Goal: Task Accomplishment & Management: Use online tool/utility

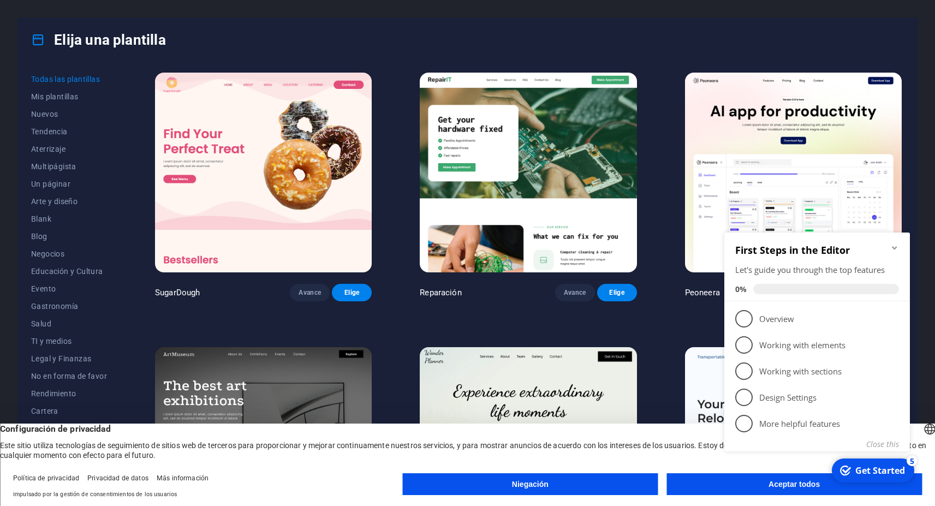
click at [649, 34] on div "Elija una plantilla" at bounding box center [467, 40] width 899 height 44
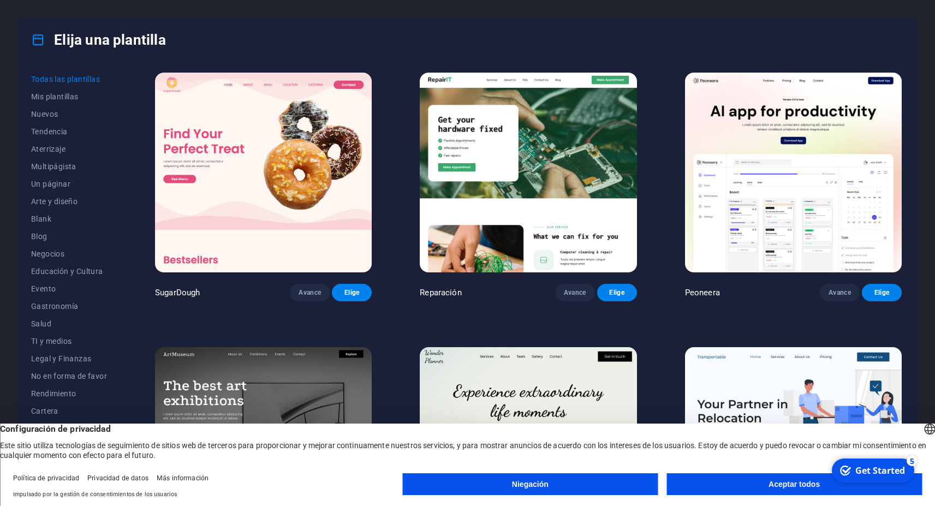
click at [761, 486] on button "Aceptar todos" at bounding box center [793, 484] width 255 height 22
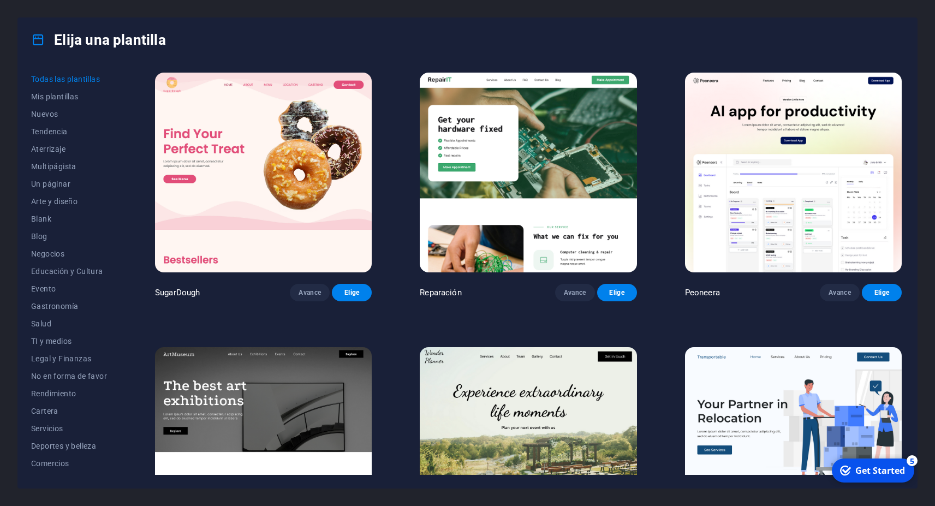
click at [520, 197] on img at bounding box center [528, 173] width 217 height 200
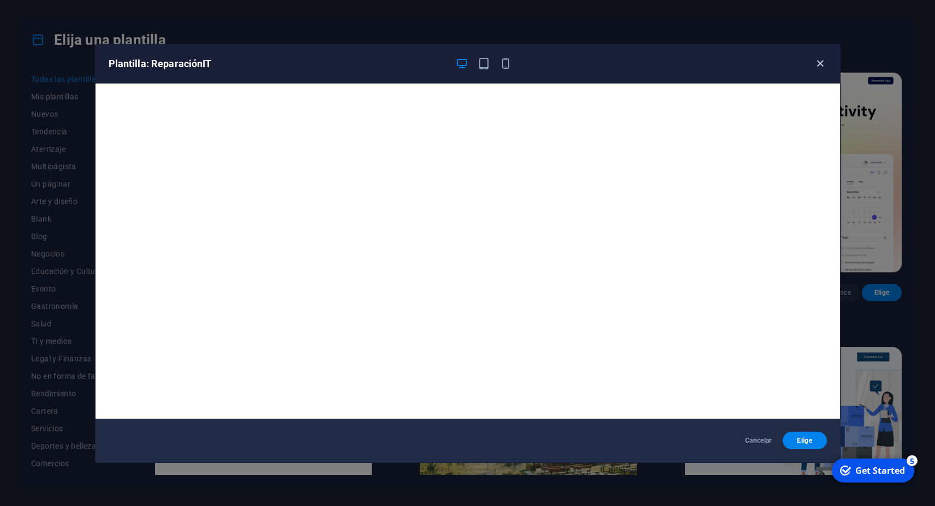
click at [820, 64] on icon "button" at bounding box center [820, 63] width 13 height 13
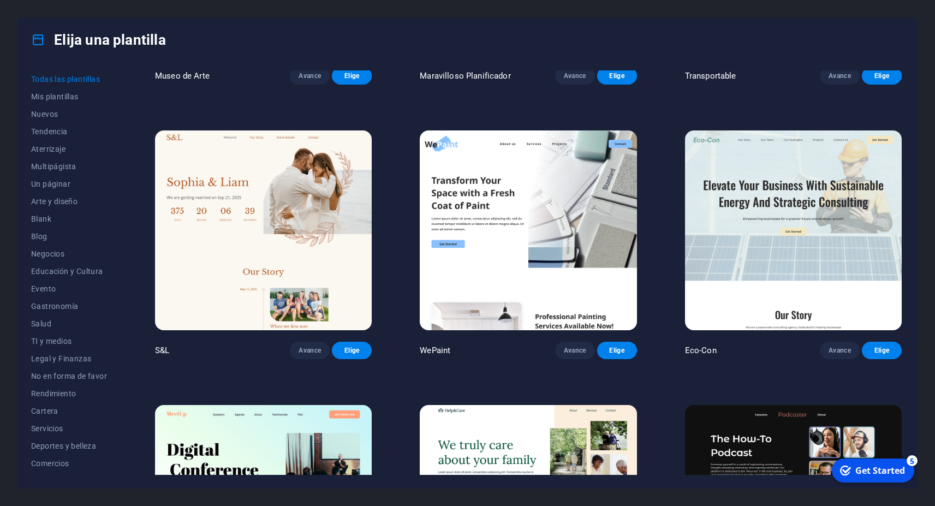
scroll to position [589, 0]
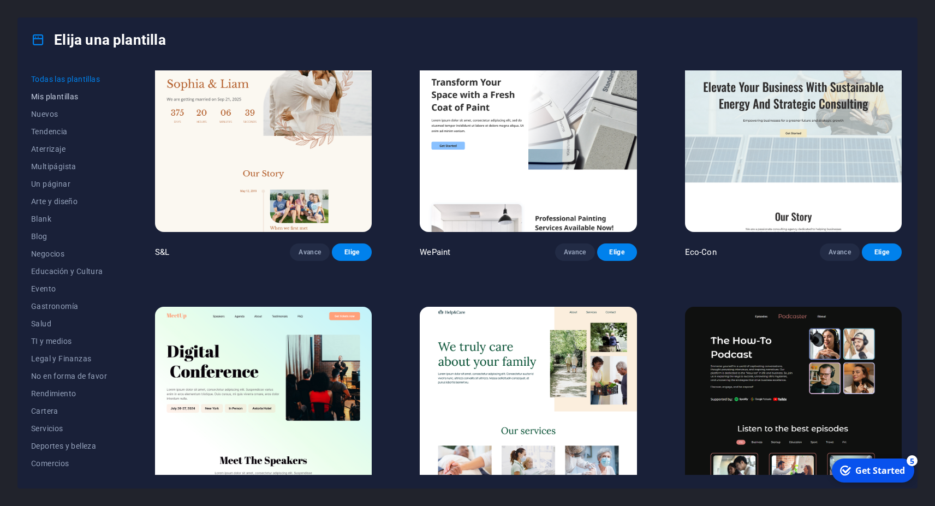
click at [67, 97] on span "Mis plantillas" at bounding box center [69, 96] width 76 height 9
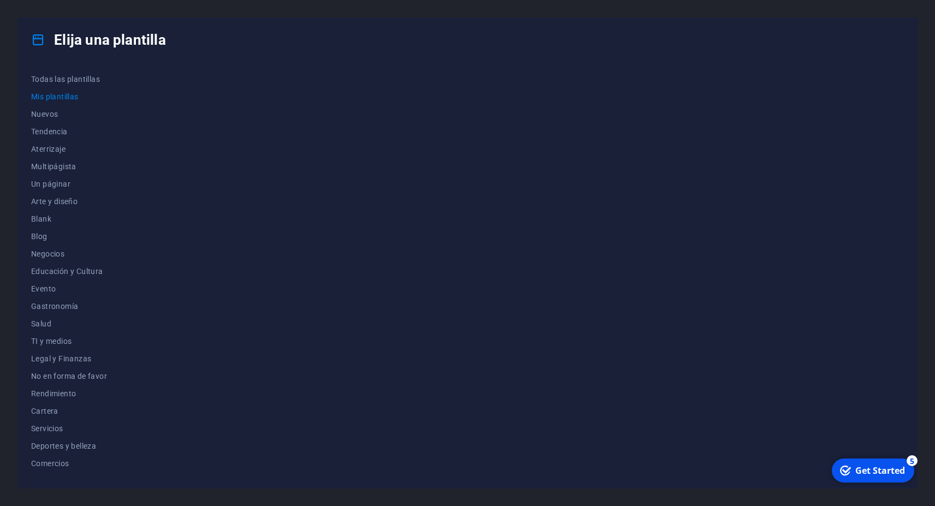
scroll to position [0, 0]
click at [51, 112] on span "Nuevos" at bounding box center [69, 114] width 76 height 9
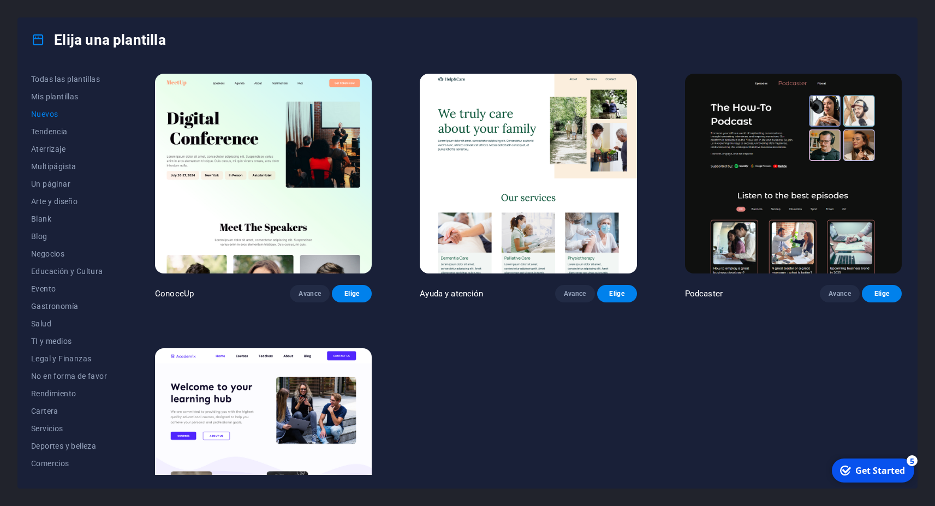
scroll to position [884, 0]
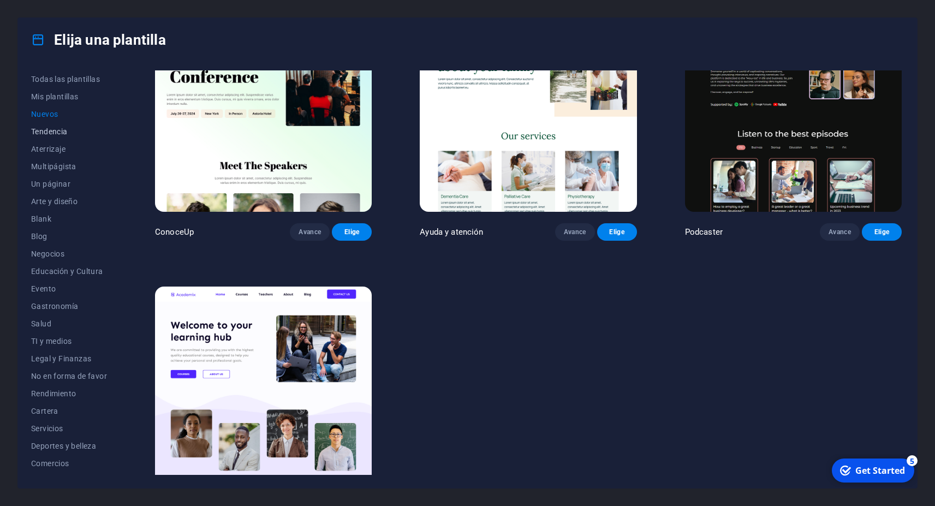
click at [48, 133] on span "Tendencia" at bounding box center [69, 131] width 76 height 9
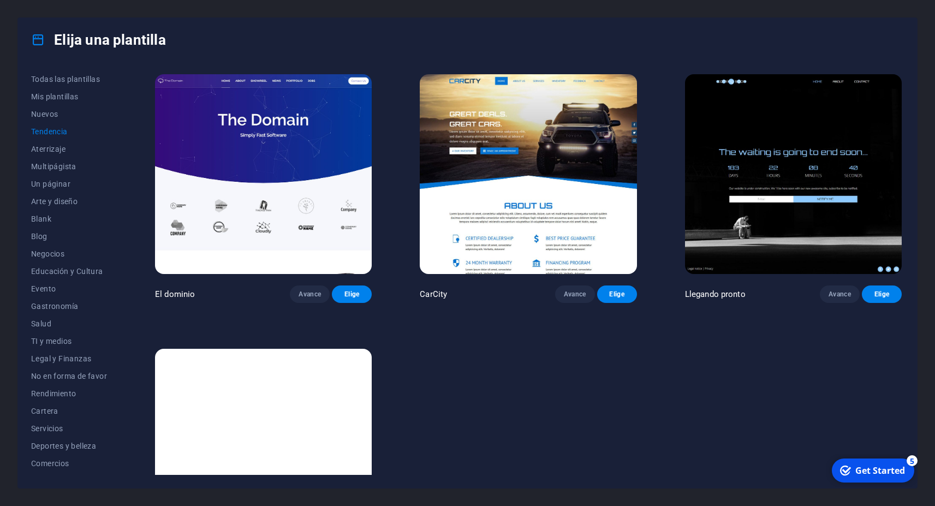
scroll to position [1165, 0]
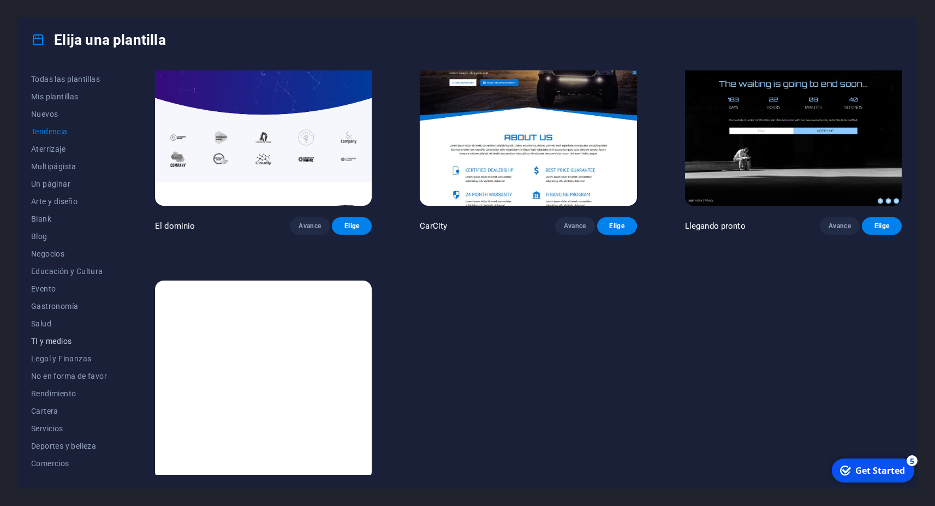
click at [68, 342] on span "TI y medios" at bounding box center [69, 341] width 76 height 9
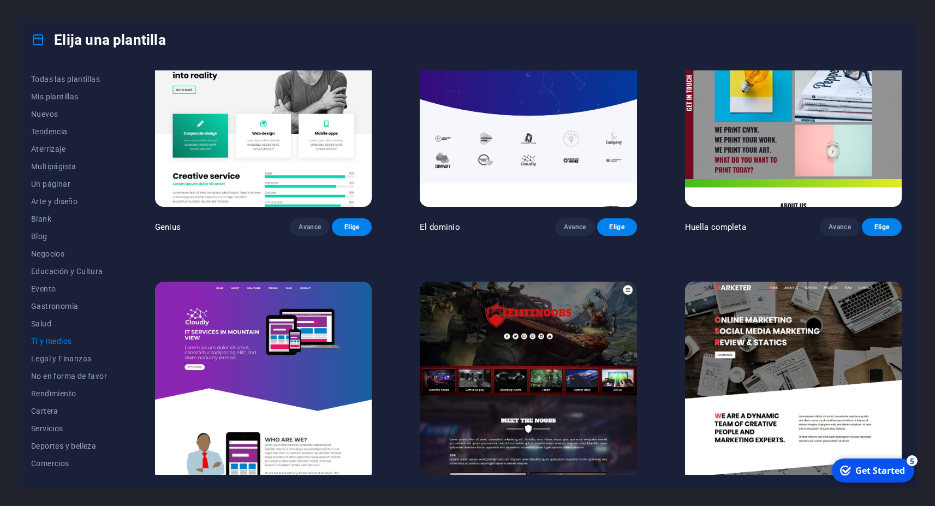
scroll to position [628, 0]
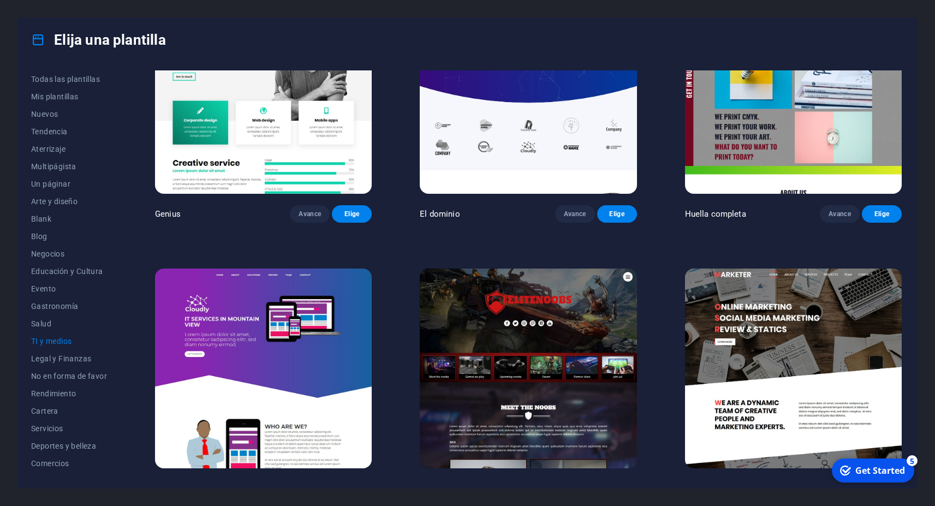
click at [816, 318] on img at bounding box center [793, 369] width 217 height 200
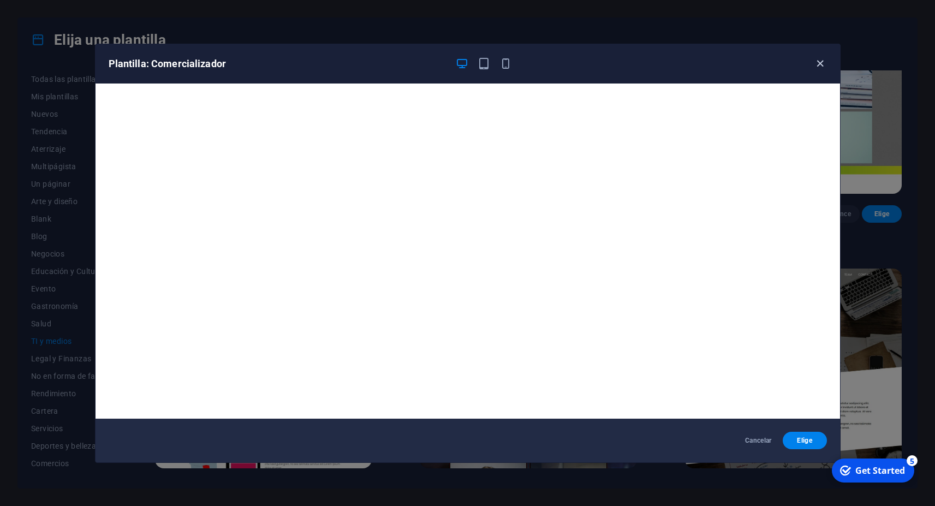
click at [821, 63] on icon "button" at bounding box center [820, 63] width 13 height 13
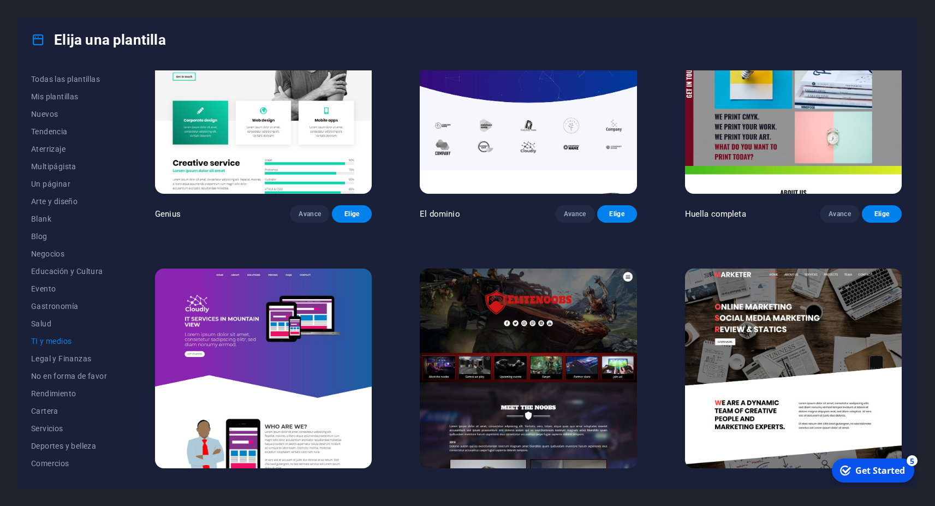
click at [552, 339] on img at bounding box center [528, 369] width 217 height 200
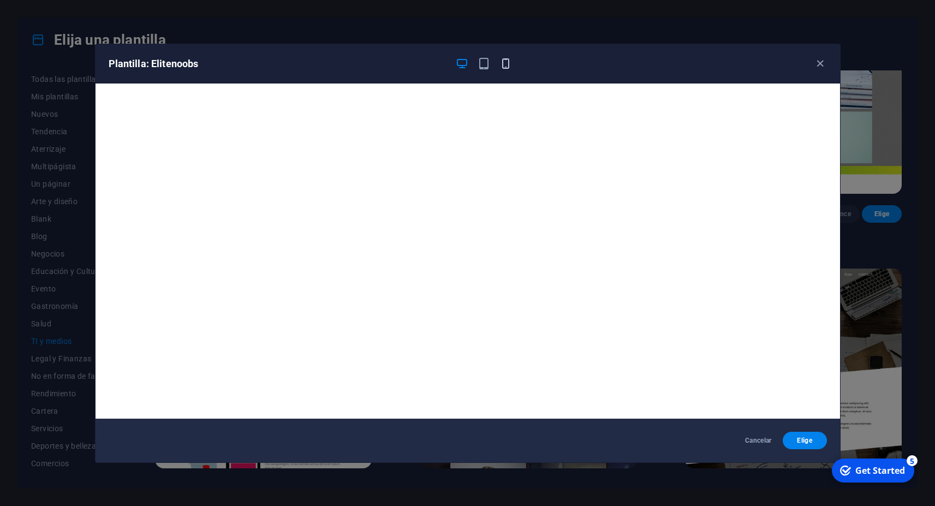
click at [505, 65] on icon "button" at bounding box center [505, 63] width 13 height 13
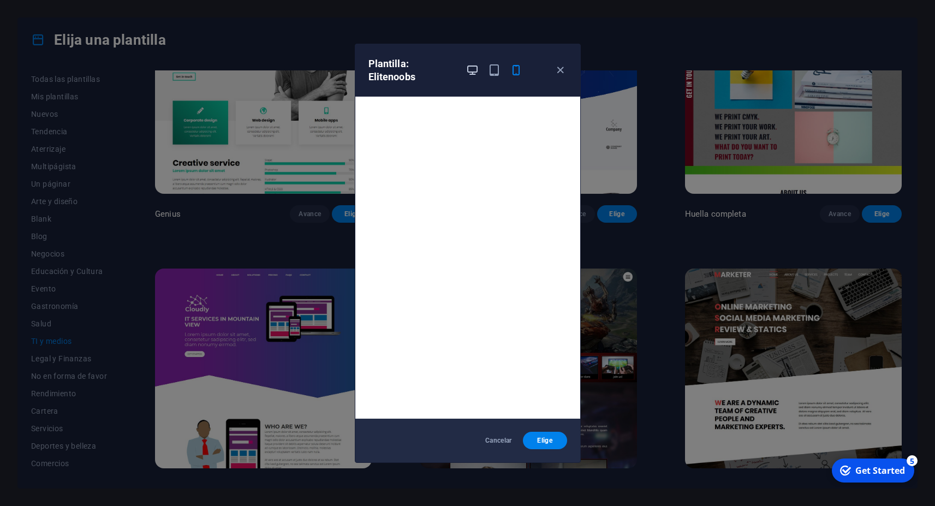
click at [475, 71] on icon "button" at bounding box center [472, 70] width 13 height 13
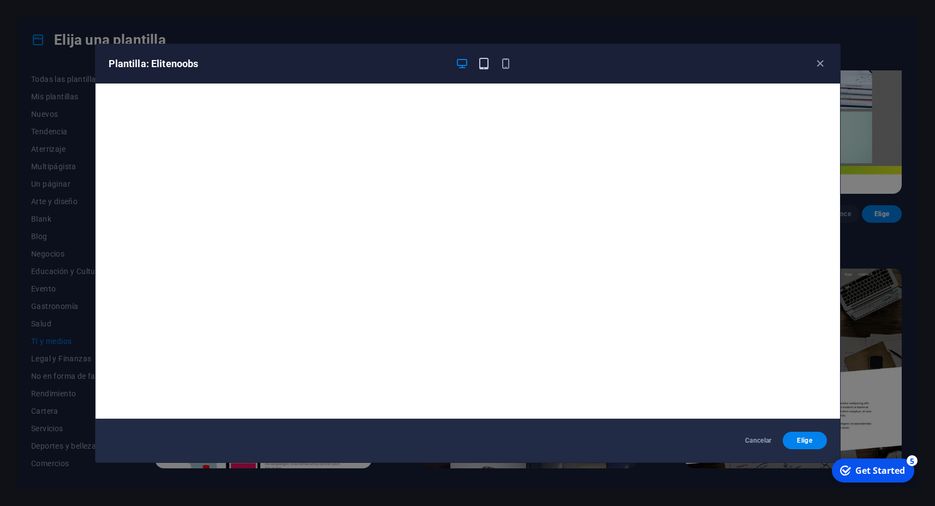
click at [487, 68] on icon "button" at bounding box center [484, 63] width 13 height 13
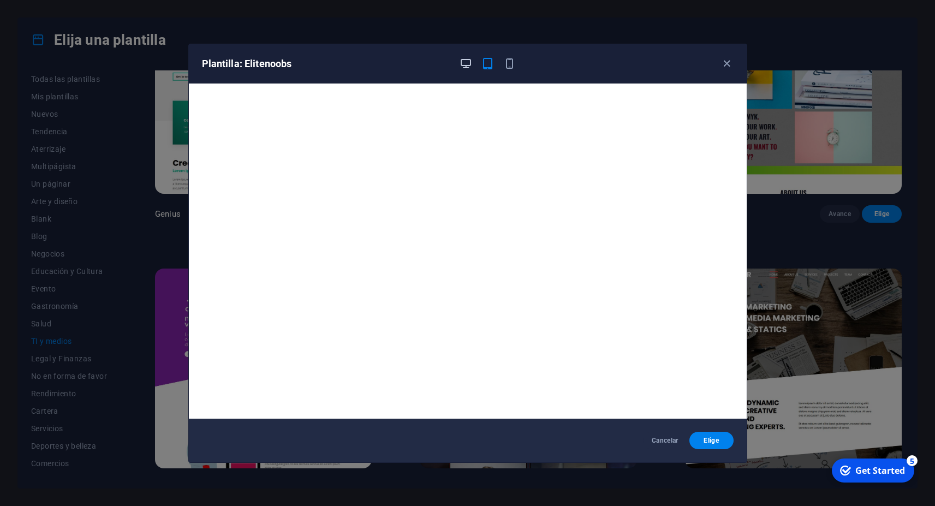
click at [467, 65] on icon "button" at bounding box center [466, 63] width 13 height 13
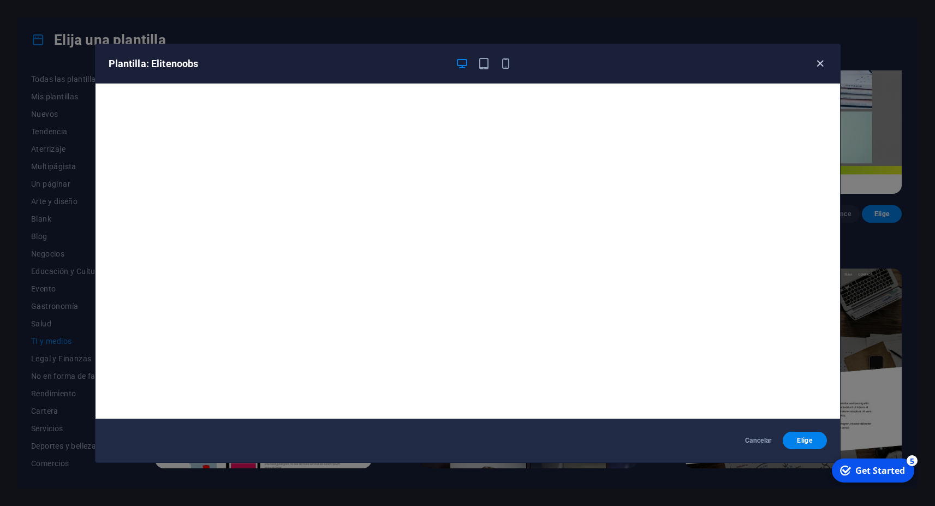
click at [817, 64] on icon "button" at bounding box center [820, 63] width 13 height 13
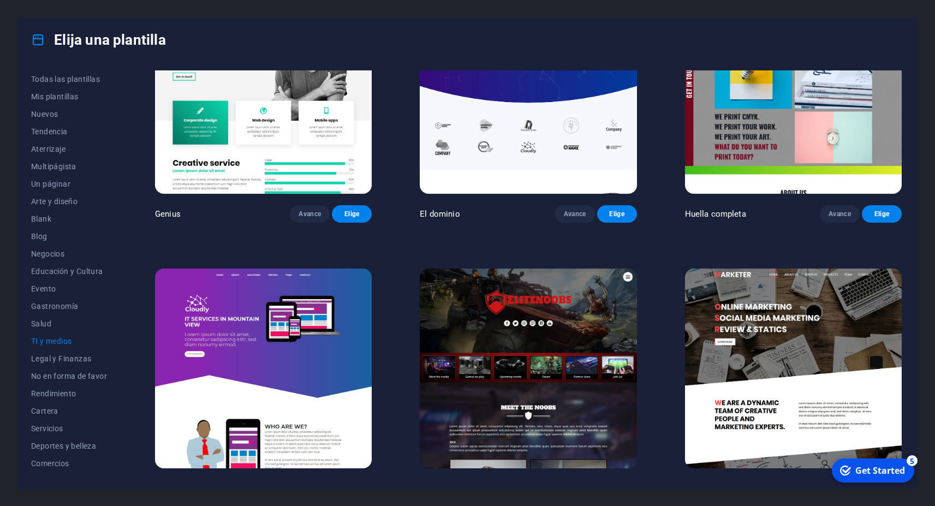
scroll to position [32, 0]
click at [78, 467] on span "Marco de conexión" at bounding box center [69, 466] width 76 height 9
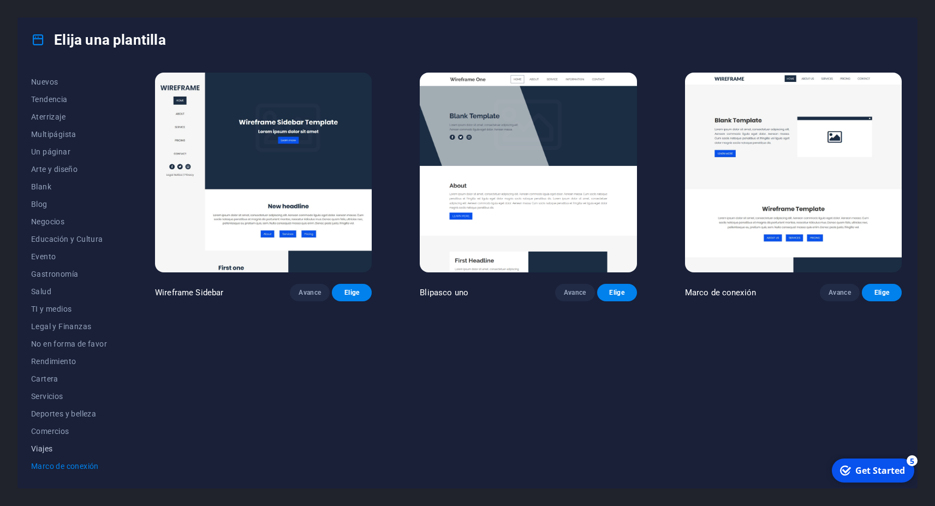
click at [45, 450] on span "Viajes" at bounding box center [69, 448] width 76 height 9
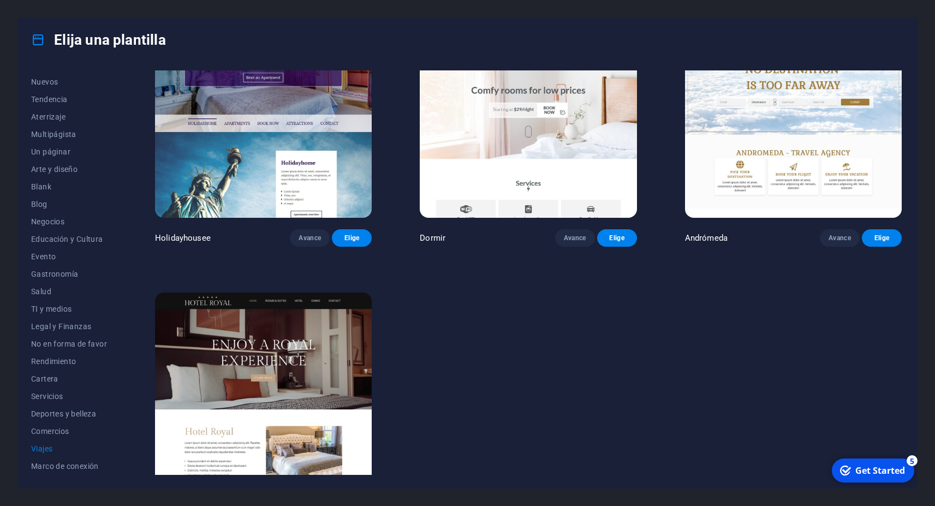
scroll to position [359, 0]
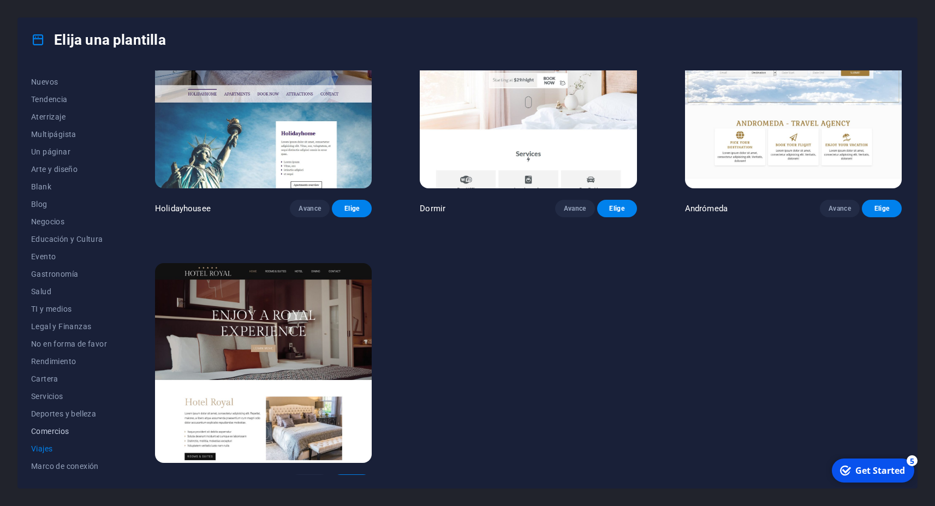
click at [63, 429] on span "Comercios" at bounding box center [69, 431] width 76 height 9
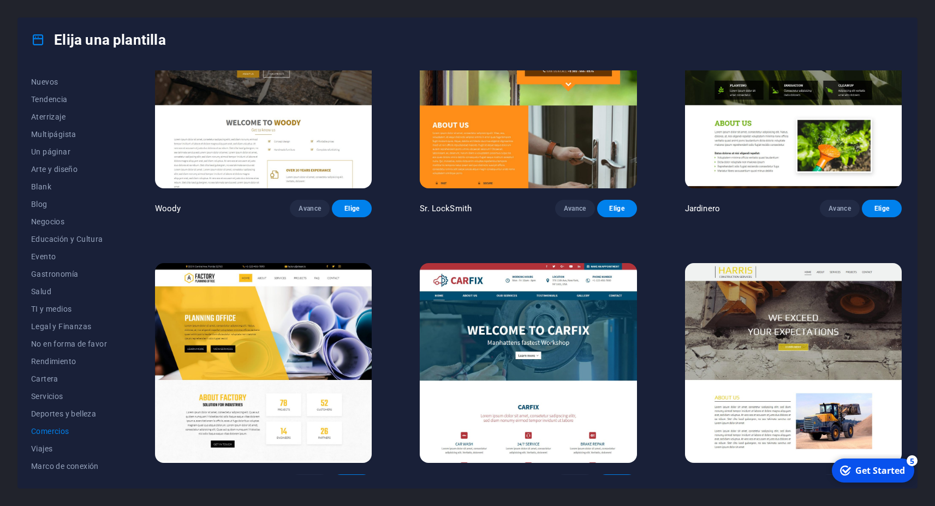
click at [522, 118] on img at bounding box center [528, 89] width 217 height 200
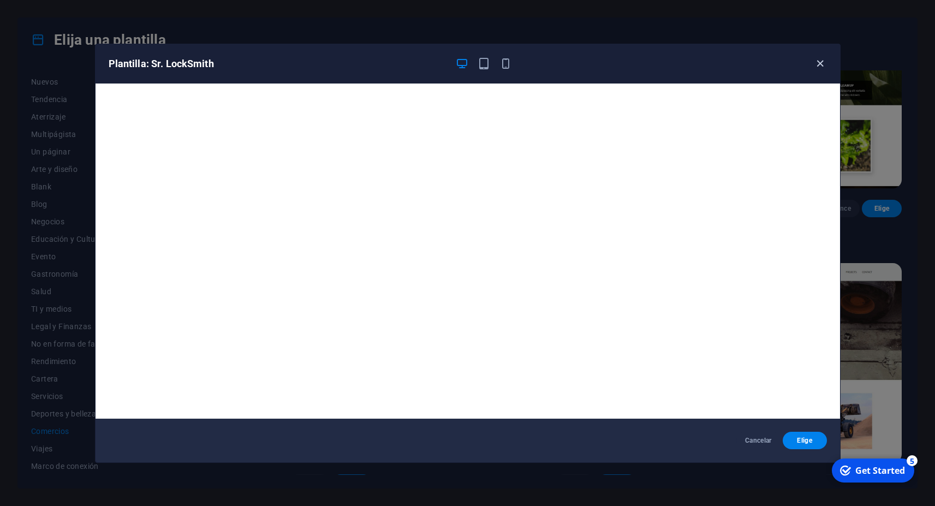
click at [814, 63] on icon "button" at bounding box center [820, 63] width 13 height 13
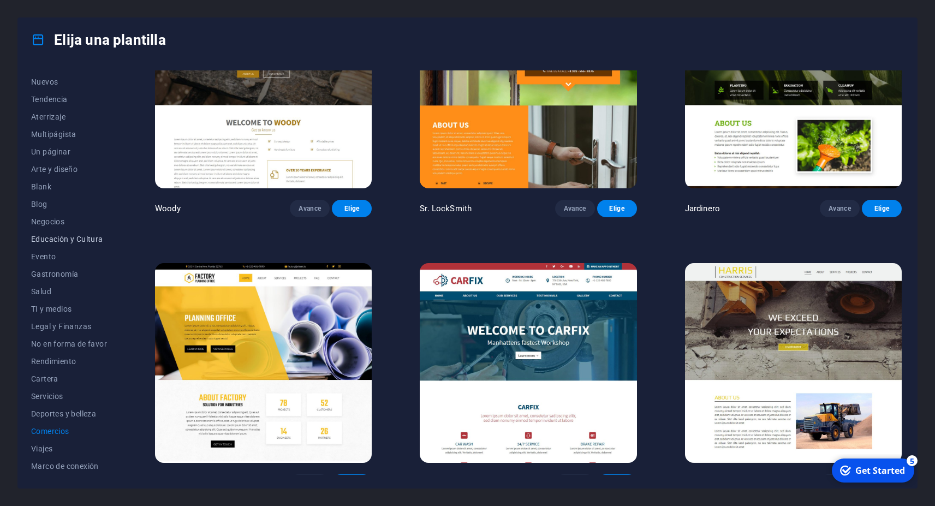
click at [67, 235] on span "Educación y Cultura" at bounding box center [69, 239] width 76 height 9
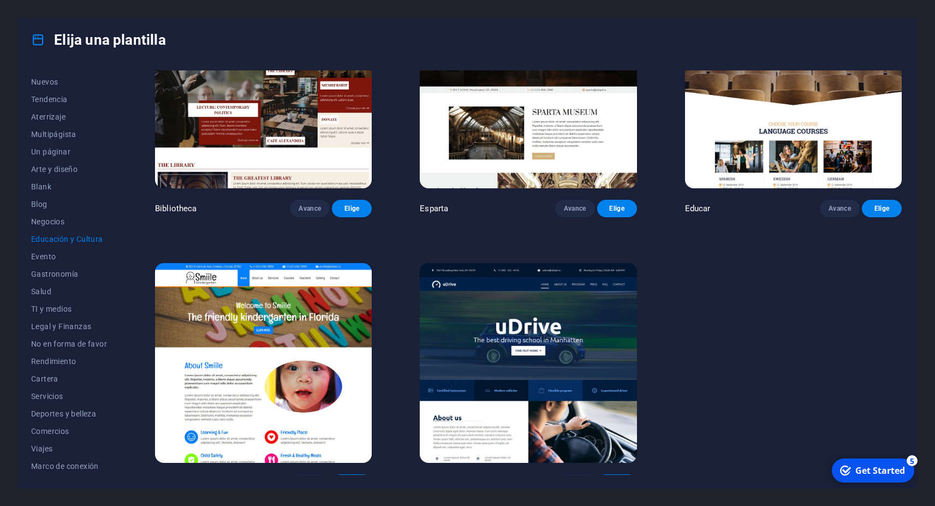
click at [519, 337] on img at bounding box center [528, 363] width 217 height 200
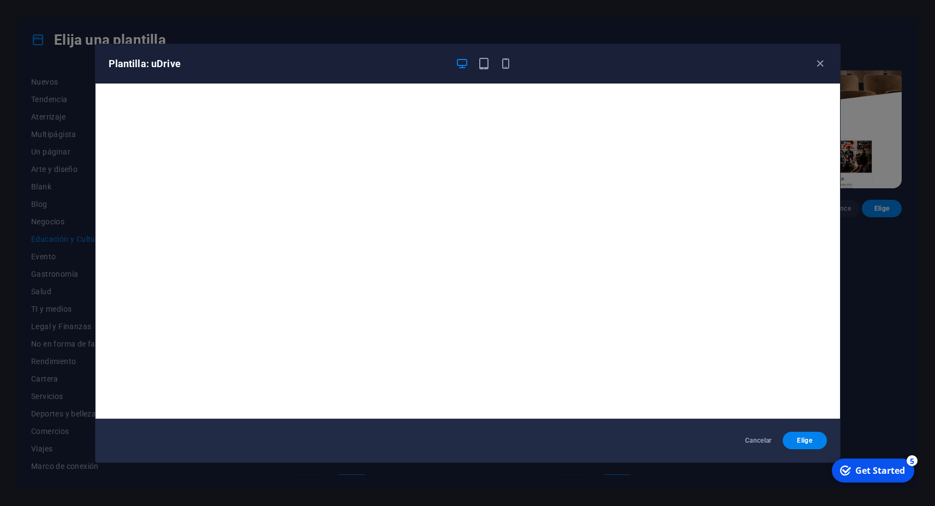
drag, startPoint x: 820, startPoint y: 62, endPoint x: 776, endPoint y: 80, distance: 48.2
click at [817, 64] on icon "button" at bounding box center [820, 63] width 13 height 13
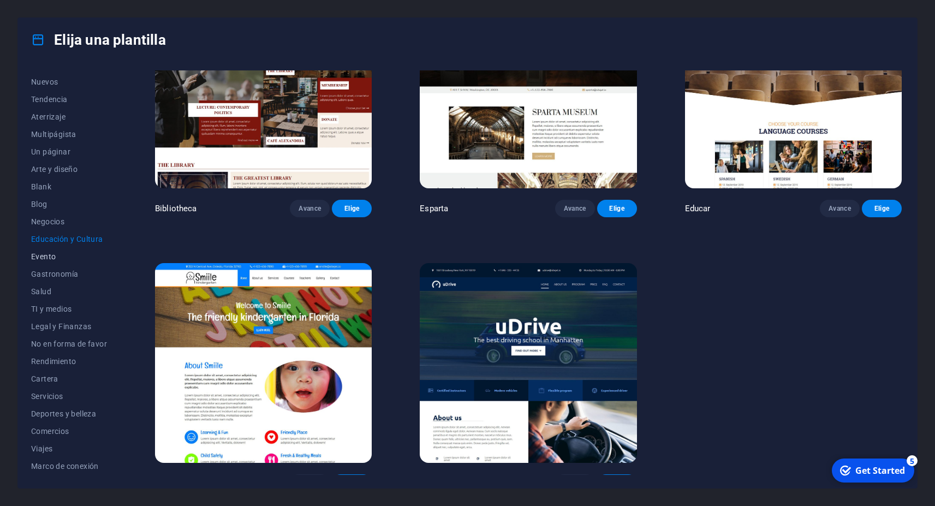
click at [52, 257] on span "Evento" at bounding box center [69, 256] width 76 height 9
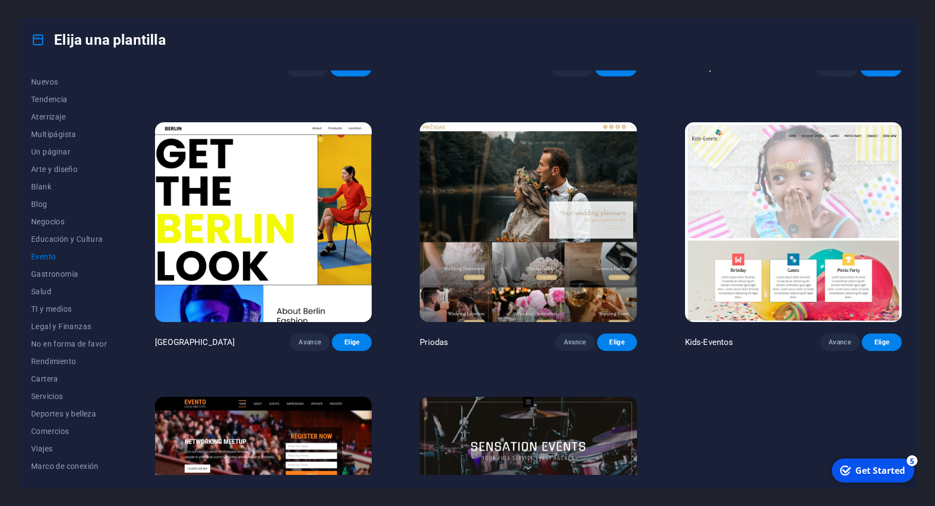
scroll to position [211, 0]
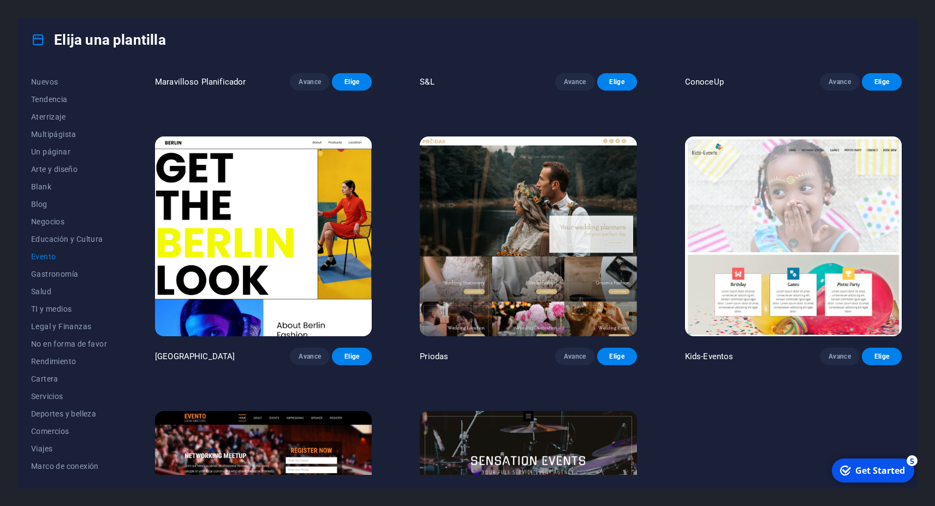
click at [285, 200] on img at bounding box center [263, 236] width 217 height 200
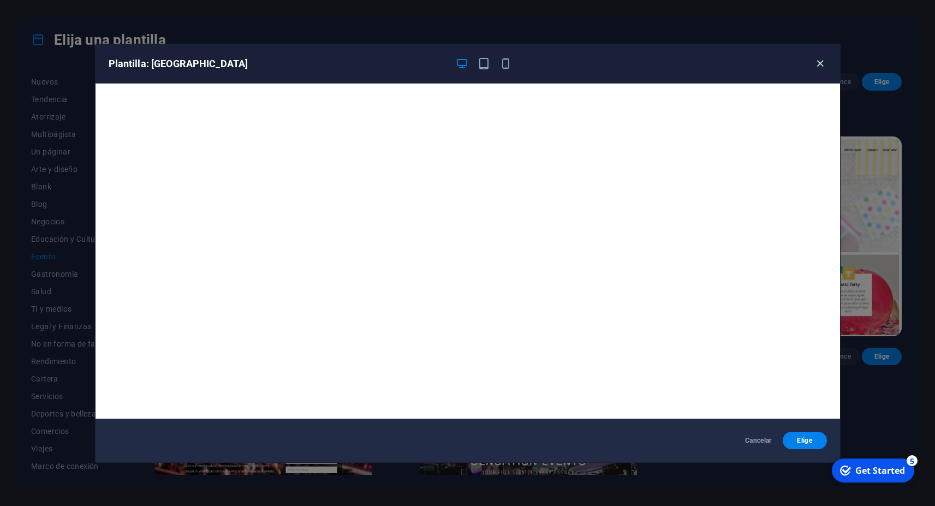
click at [826, 61] on span "button" at bounding box center [820, 63] width 13 height 13
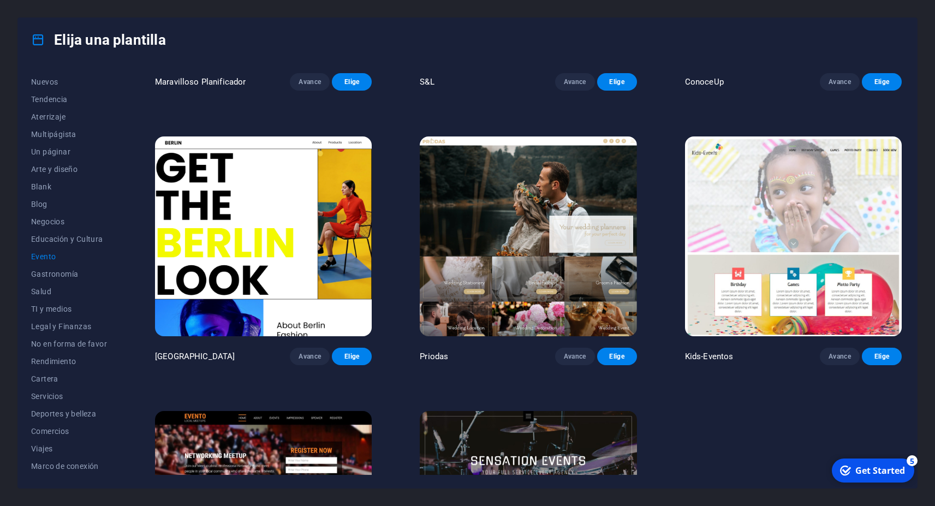
click at [551, 198] on img at bounding box center [528, 236] width 217 height 200
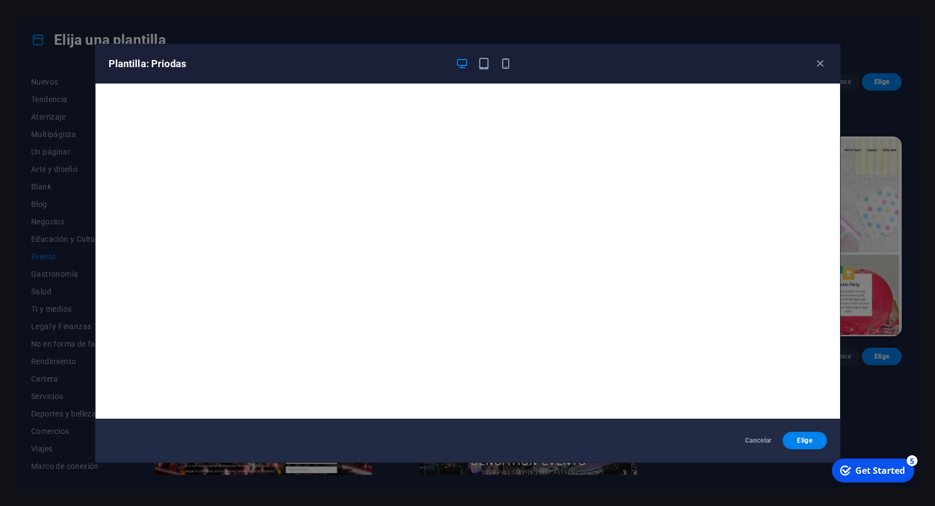
drag, startPoint x: 819, startPoint y: 65, endPoint x: 788, endPoint y: 82, distance: 35.6
click at [819, 65] on icon "button" at bounding box center [820, 63] width 13 height 13
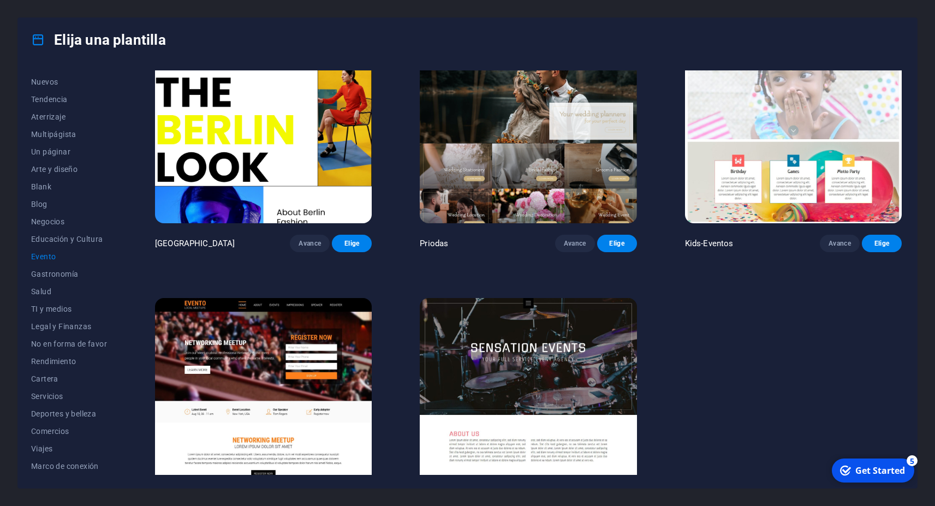
scroll to position [358, 0]
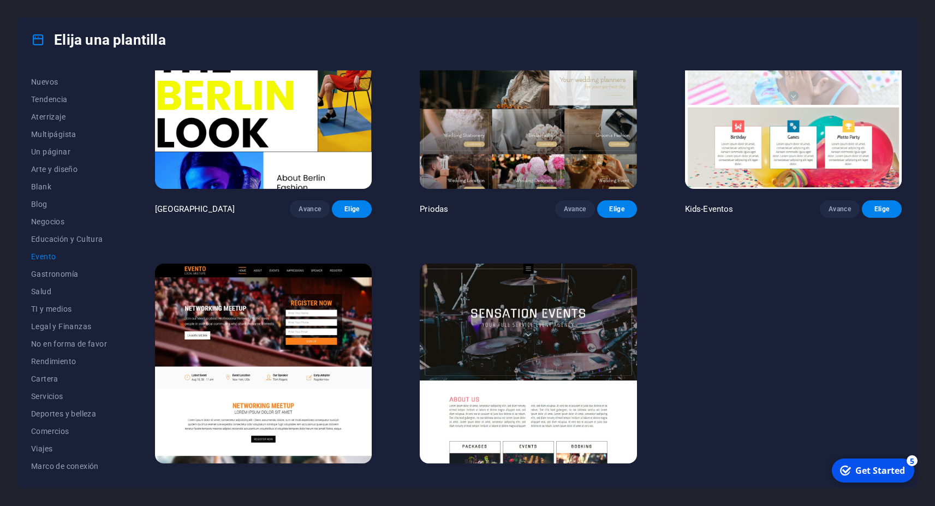
click at [237, 287] on img at bounding box center [263, 364] width 217 height 200
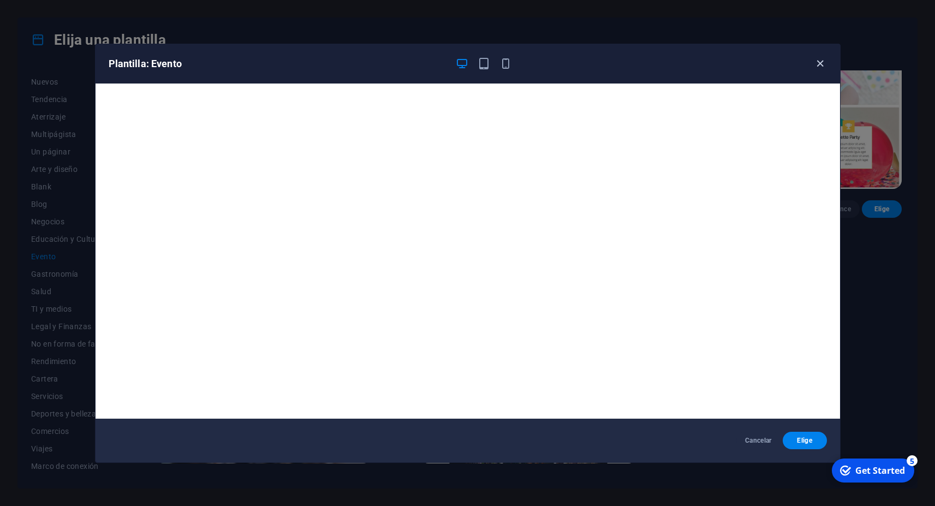
click at [820, 64] on icon "button" at bounding box center [820, 63] width 13 height 13
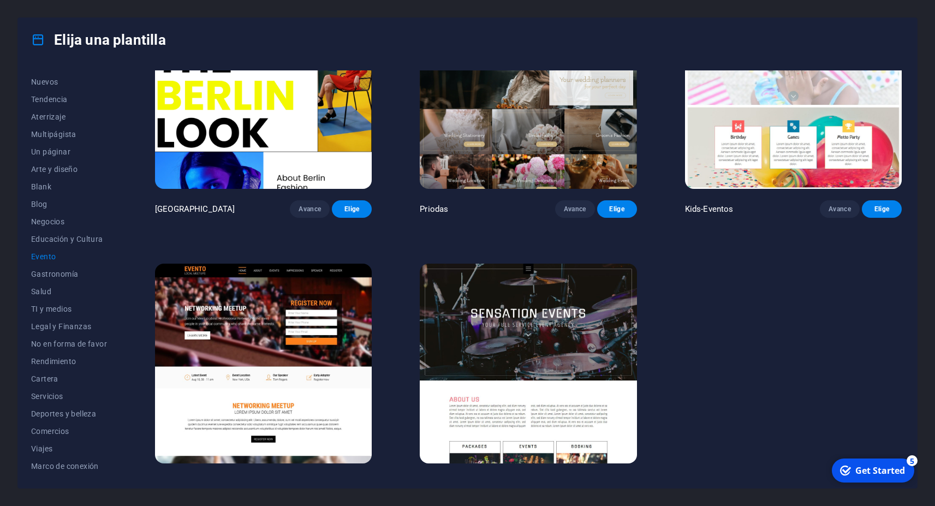
click at [559, 324] on img at bounding box center [528, 364] width 217 height 200
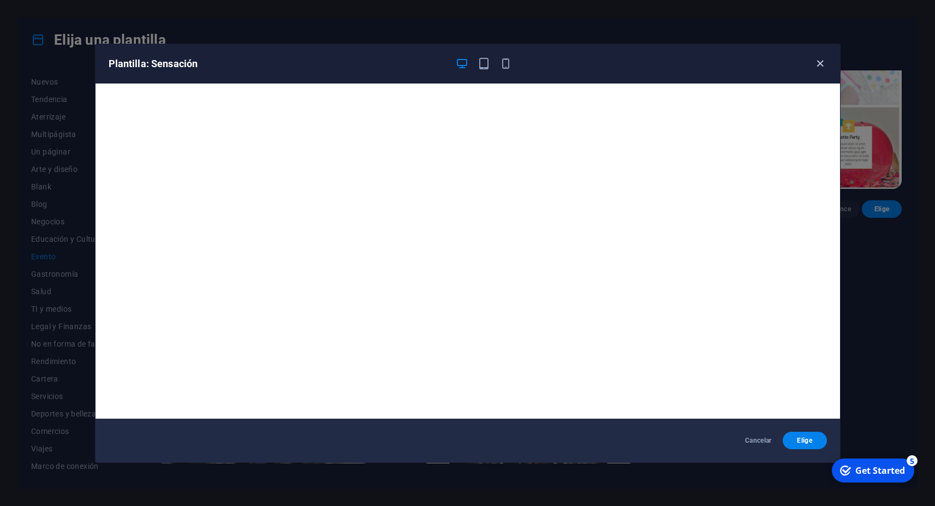
click at [821, 64] on icon "button" at bounding box center [820, 63] width 13 height 13
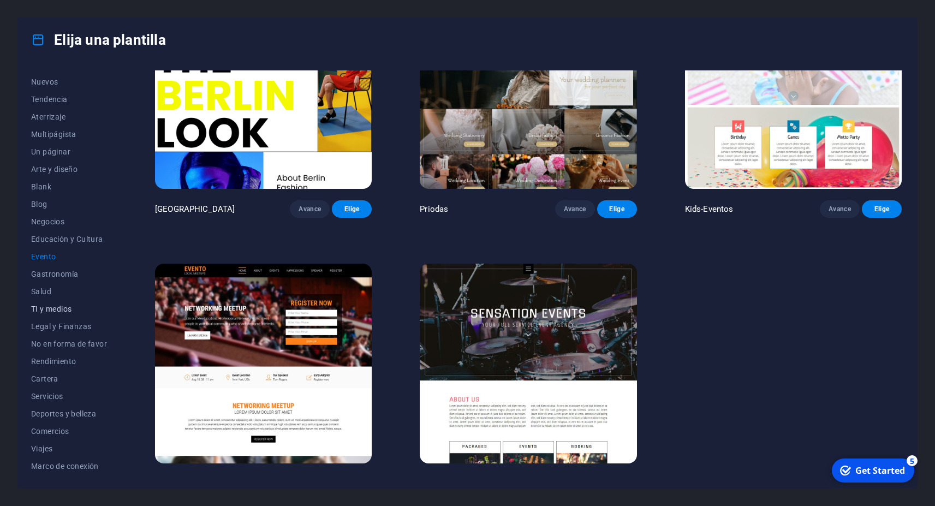
scroll to position [0, 0]
click at [39, 237] on span "Blog" at bounding box center [69, 236] width 76 height 9
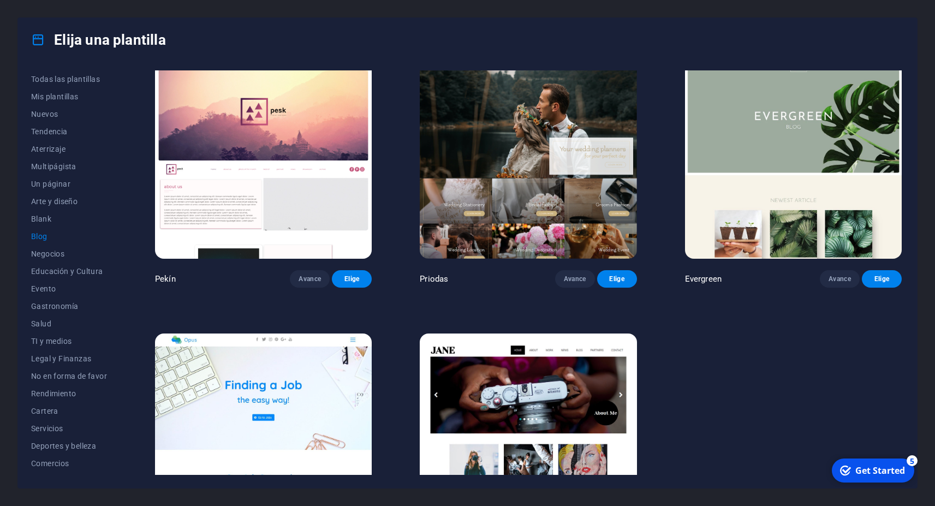
scroll to position [1703, 0]
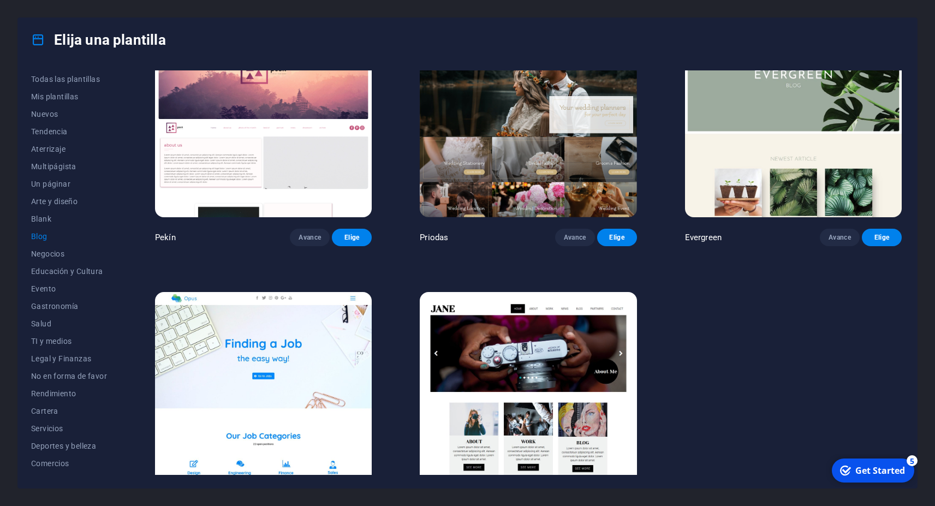
click at [547, 331] on img at bounding box center [528, 392] width 217 height 200
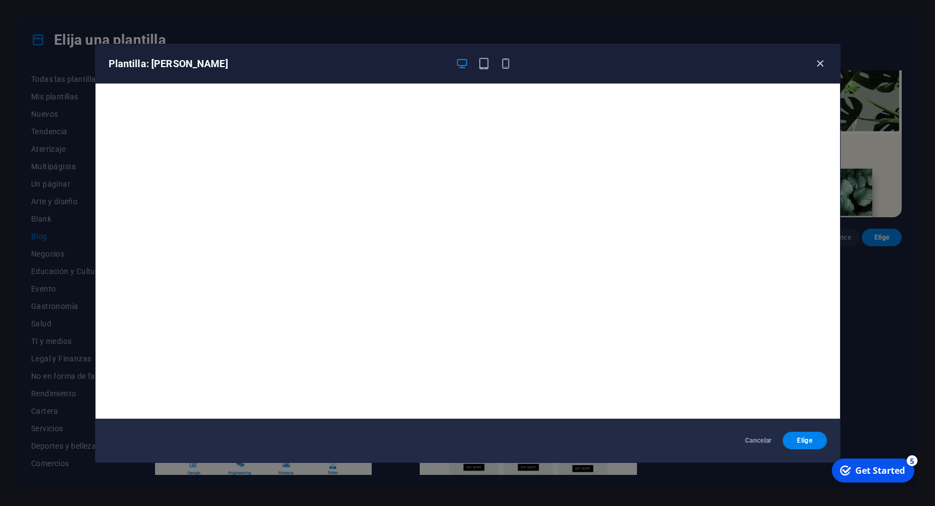
click at [818, 63] on icon "button" at bounding box center [820, 63] width 13 height 13
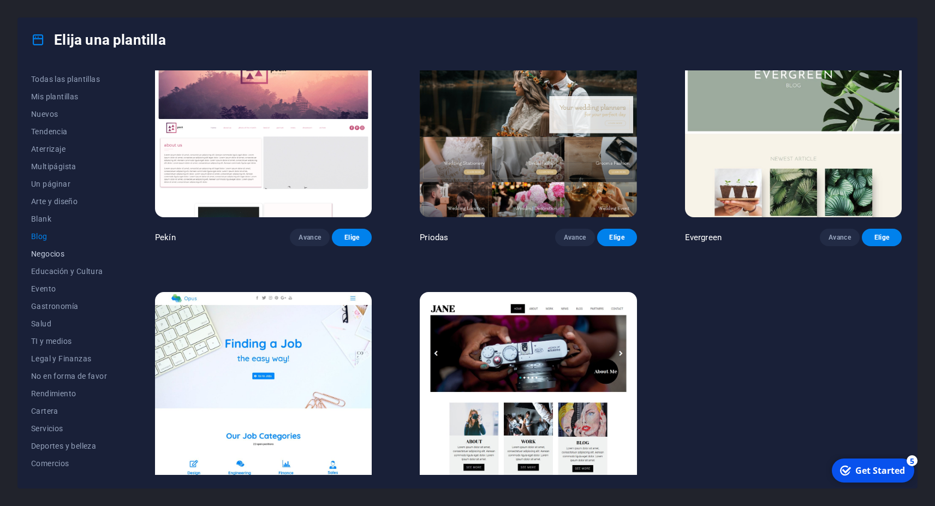
click at [53, 252] on span "Negocios" at bounding box center [69, 253] width 76 height 9
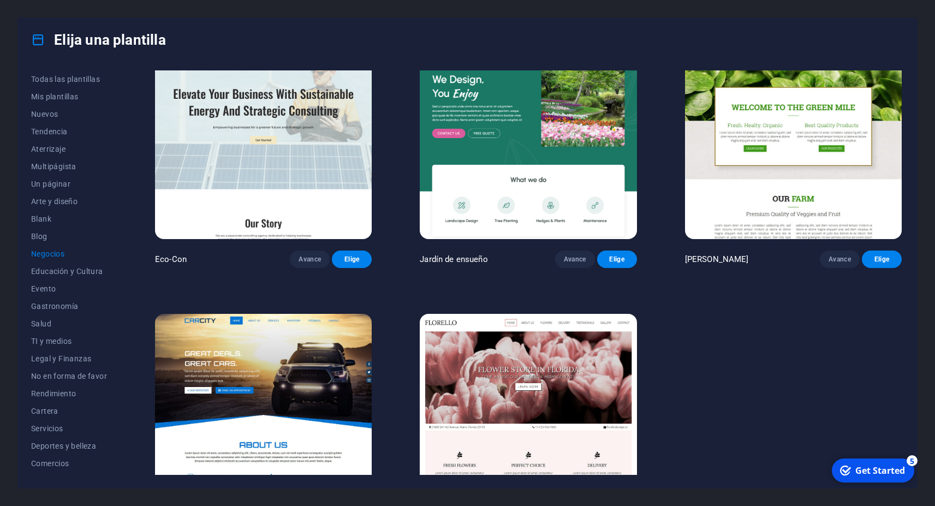
scroll to position [0, 0]
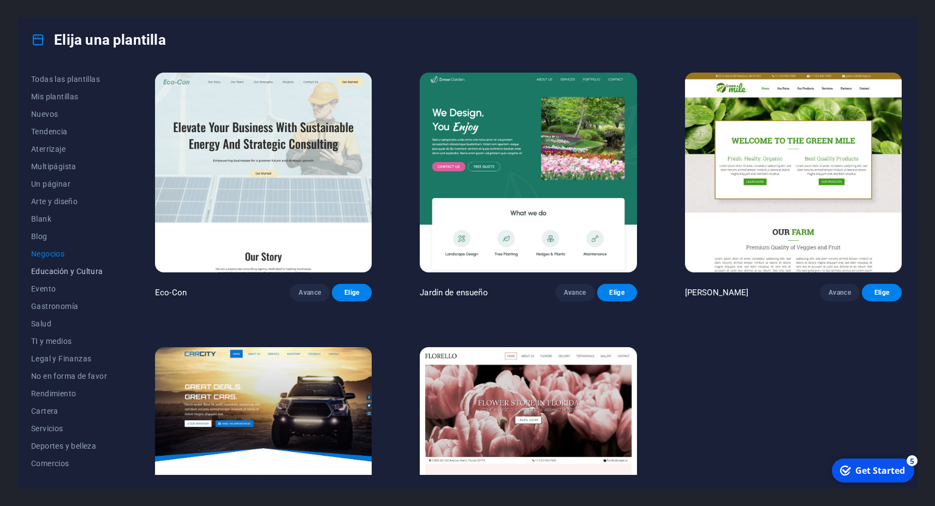
click at [81, 273] on span "Educación y Cultura" at bounding box center [69, 271] width 76 height 9
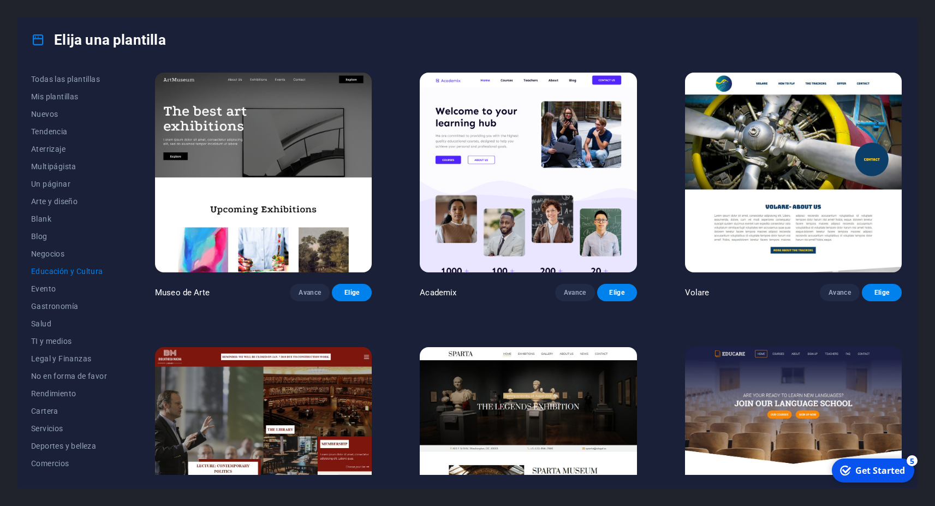
click at [279, 389] on img at bounding box center [263, 447] width 217 height 200
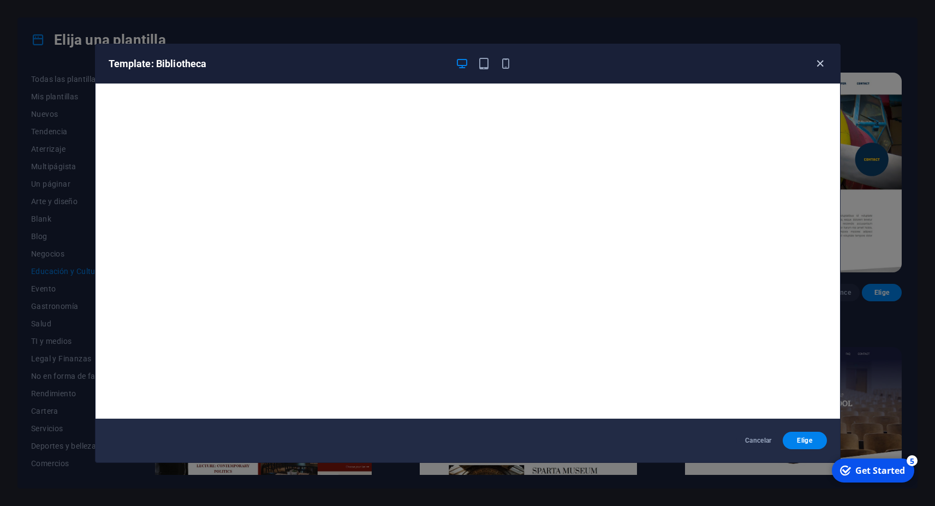
click at [819, 64] on icon "button" at bounding box center [820, 63] width 13 height 13
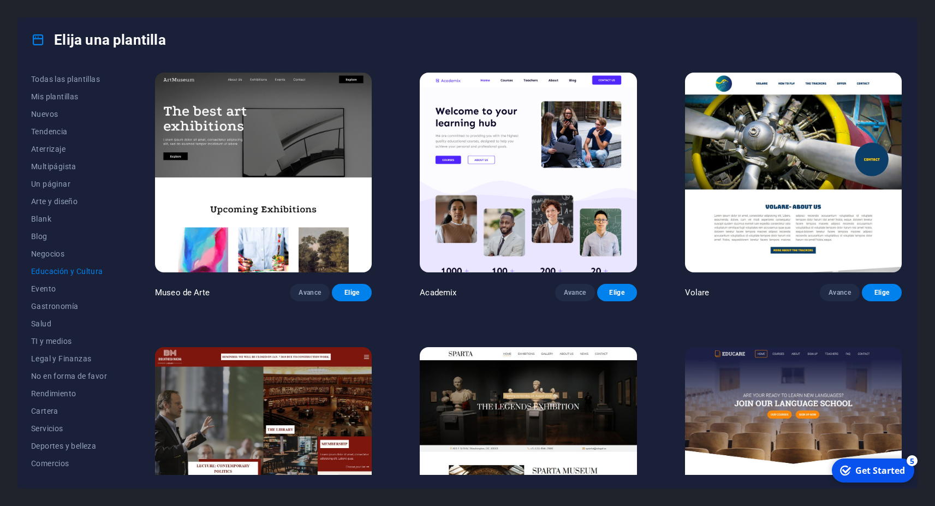
click at [268, 184] on img at bounding box center [263, 173] width 217 height 200
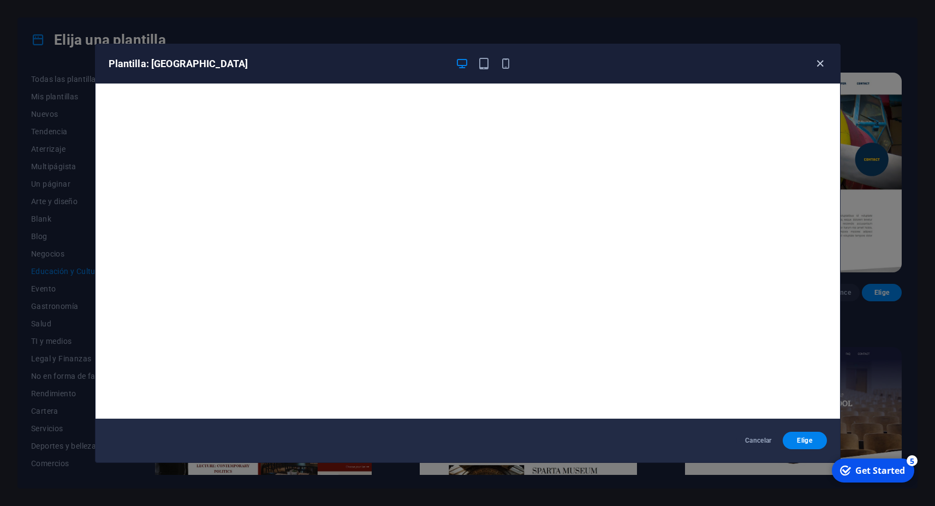
click at [819, 64] on icon "button" at bounding box center [820, 63] width 13 height 13
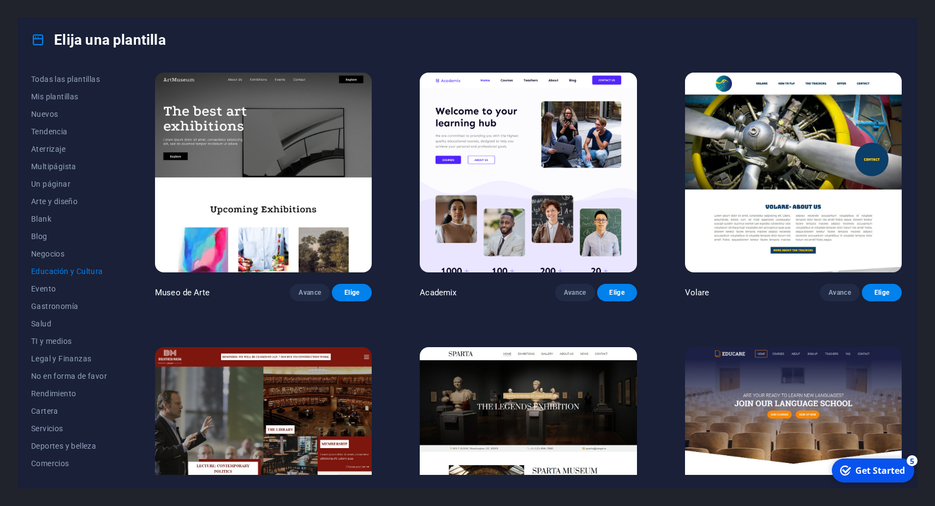
click at [552, 404] on img at bounding box center [528, 447] width 217 height 200
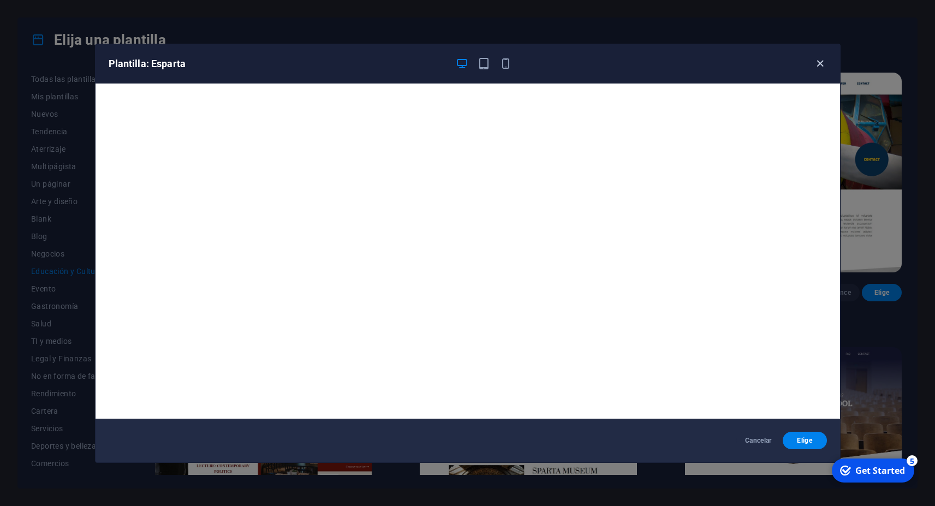
click at [820, 62] on icon "button" at bounding box center [820, 63] width 13 height 13
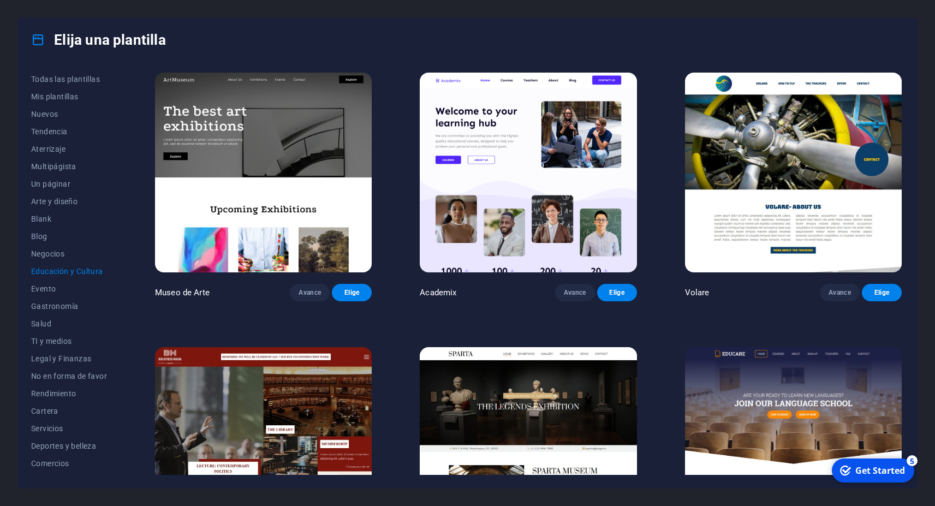
click at [783, 408] on img at bounding box center [793, 447] width 217 height 200
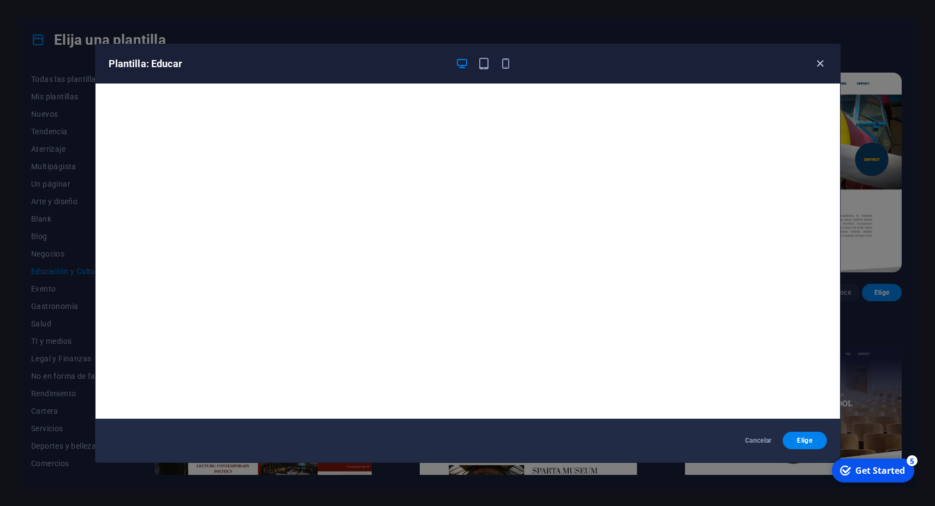
click at [826, 63] on icon "button" at bounding box center [820, 63] width 13 height 13
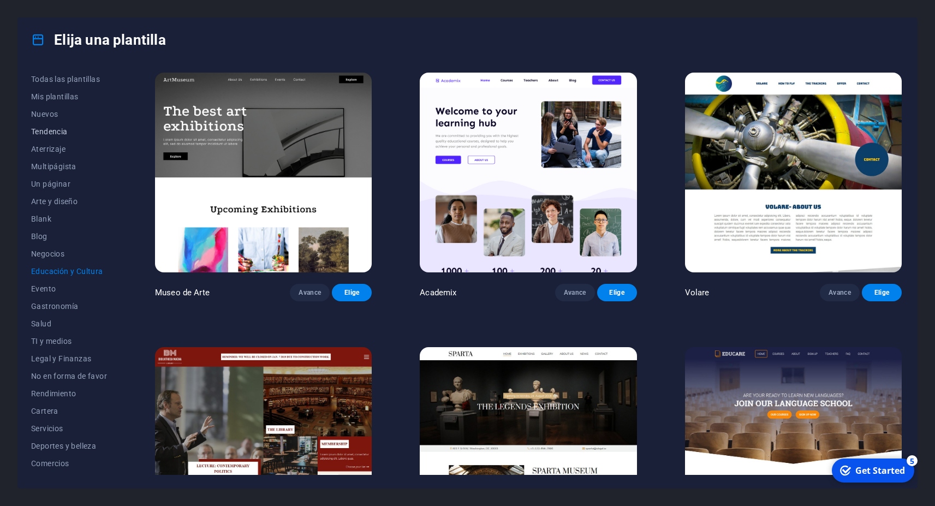
click at [63, 131] on span "Tendencia" at bounding box center [69, 131] width 76 height 9
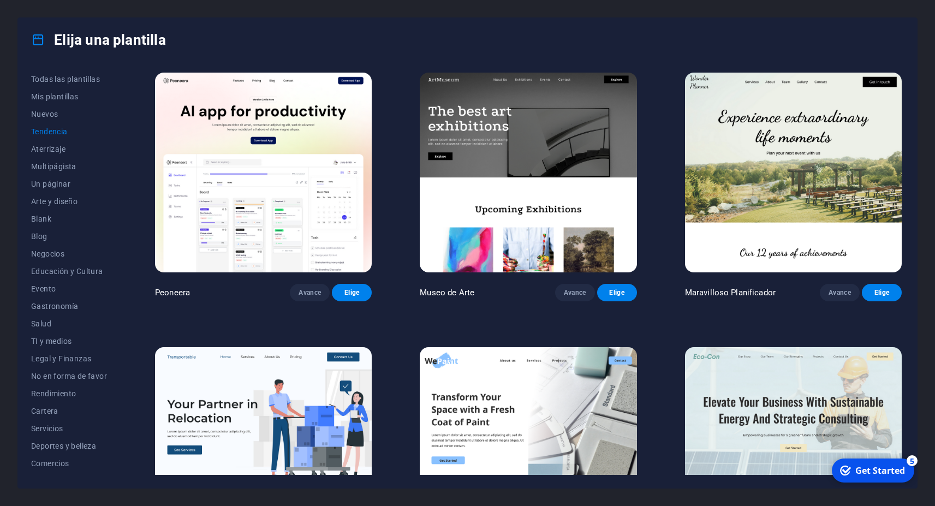
scroll to position [98, 0]
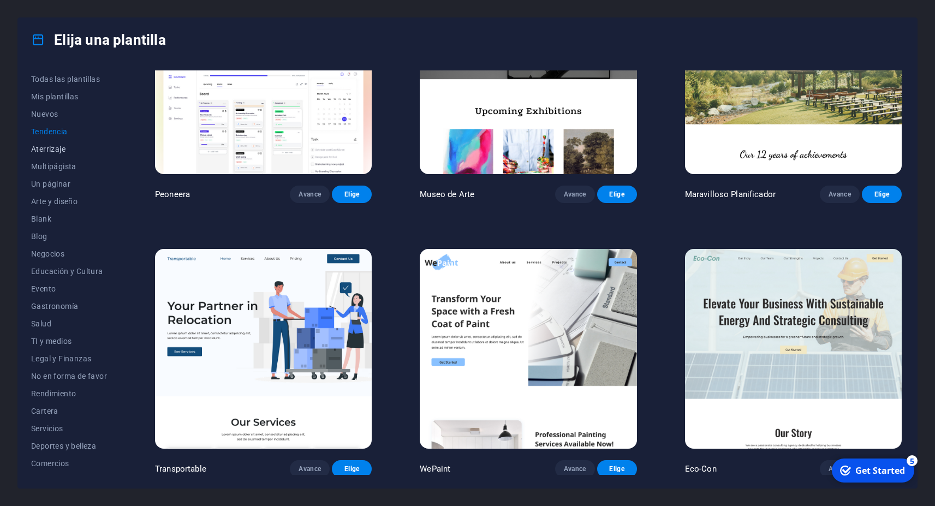
click at [51, 150] on span "Aterrizaje" at bounding box center [69, 149] width 76 height 9
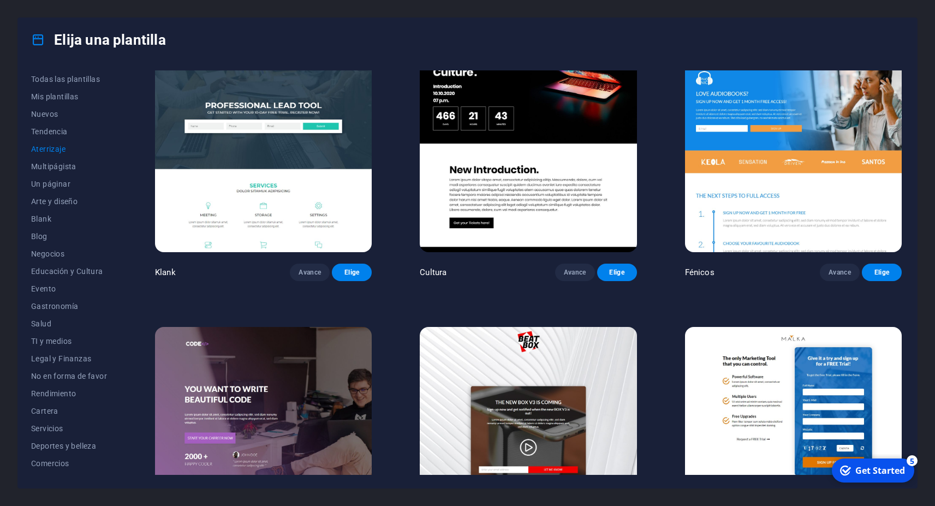
scroll to position [0, 0]
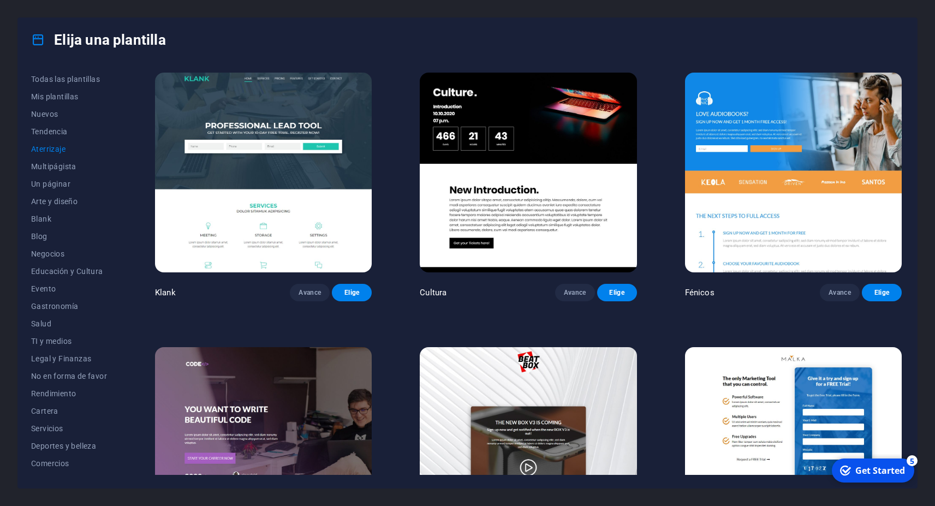
click at [505, 148] on img at bounding box center [528, 173] width 217 height 200
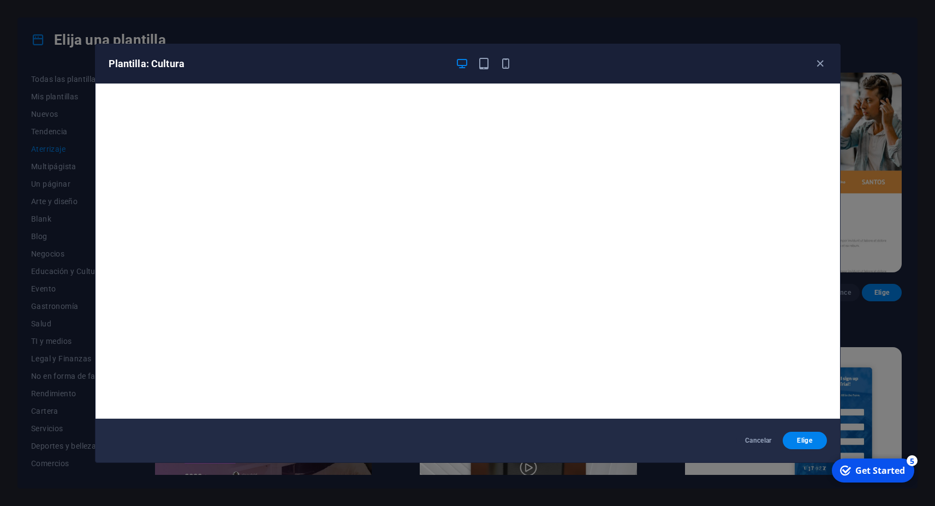
drag, startPoint x: 821, startPoint y: 63, endPoint x: 688, endPoint y: 82, distance: 135.0
click at [815, 64] on icon "button" at bounding box center [820, 63] width 13 height 13
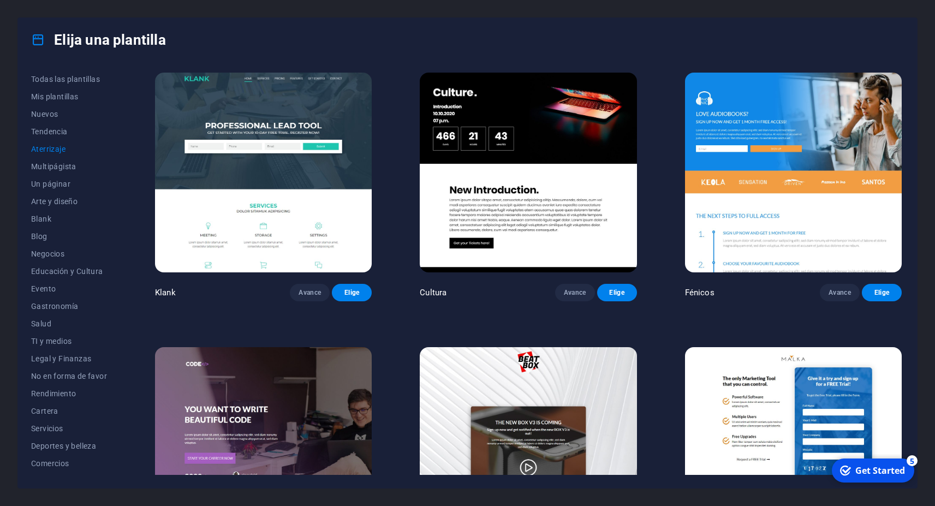
click at [269, 187] on img at bounding box center [263, 173] width 217 height 200
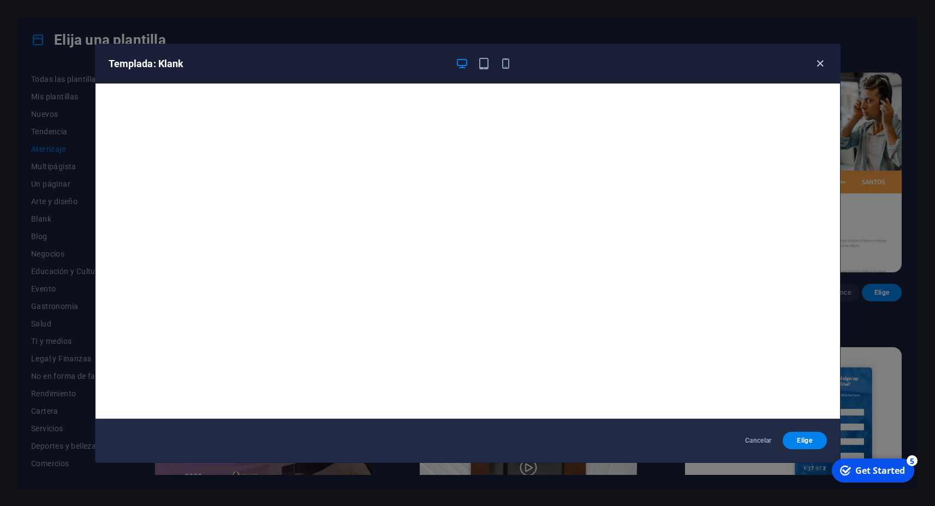
click at [822, 63] on icon "button" at bounding box center [820, 63] width 13 height 13
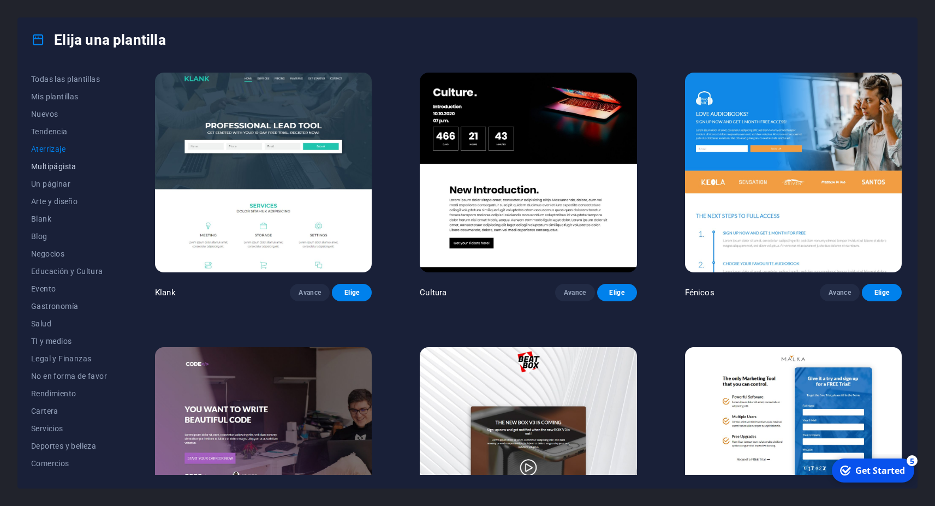
click at [65, 165] on span "Multipágista" at bounding box center [69, 166] width 76 height 9
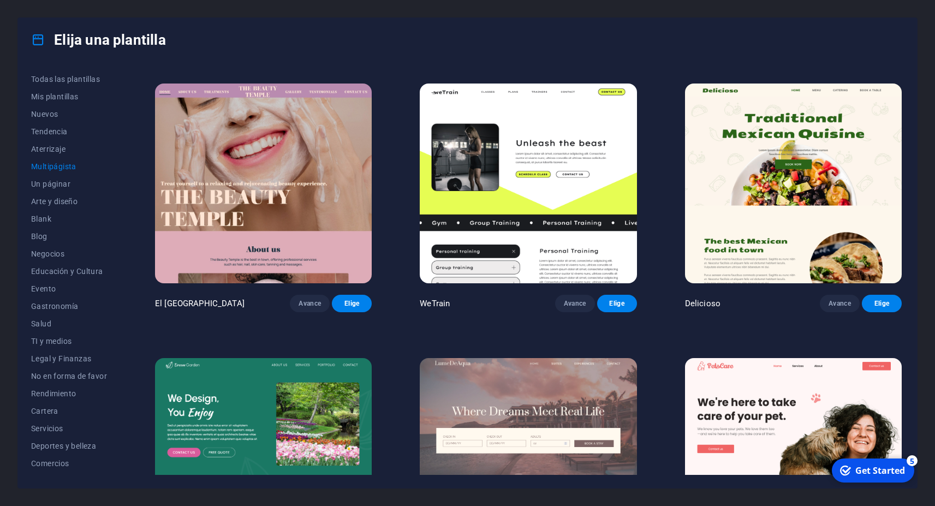
scroll to position [933, 0]
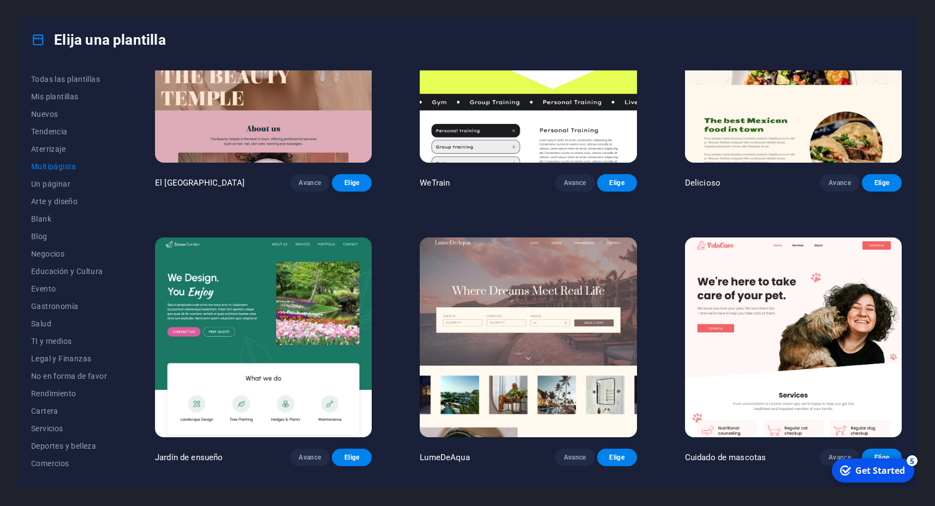
click at [519, 260] on img at bounding box center [528, 337] width 217 height 200
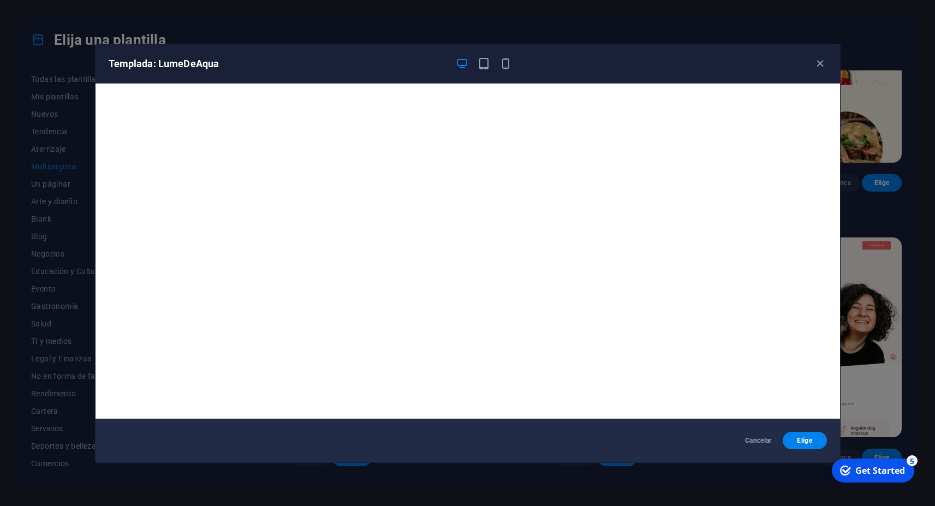
scroll to position [2, 0]
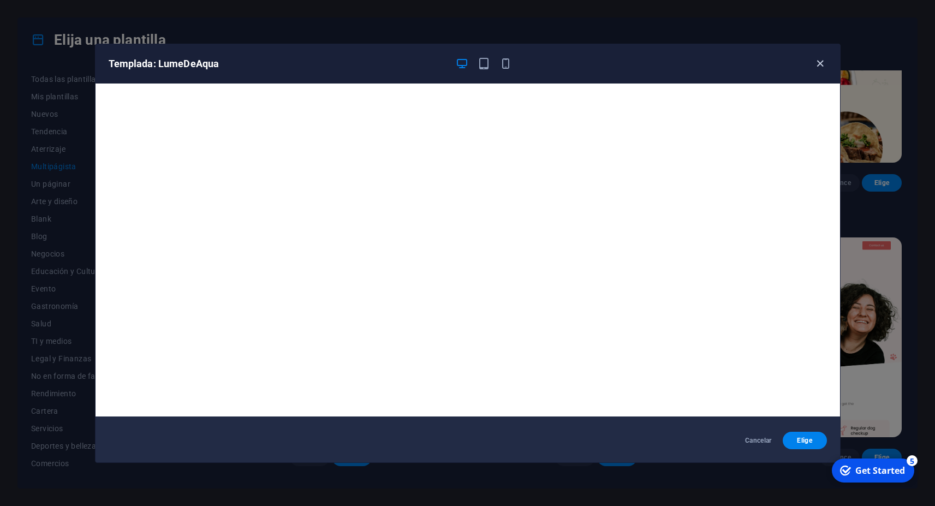
click at [818, 59] on icon "button" at bounding box center [820, 63] width 13 height 13
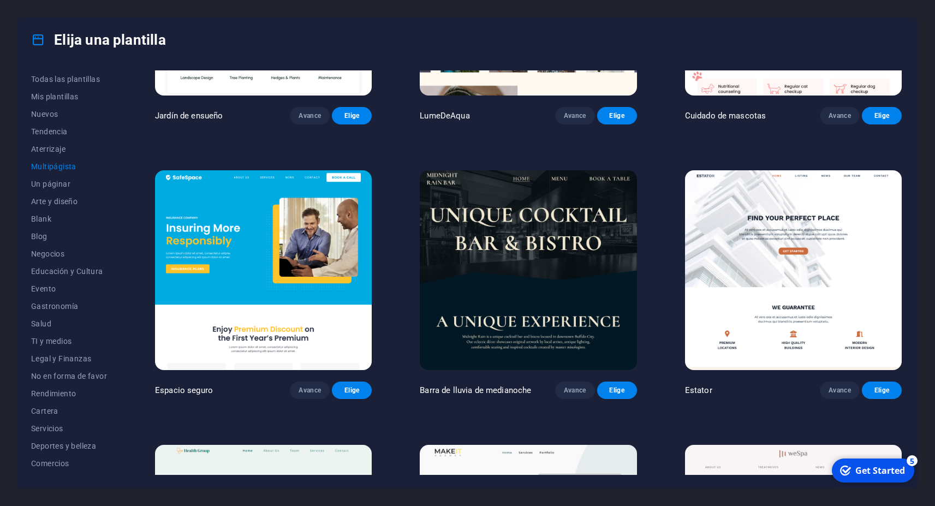
scroll to position [1277, 0]
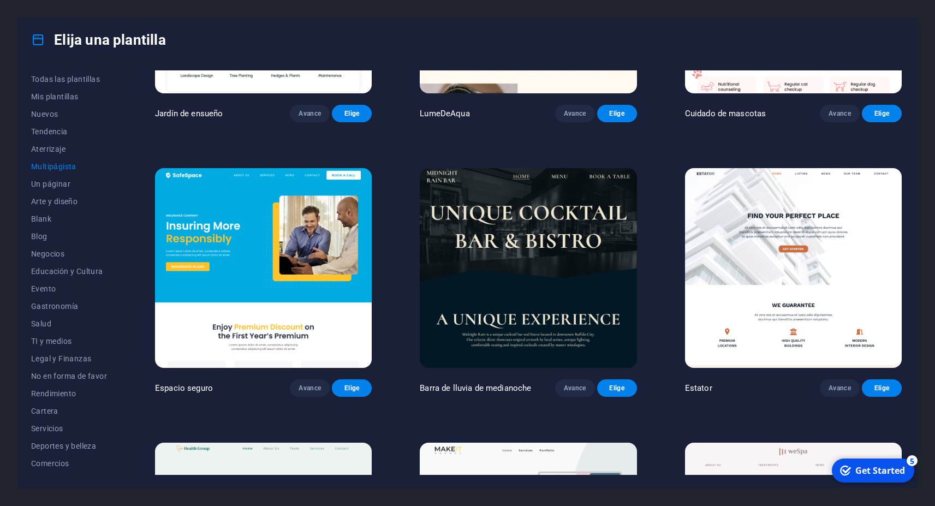
click at [541, 239] on img at bounding box center [528, 268] width 217 height 200
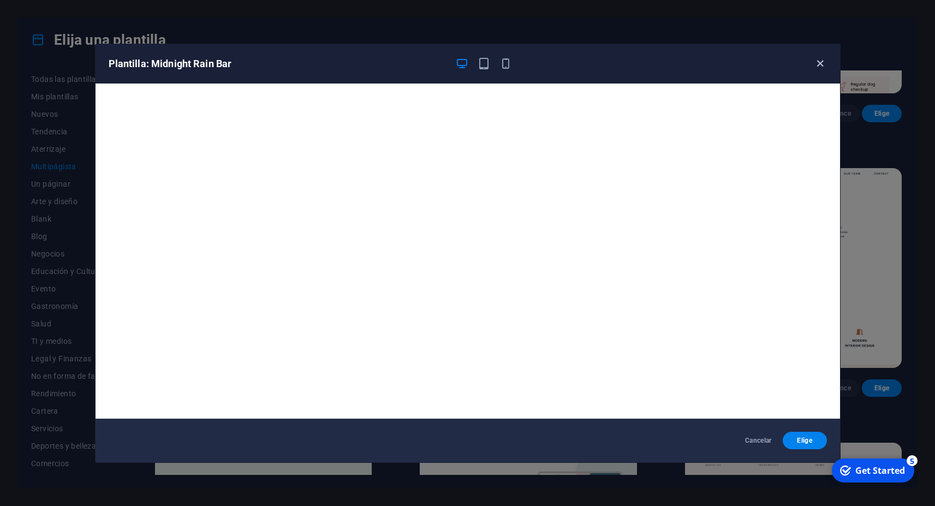
click at [820, 63] on icon "button" at bounding box center [820, 63] width 13 height 13
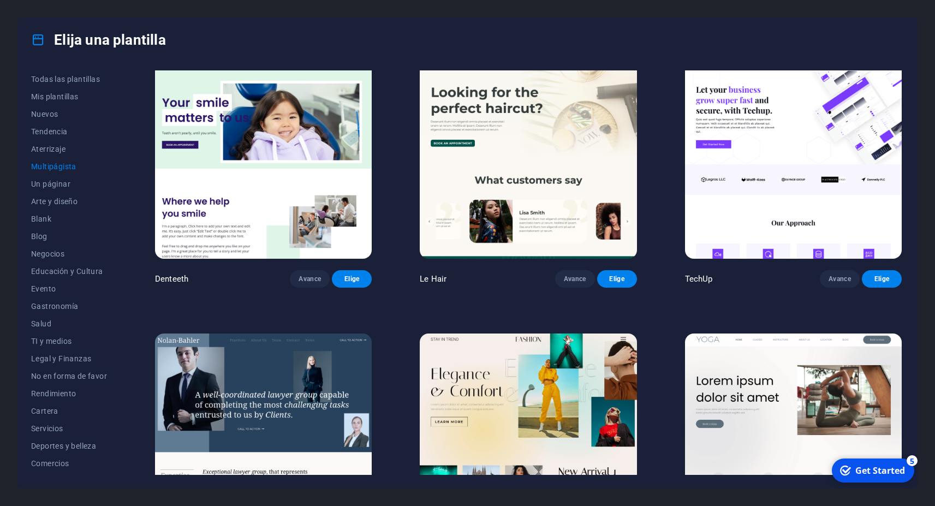
scroll to position [2260, 0]
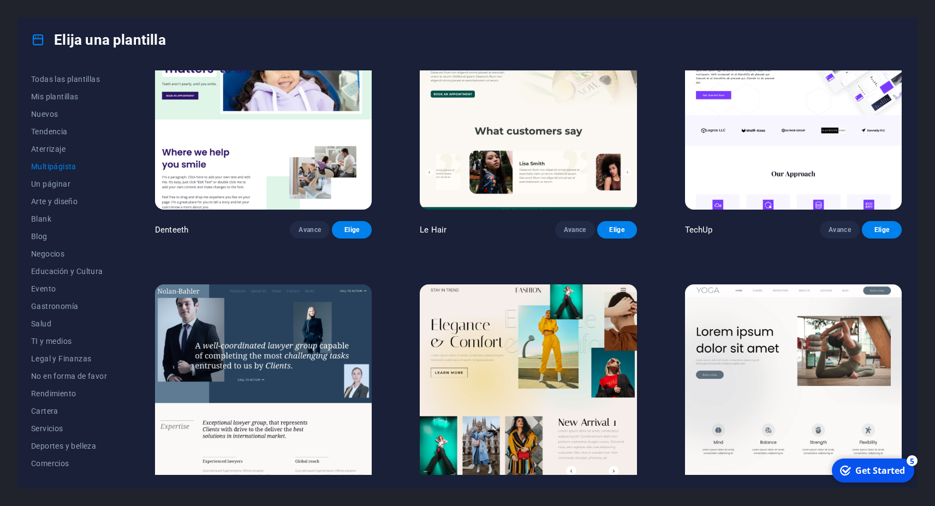
click at [283, 313] on img at bounding box center [263, 384] width 217 height 200
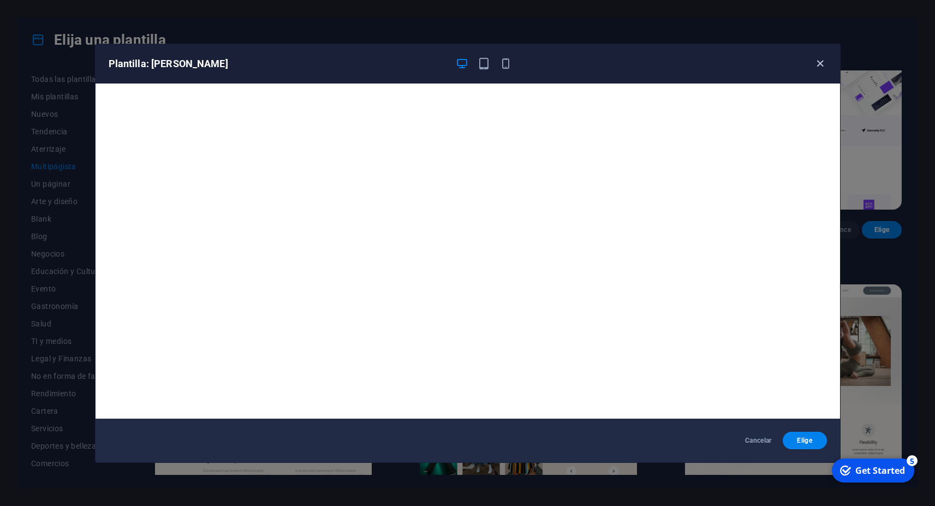
click at [820, 64] on icon "button" at bounding box center [820, 63] width 13 height 13
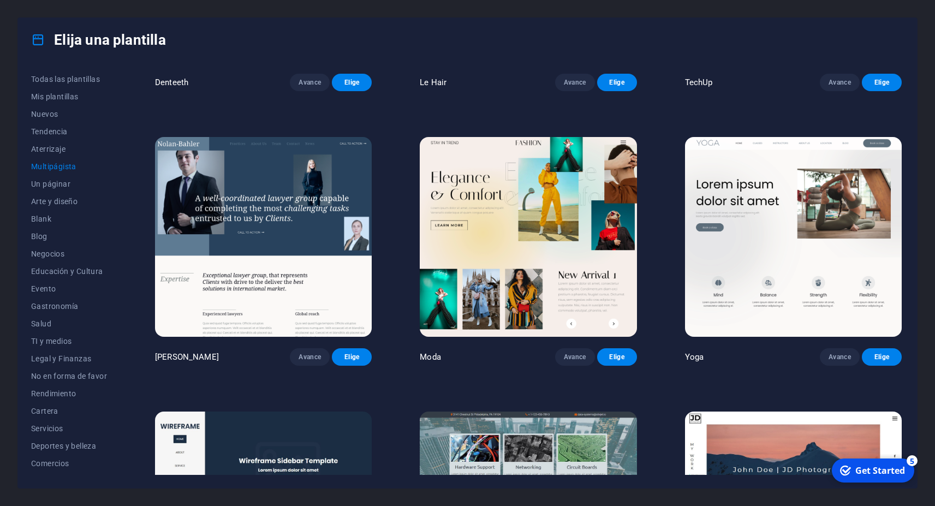
scroll to position [2554, 0]
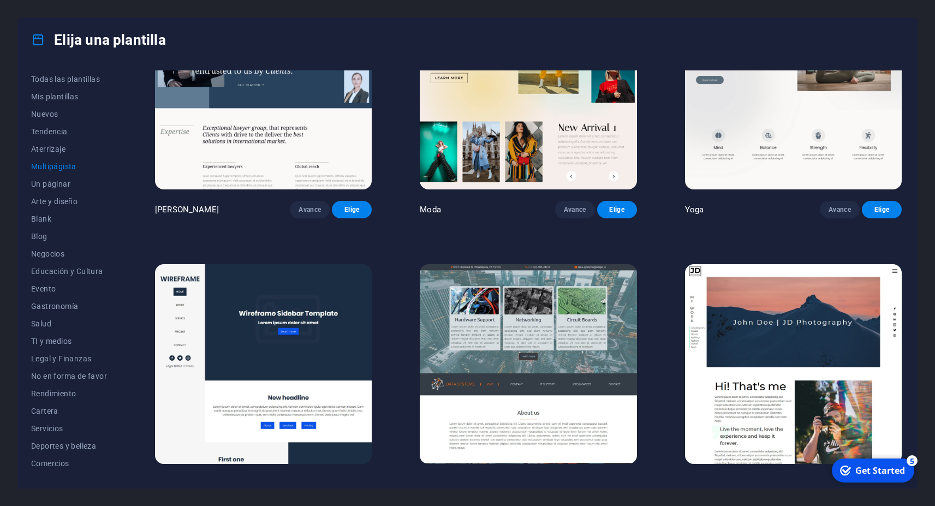
click at [546, 277] on img at bounding box center [528, 364] width 217 height 200
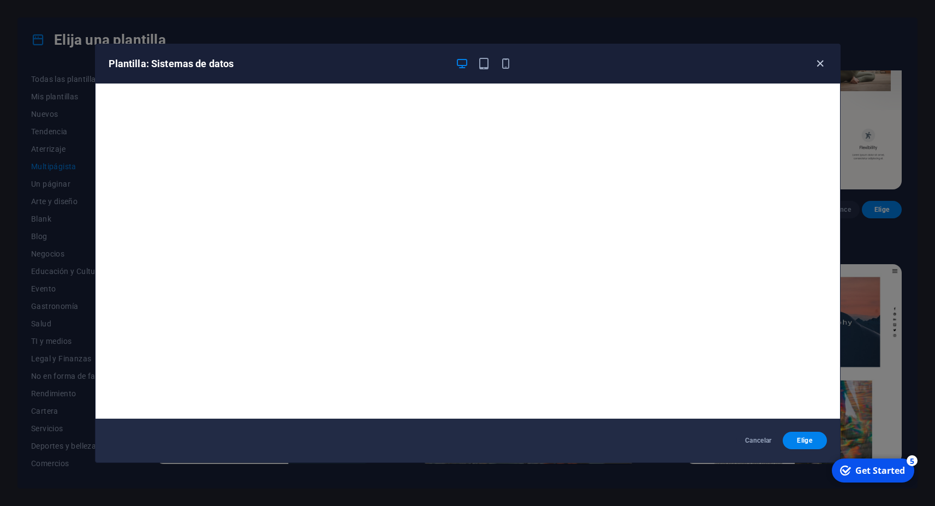
click at [826, 62] on span "button" at bounding box center [820, 63] width 13 height 13
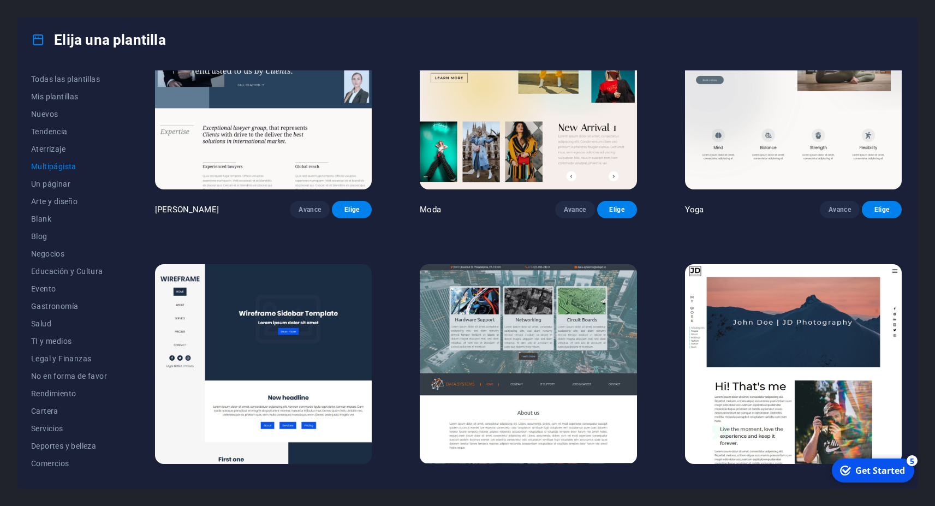
click at [741, 315] on img at bounding box center [793, 364] width 217 height 200
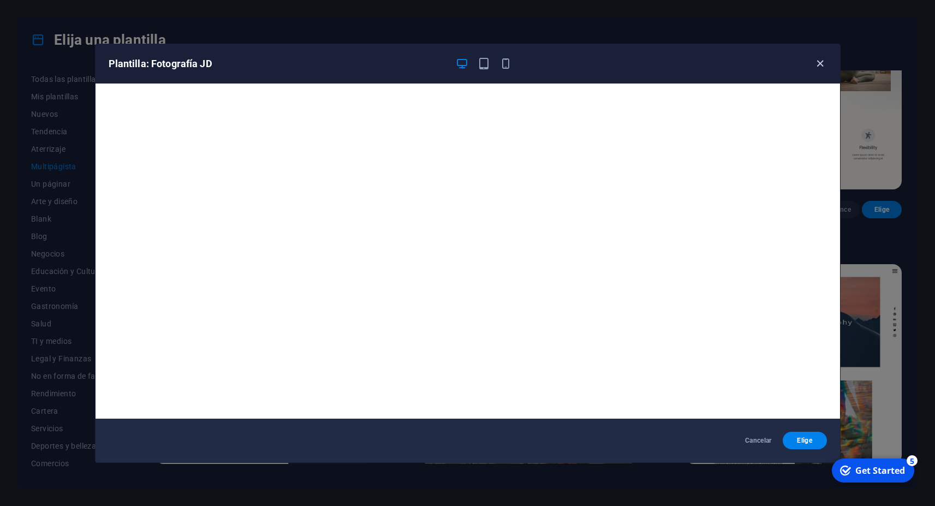
click at [823, 63] on icon "button" at bounding box center [820, 63] width 13 height 13
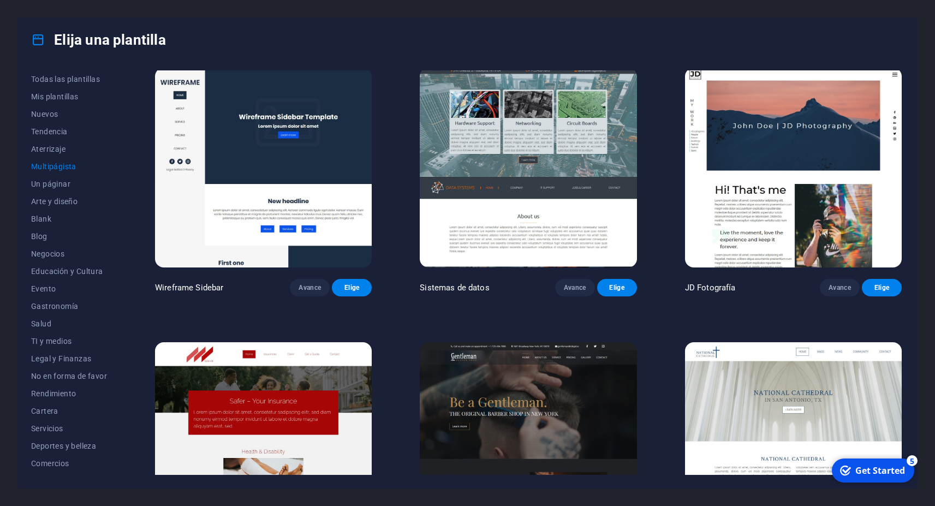
scroll to position [2849, 0]
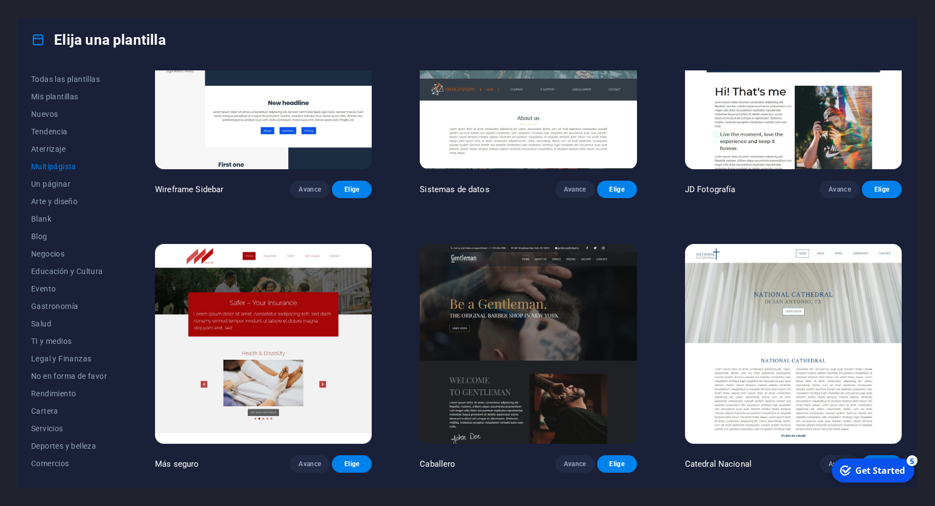
click at [342, 293] on img at bounding box center [263, 344] width 217 height 200
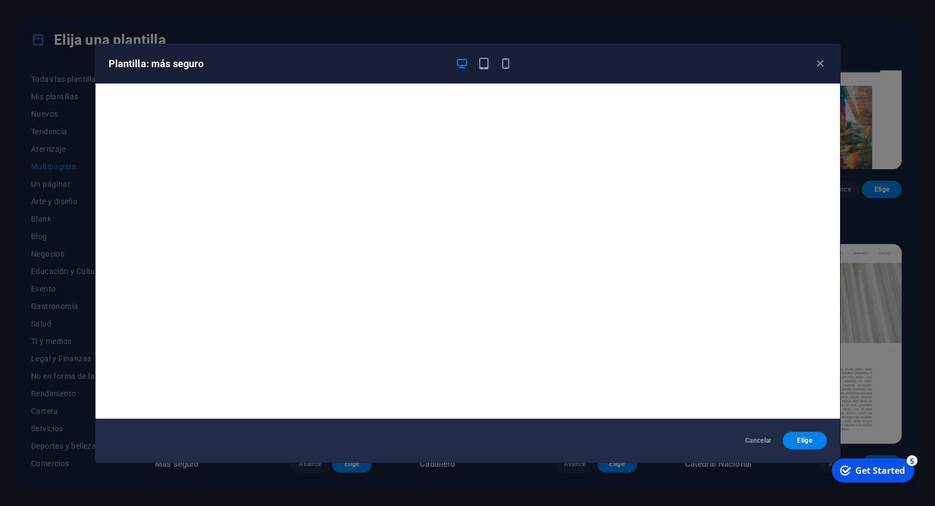
scroll to position [2, 0]
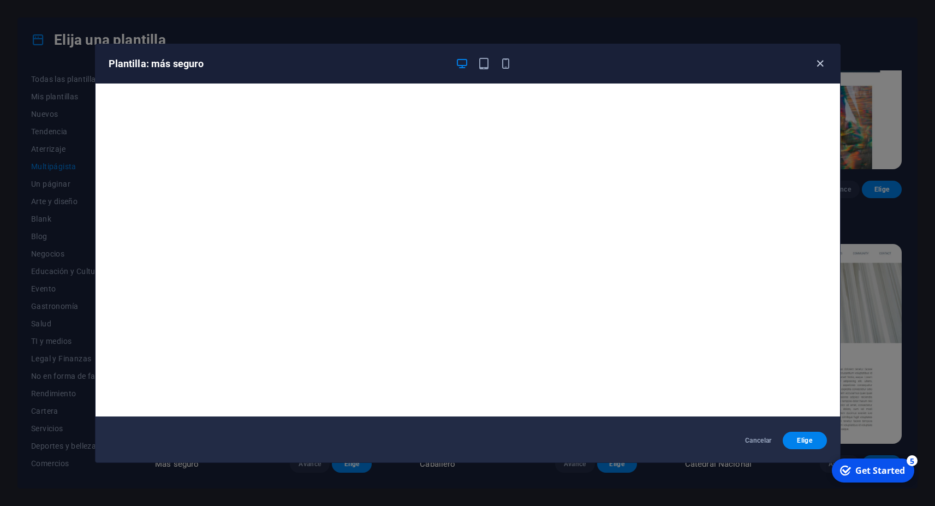
click at [821, 65] on icon "button" at bounding box center [820, 63] width 13 height 13
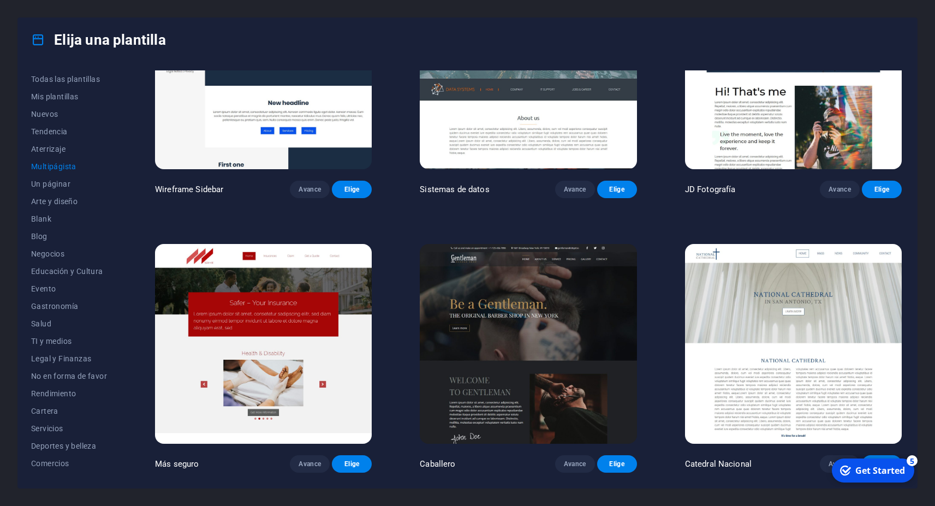
click at [525, 257] on img at bounding box center [528, 344] width 217 height 200
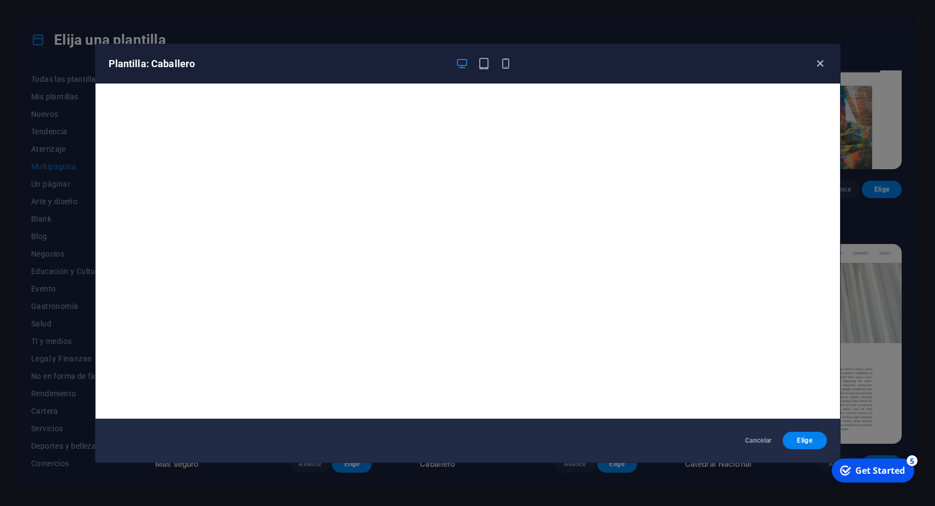
click at [821, 63] on icon "button" at bounding box center [820, 63] width 13 height 13
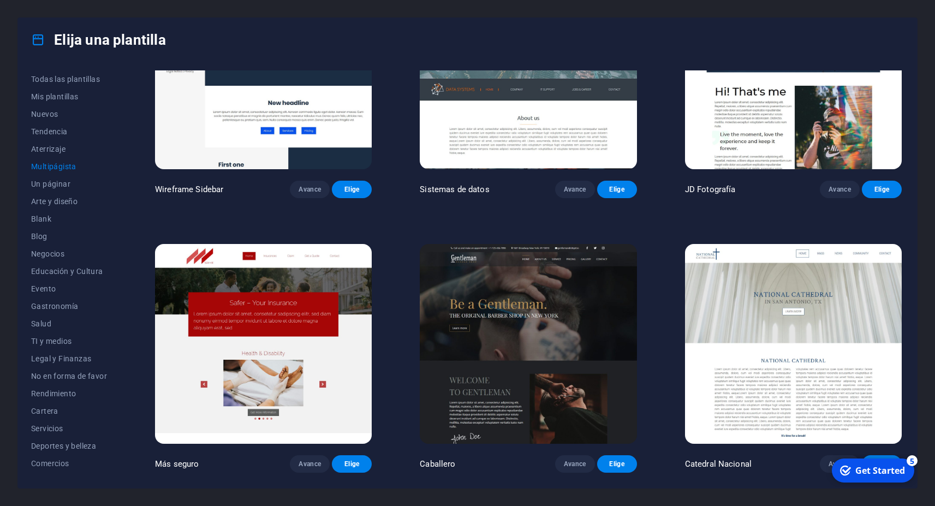
click at [753, 272] on img at bounding box center [793, 344] width 217 height 200
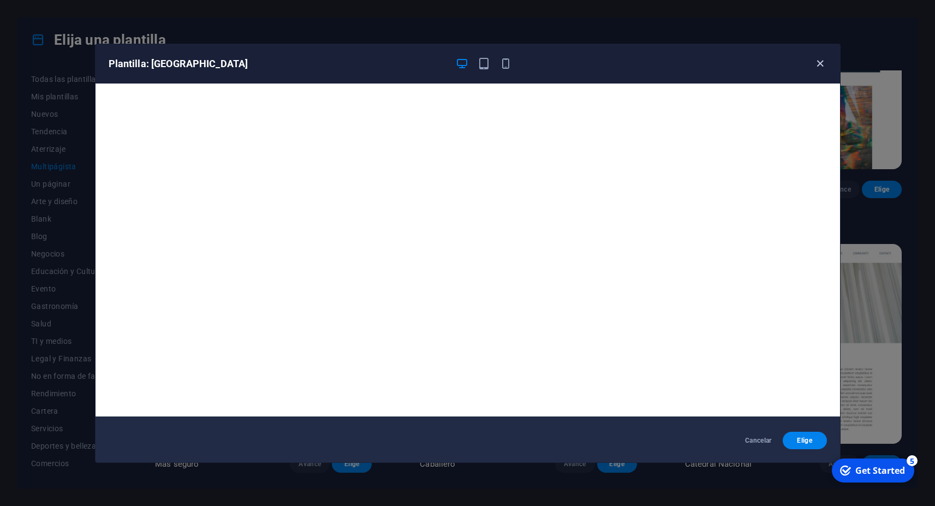
click at [820, 67] on icon "button" at bounding box center [820, 63] width 13 height 13
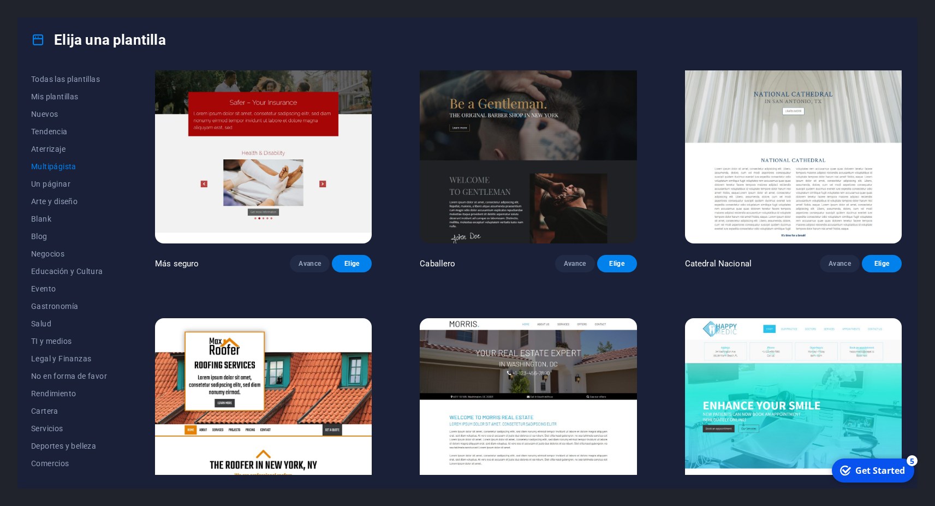
scroll to position [3095, 0]
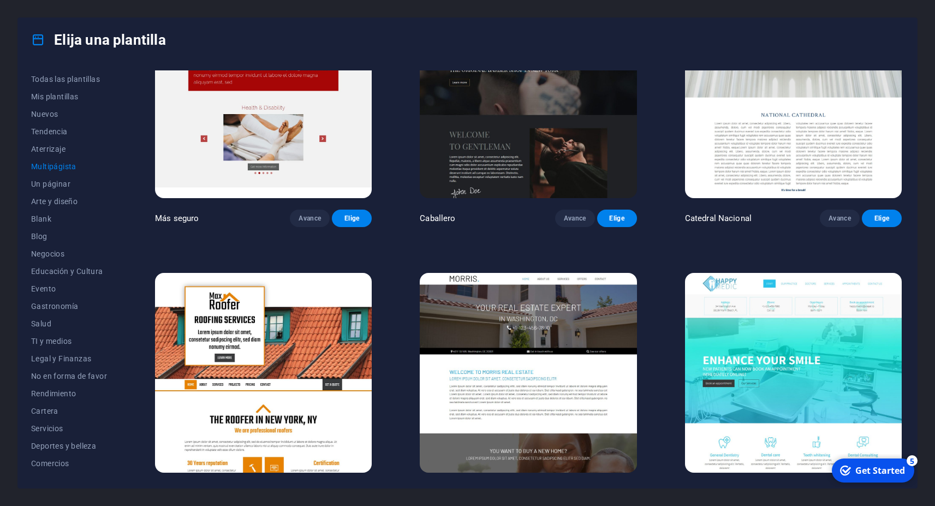
click at [263, 308] on img at bounding box center [263, 373] width 217 height 200
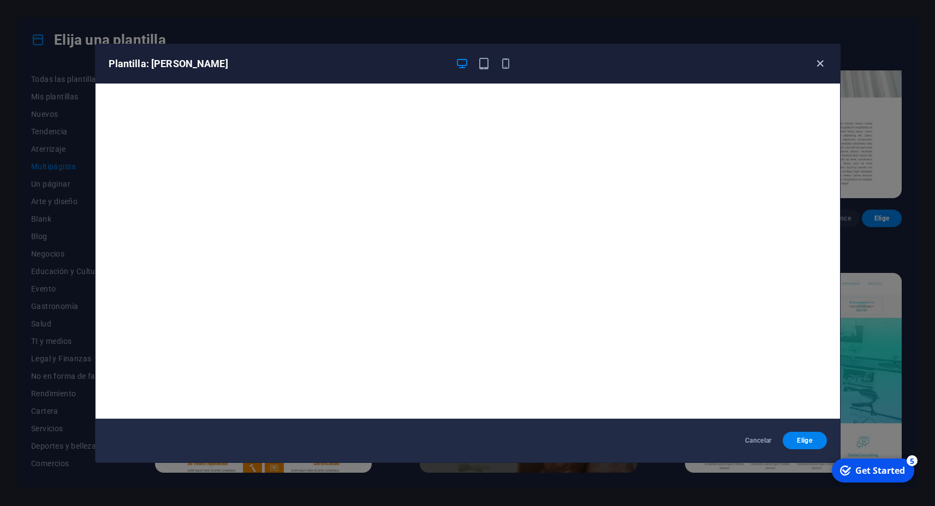
click at [823, 60] on icon "button" at bounding box center [820, 63] width 13 height 13
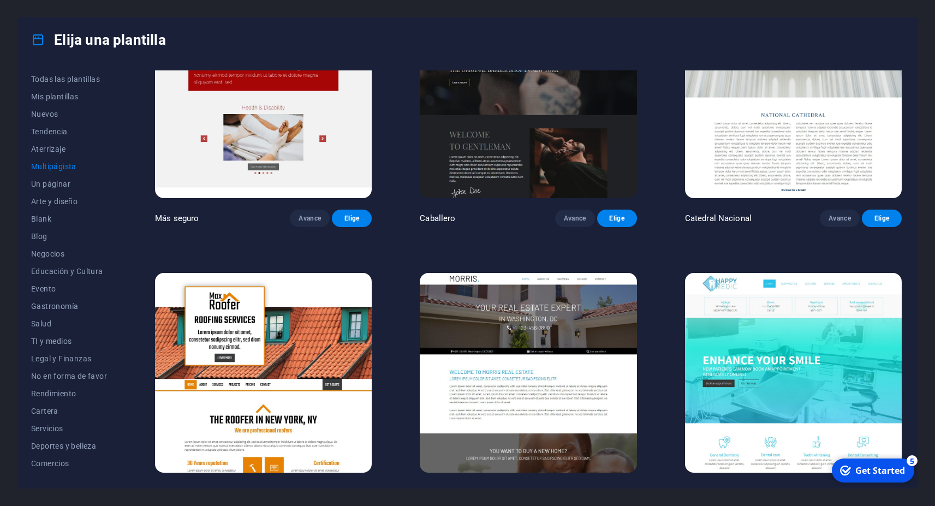
click at [499, 283] on img at bounding box center [528, 373] width 217 height 200
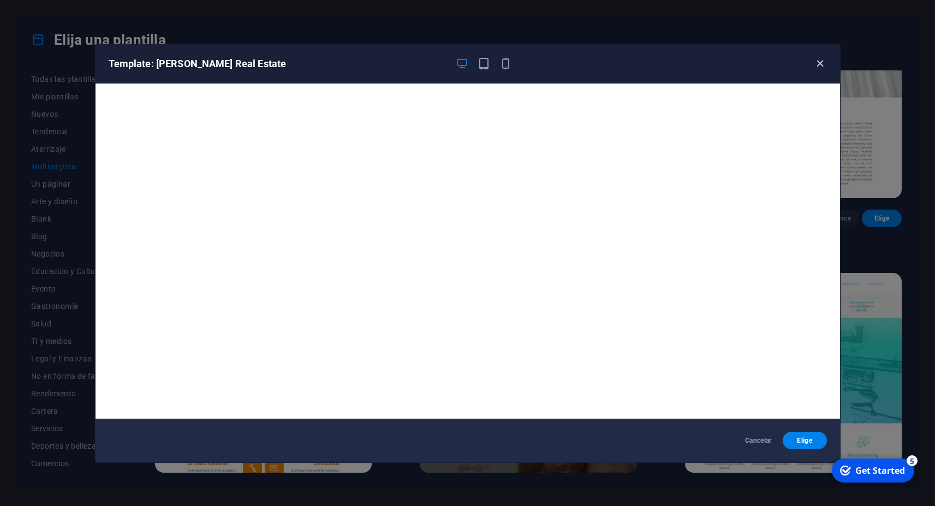
click at [823, 61] on icon "button" at bounding box center [820, 63] width 13 height 13
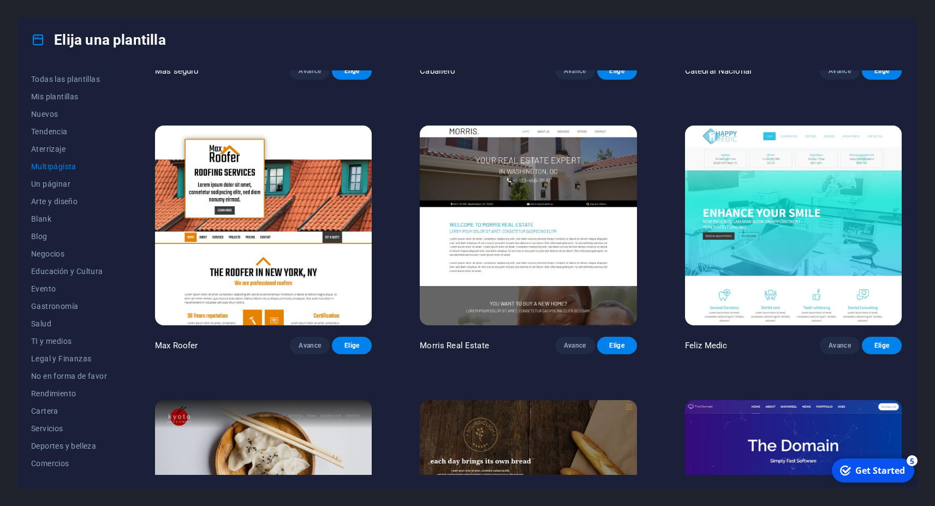
scroll to position [3389, 0]
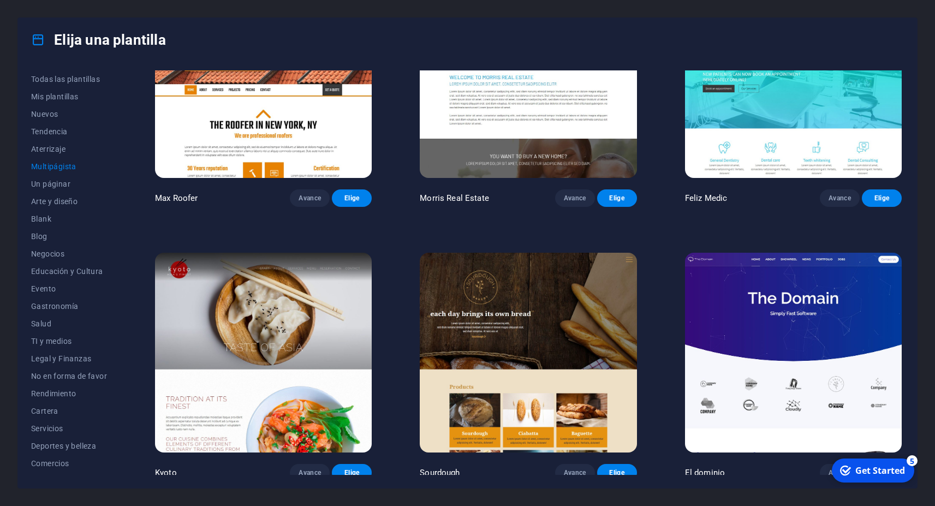
click at [319, 294] on img at bounding box center [263, 353] width 217 height 200
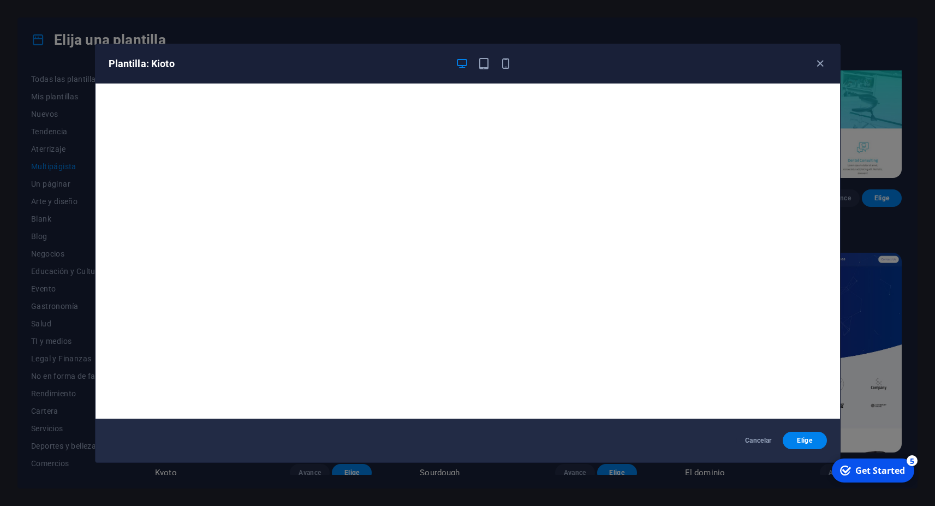
drag, startPoint x: 820, startPoint y: 60, endPoint x: 805, endPoint y: 81, distance: 26.5
click at [820, 61] on icon "button" at bounding box center [820, 63] width 13 height 13
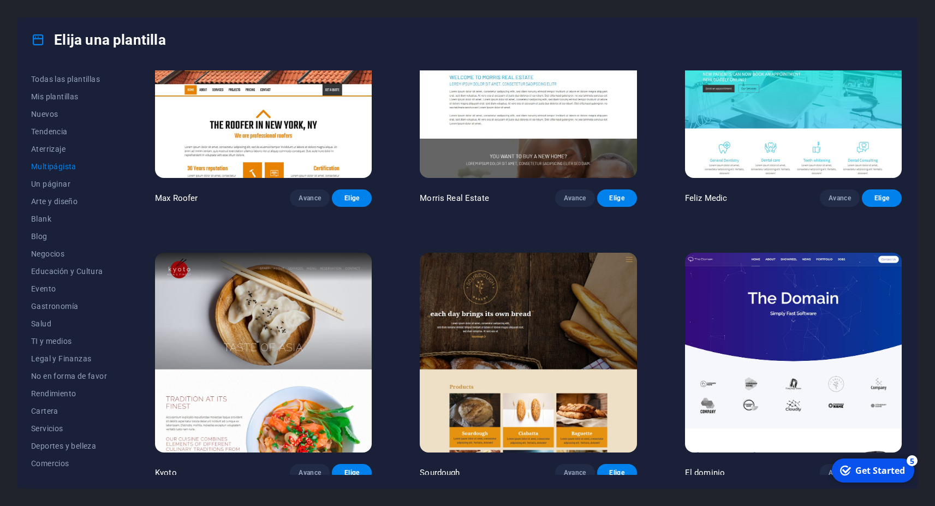
click at [546, 282] on img at bounding box center [528, 353] width 217 height 200
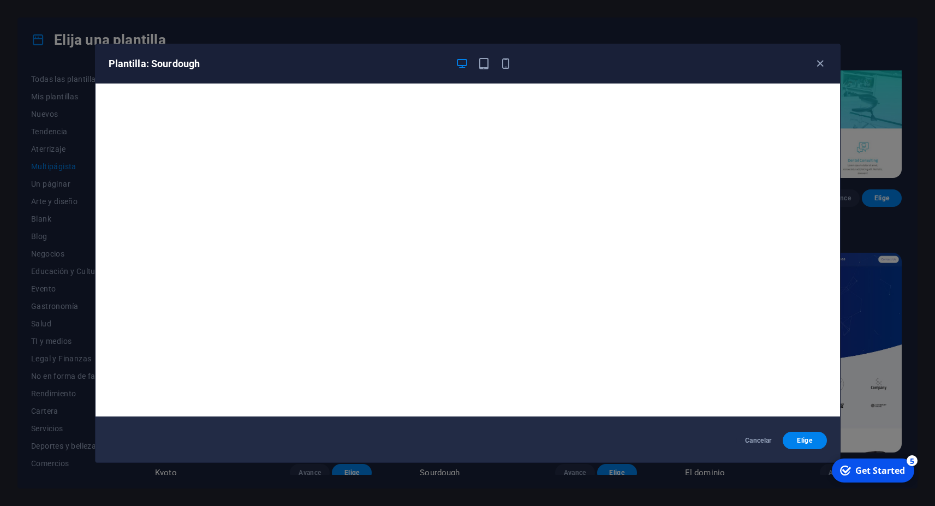
scroll to position [0, 0]
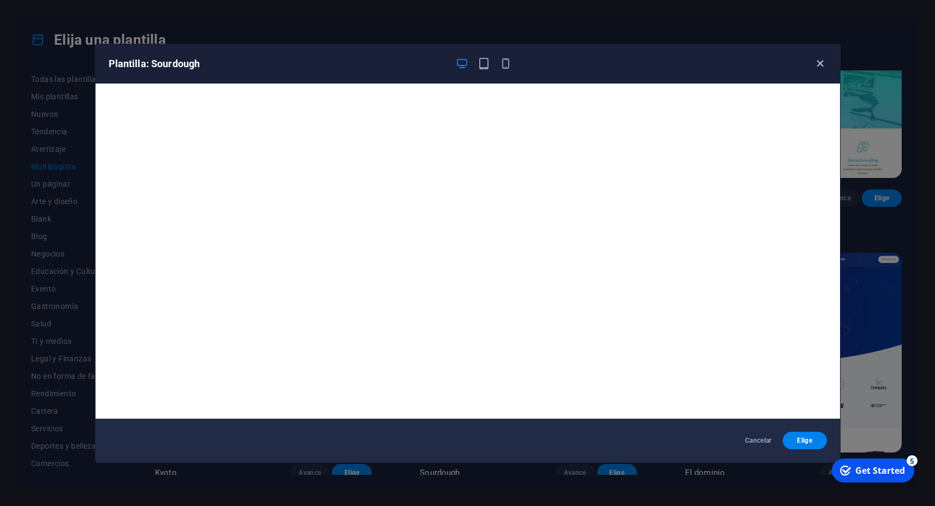
click at [822, 62] on icon "button" at bounding box center [820, 63] width 13 height 13
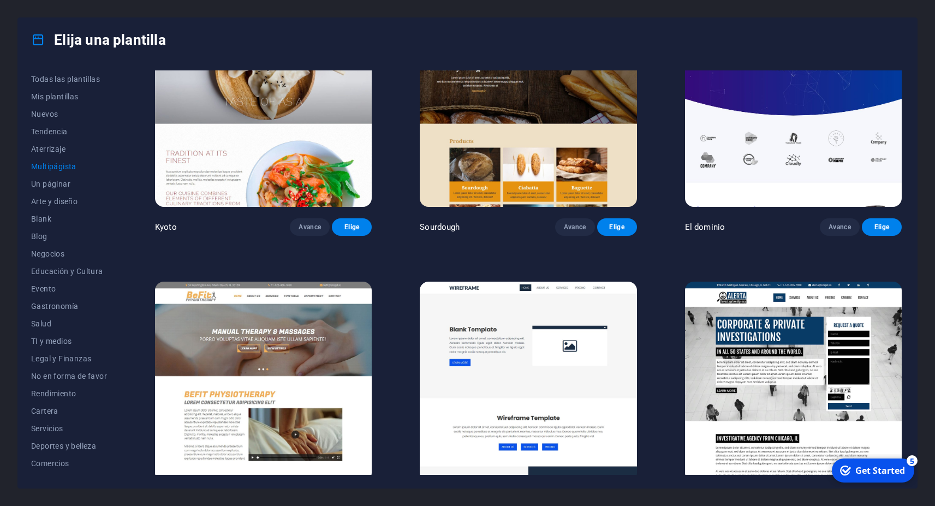
scroll to position [3684, 0]
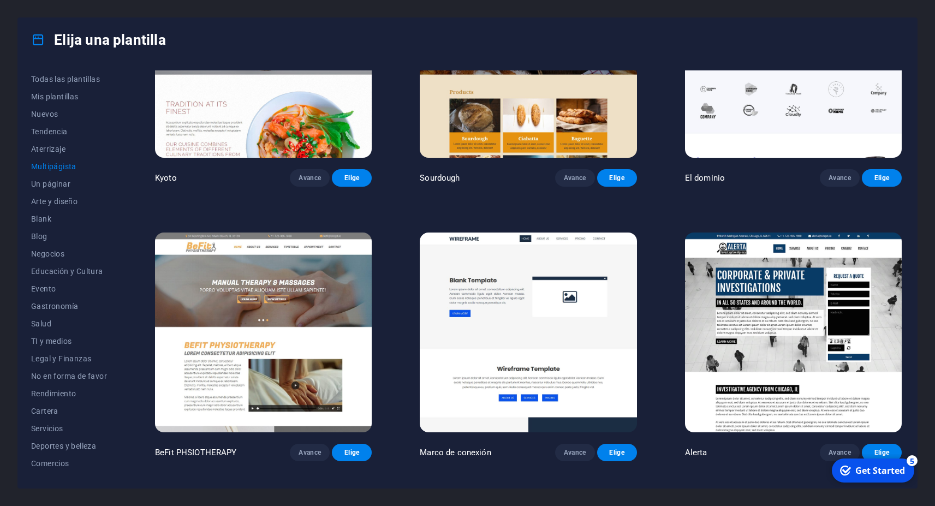
click at [329, 270] on img at bounding box center [263, 333] width 217 height 200
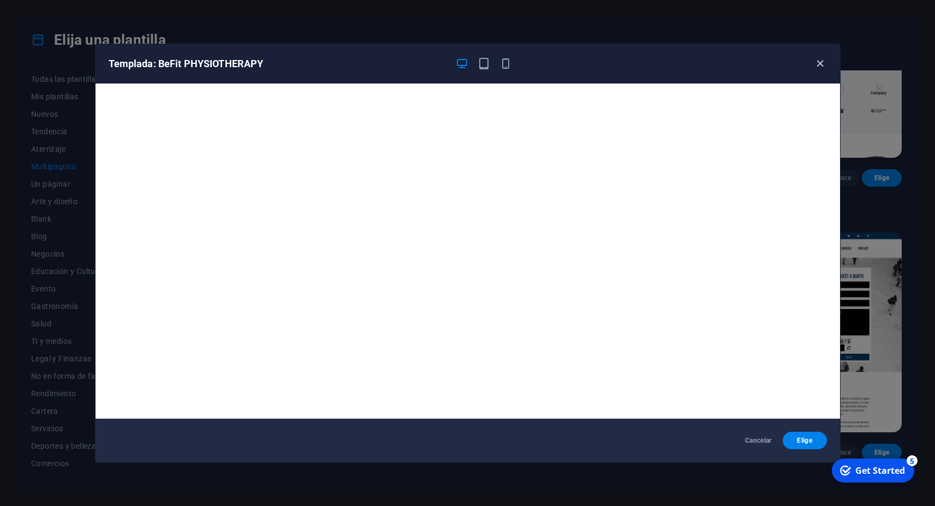
click at [821, 64] on icon "button" at bounding box center [820, 63] width 13 height 13
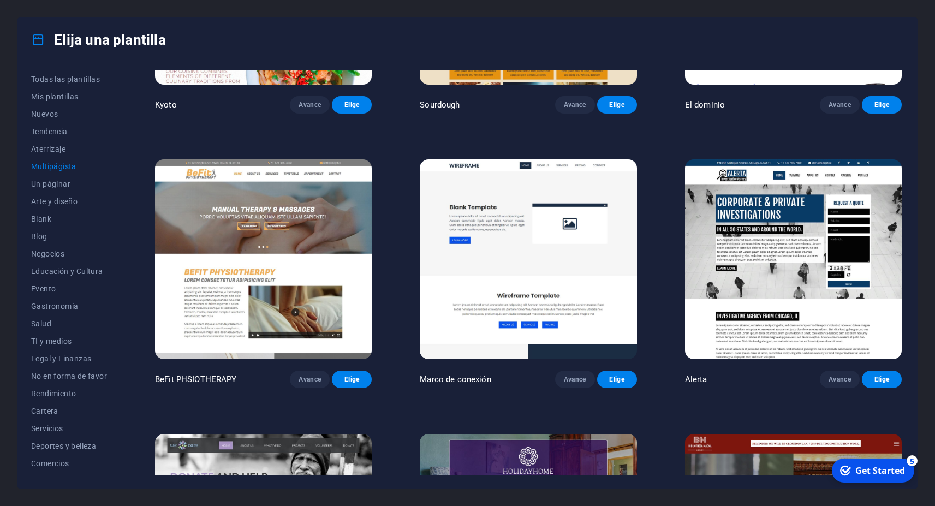
scroll to position [3733, 0]
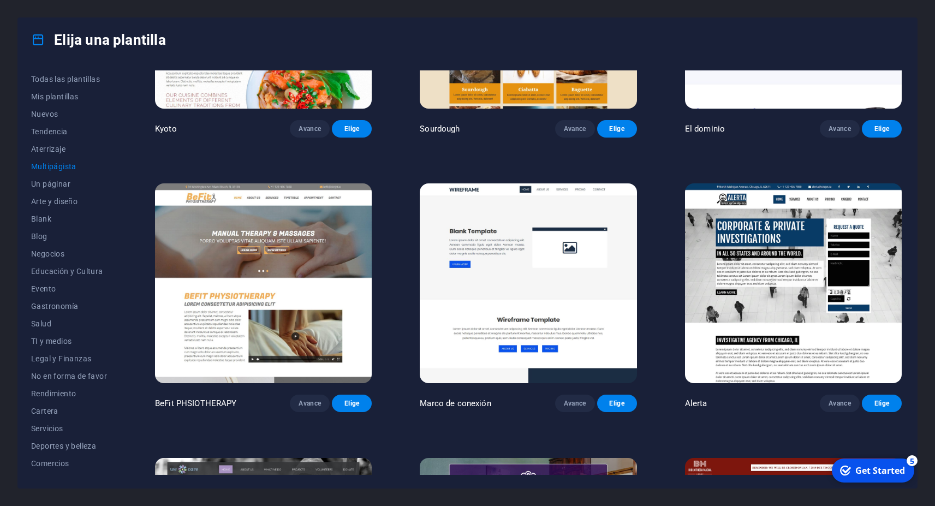
click at [753, 219] on img at bounding box center [793, 283] width 217 height 200
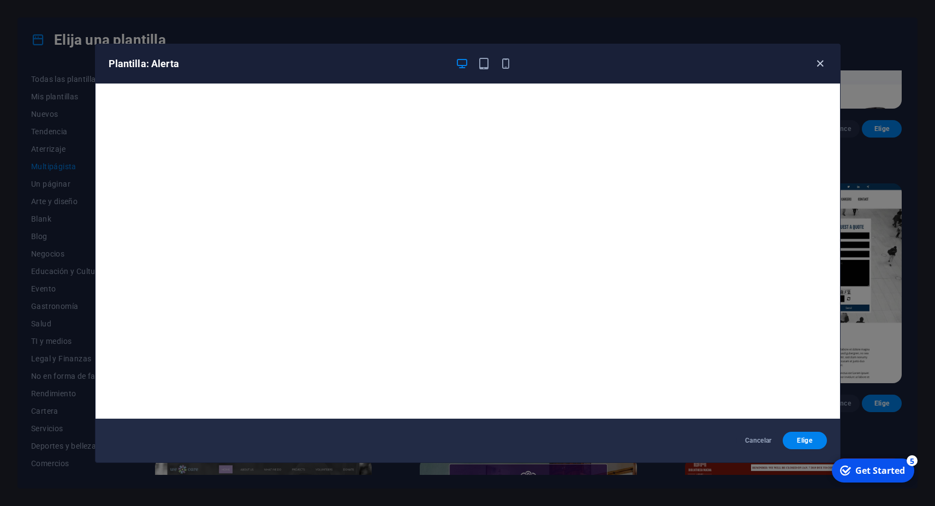
click at [821, 67] on icon "button" at bounding box center [820, 63] width 13 height 13
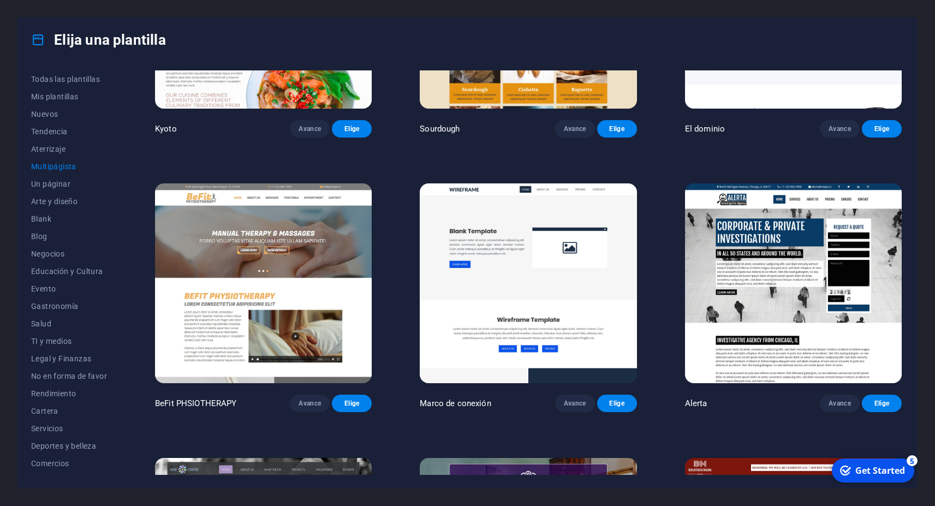
scroll to position [3832, 0]
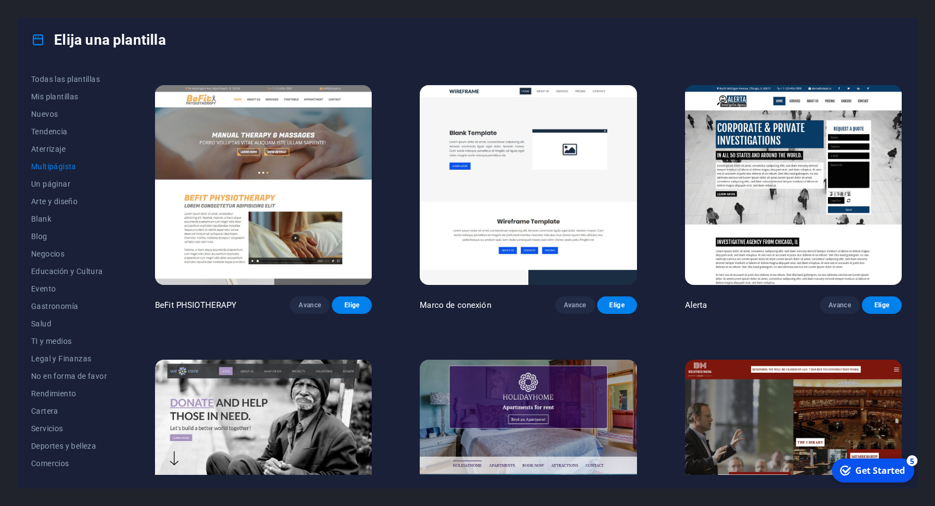
click at [308, 373] on img at bounding box center [263, 460] width 217 height 200
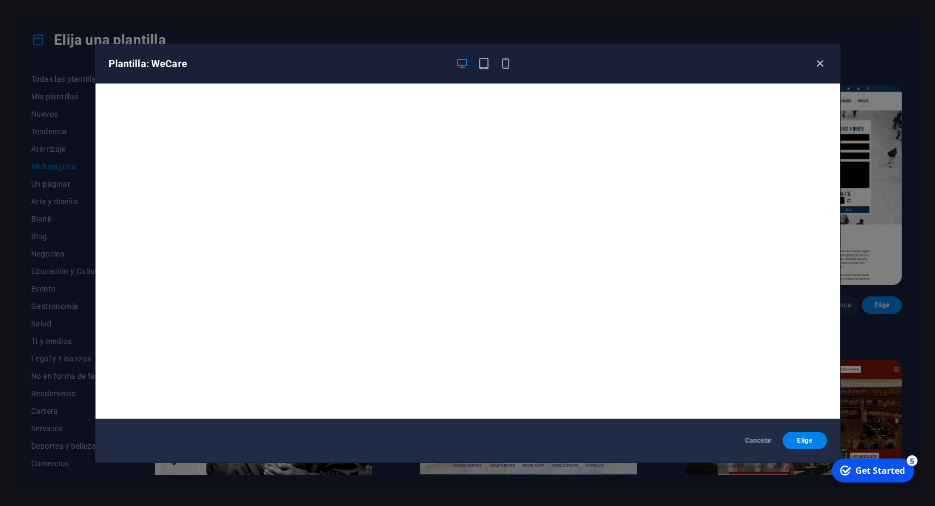
click at [824, 64] on icon "button" at bounding box center [820, 63] width 13 height 13
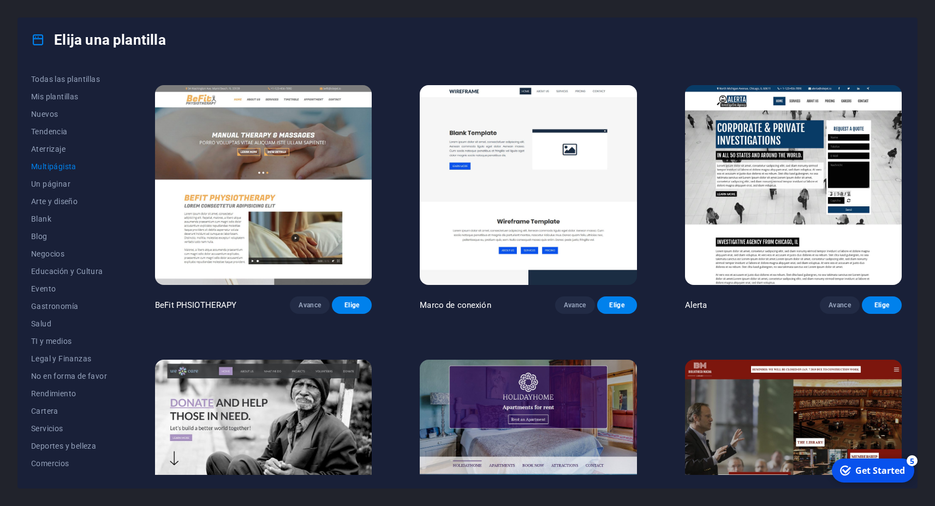
click at [562, 360] on img at bounding box center [528, 460] width 217 height 200
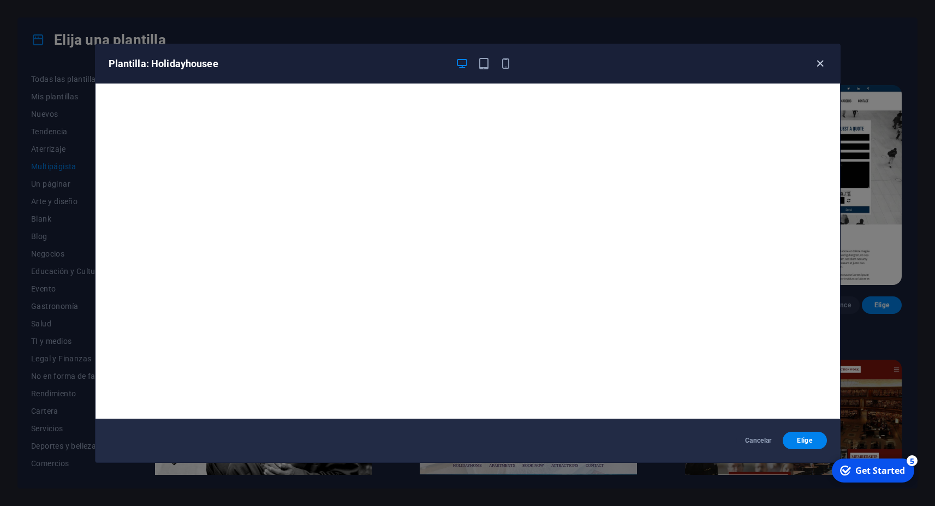
click at [819, 64] on icon "button" at bounding box center [820, 63] width 13 height 13
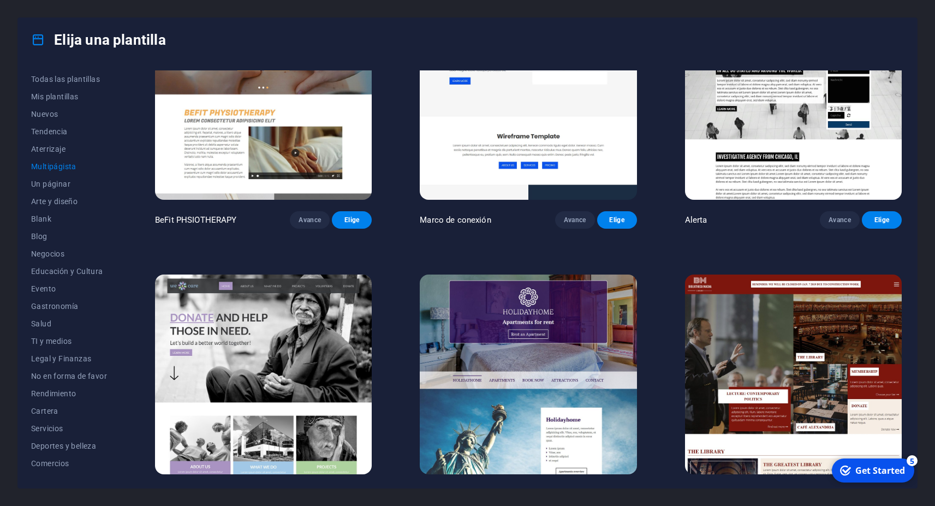
scroll to position [3930, 0]
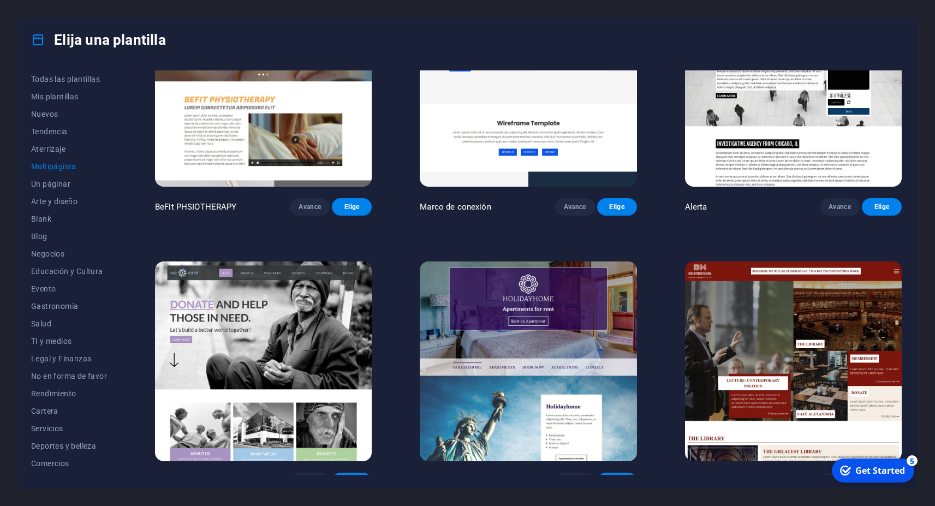
click at [774, 261] on img at bounding box center [793, 361] width 217 height 200
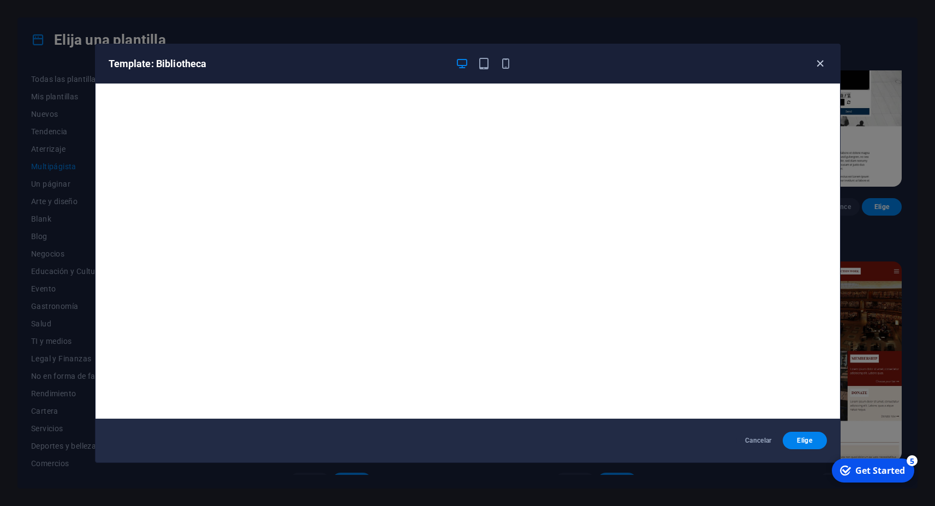
click at [820, 67] on icon "button" at bounding box center [820, 63] width 13 height 13
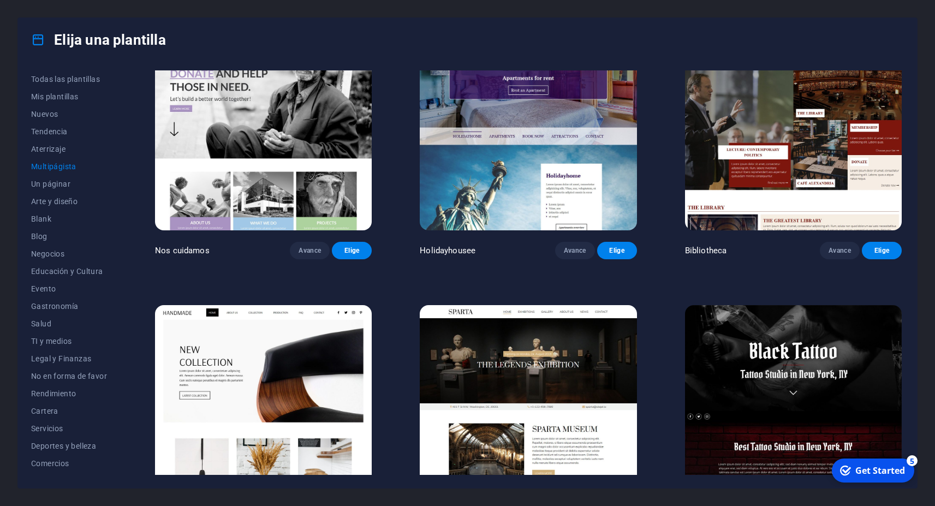
scroll to position [4175, 0]
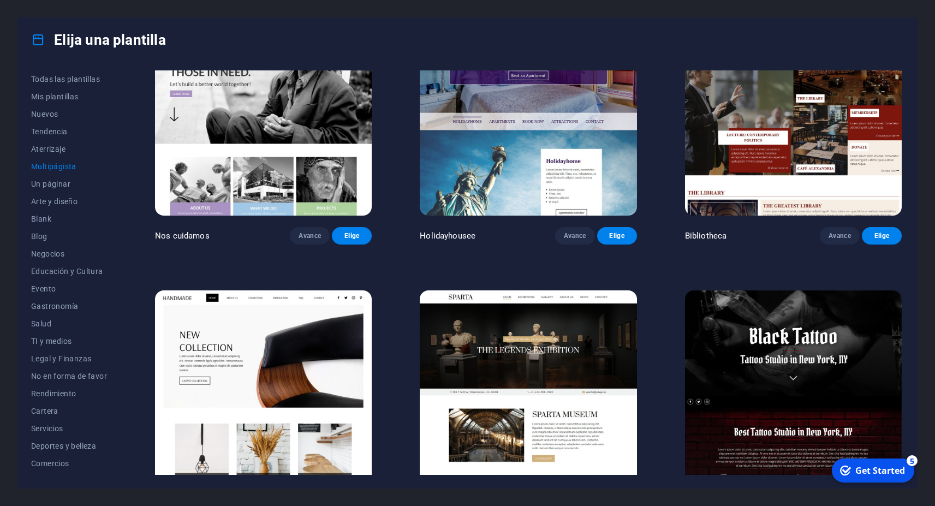
click at [282, 303] on img at bounding box center [263, 390] width 217 height 200
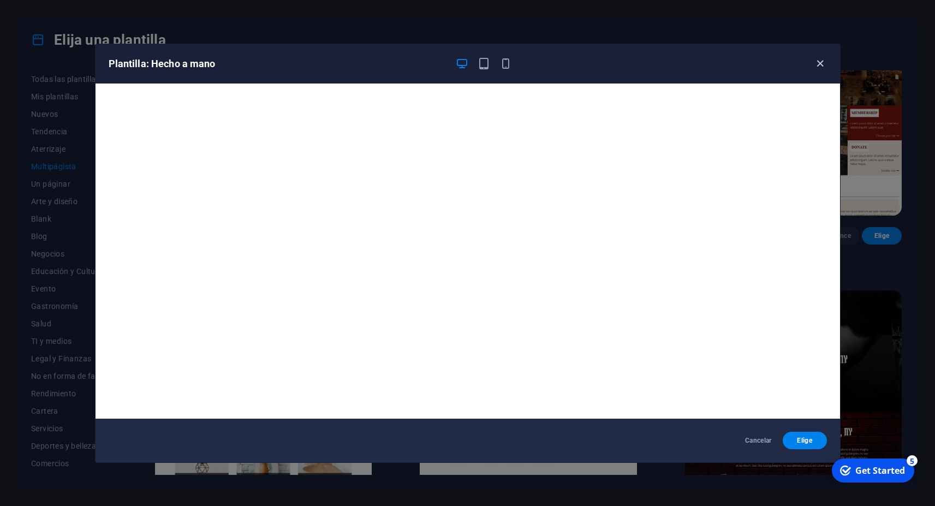
click at [819, 69] on icon "button" at bounding box center [820, 63] width 13 height 13
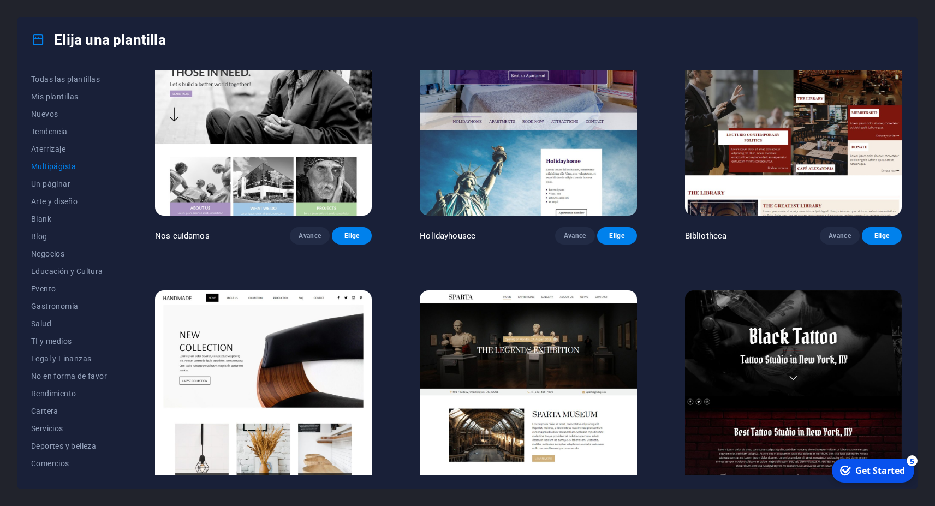
click at [536, 290] on img at bounding box center [528, 390] width 217 height 200
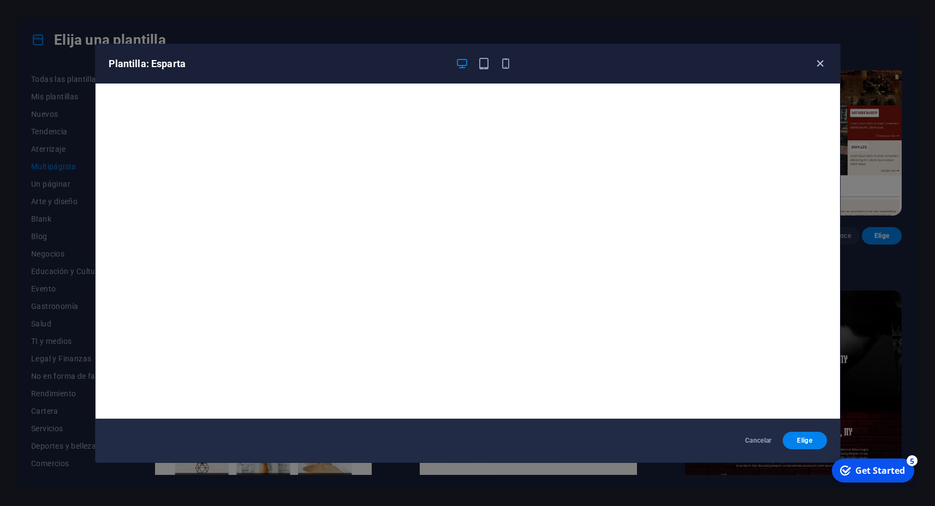
click at [814, 67] on icon "button" at bounding box center [820, 63] width 13 height 13
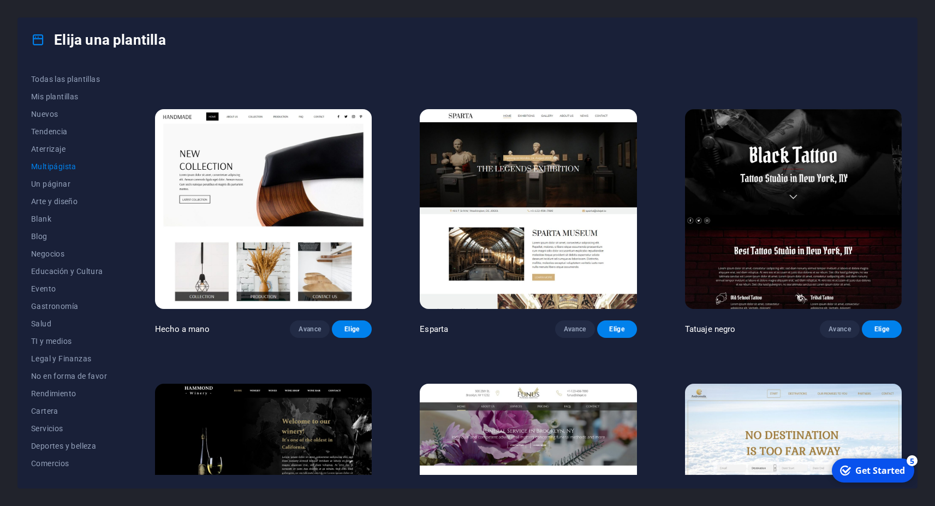
scroll to position [4372, 0]
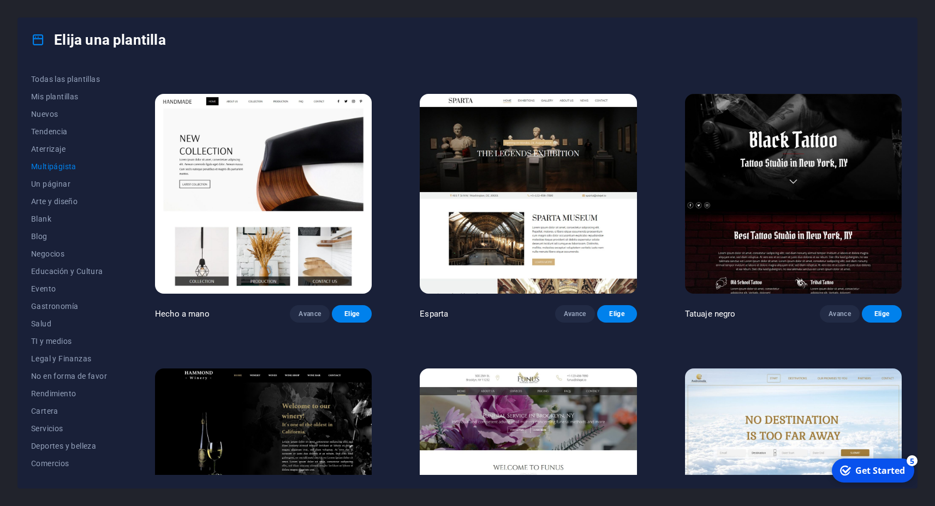
click at [757, 110] on img at bounding box center [793, 194] width 217 height 200
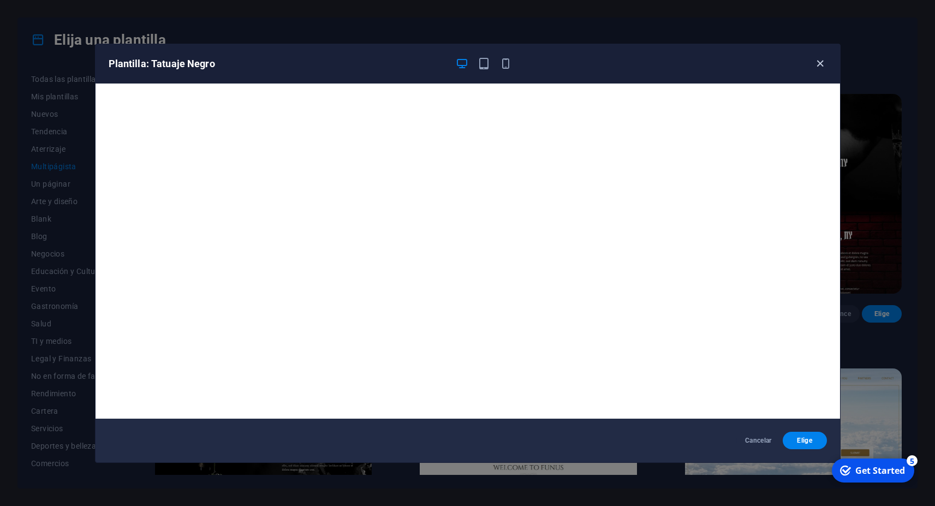
click at [817, 63] on icon "button" at bounding box center [820, 63] width 13 height 13
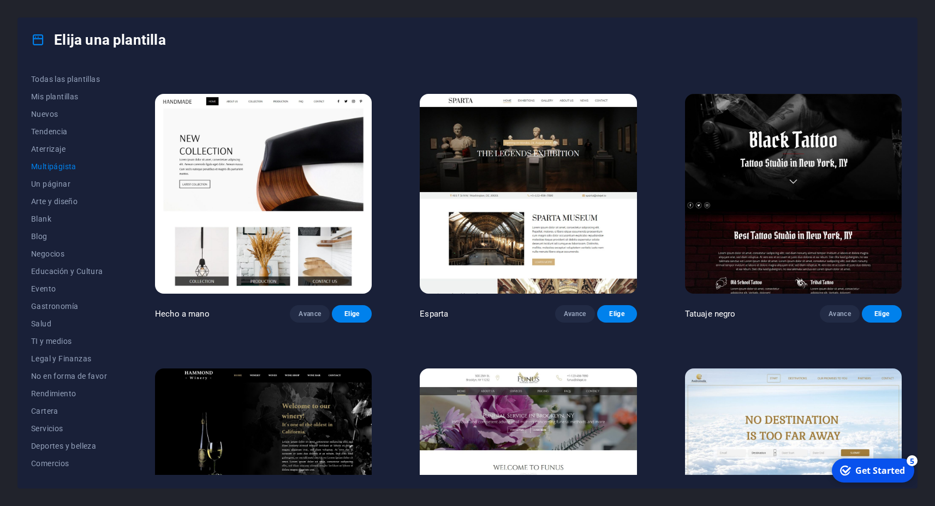
click at [560, 368] on img at bounding box center [528, 468] width 217 height 200
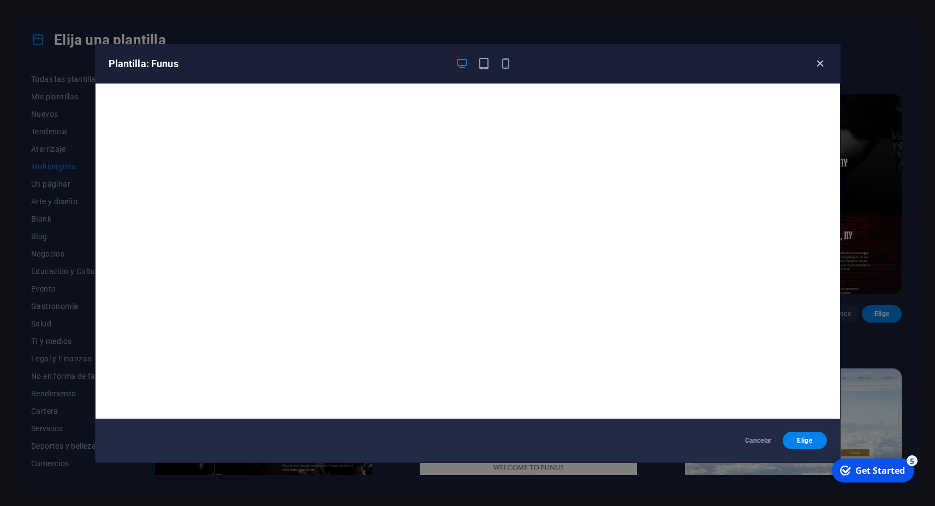
click at [822, 63] on icon "button" at bounding box center [820, 63] width 13 height 13
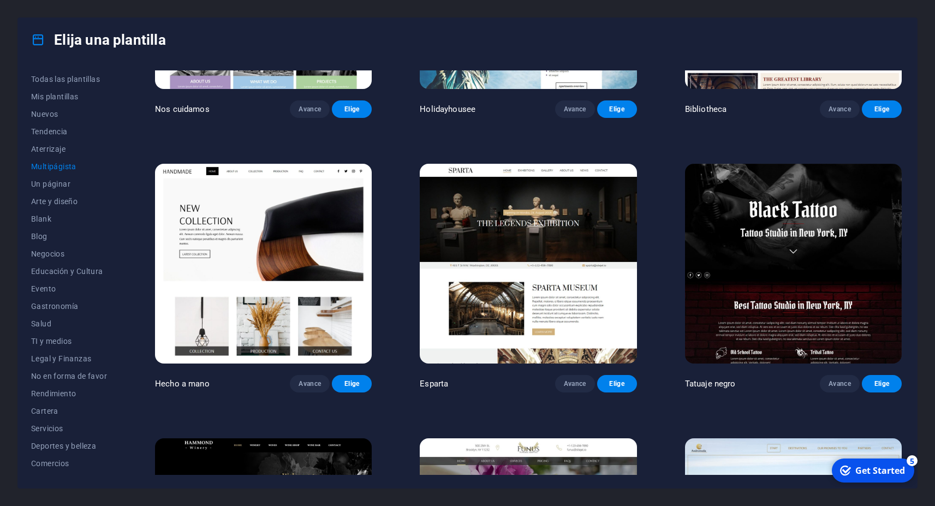
scroll to position [4274, 0]
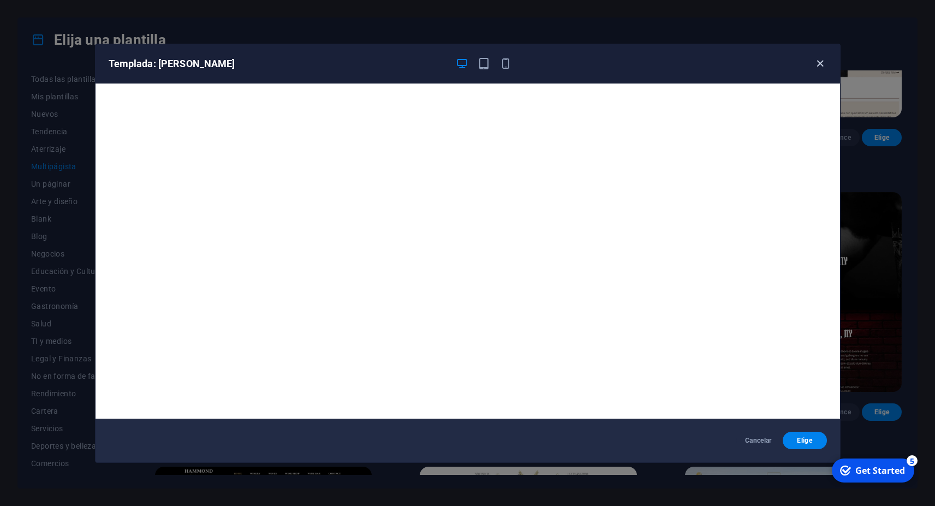
click at [825, 64] on icon "button" at bounding box center [820, 63] width 13 height 13
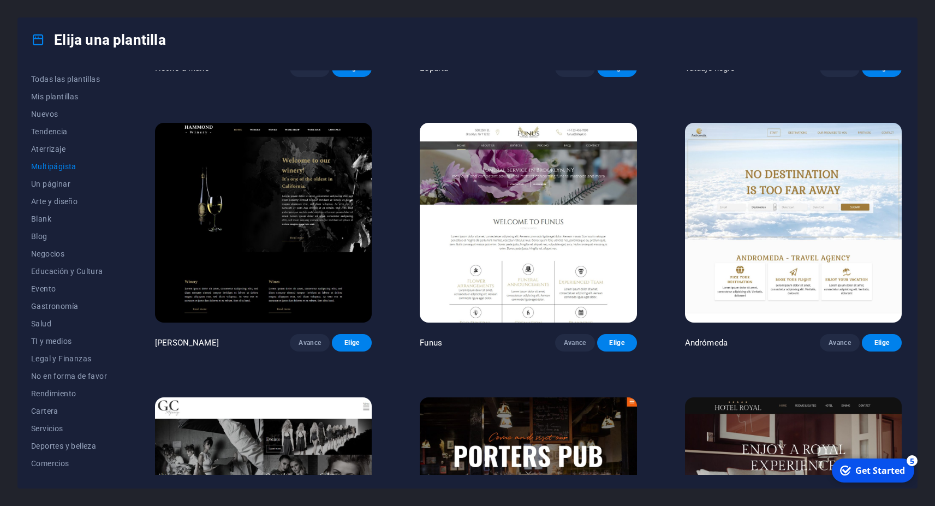
scroll to position [4716, 0]
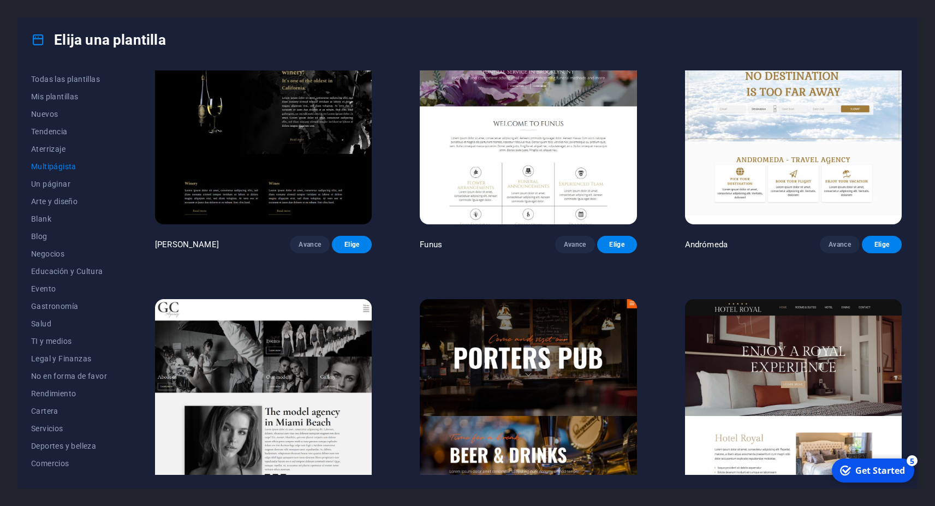
click at [308, 302] on img at bounding box center [263, 399] width 217 height 200
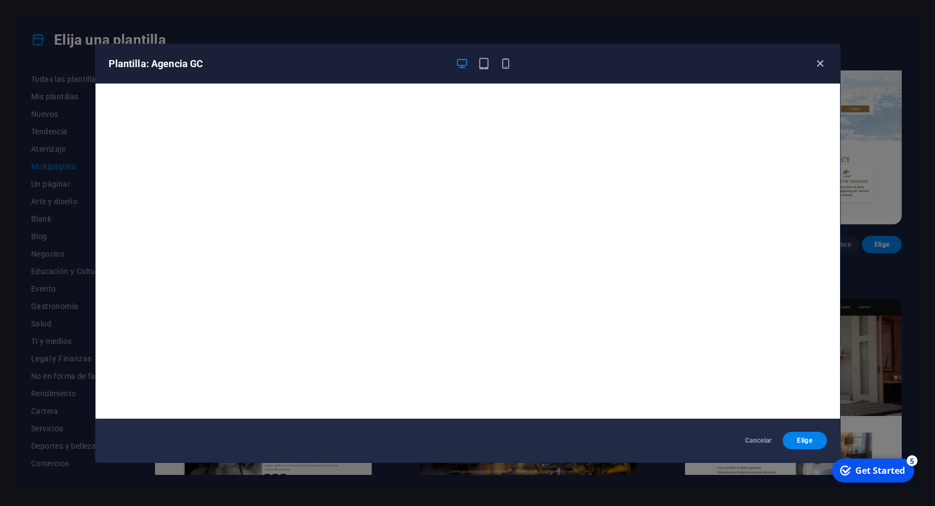
click at [820, 68] on icon "button" at bounding box center [820, 63] width 13 height 13
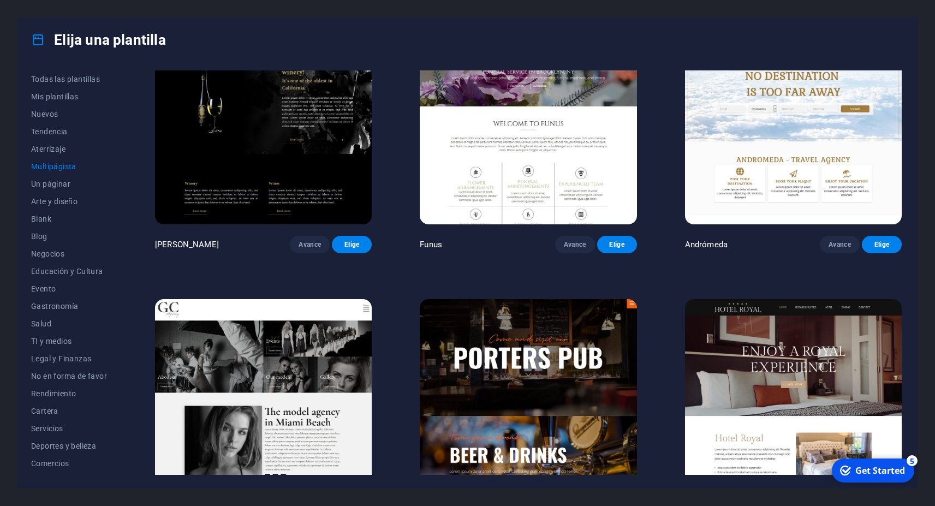
click at [534, 299] on img at bounding box center [528, 399] width 217 height 200
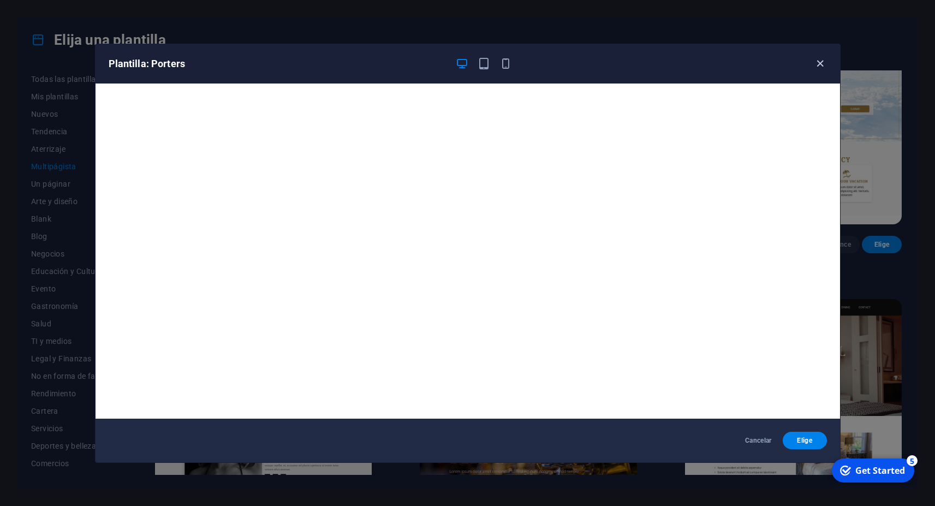
click at [823, 65] on icon "button" at bounding box center [820, 63] width 13 height 13
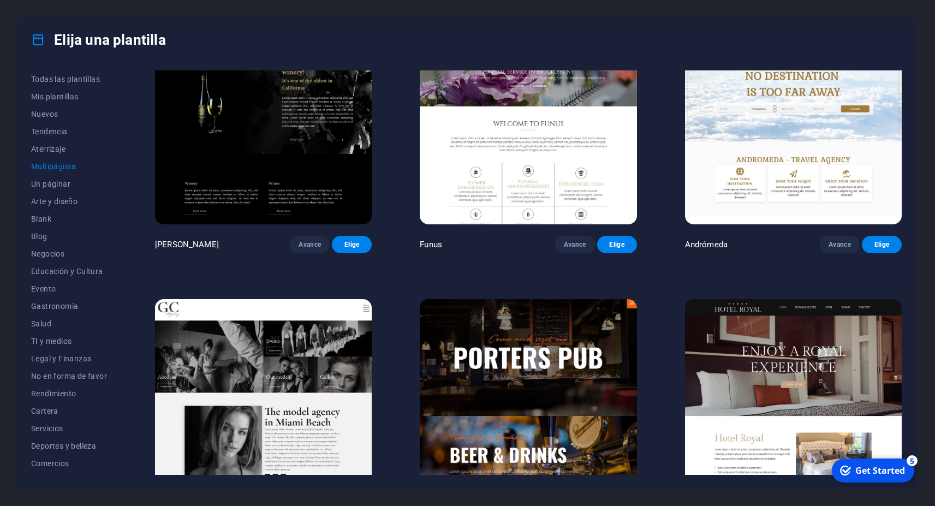
click at [756, 309] on img at bounding box center [793, 399] width 217 height 200
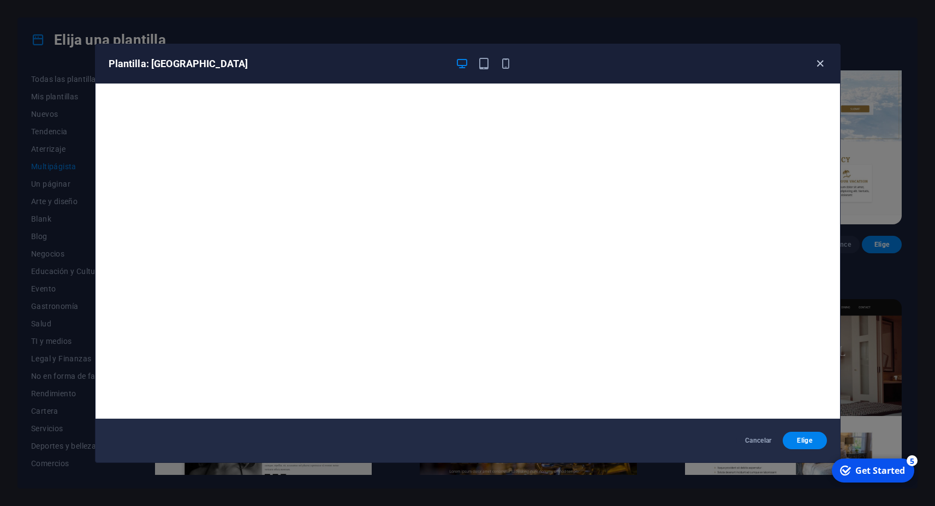
click at [821, 66] on icon "button" at bounding box center [820, 63] width 13 height 13
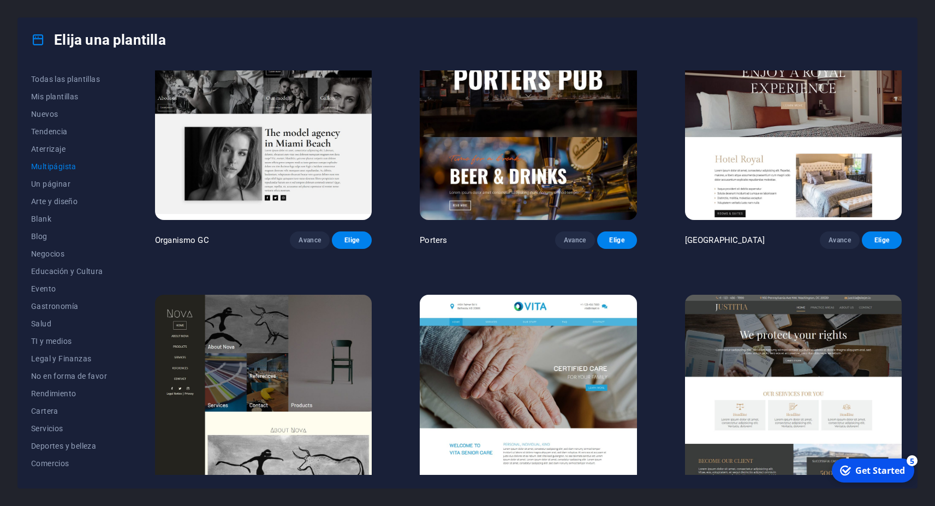
scroll to position [5010, 0]
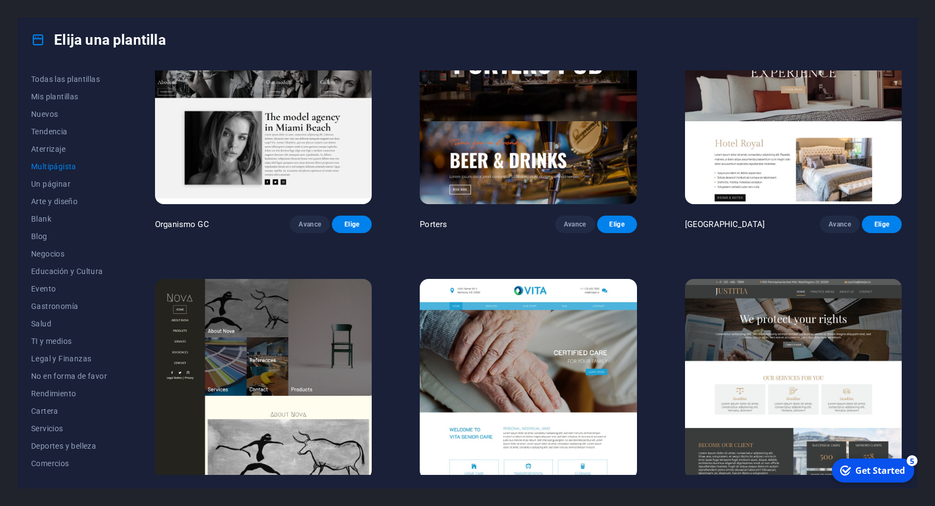
click at [302, 279] on img at bounding box center [263, 379] width 217 height 200
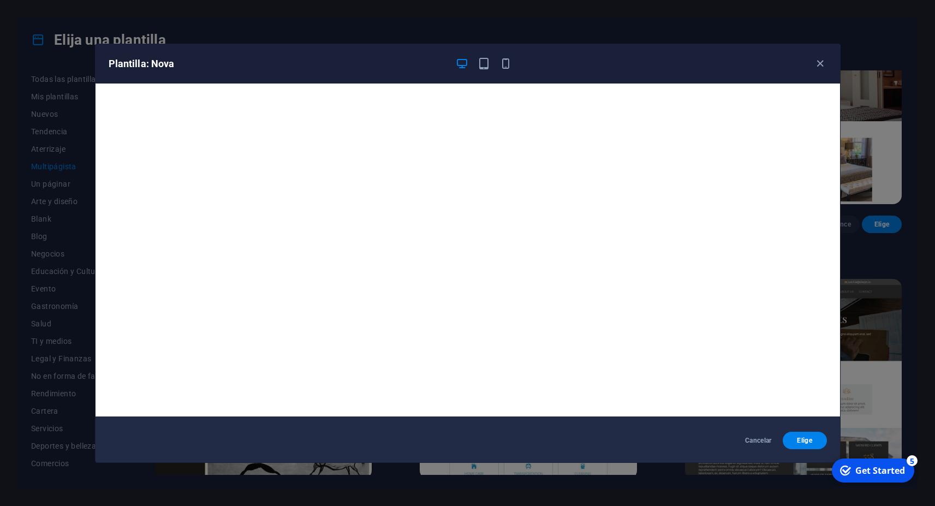
scroll to position [0, 0]
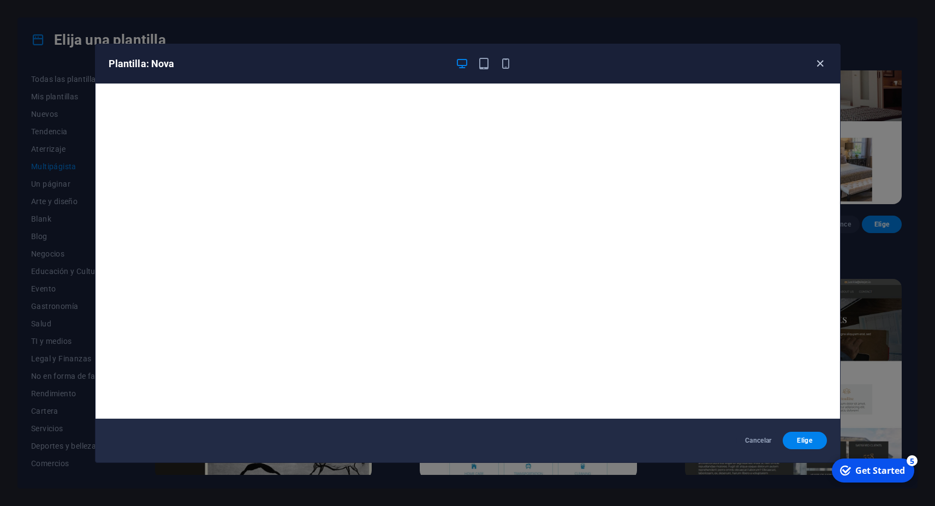
click at [820, 67] on icon "button" at bounding box center [820, 63] width 13 height 13
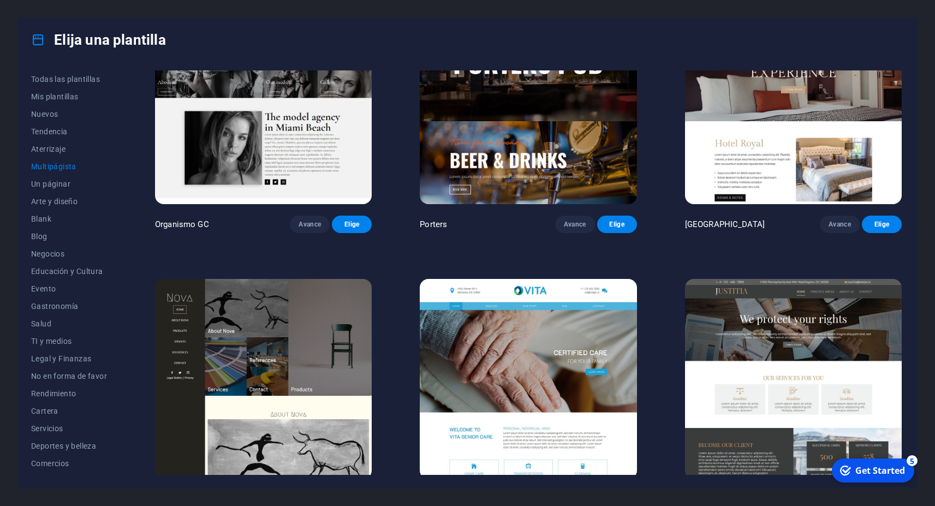
click at [758, 279] on img at bounding box center [793, 379] width 217 height 200
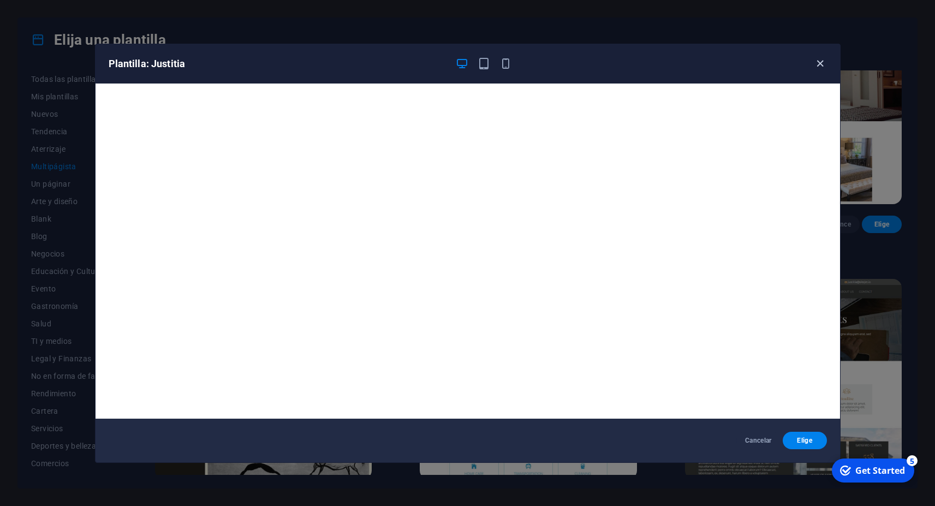
click at [821, 62] on icon "button" at bounding box center [820, 63] width 13 height 13
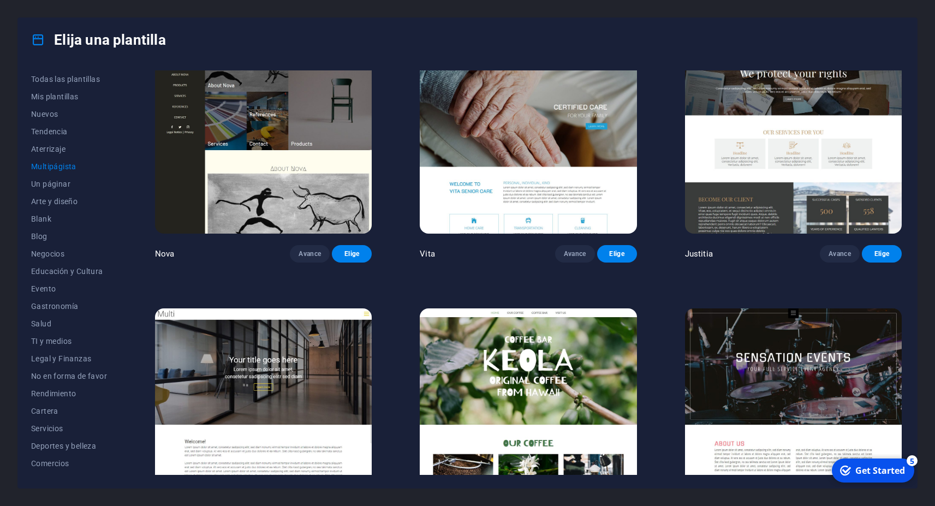
scroll to position [5305, 0]
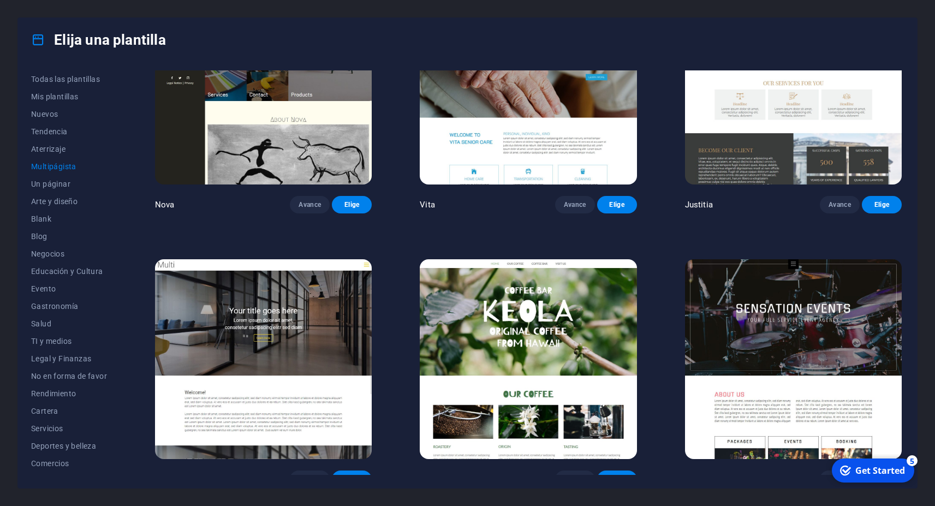
click at [539, 259] on img at bounding box center [528, 359] width 217 height 200
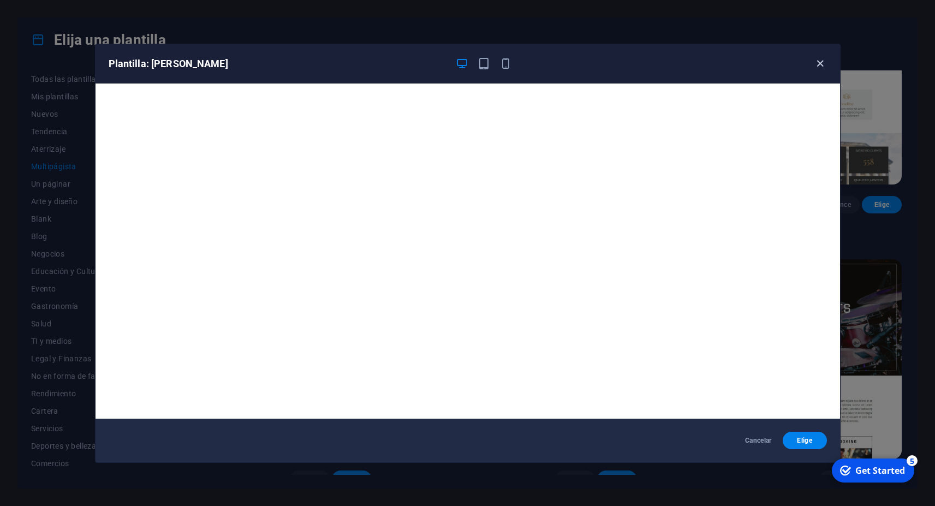
click at [818, 63] on icon "button" at bounding box center [820, 63] width 13 height 13
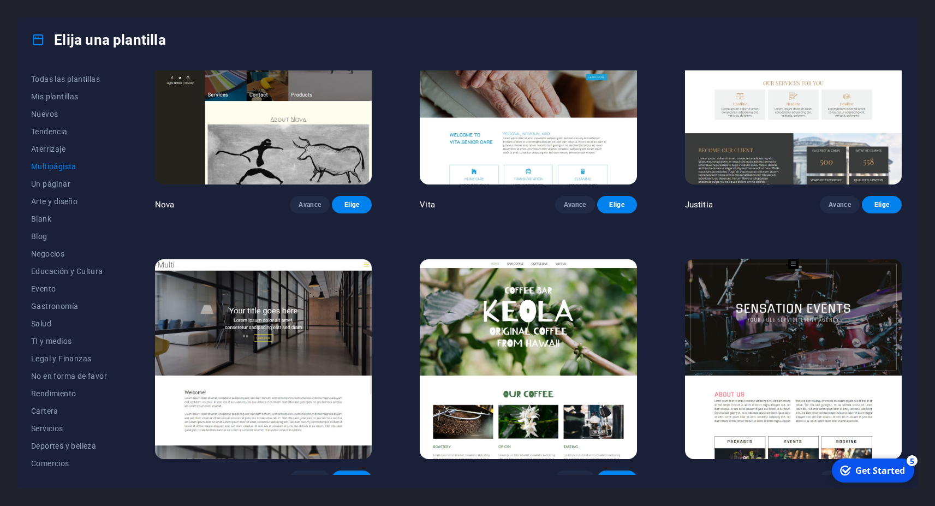
click at [780, 259] on img at bounding box center [793, 359] width 217 height 200
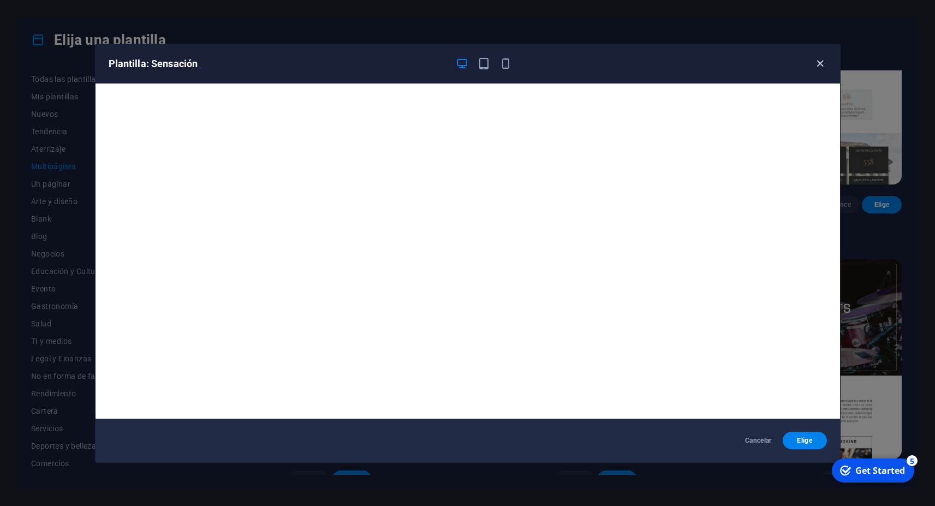
click at [817, 66] on icon "button" at bounding box center [820, 63] width 13 height 13
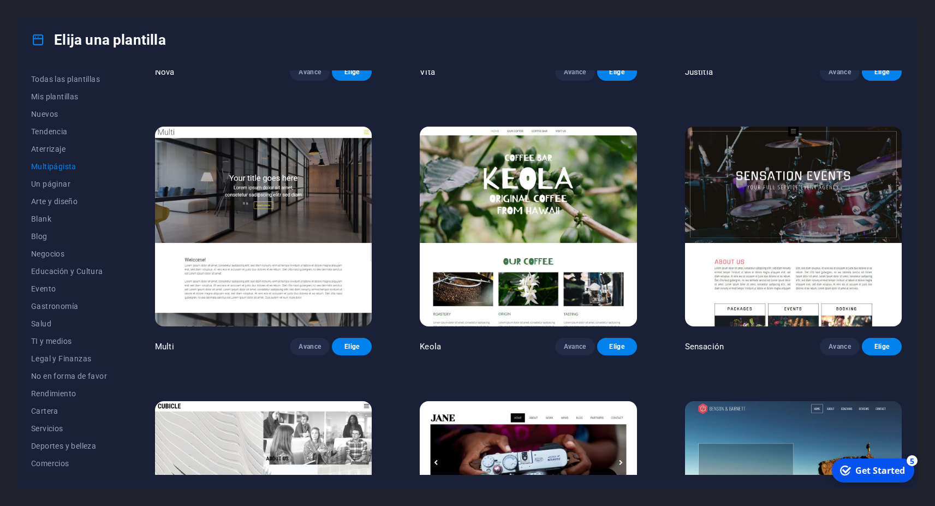
scroll to position [5466, 0]
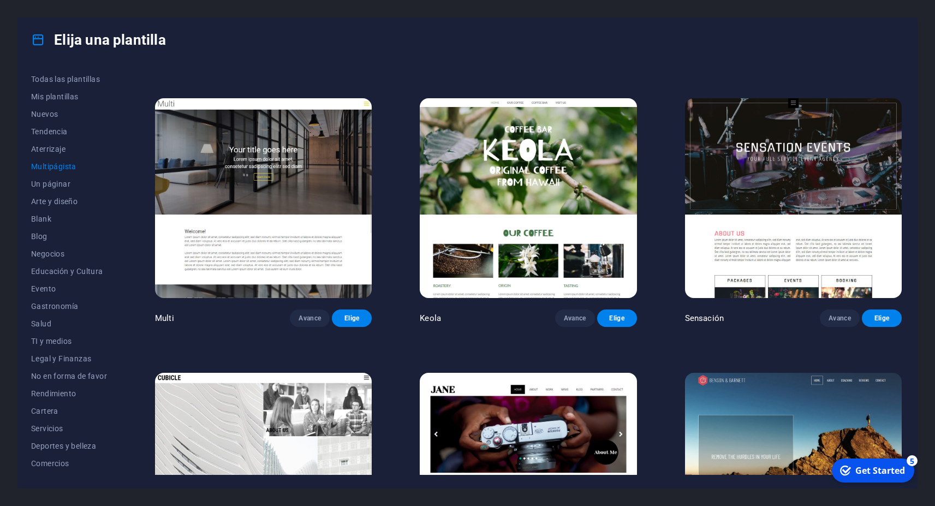
click at [548, 373] on img at bounding box center [528, 473] width 217 height 200
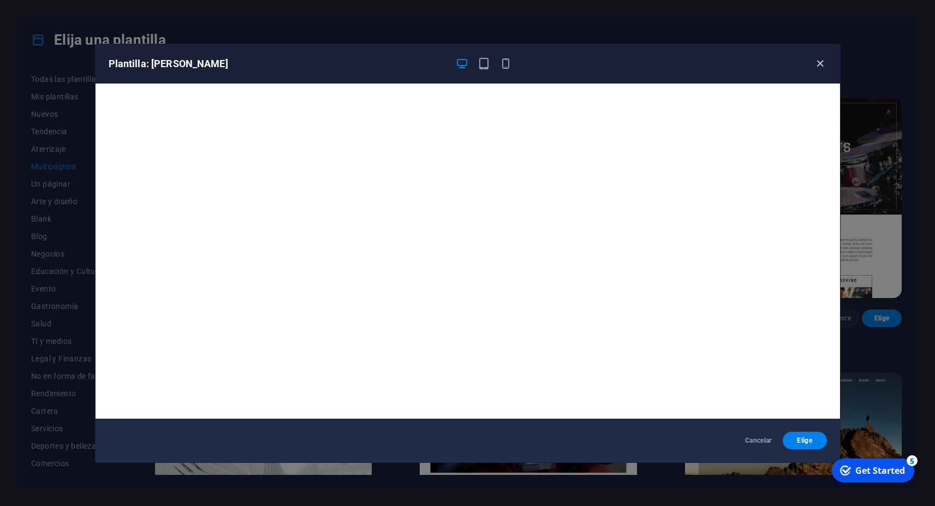
click at [820, 62] on icon "button" at bounding box center [820, 63] width 13 height 13
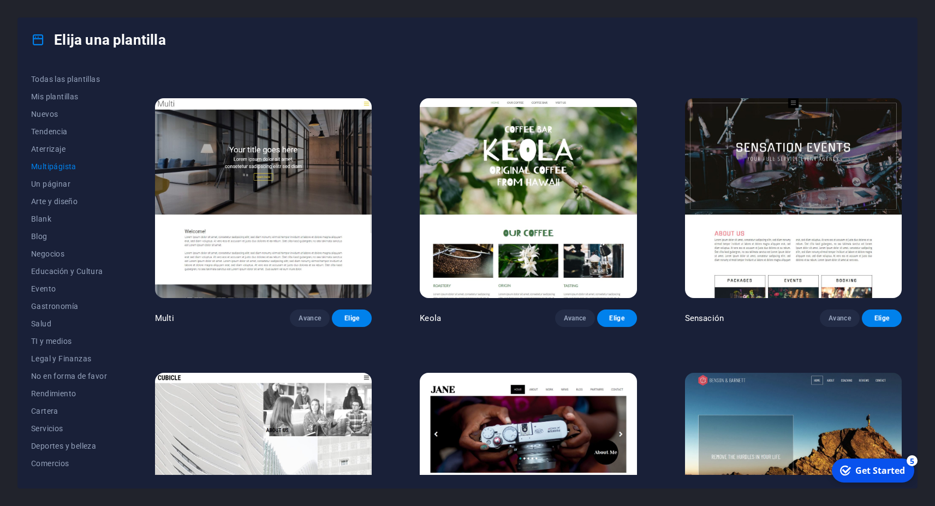
click at [745, 373] on img at bounding box center [793, 473] width 217 height 200
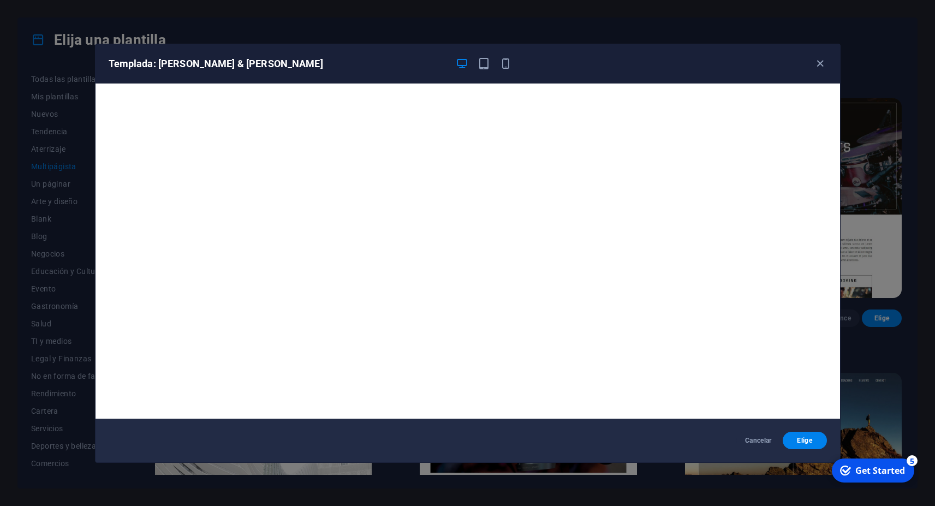
drag, startPoint x: 821, startPoint y: 61, endPoint x: 807, endPoint y: 80, distance: 23.9
click at [821, 61] on icon "button" at bounding box center [820, 63] width 13 height 13
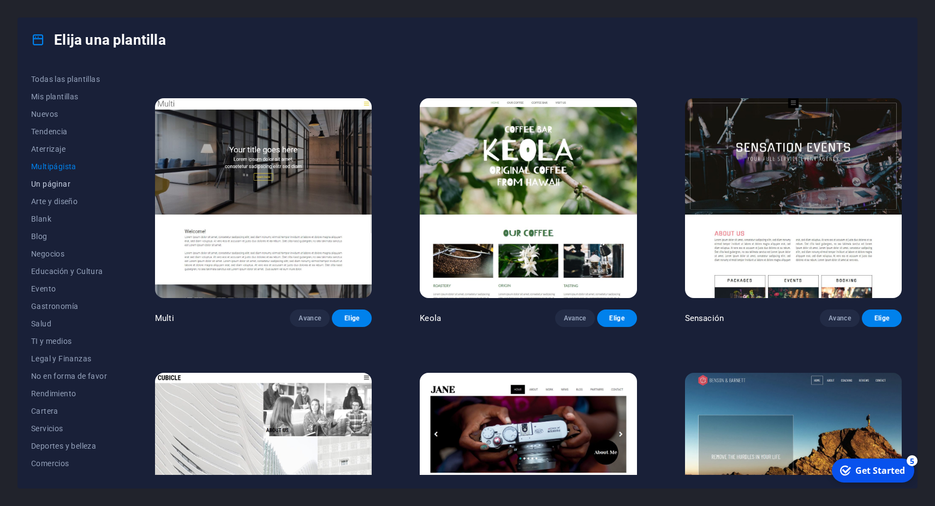
click at [56, 187] on span "Un páginar" at bounding box center [69, 184] width 76 height 9
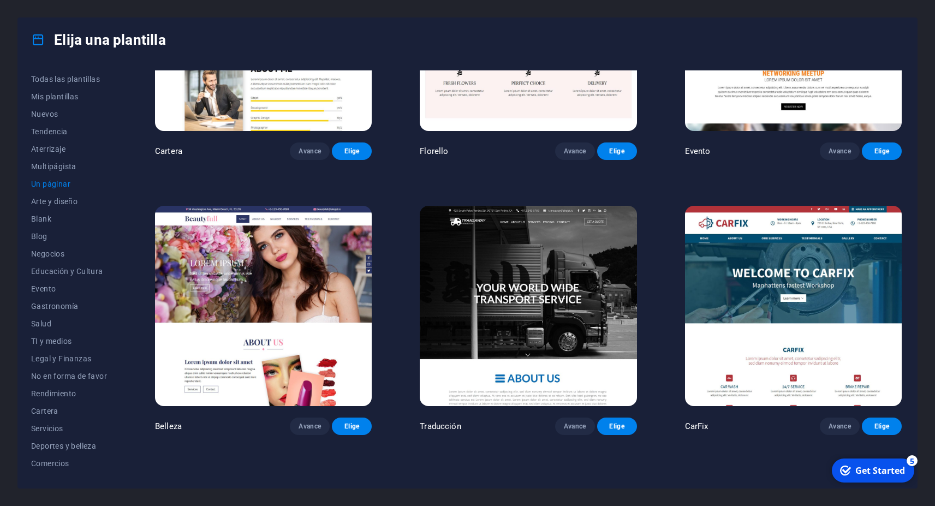
scroll to position [5024, 0]
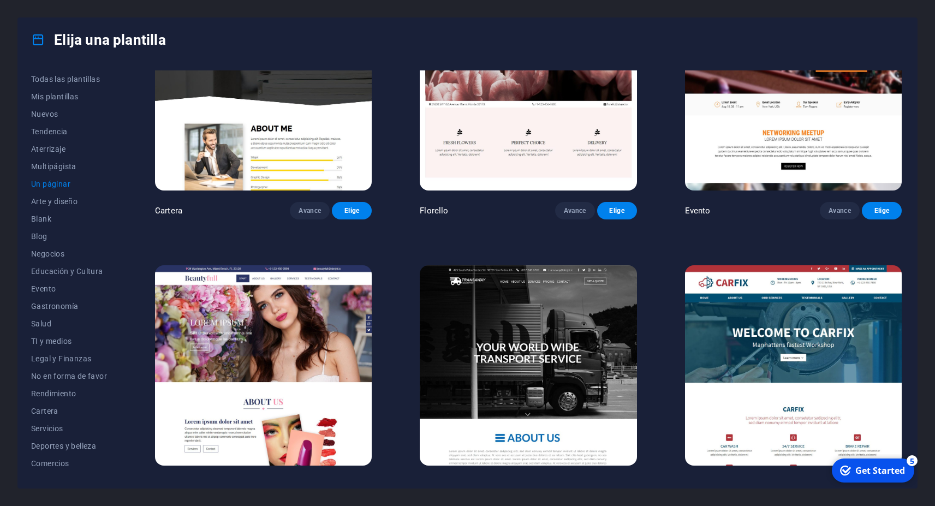
click at [486, 278] on img at bounding box center [528, 365] width 217 height 200
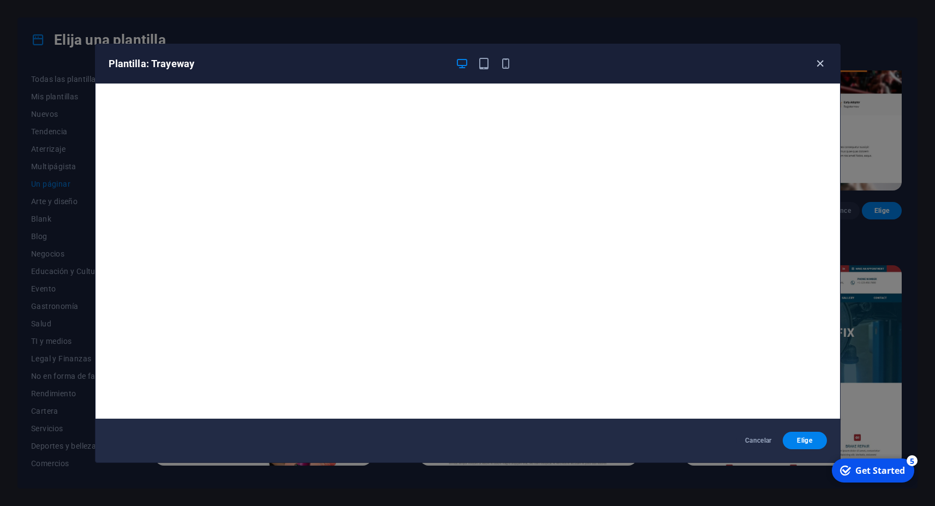
click at [818, 64] on icon "button" at bounding box center [820, 63] width 13 height 13
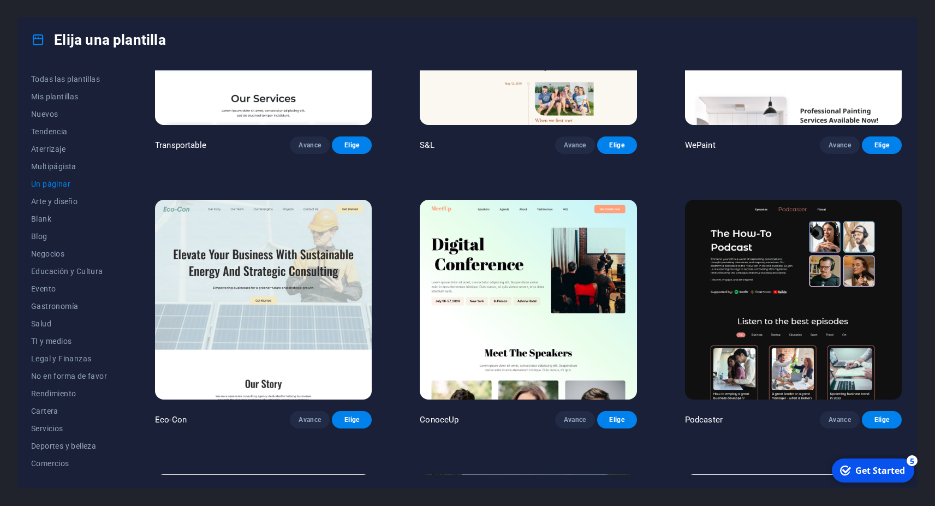
scroll to position [196, 0]
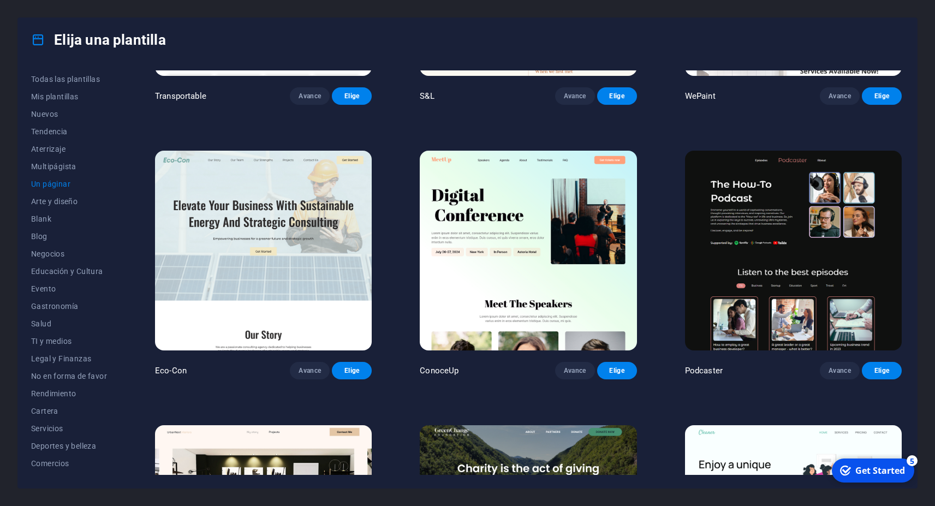
click at [774, 242] on img at bounding box center [793, 251] width 217 height 200
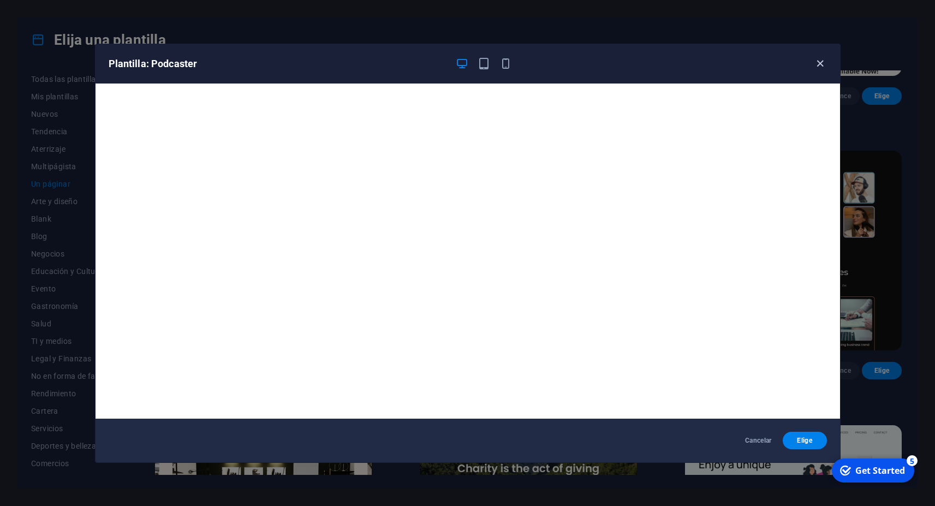
click at [814, 62] on icon "button" at bounding box center [820, 63] width 13 height 13
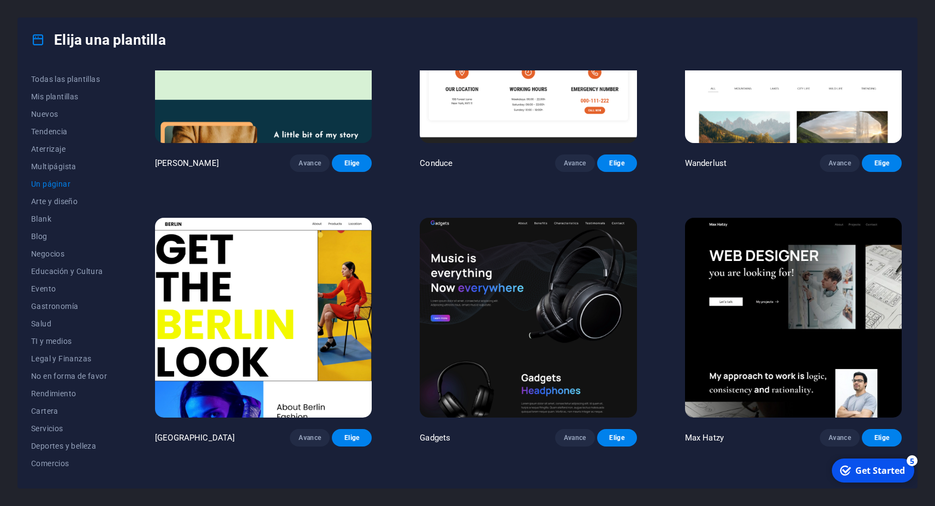
scroll to position [982, 0]
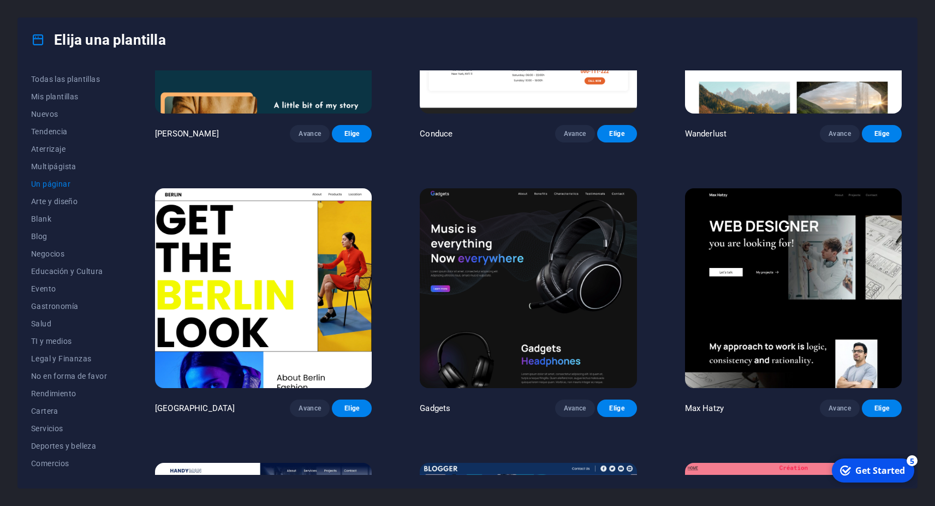
click at [509, 248] on img at bounding box center [528, 288] width 217 height 200
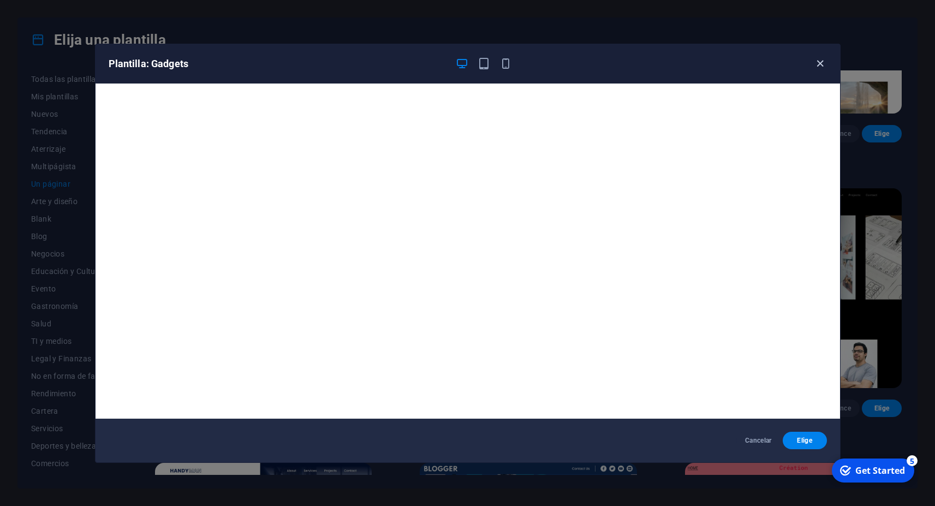
click at [819, 63] on icon "button" at bounding box center [820, 63] width 13 height 13
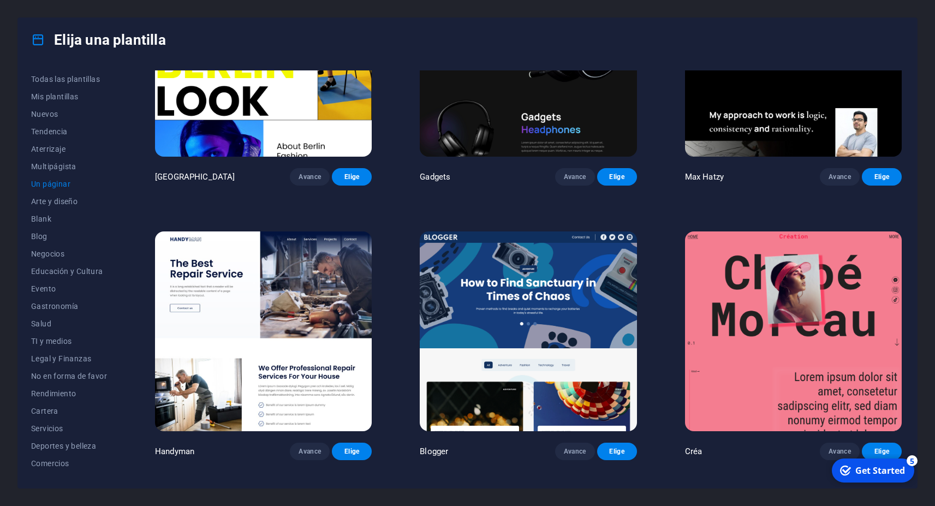
scroll to position [1228, 0]
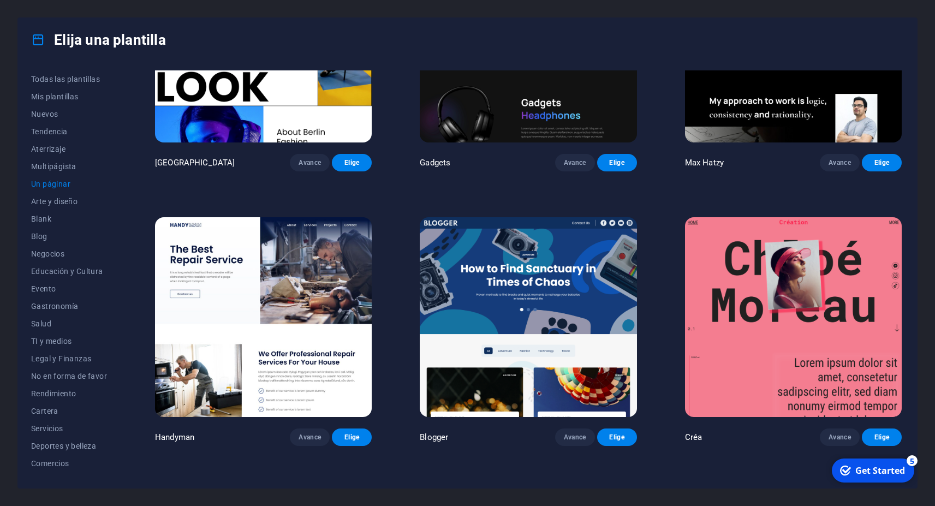
click at [533, 301] on img at bounding box center [528, 317] width 217 height 200
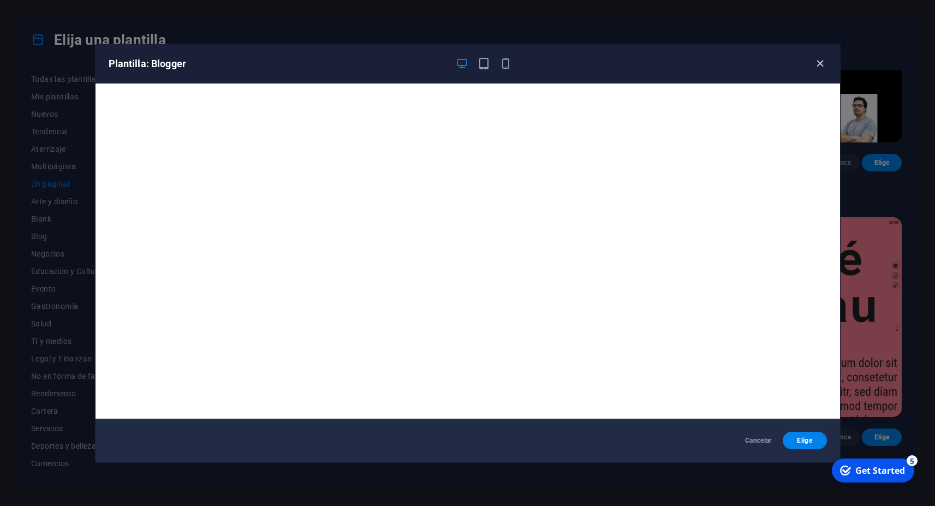
click at [819, 63] on icon "button" at bounding box center [820, 63] width 13 height 13
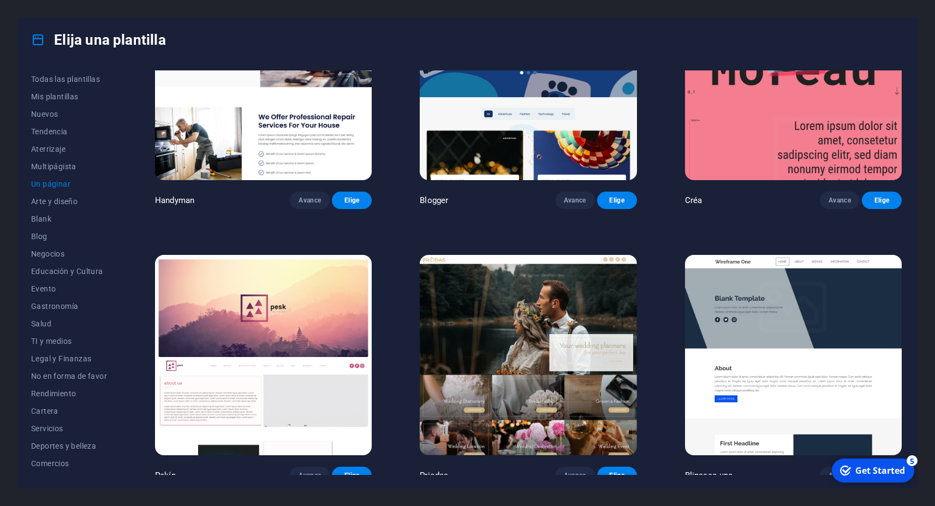
scroll to position [1474, 0]
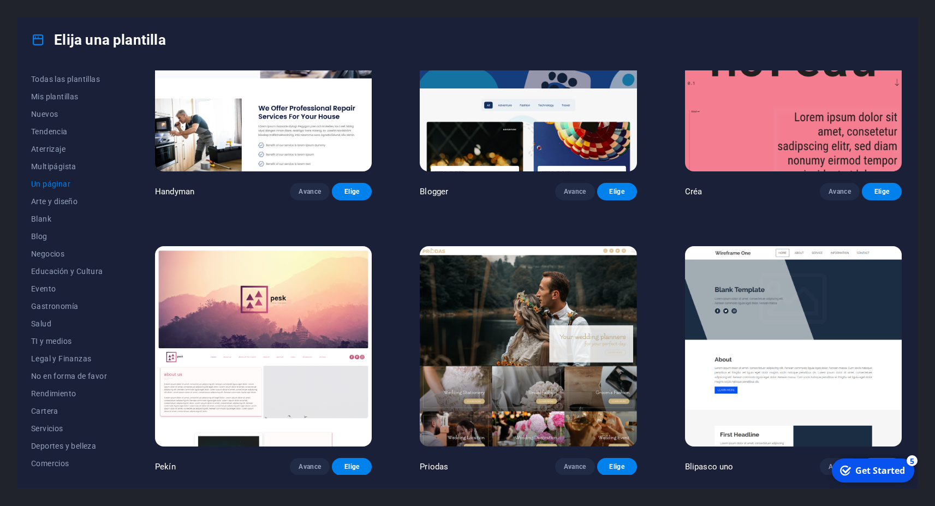
click at [527, 337] on img at bounding box center [528, 346] width 217 height 200
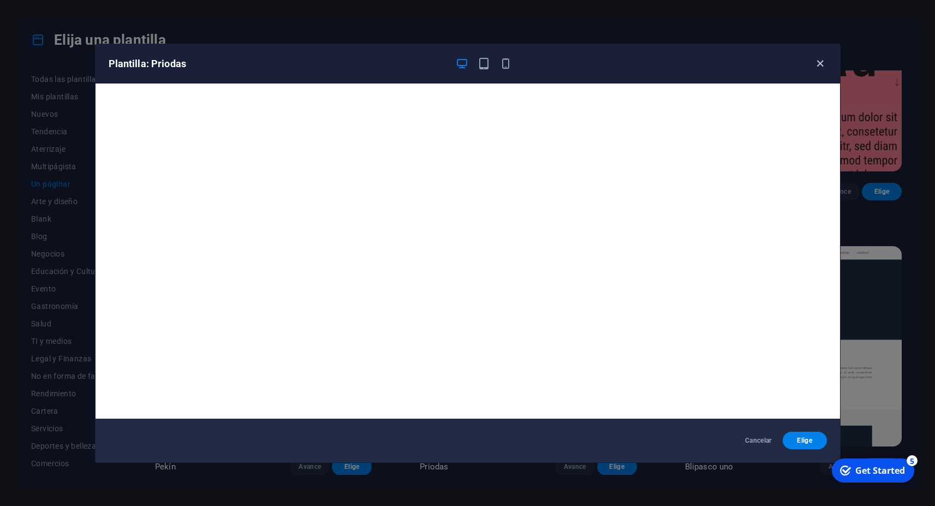
click at [819, 69] on icon "button" at bounding box center [820, 63] width 13 height 13
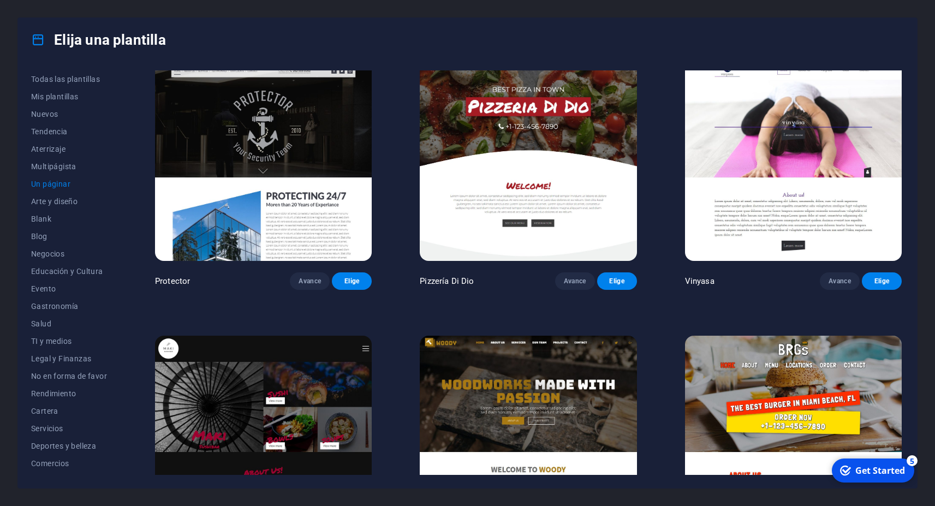
scroll to position [2260, 0]
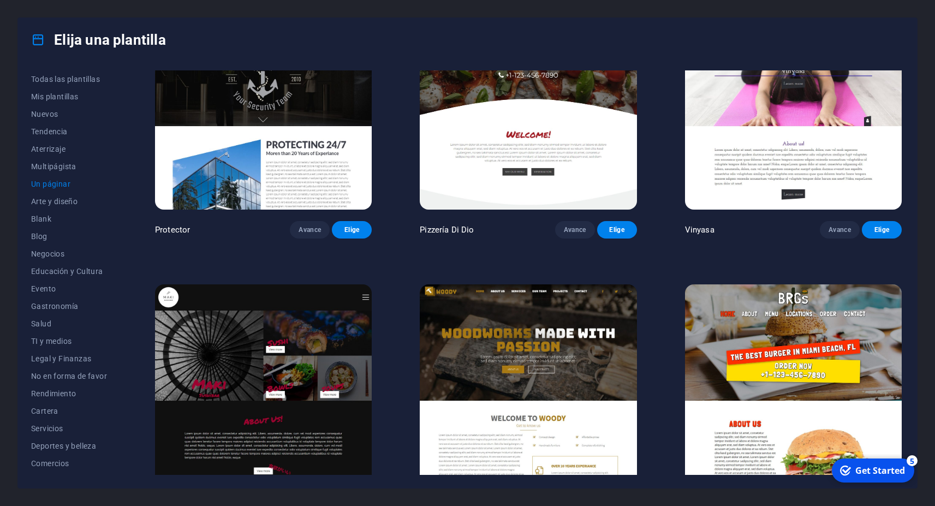
click at [279, 362] on img at bounding box center [263, 384] width 217 height 200
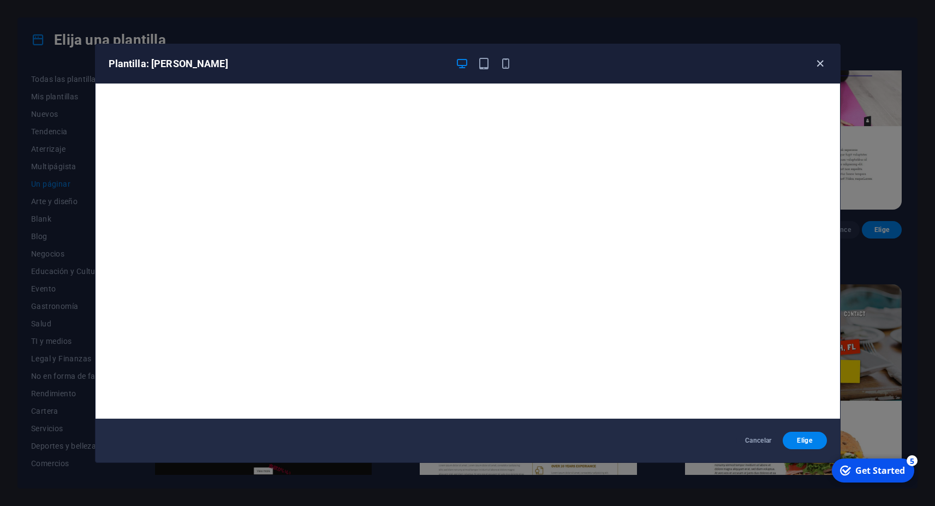
click at [820, 64] on icon "button" at bounding box center [820, 63] width 13 height 13
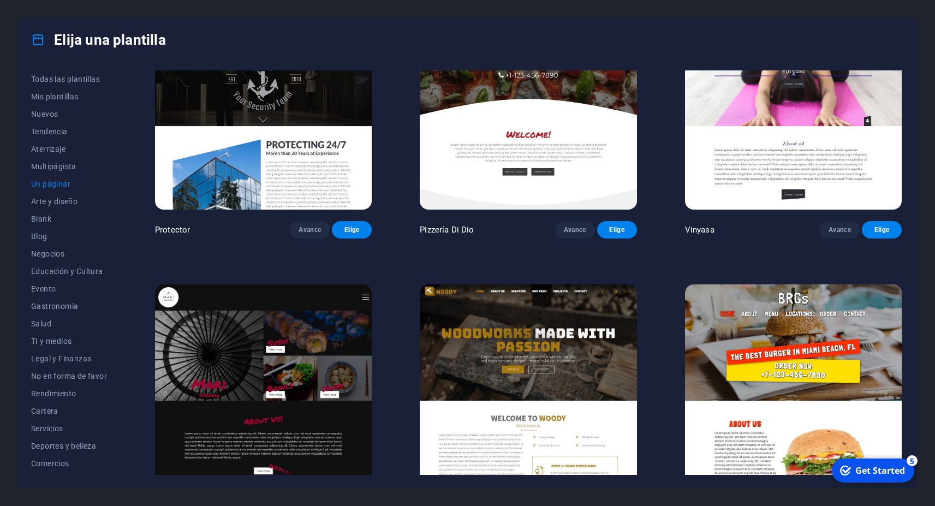
click at [579, 310] on img at bounding box center [528, 384] width 217 height 200
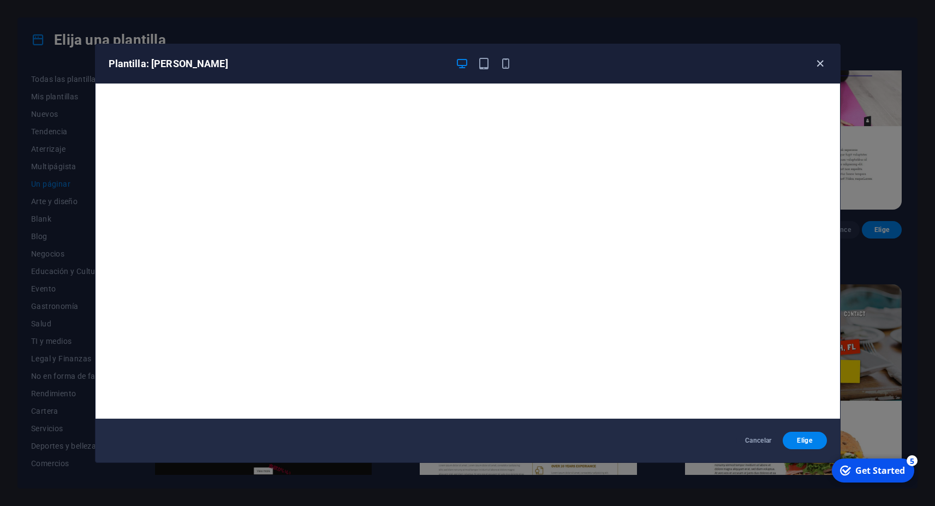
click at [823, 61] on icon "button" at bounding box center [820, 63] width 13 height 13
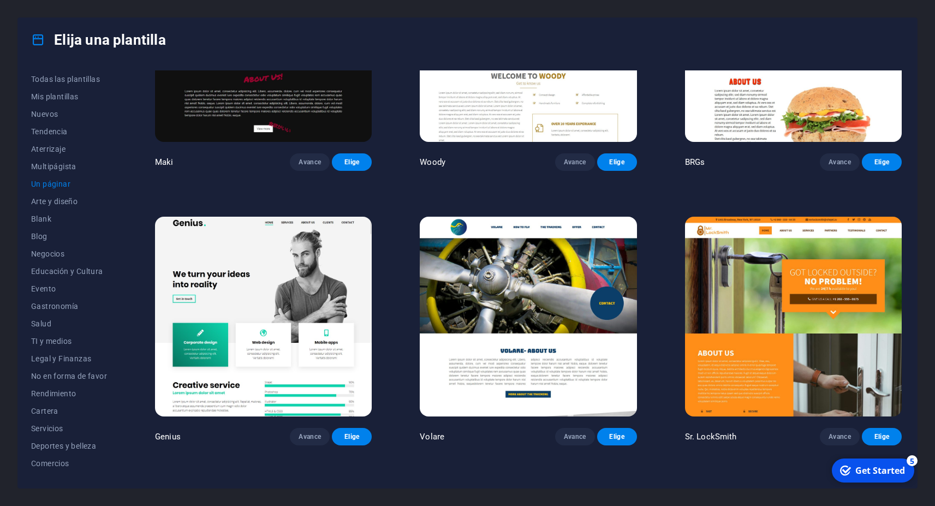
scroll to position [2603, 0]
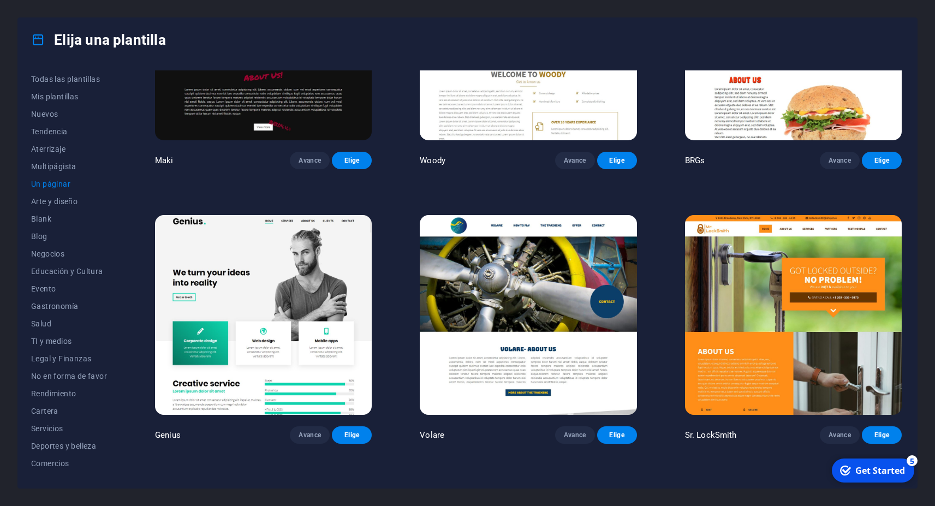
click at [308, 230] on img at bounding box center [263, 315] width 217 height 200
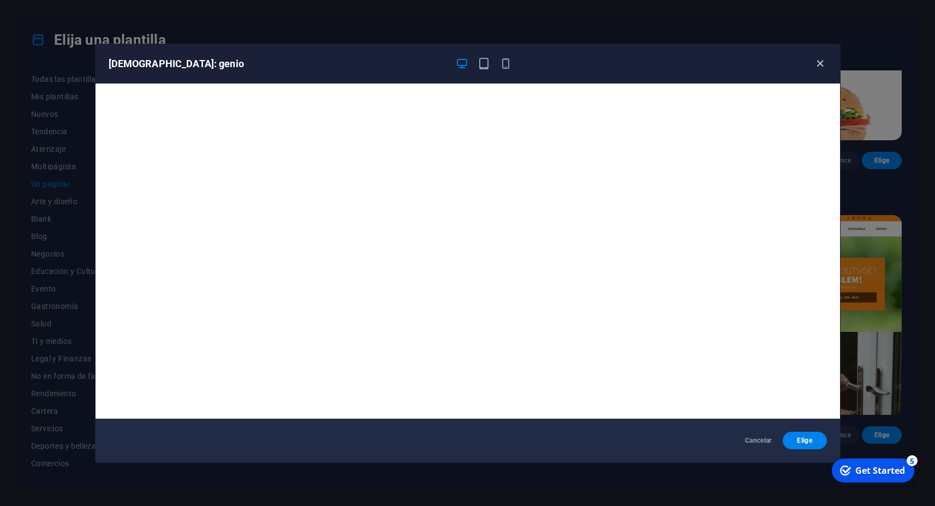
click at [817, 63] on icon "button" at bounding box center [820, 63] width 13 height 13
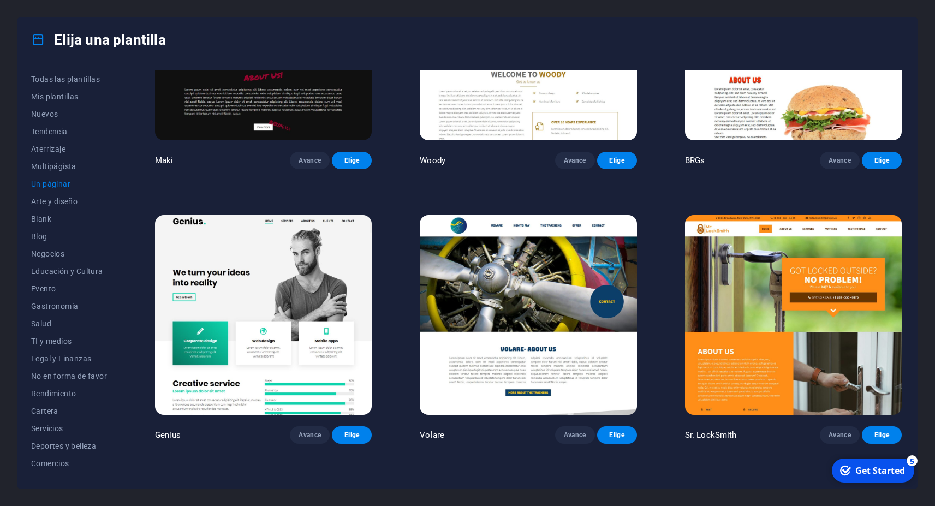
click at [516, 271] on img at bounding box center [528, 315] width 217 height 200
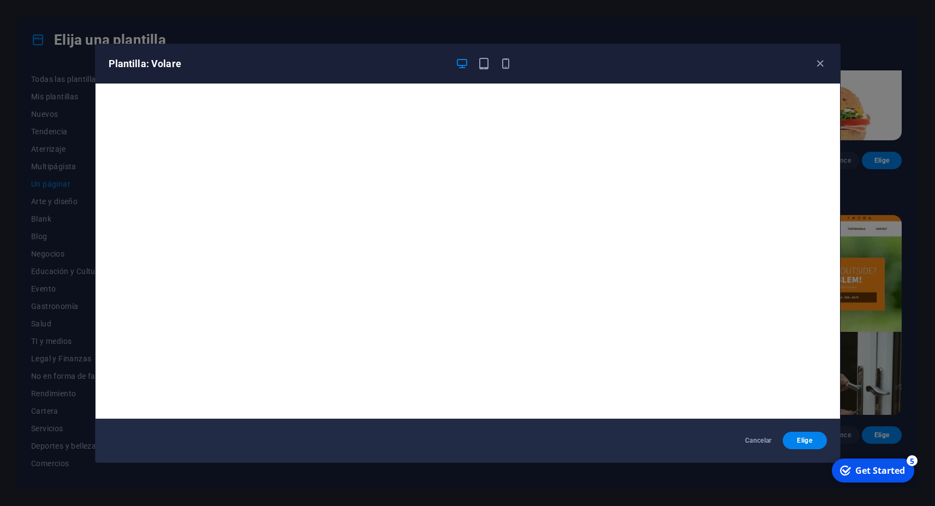
drag, startPoint x: 819, startPoint y: 64, endPoint x: 807, endPoint y: 77, distance: 17.4
click at [818, 64] on icon "button" at bounding box center [820, 63] width 13 height 13
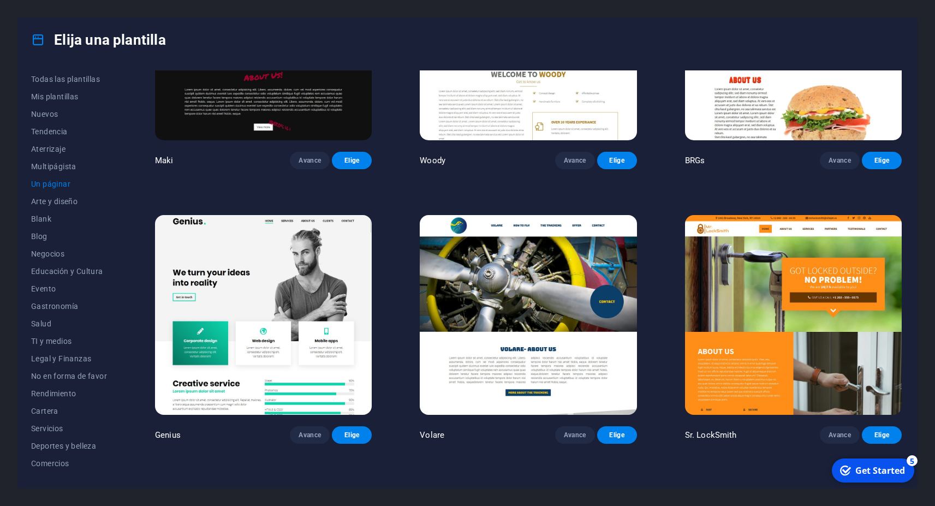
click at [761, 282] on img at bounding box center [793, 315] width 217 height 200
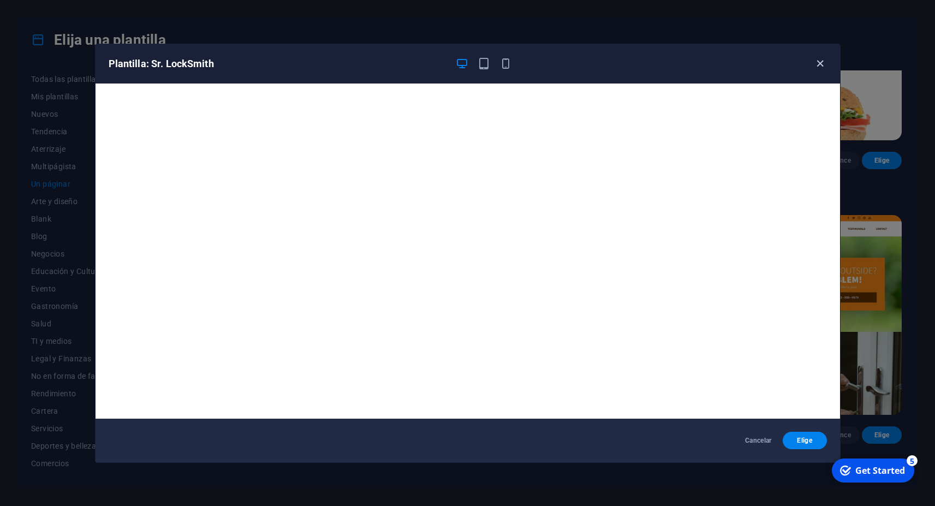
click at [823, 67] on icon "button" at bounding box center [820, 63] width 13 height 13
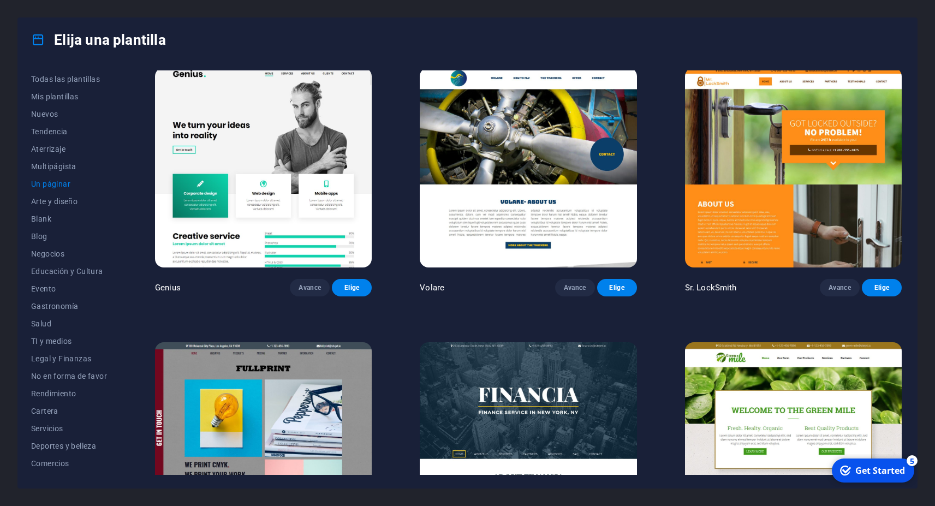
scroll to position [2849, 0]
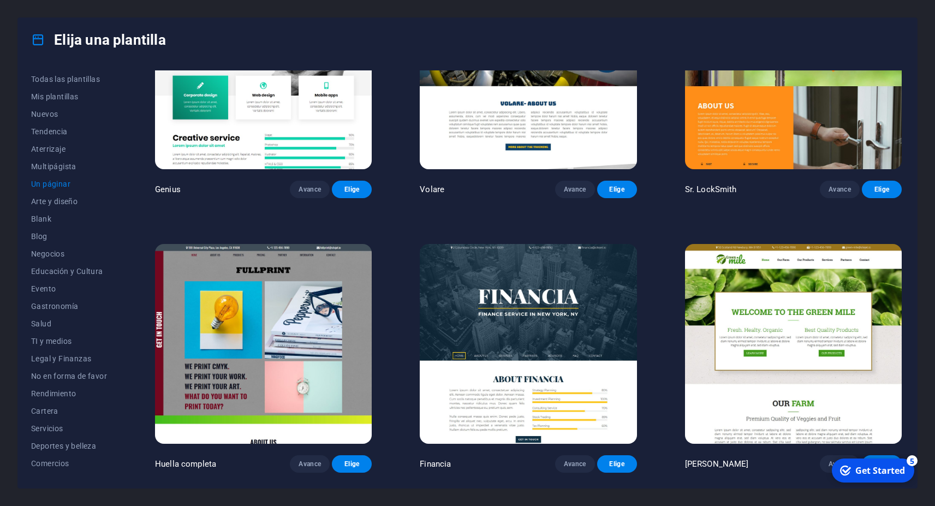
click at [308, 292] on img at bounding box center [263, 344] width 217 height 200
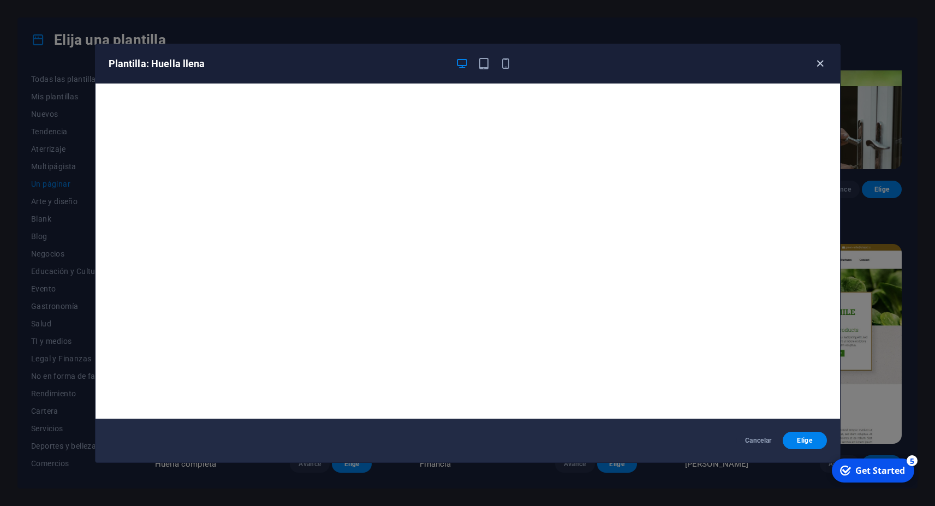
click at [823, 66] on icon "button" at bounding box center [820, 63] width 13 height 13
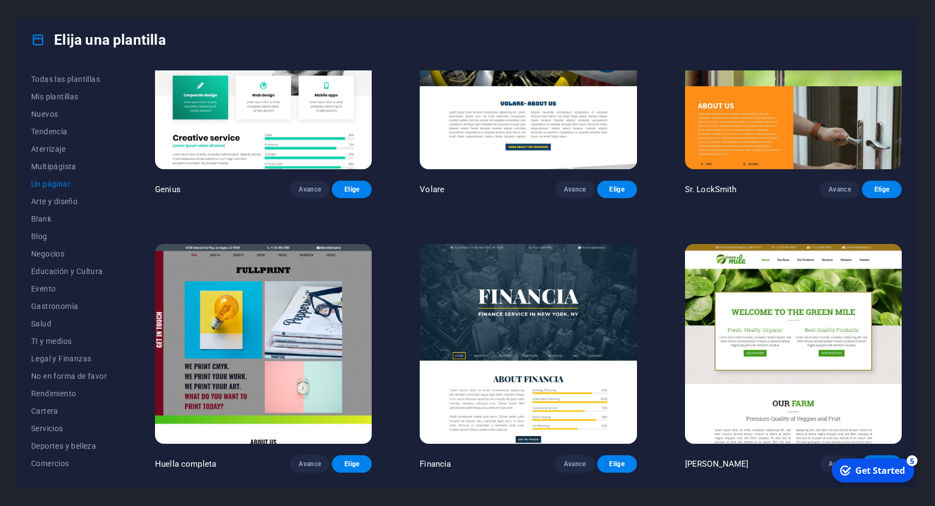
click at [563, 244] on img at bounding box center [528, 344] width 217 height 200
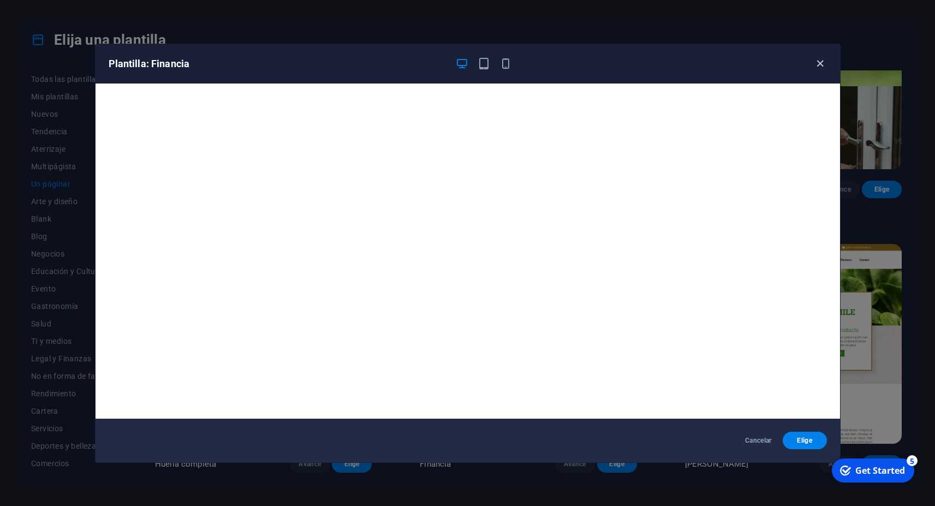
click at [821, 66] on icon "button" at bounding box center [820, 63] width 13 height 13
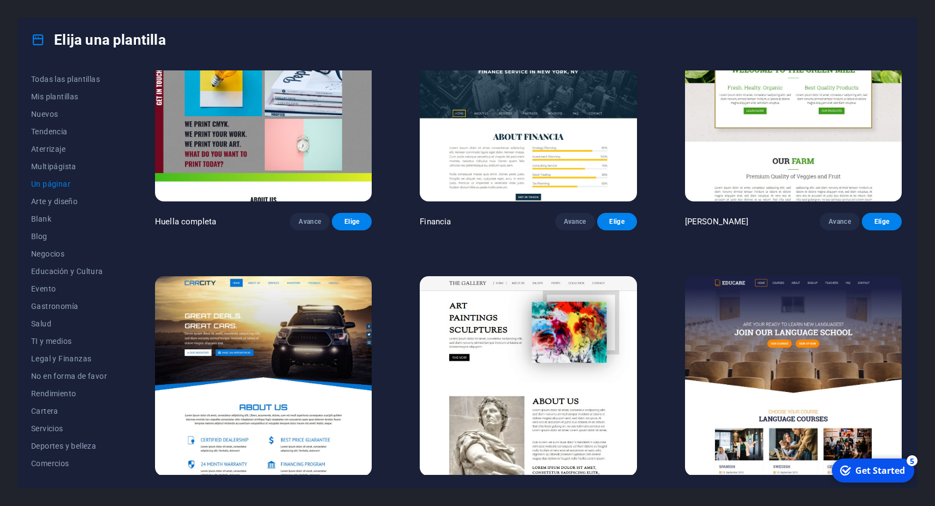
scroll to position [3144, 0]
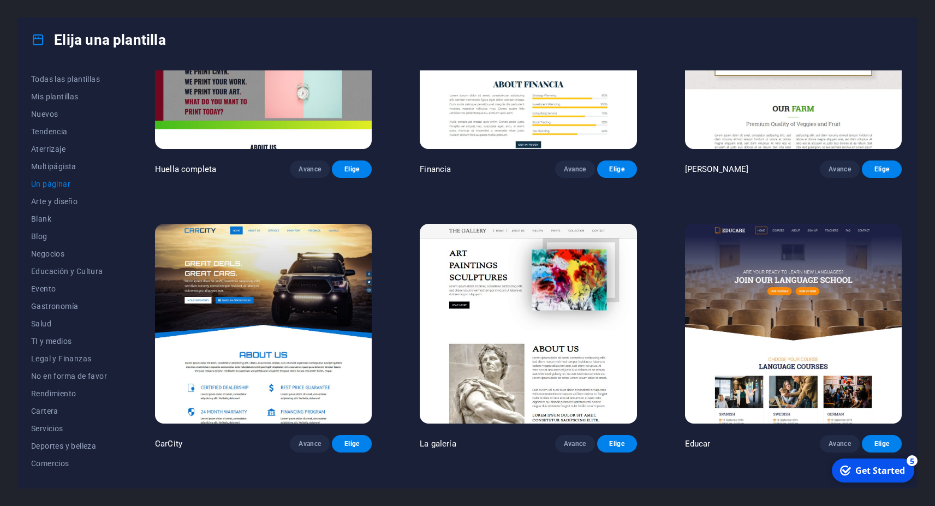
click at [535, 257] on img at bounding box center [528, 324] width 217 height 200
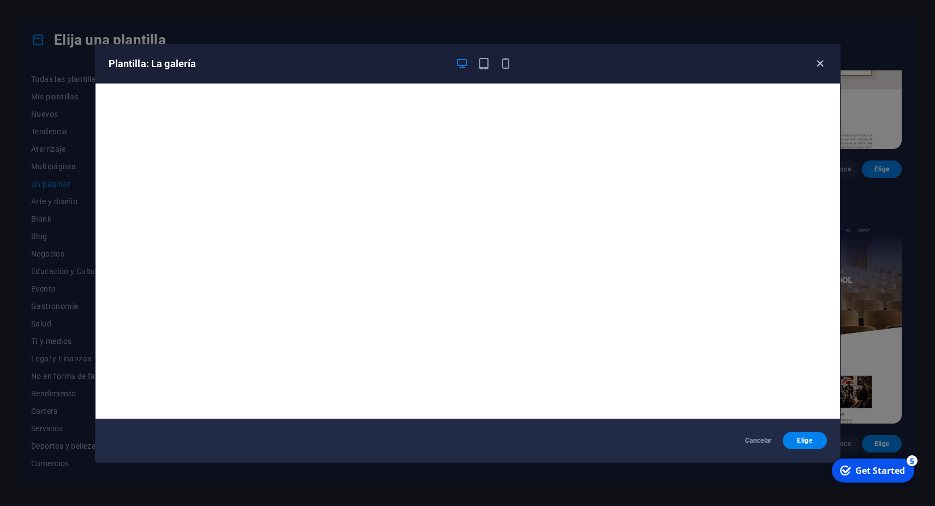
click at [819, 63] on icon "button" at bounding box center [820, 63] width 13 height 13
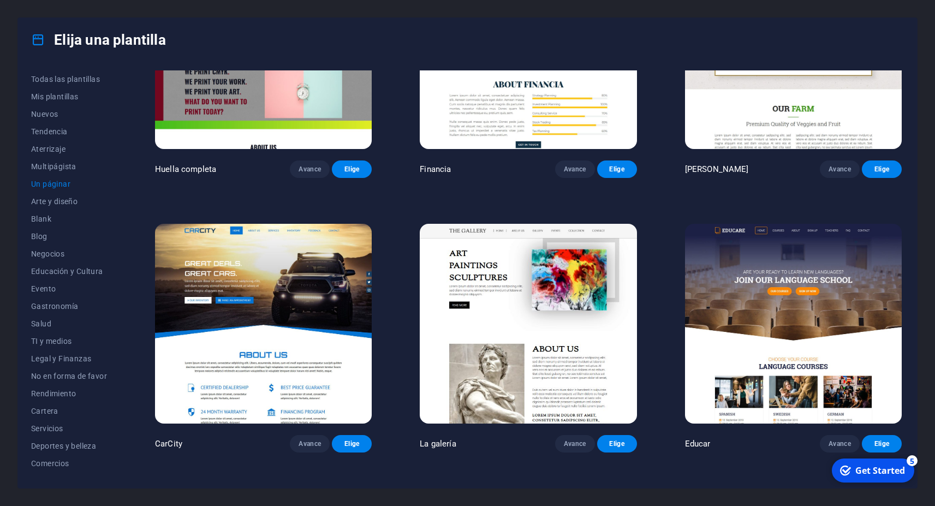
click at [772, 270] on img at bounding box center [793, 324] width 217 height 200
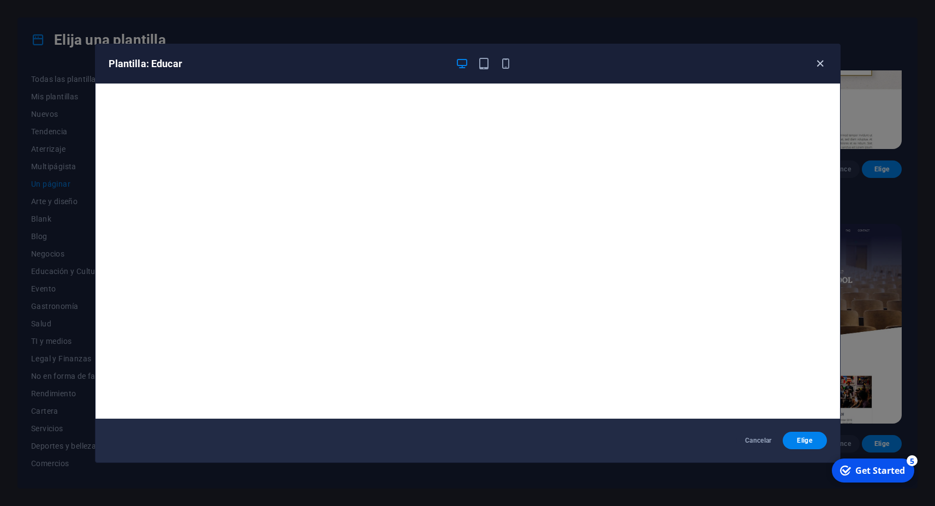
click at [822, 63] on icon "button" at bounding box center [820, 63] width 13 height 13
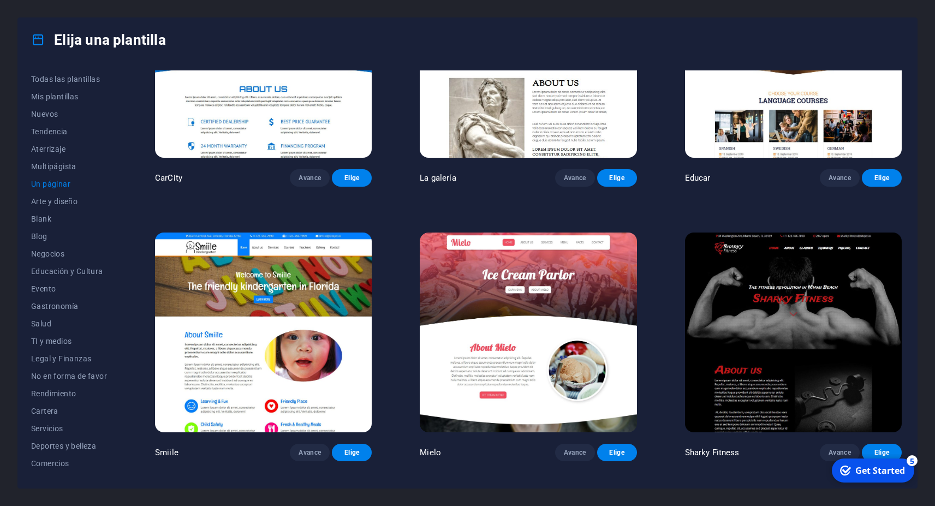
scroll to position [3439, 0]
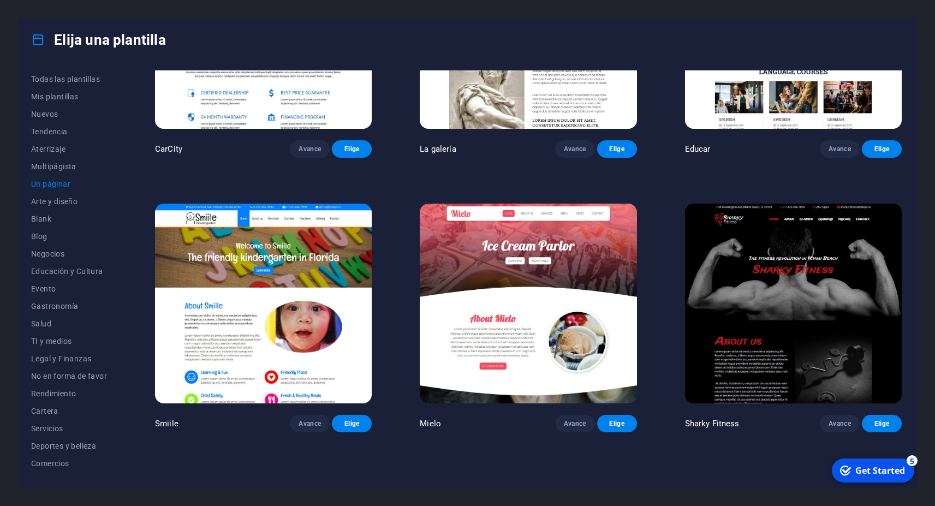
click at [524, 223] on img at bounding box center [528, 304] width 217 height 200
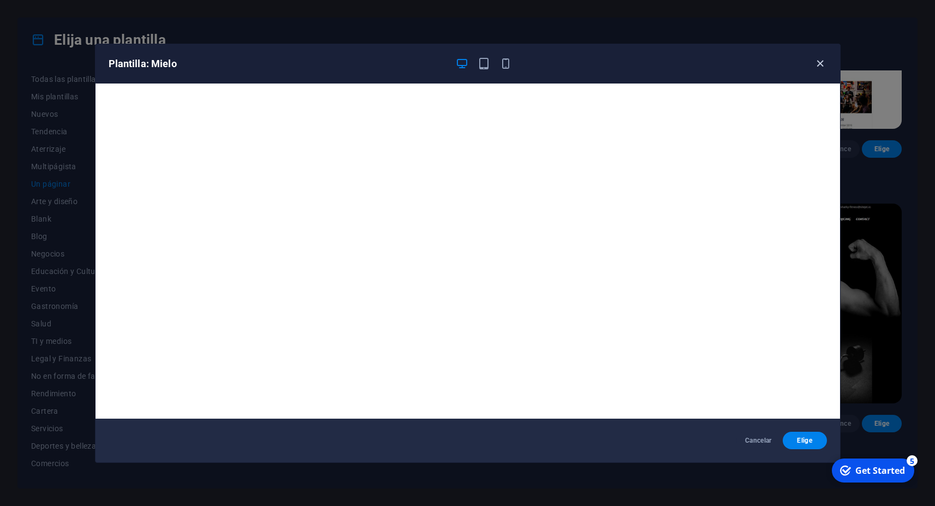
click at [823, 62] on icon "button" at bounding box center [820, 63] width 13 height 13
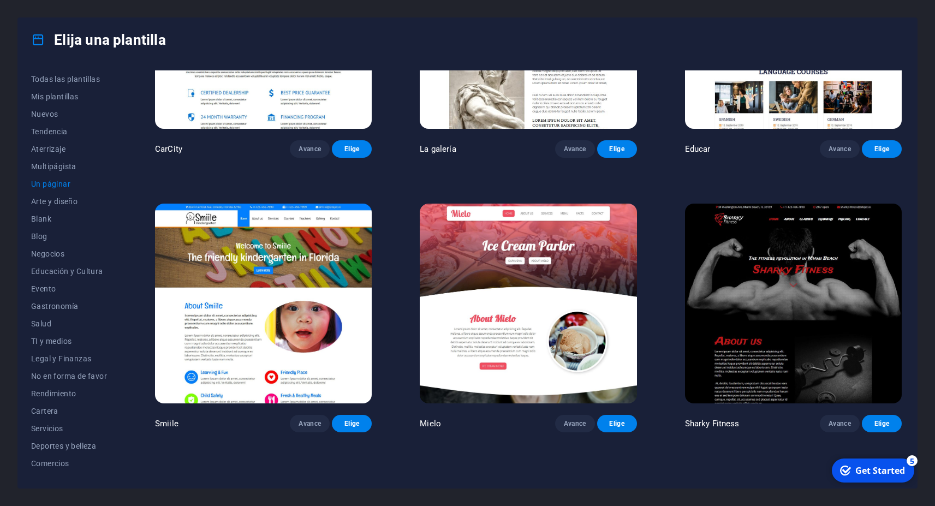
click at [778, 260] on img at bounding box center [793, 304] width 217 height 200
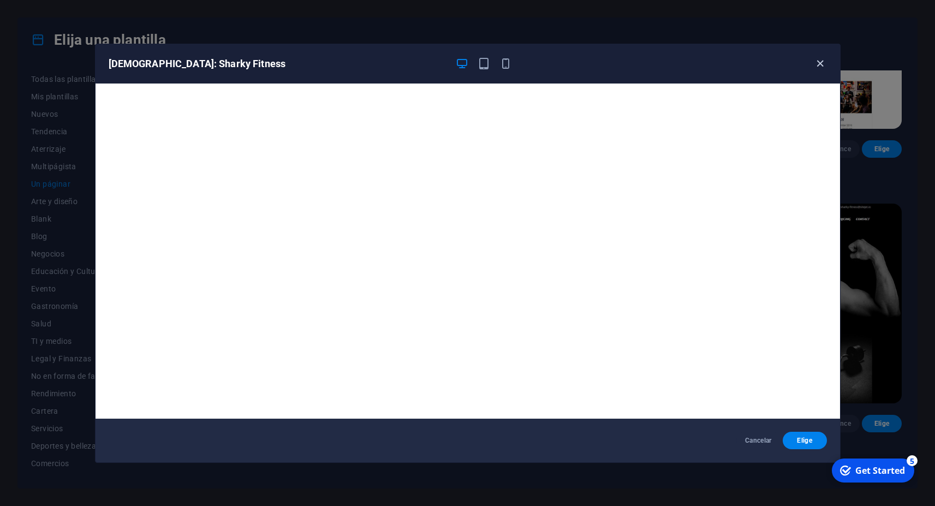
click at [818, 63] on icon "button" at bounding box center [820, 63] width 13 height 13
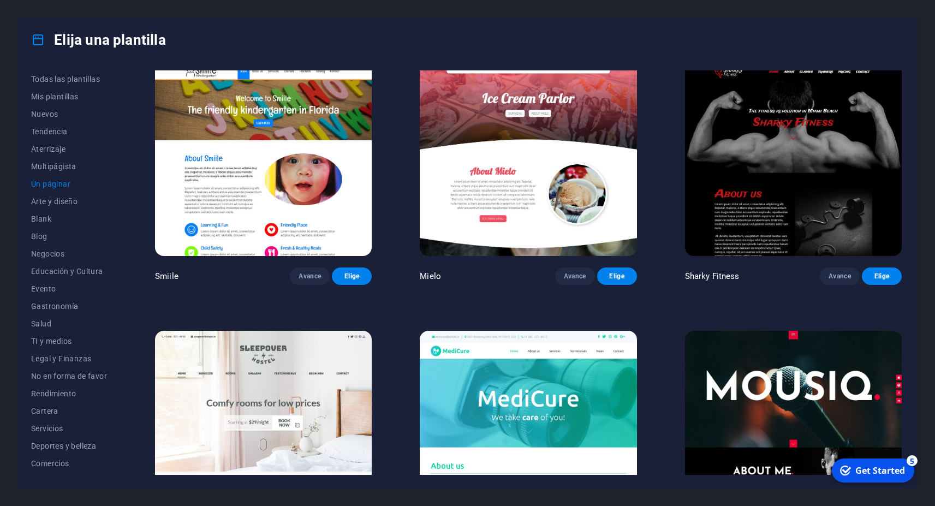
scroll to position [3684, 0]
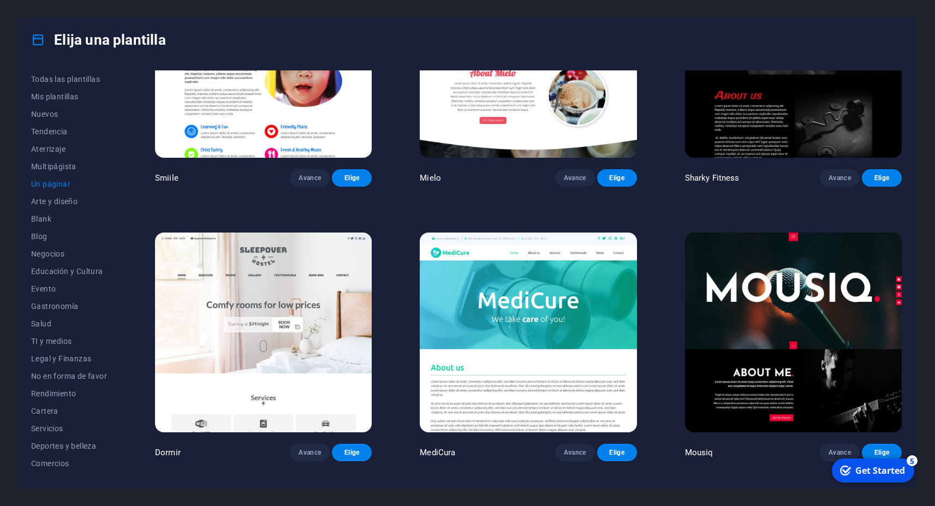
click at [810, 249] on img at bounding box center [793, 333] width 217 height 200
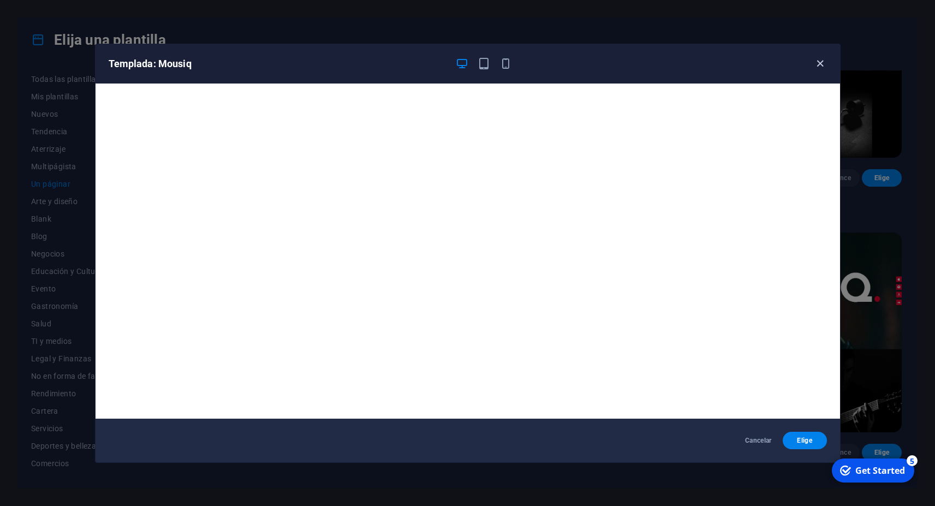
click at [817, 62] on icon "button" at bounding box center [820, 63] width 13 height 13
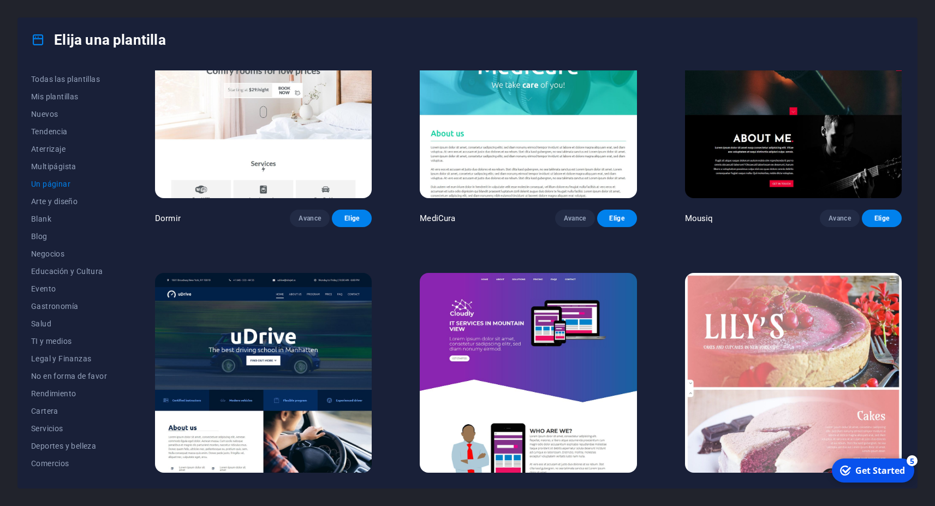
scroll to position [3930, 0]
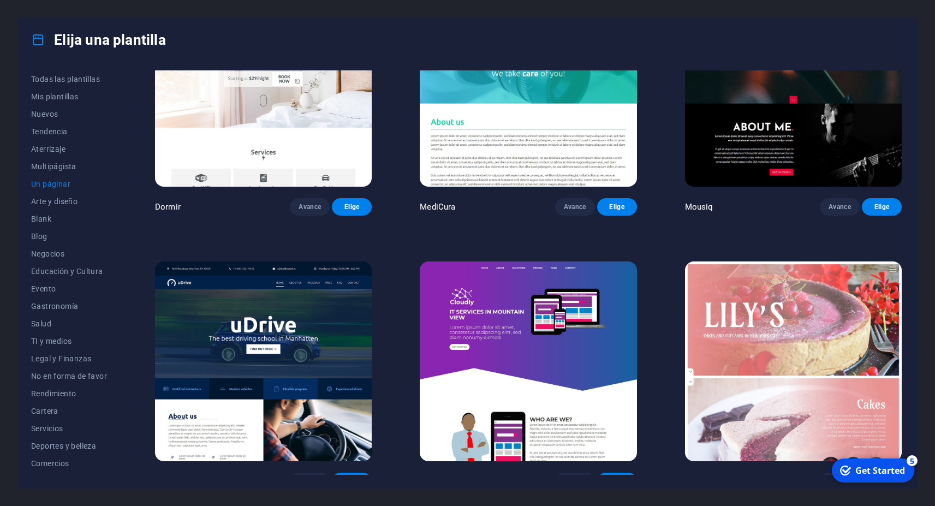
click at [349, 261] on img at bounding box center [263, 361] width 217 height 200
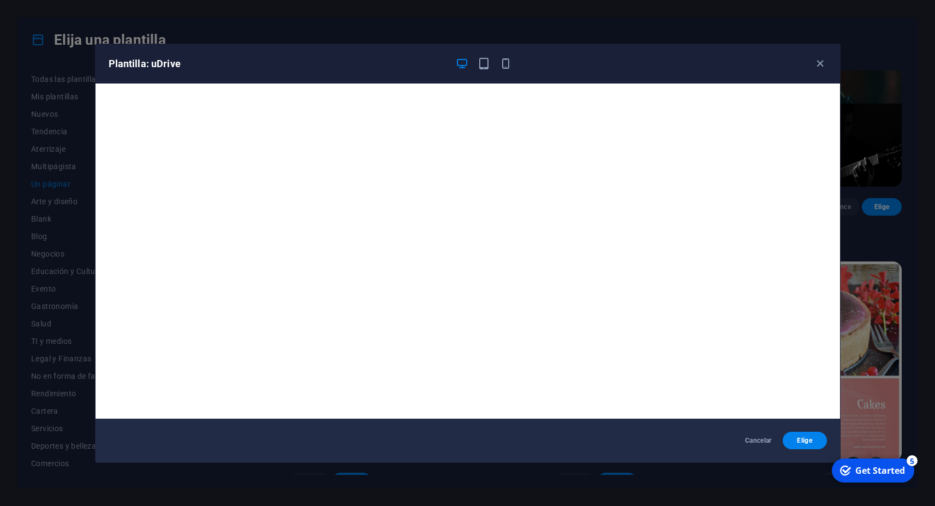
click at [812, 61] on div "Plantilla: uDrive" at bounding box center [461, 63] width 705 height 13
click at [825, 64] on icon "button" at bounding box center [820, 63] width 13 height 13
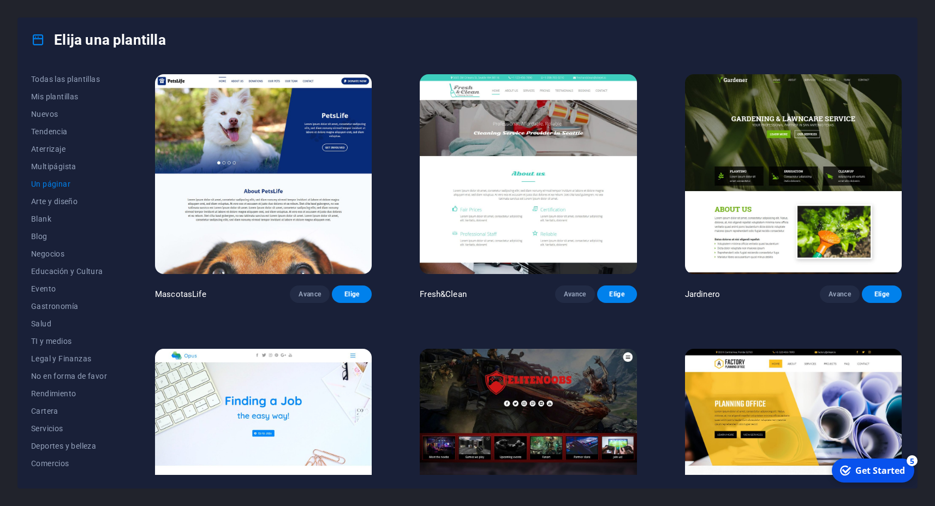
scroll to position [4470, 0]
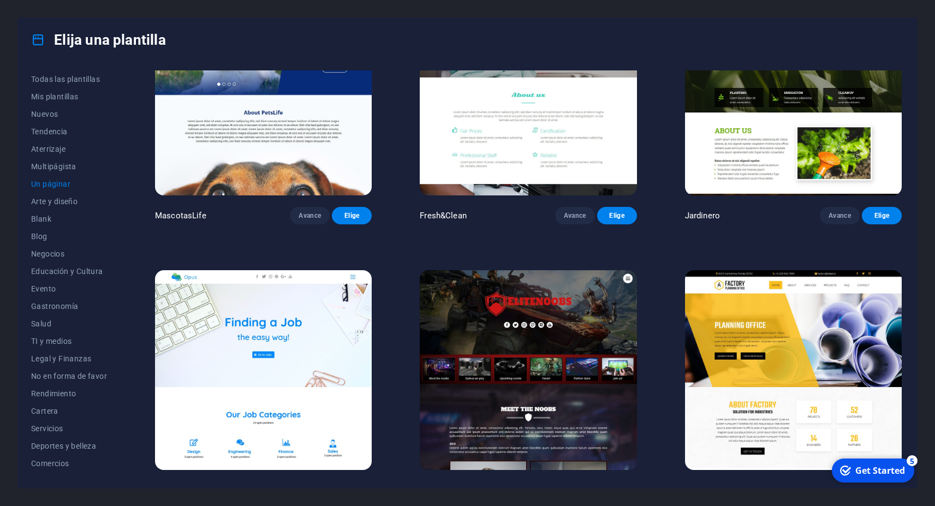
click at [537, 340] on img at bounding box center [528, 370] width 217 height 200
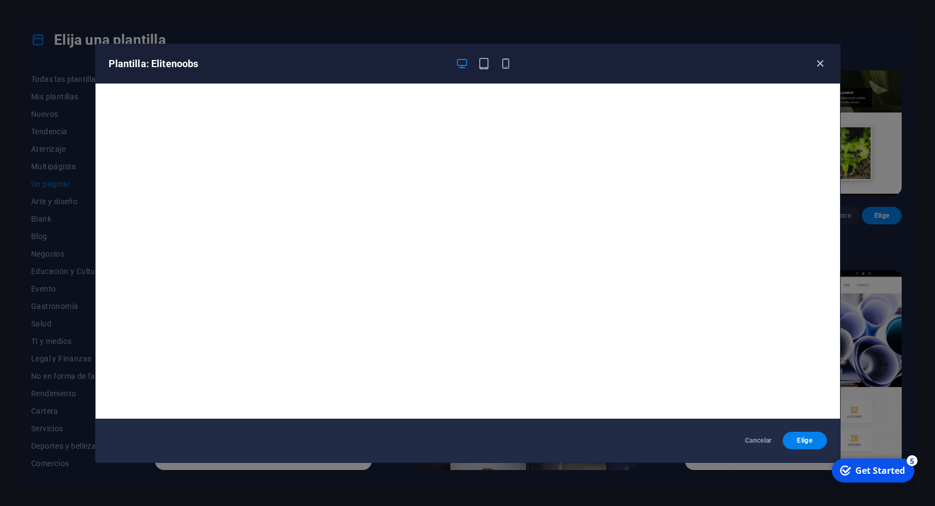
click at [819, 63] on icon "button" at bounding box center [820, 63] width 13 height 13
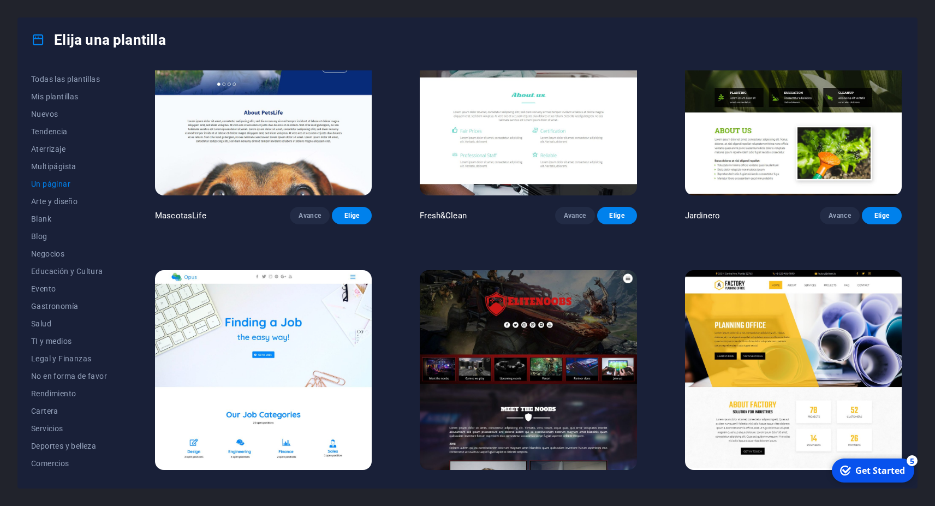
click at [826, 299] on img at bounding box center [793, 370] width 217 height 200
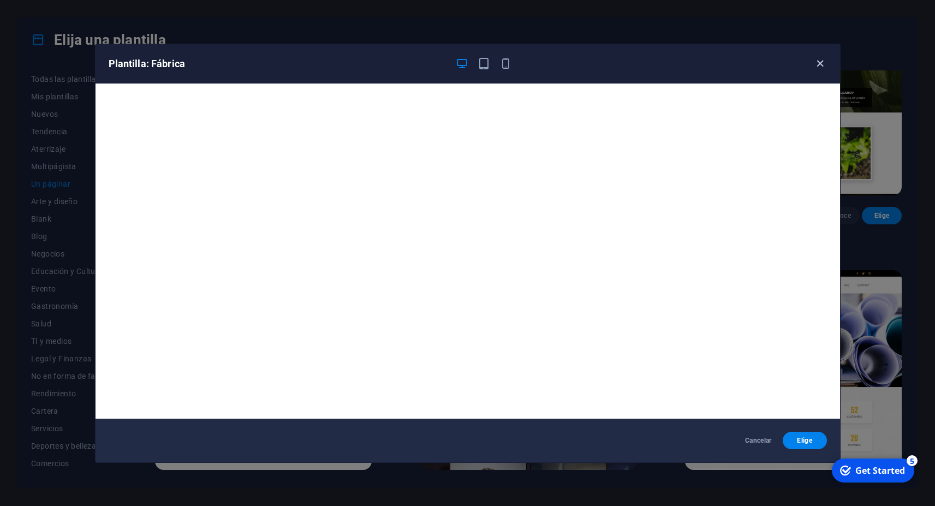
click at [819, 65] on icon "button" at bounding box center [820, 63] width 13 height 13
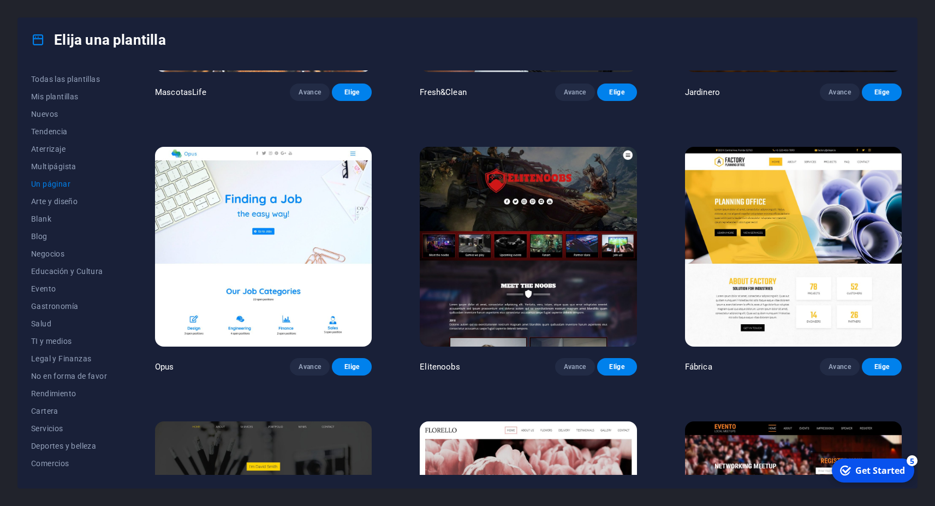
scroll to position [4667, 0]
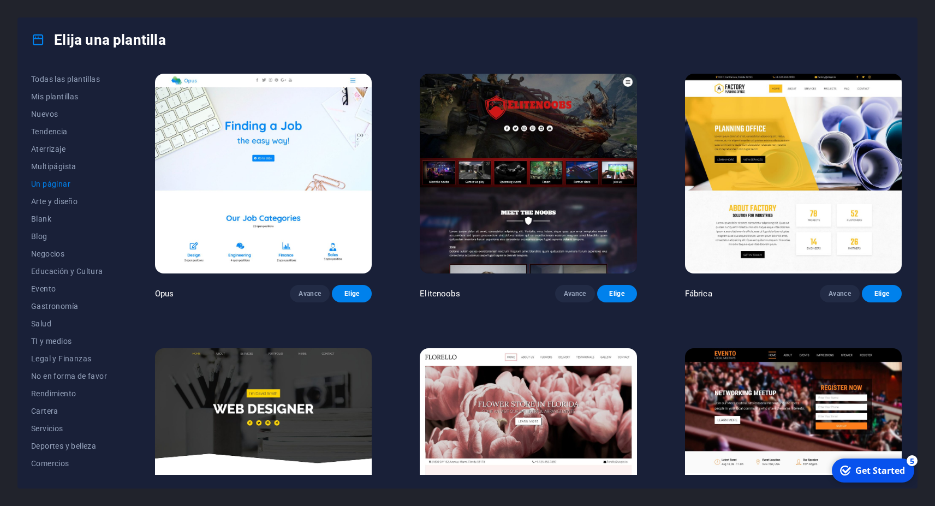
click at [283, 348] on img at bounding box center [263, 448] width 217 height 200
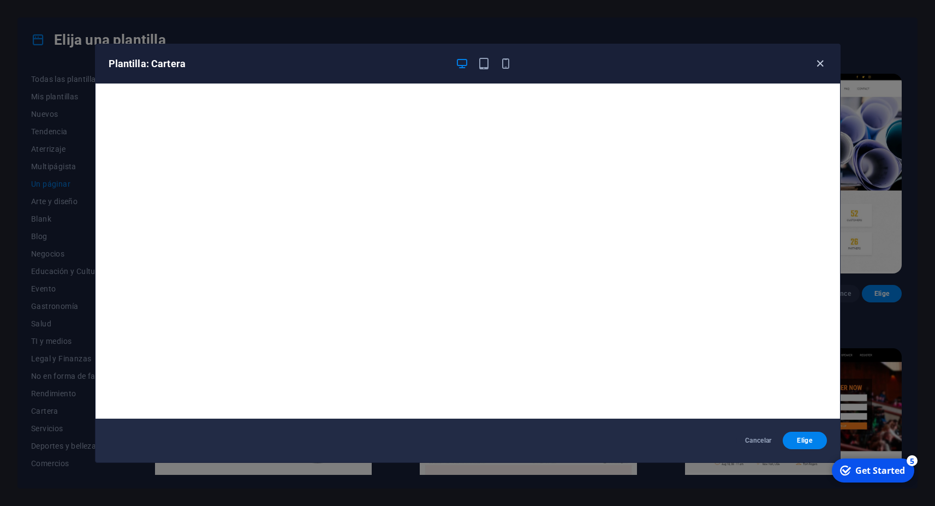
click at [821, 63] on icon "button" at bounding box center [820, 63] width 13 height 13
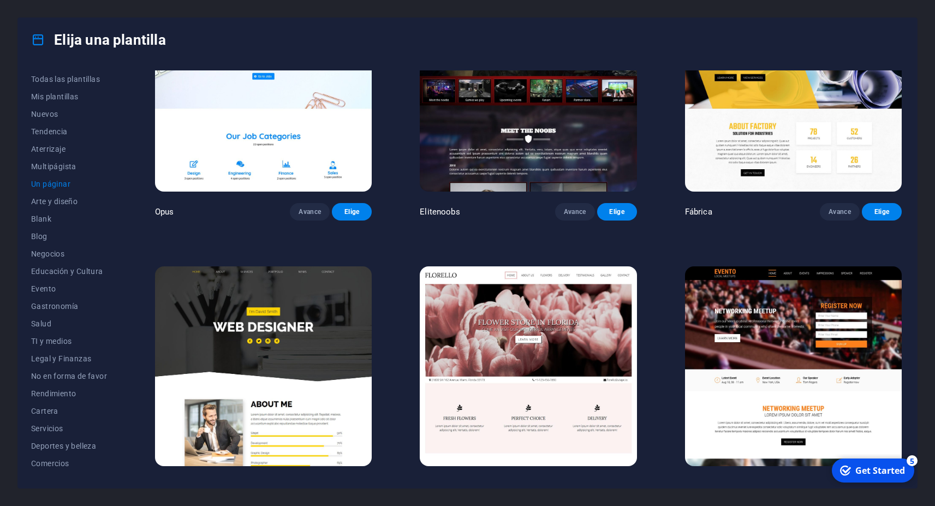
scroll to position [4765, 0]
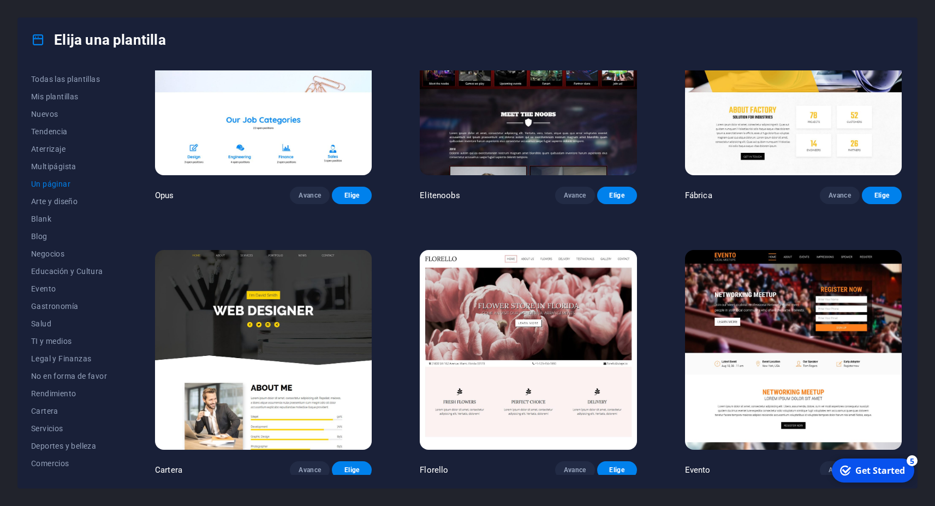
click at [739, 259] on img at bounding box center [793, 350] width 217 height 200
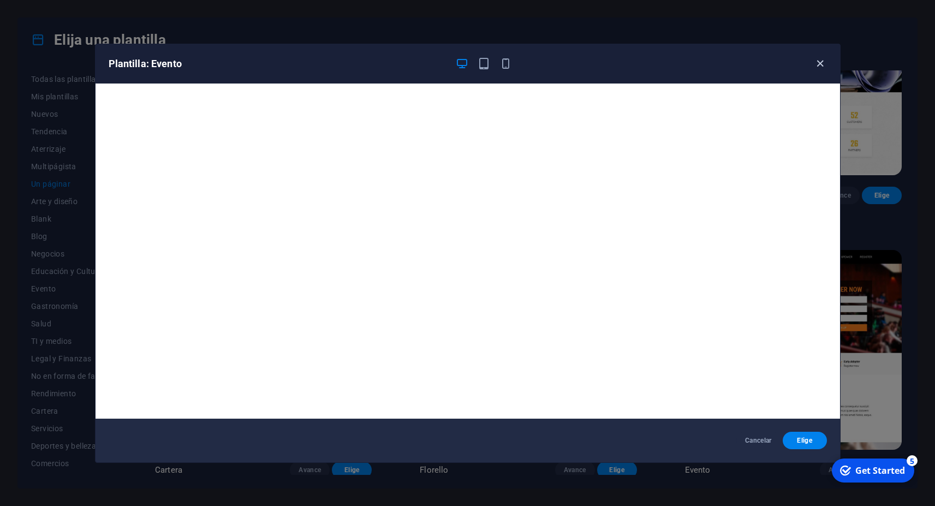
click at [819, 65] on icon "button" at bounding box center [820, 63] width 13 height 13
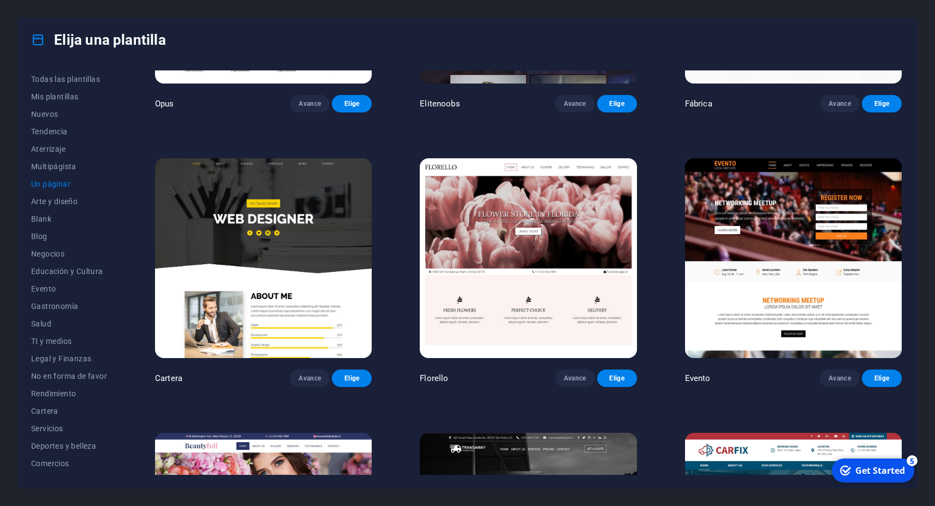
scroll to position [4961, 0]
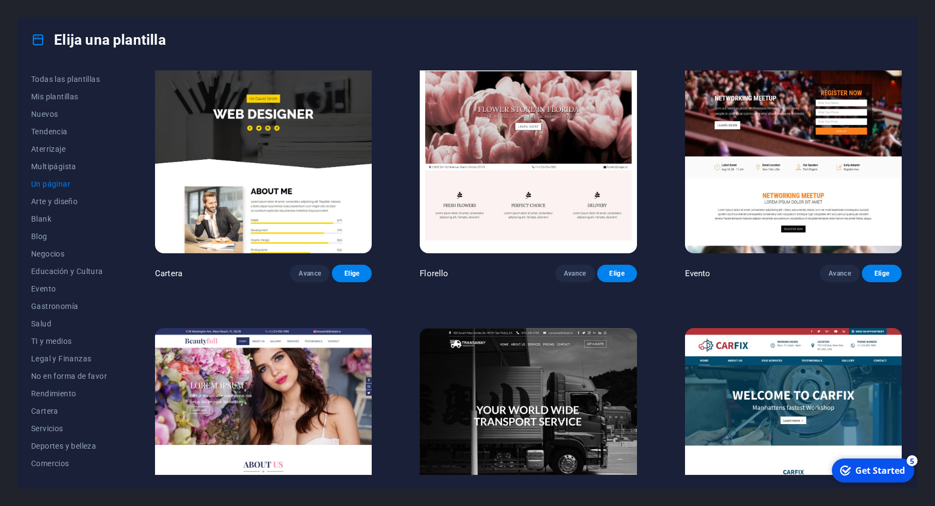
click at [307, 328] on img at bounding box center [263, 428] width 217 height 200
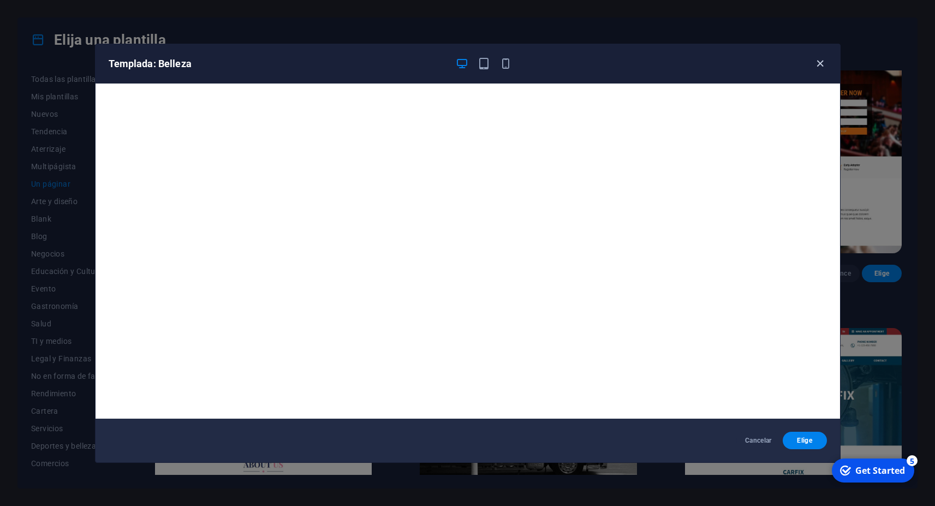
click at [818, 60] on icon "button" at bounding box center [820, 63] width 13 height 13
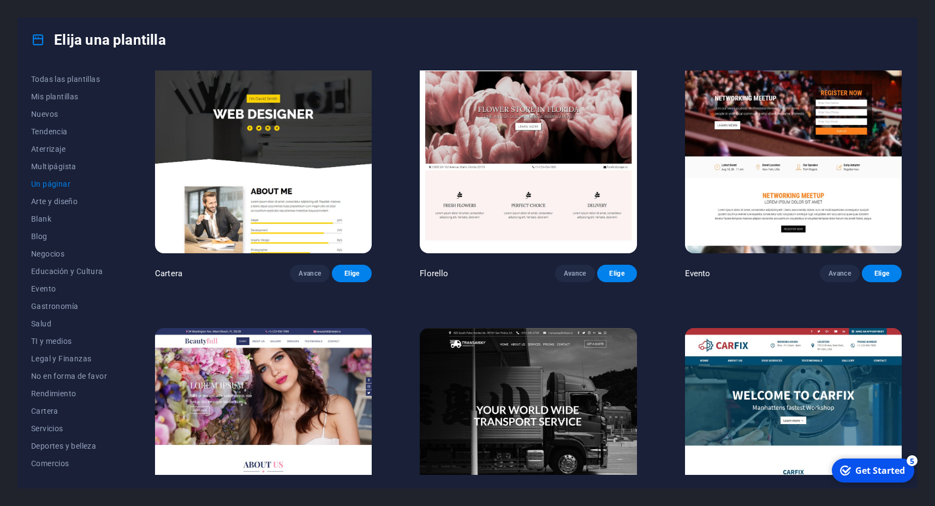
click at [573, 328] on img at bounding box center [528, 428] width 217 height 200
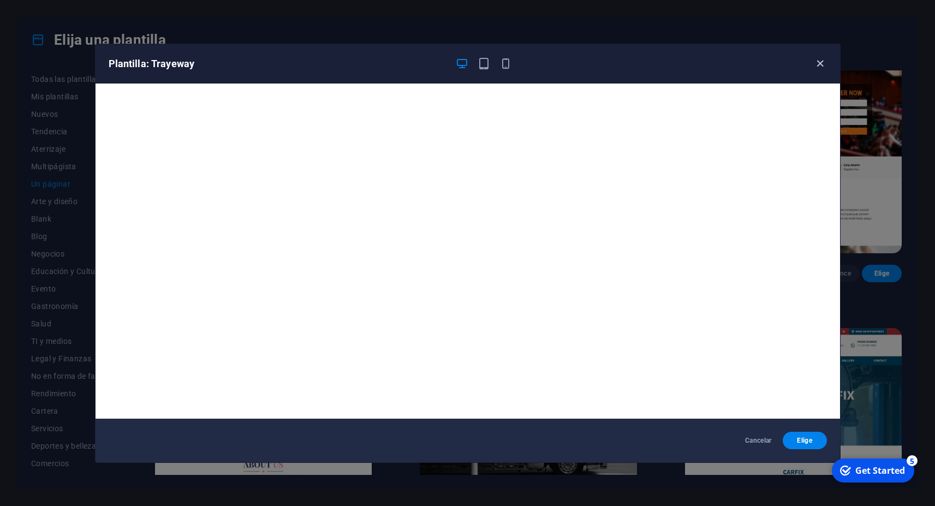
click at [814, 64] on icon "button" at bounding box center [820, 63] width 13 height 13
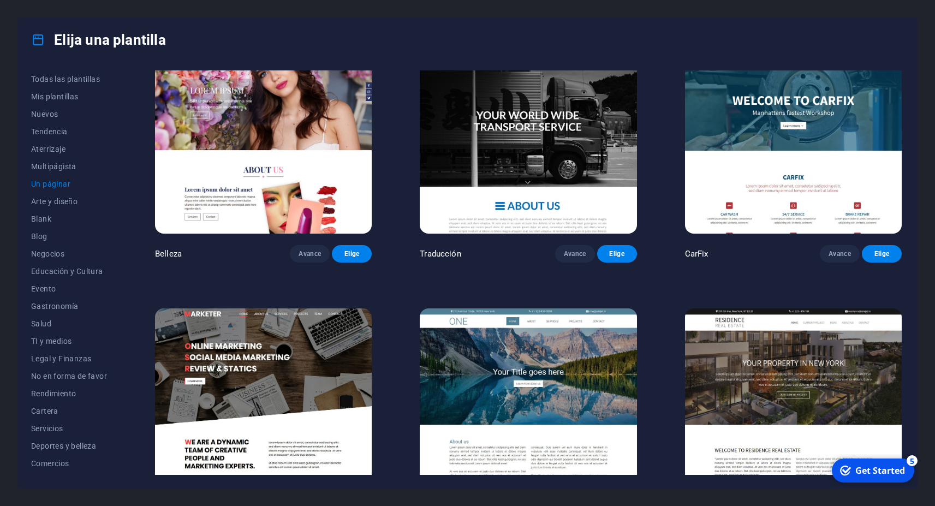
scroll to position [5305, 0]
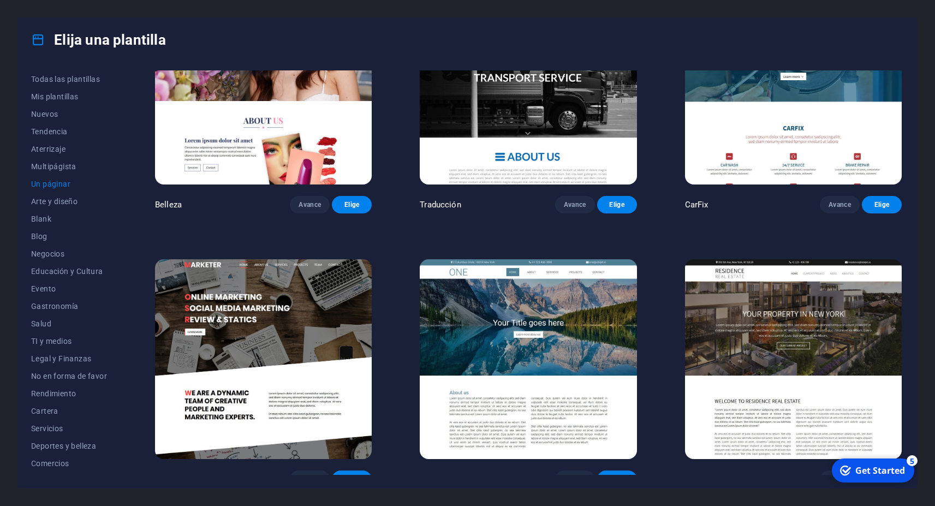
click at [505, 292] on img at bounding box center [528, 359] width 217 height 200
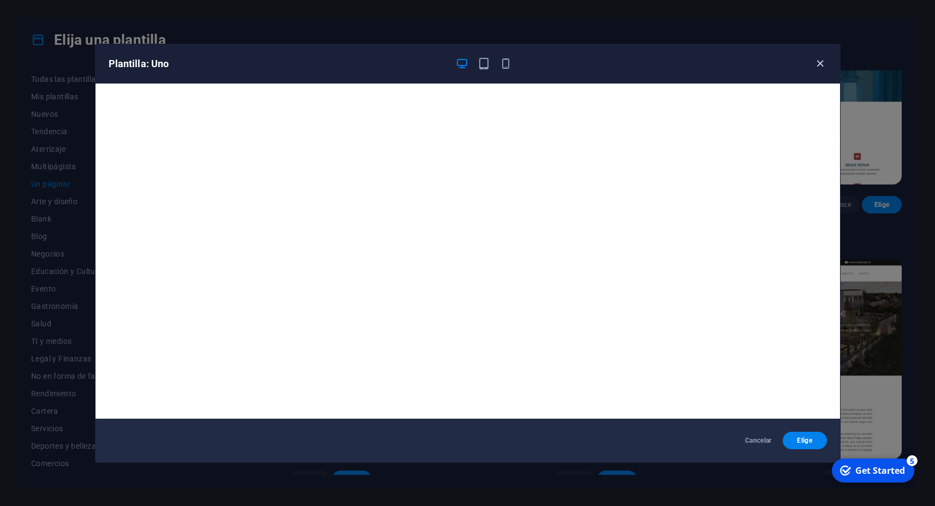
click at [820, 61] on icon "button" at bounding box center [820, 63] width 13 height 13
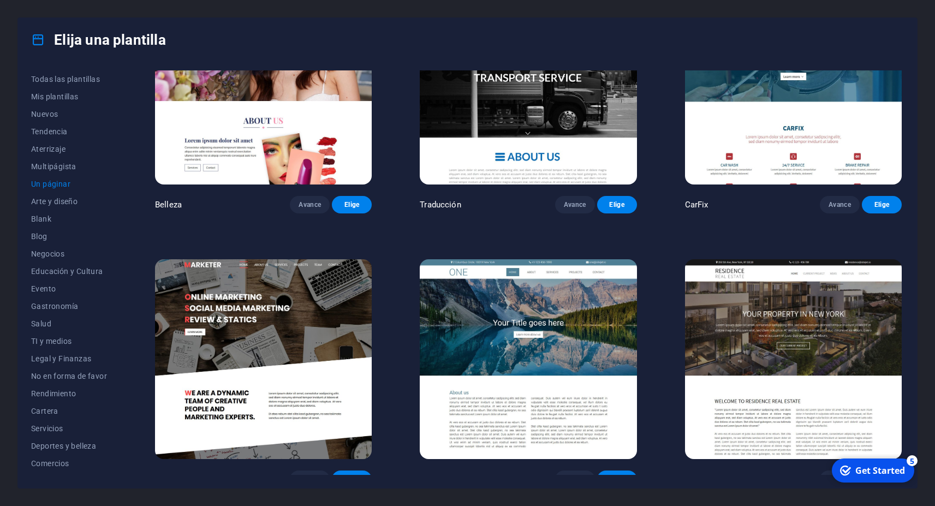
click at [758, 287] on img at bounding box center [793, 359] width 217 height 200
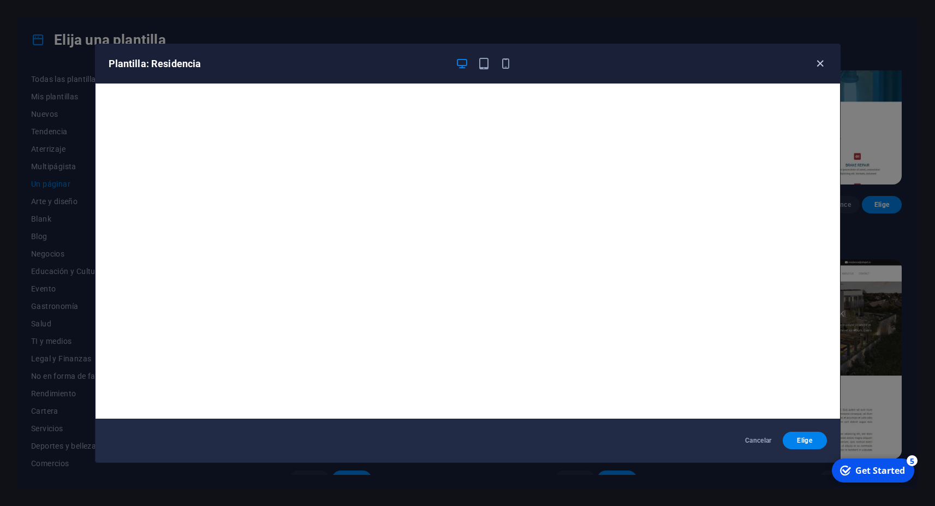
click at [824, 65] on icon "button" at bounding box center [820, 63] width 13 height 13
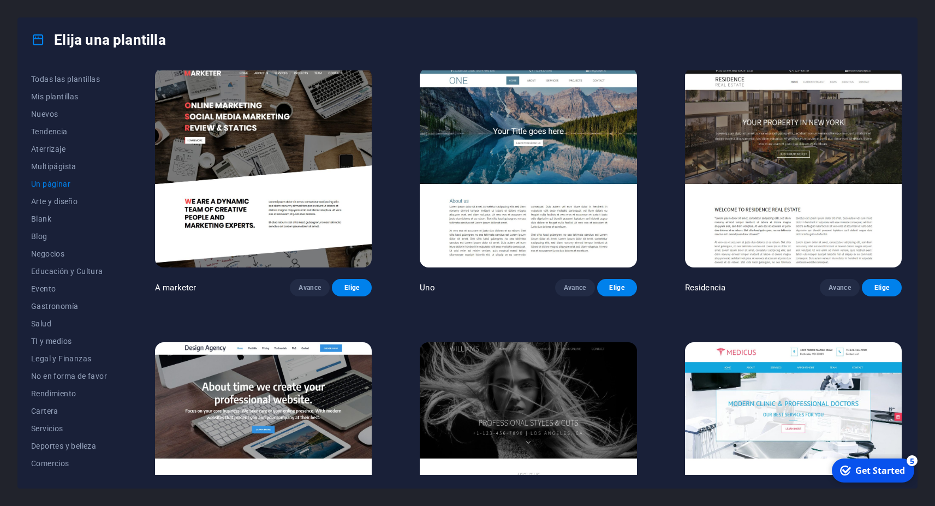
scroll to position [5502, 0]
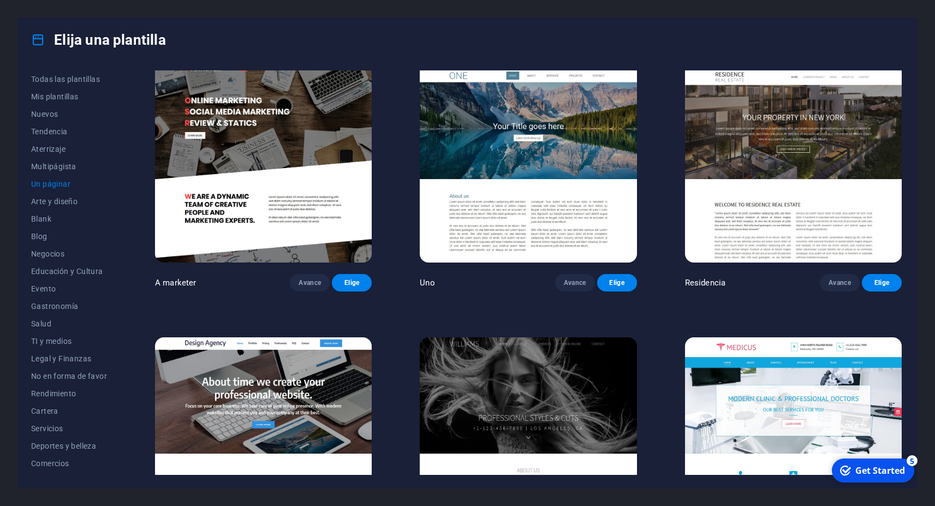
click at [549, 337] on img at bounding box center [528, 437] width 217 height 200
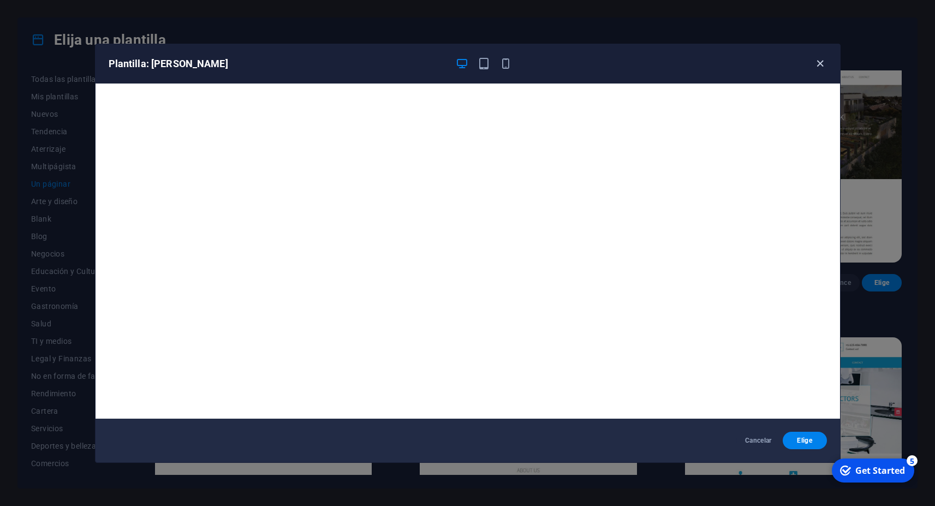
click at [822, 62] on icon "button" at bounding box center [820, 63] width 13 height 13
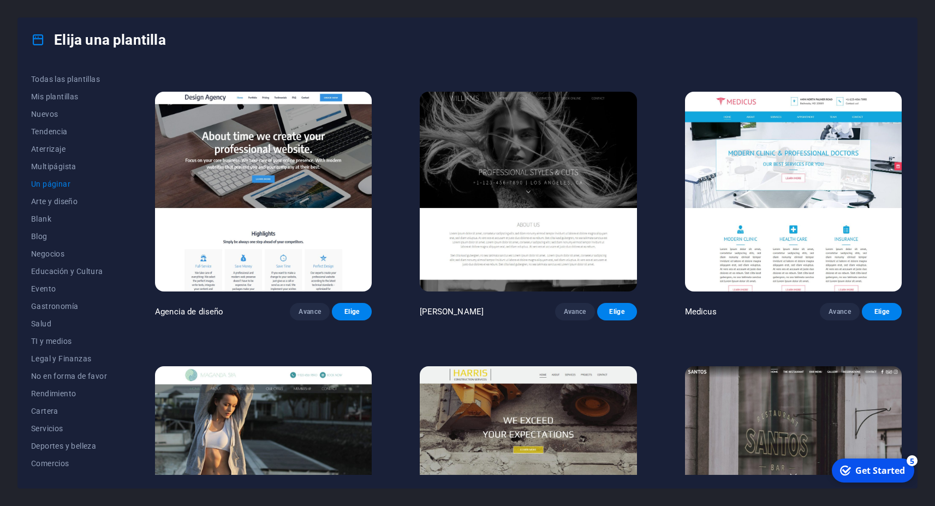
scroll to position [5796, 0]
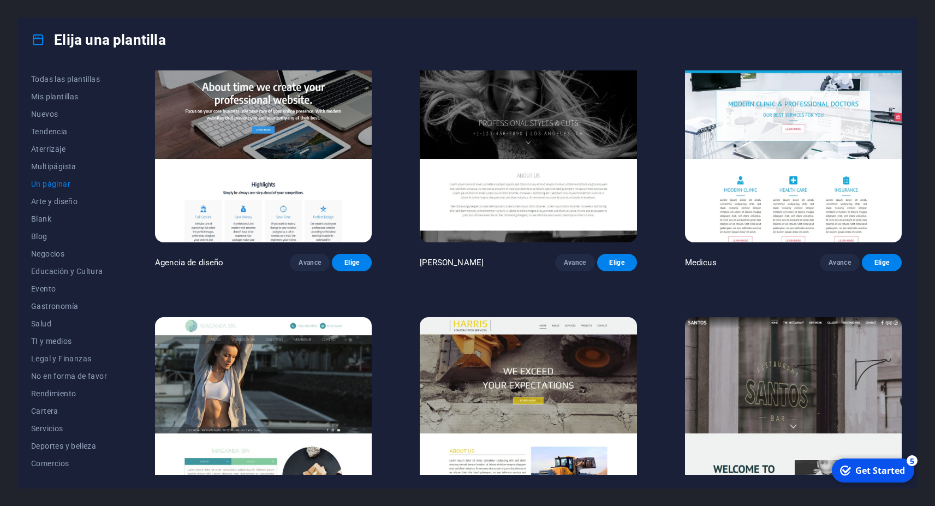
click at [232, 317] on img at bounding box center [263, 417] width 217 height 200
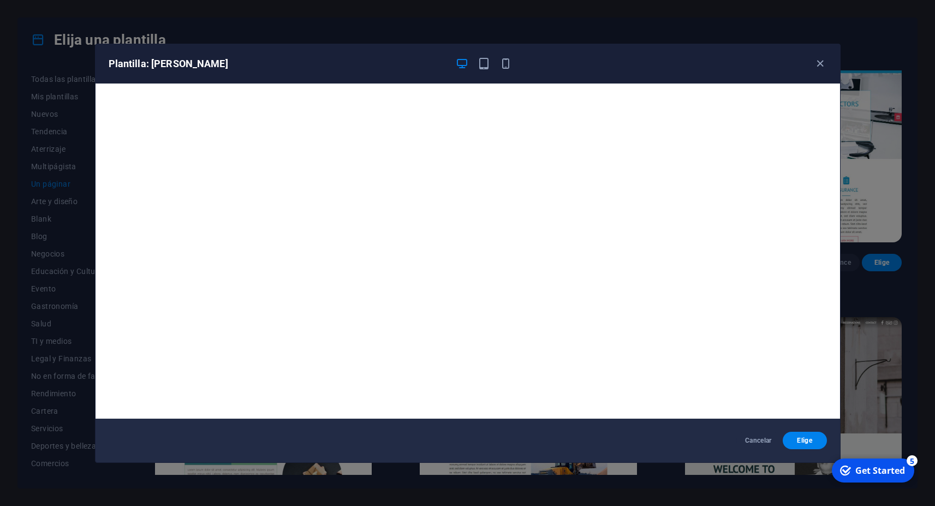
click at [827, 65] on div "Plantilla: Maganda" at bounding box center [468, 63] width 744 height 39
click at [826, 64] on icon "button" at bounding box center [820, 63] width 13 height 13
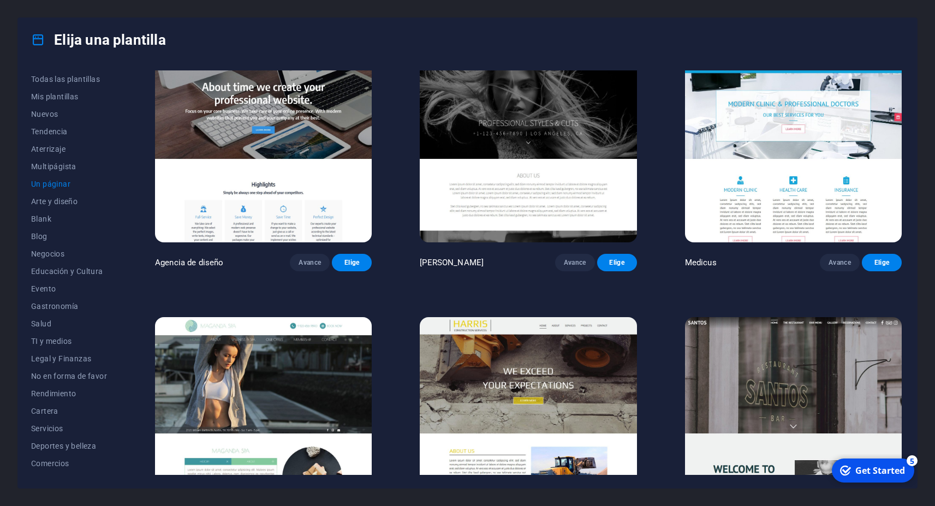
click at [550, 317] on img at bounding box center [528, 417] width 217 height 200
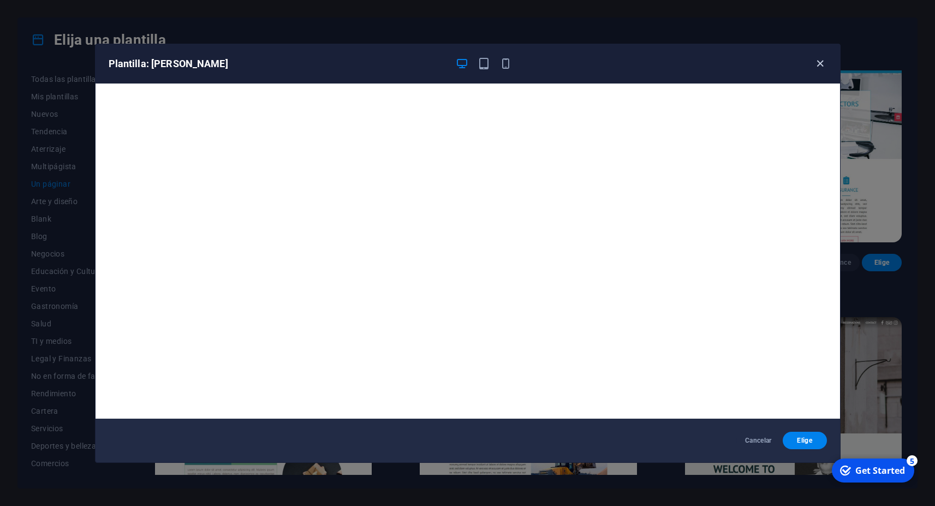
click at [818, 66] on icon "button" at bounding box center [820, 63] width 13 height 13
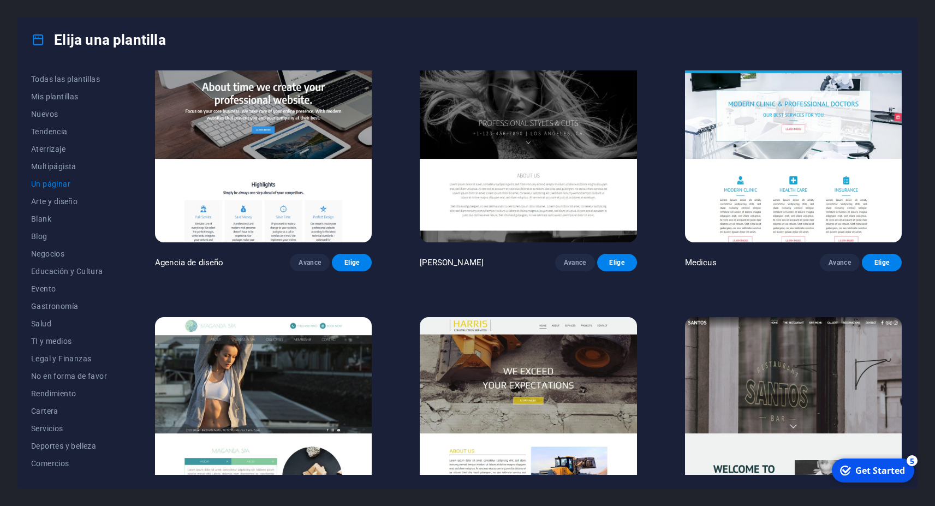
click at [735, 317] on img at bounding box center [793, 417] width 217 height 200
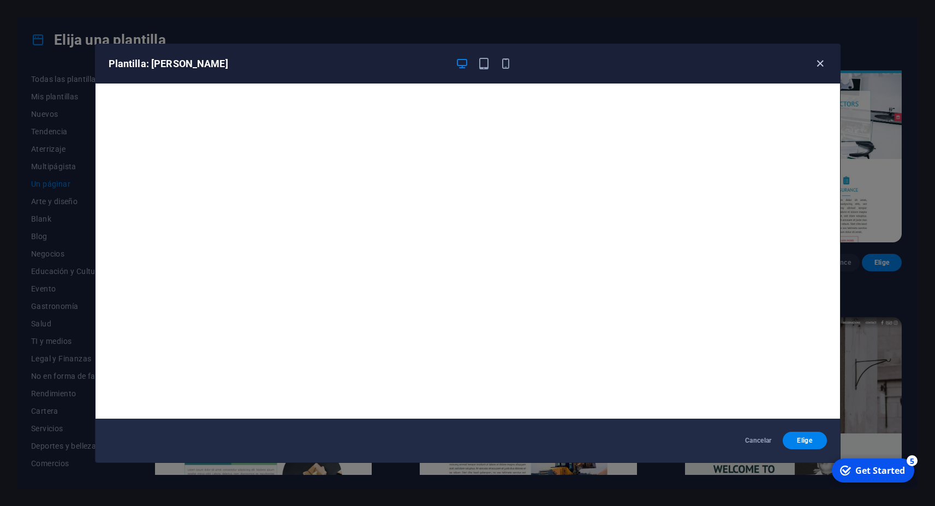
click at [821, 65] on icon "button" at bounding box center [820, 63] width 13 height 13
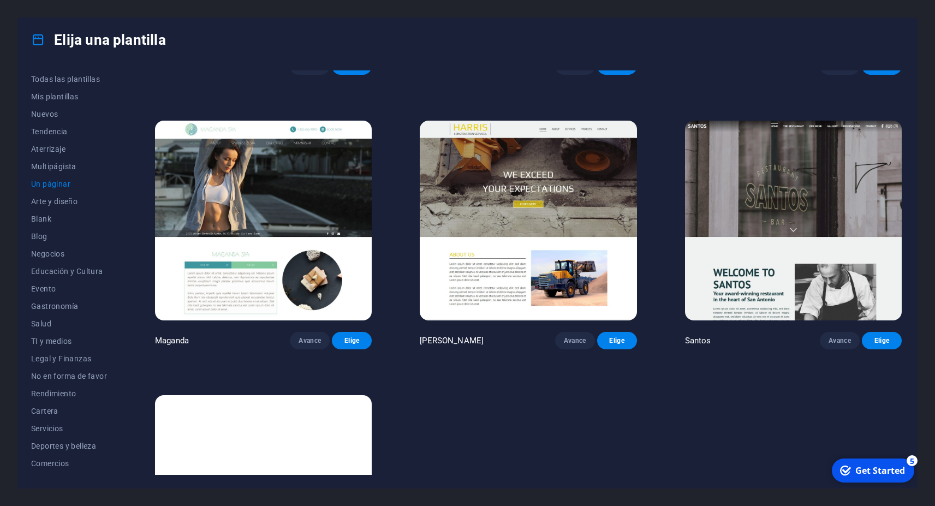
scroll to position [6004, 0]
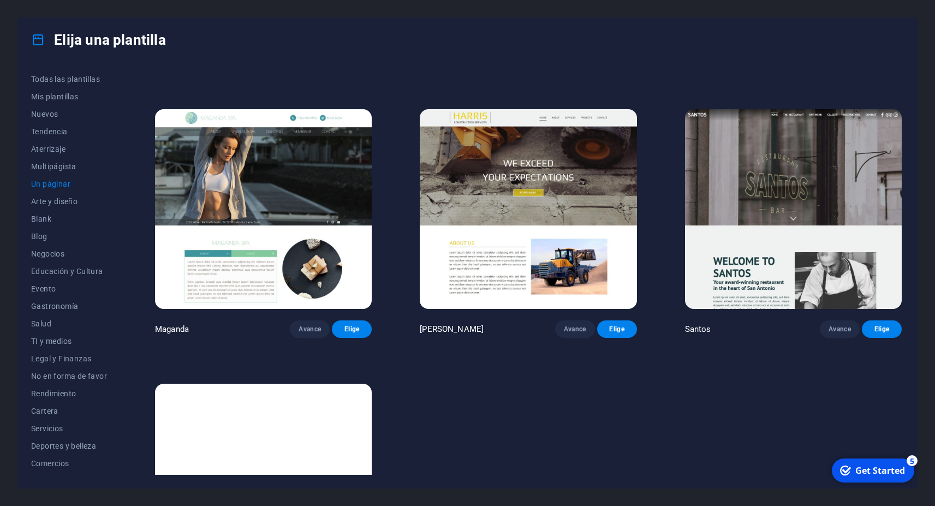
click at [225, 384] on img at bounding box center [263, 484] width 217 height 200
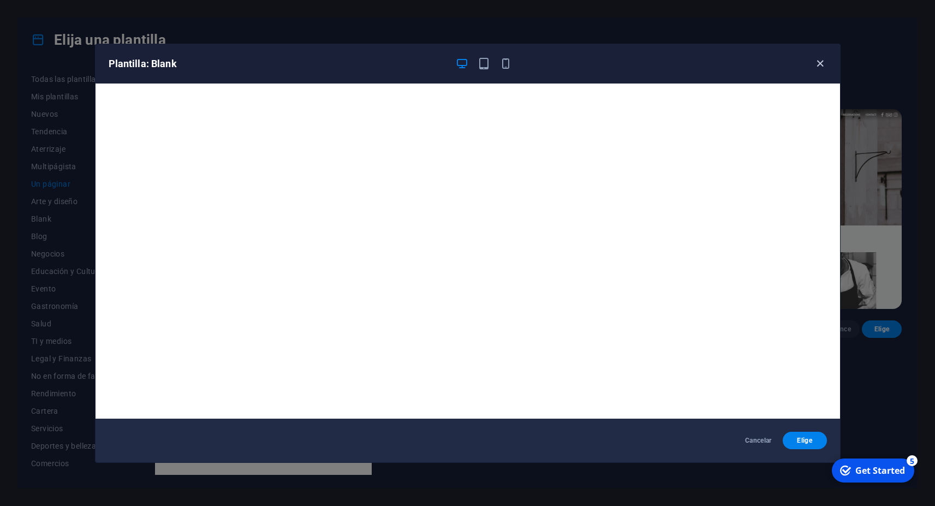
click at [824, 63] on icon "button" at bounding box center [820, 63] width 13 height 13
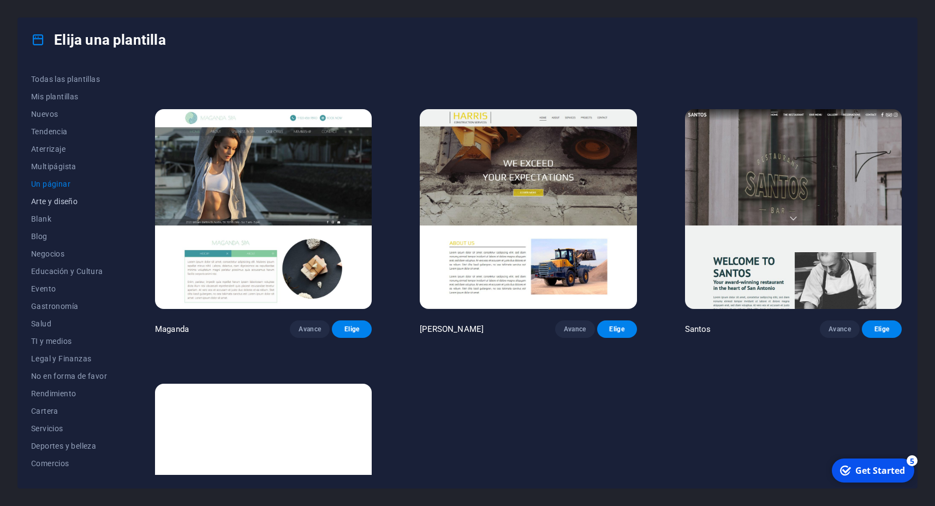
click at [73, 204] on span "Arte y diseño" at bounding box center [69, 201] width 76 height 9
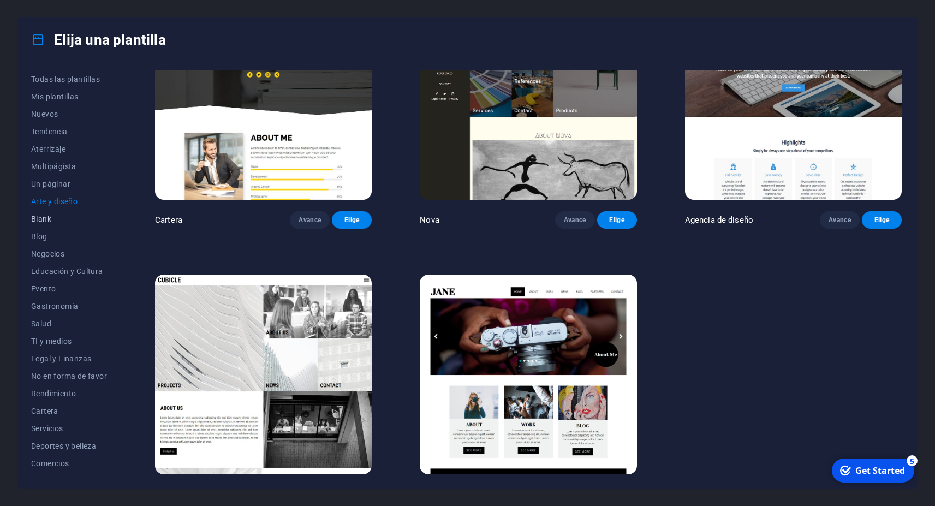
click at [39, 218] on span "Blank" at bounding box center [69, 218] width 76 height 9
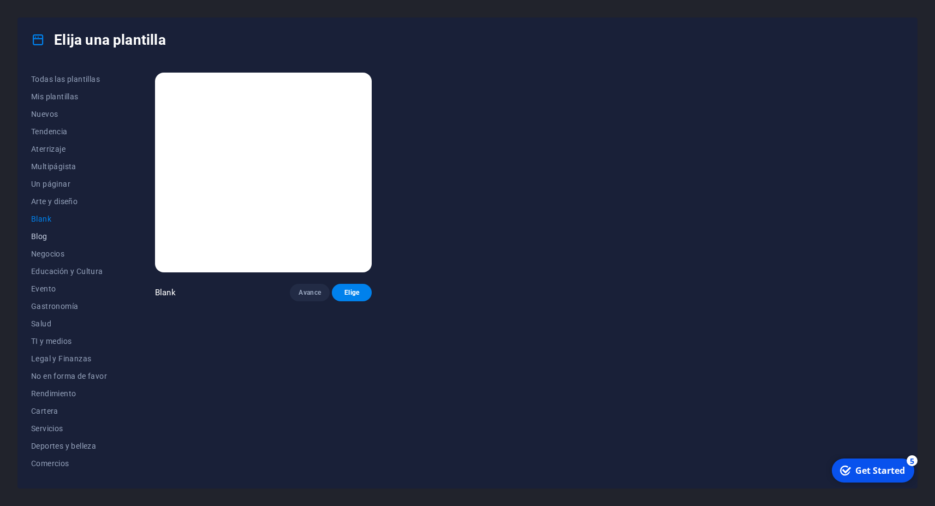
click at [39, 235] on span "Blog" at bounding box center [69, 236] width 76 height 9
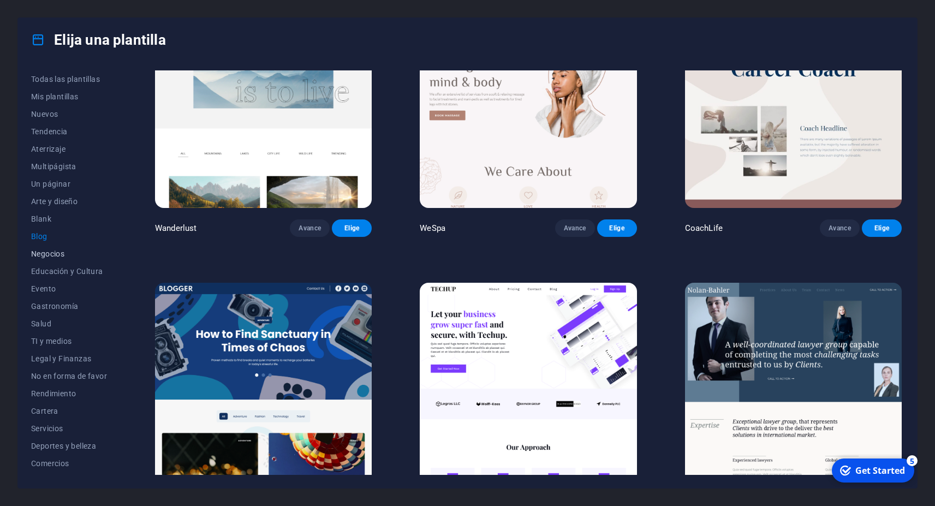
scroll to position [884, 0]
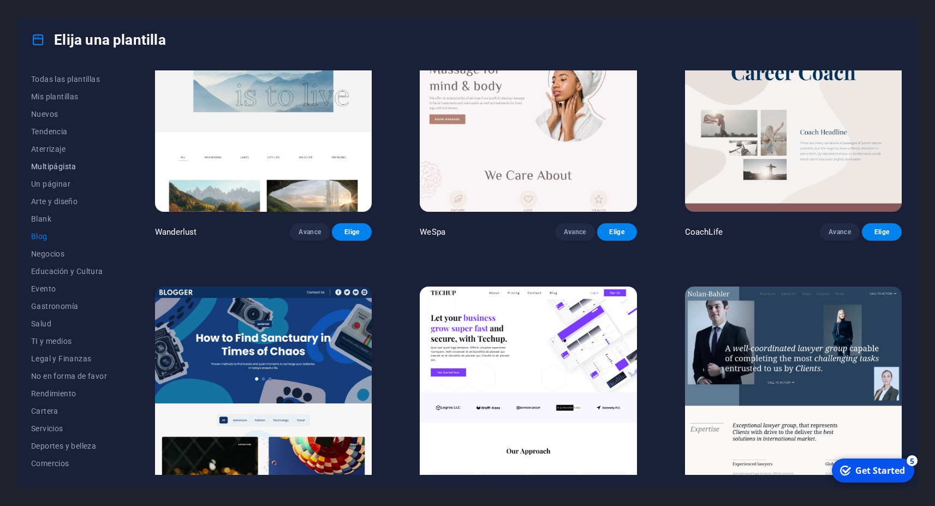
click at [60, 169] on span "Multipágista" at bounding box center [69, 166] width 76 height 9
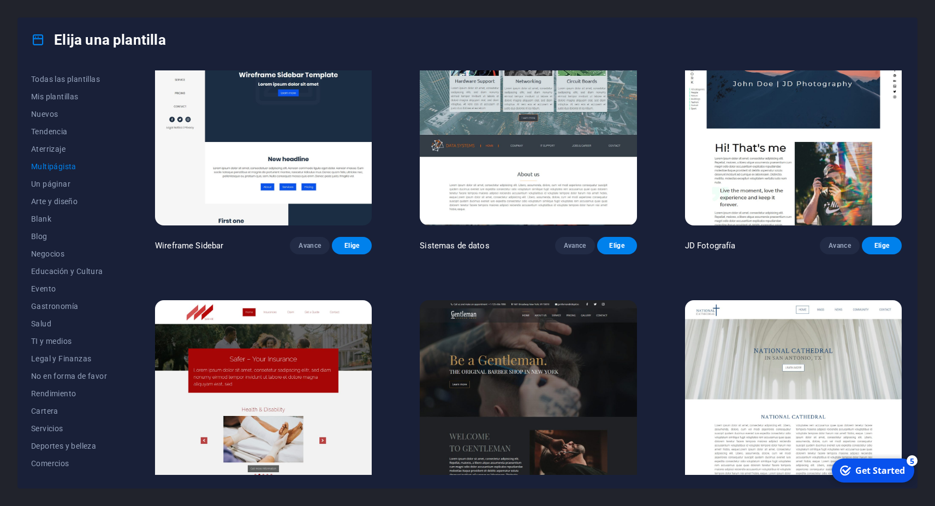
scroll to position [2820, 0]
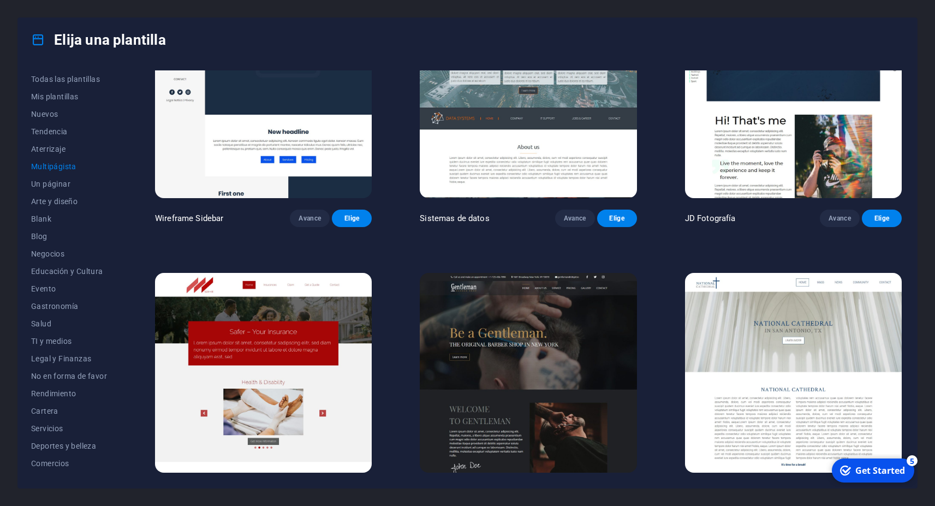
click at [507, 341] on img at bounding box center [528, 373] width 217 height 200
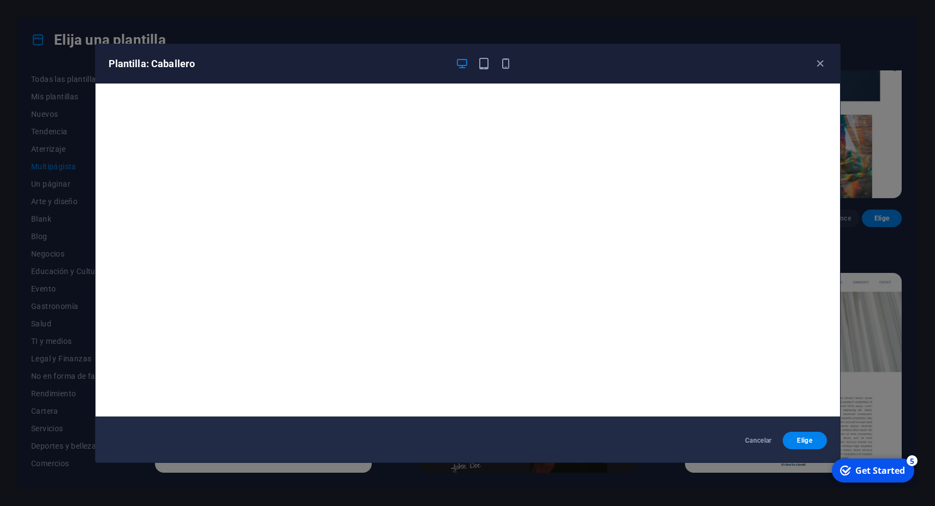
scroll to position [0, 0]
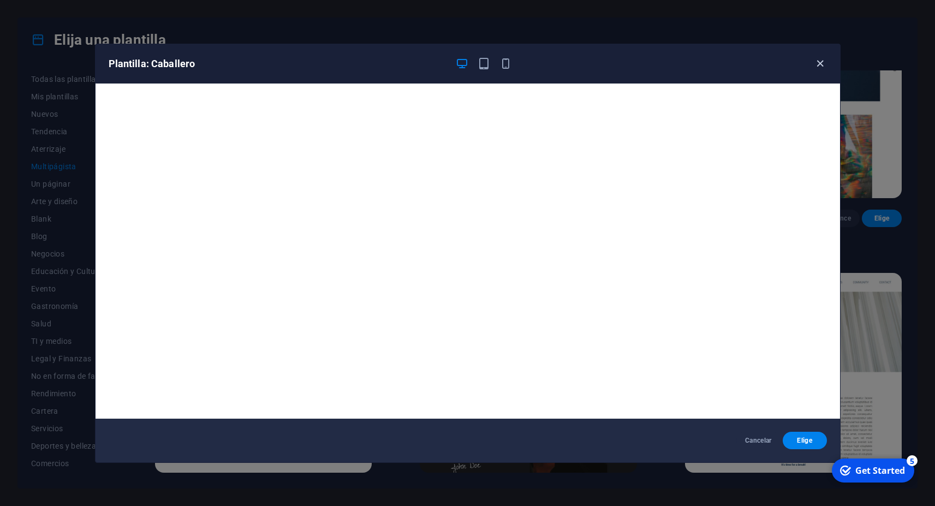
click at [820, 64] on icon "button" at bounding box center [820, 63] width 13 height 13
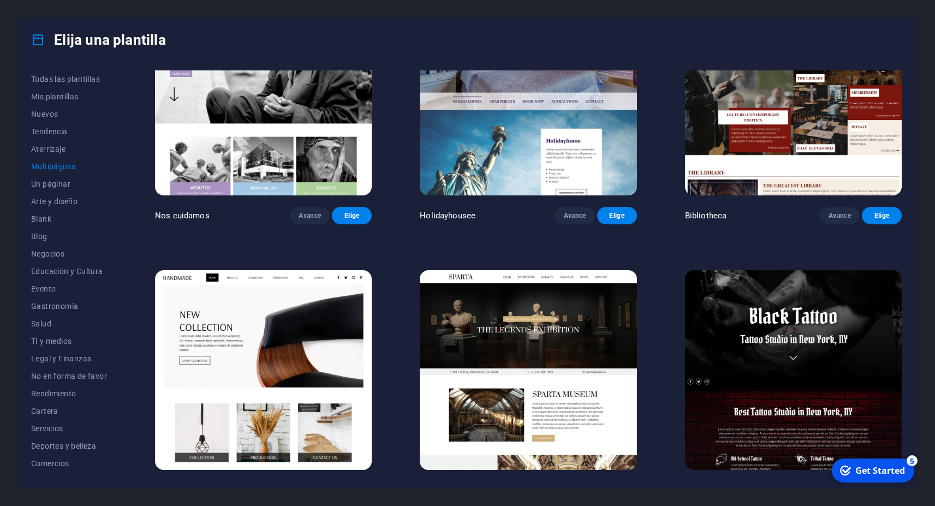
scroll to position [4294, 0]
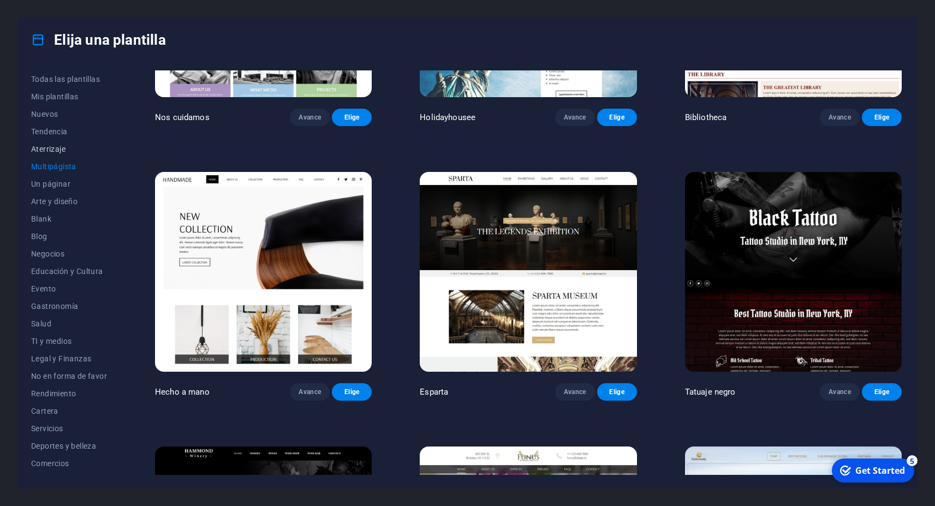
click at [52, 147] on span "Aterrizaje" at bounding box center [69, 149] width 76 height 9
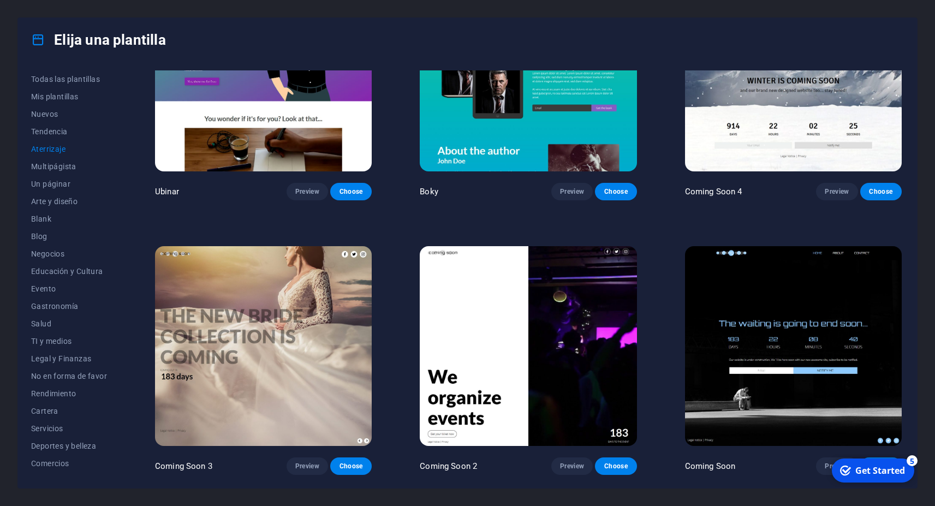
scroll to position [1971, 0]
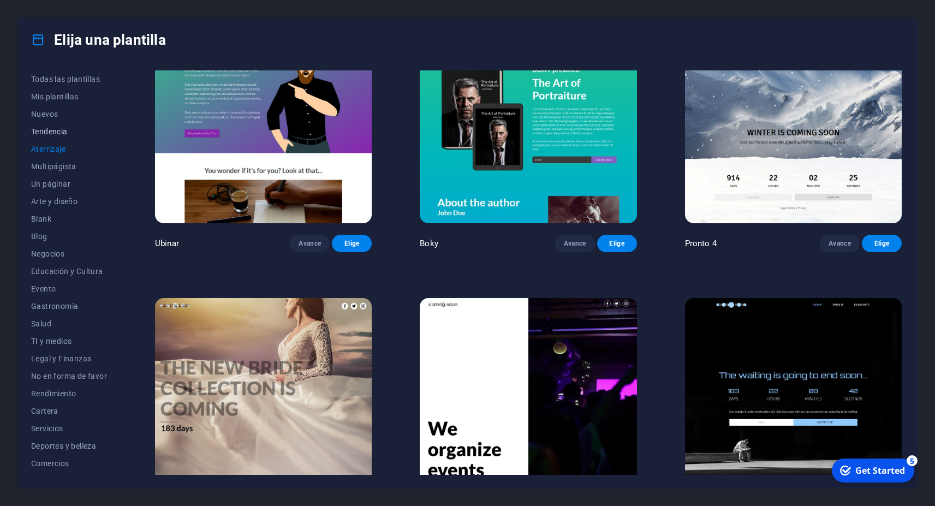
click at [52, 131] on span "Tendencia" at bounding box center [69, 131] width 76 height 9
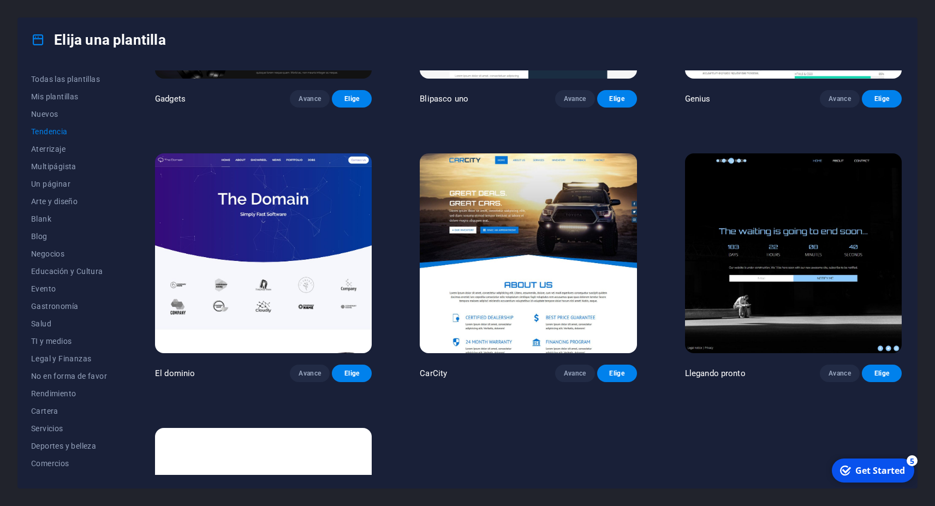
scroll to position [968, 0]
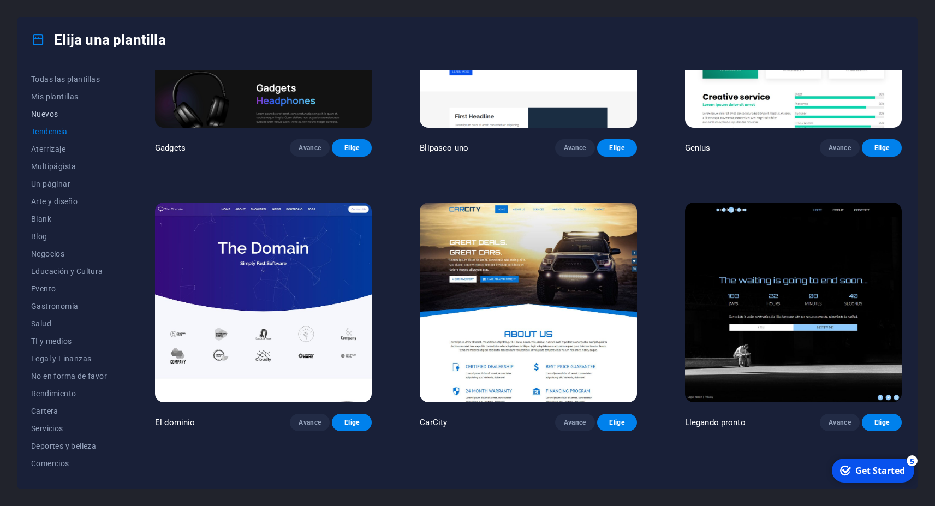
click at [53, 115] on span "Nuevos" at bounding box center [69, 114] width 76 height 9
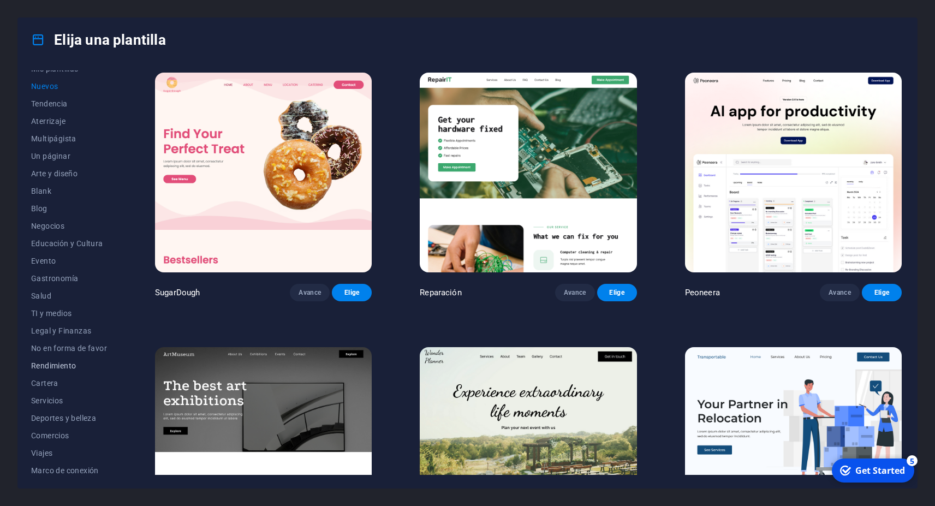
scroll to position [32, 0]
click at [59, 358] on span "Rendimiento" at bounding box center [69, 361] width 76 height 9
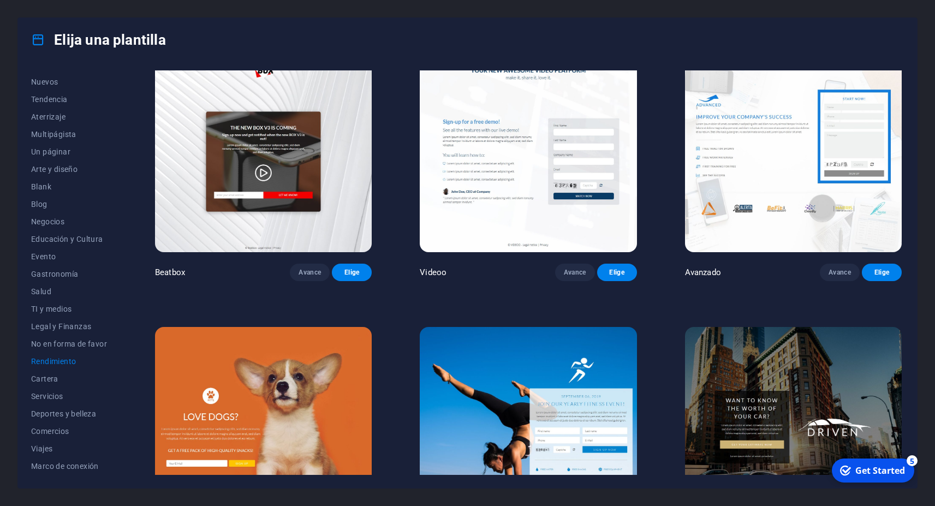
scroll to position [442, 0]
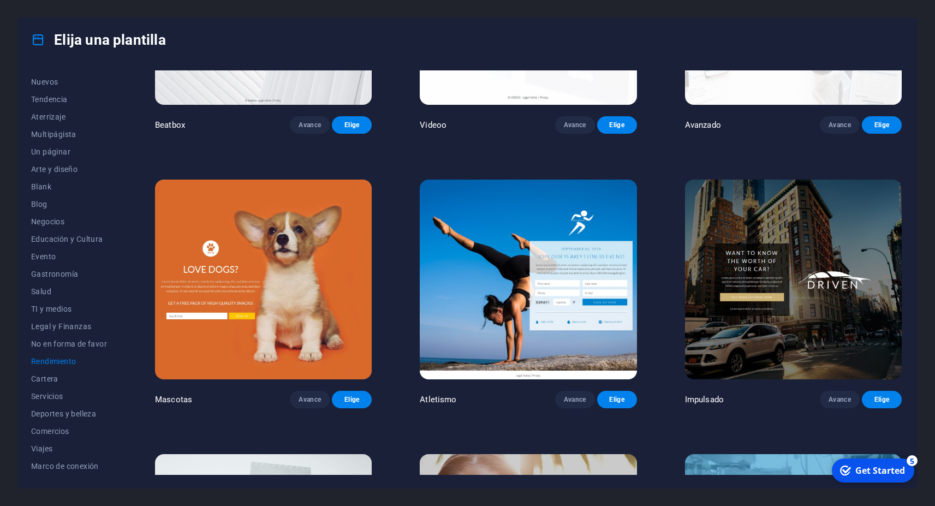
click at [797, 318] on img at bounding box center [793, 280] width 217 height 200
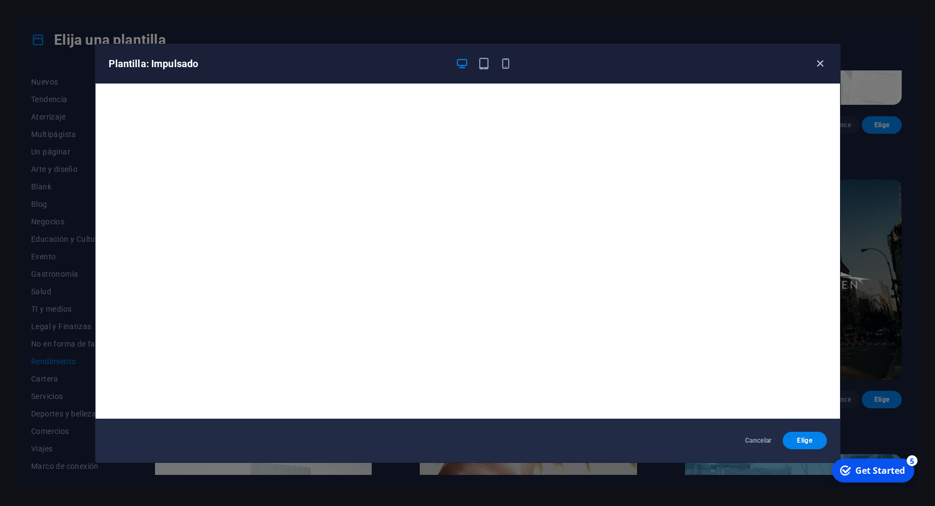
click at [825, 69] on icon "button" at bounding box center [820, 63] width 13 height 13
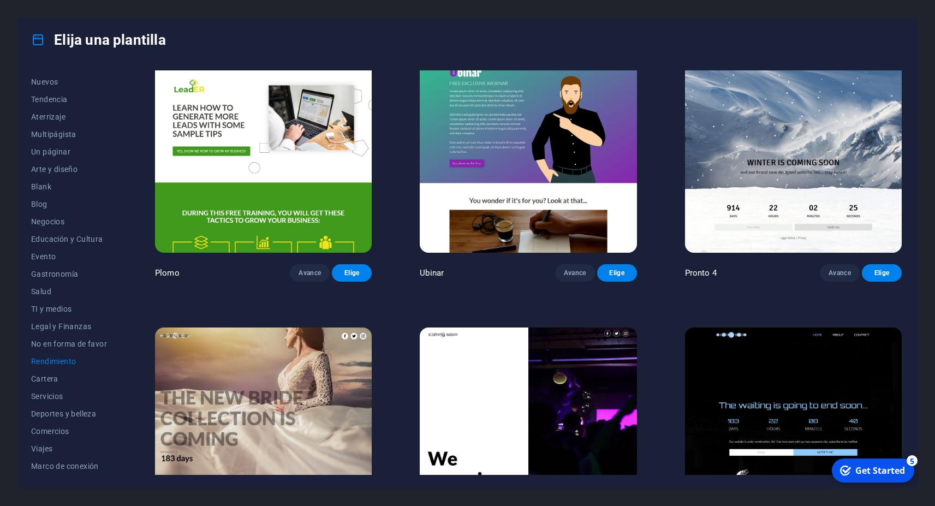
scroll to position [1165, 0]
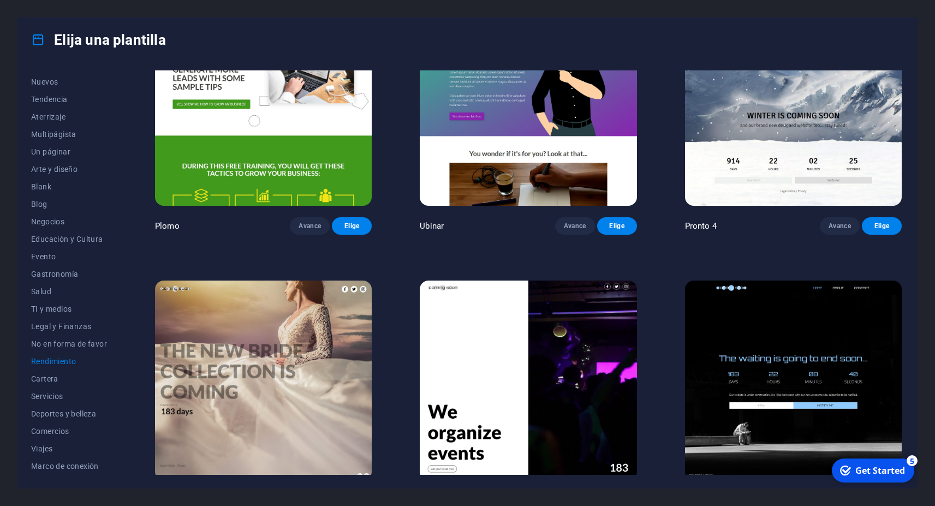
click at [805, 334] on img at bounding box center [793, 381] width 217 height 200
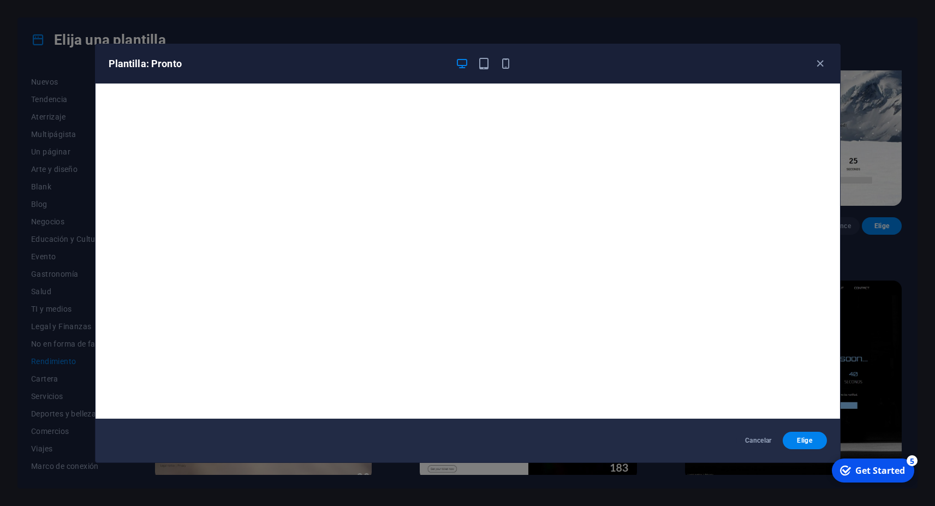
scroll to position [2, 0]
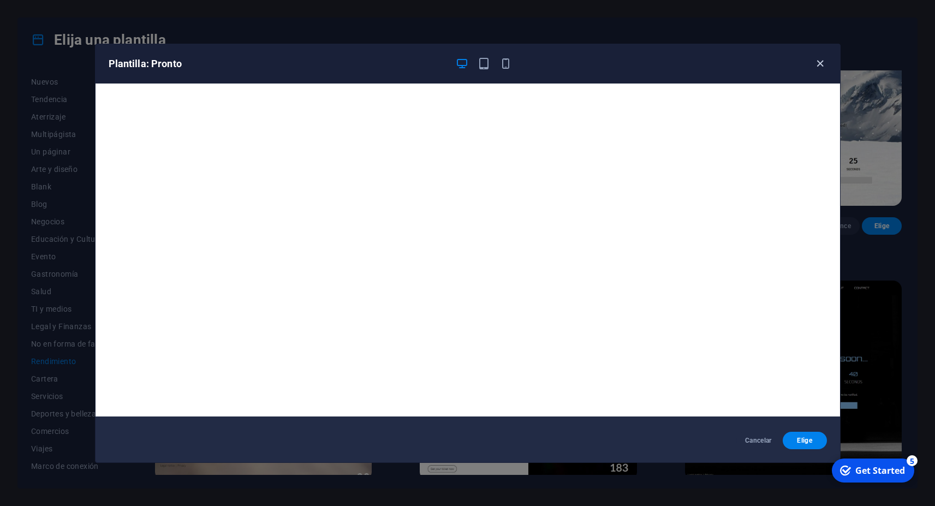
click at [817, 64] on icon "button" at bounding box center [820, 63] width 13 height 13
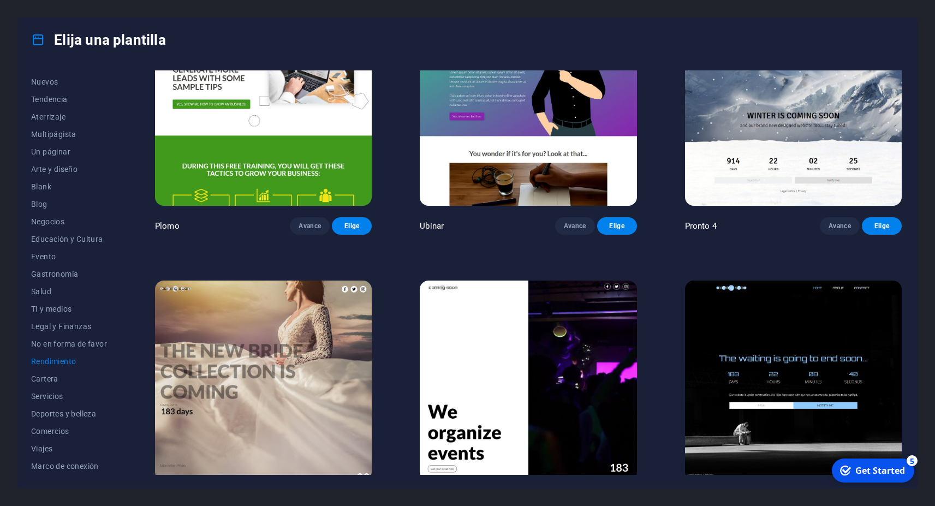
click at [557, 363] on img at bounding box center [528, 381] width 217 height 200
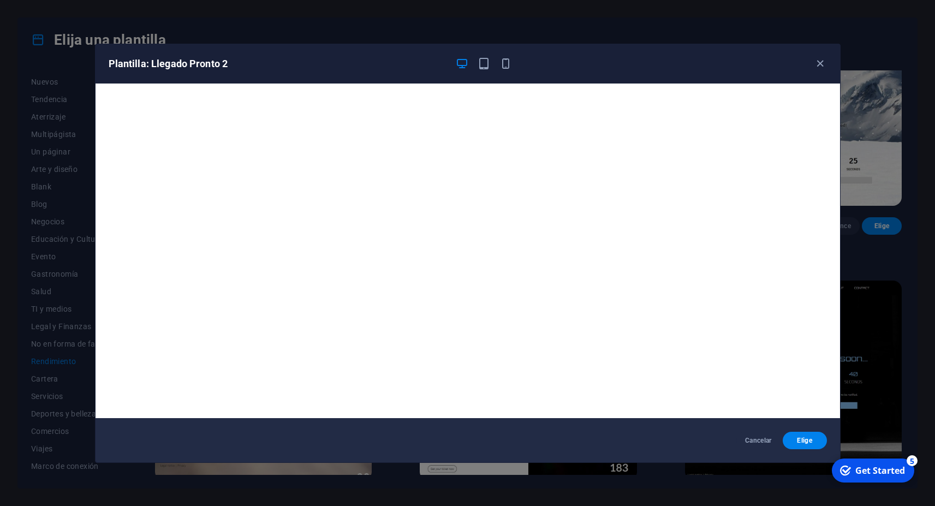
scroll to position [0, 0]
click at [826, 62] on icon "button" at bounding box center [820, 63] width 13 height 13
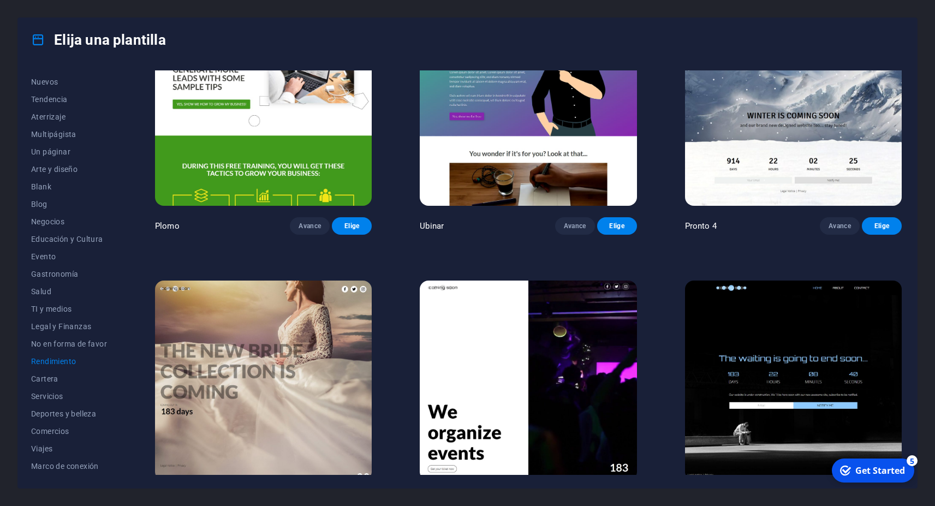
scroll to position [968, 0]
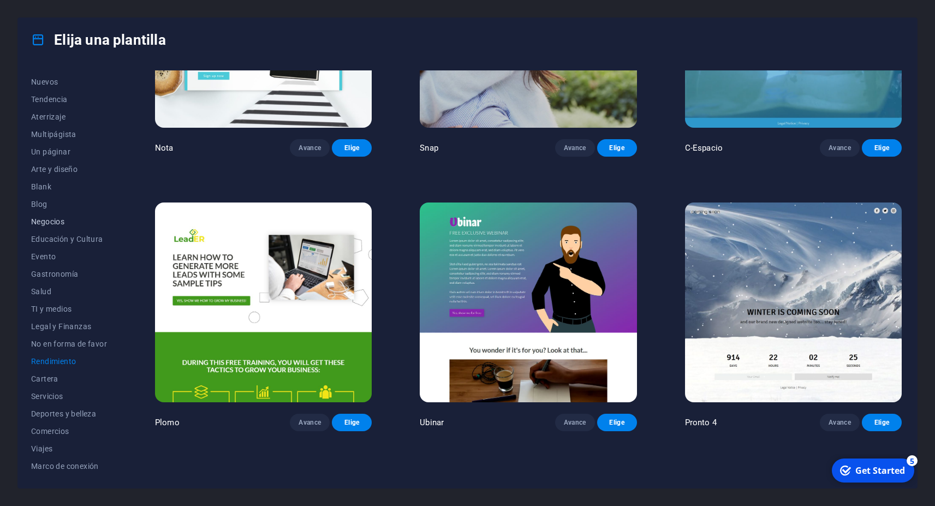
click at [64, 224] on span "Negocios" at bounding box center [69, 221] width 76 height 9
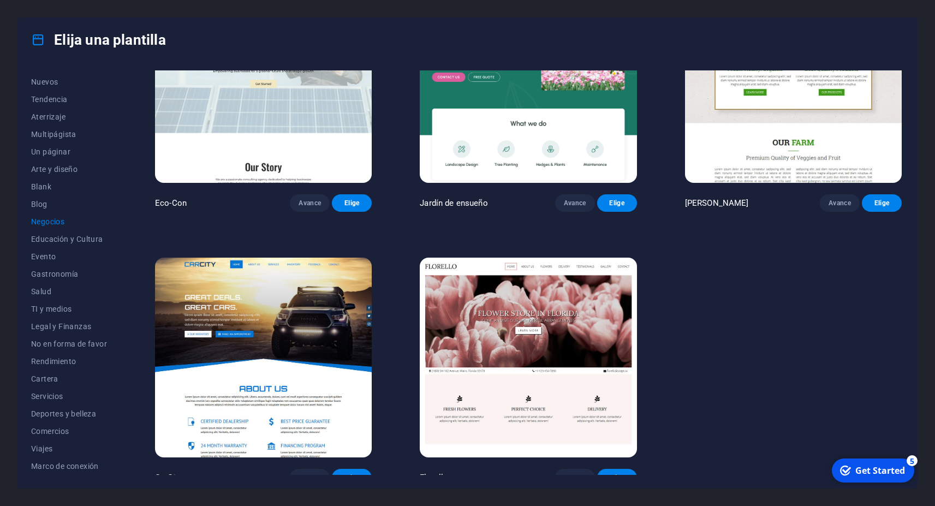
scroll to position [0, 0]
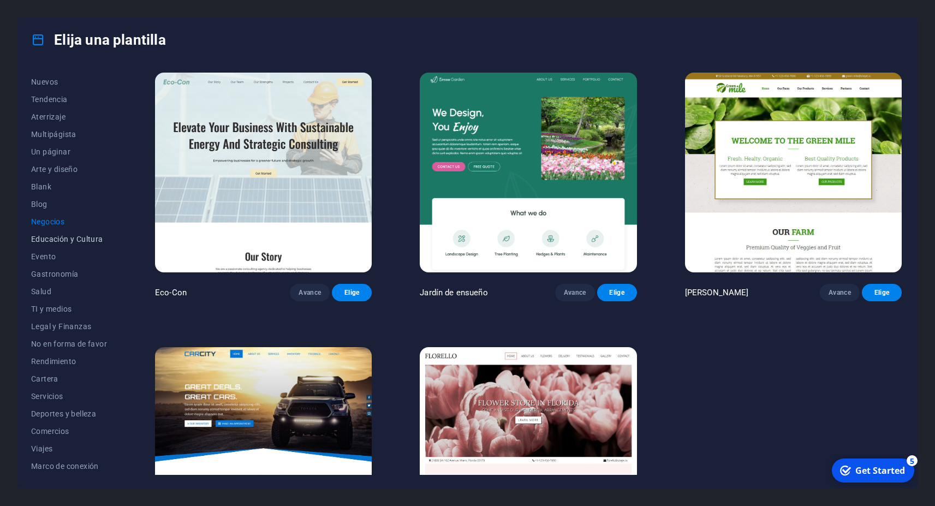
click at [49, 237] on span "Educación y Cultura" at bounding box center [69, 239] width 76 height 9
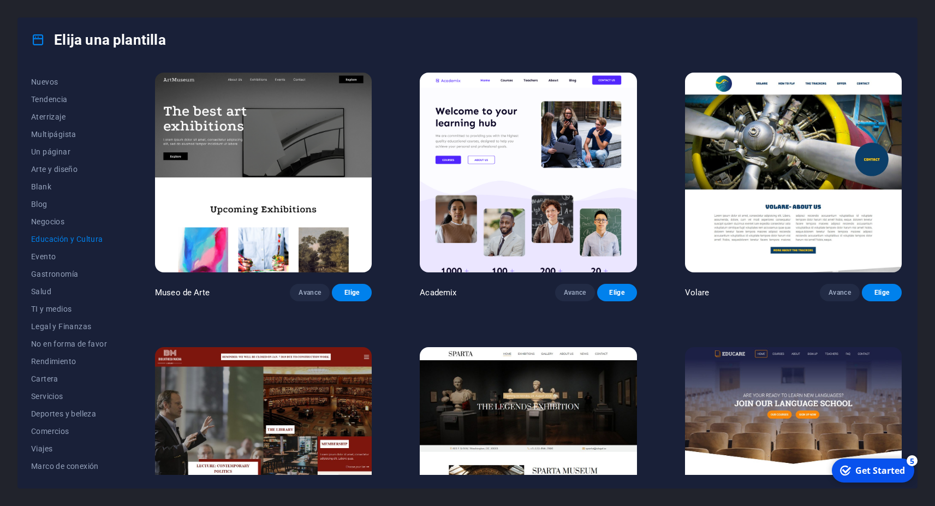
scroll to position [196, 0]
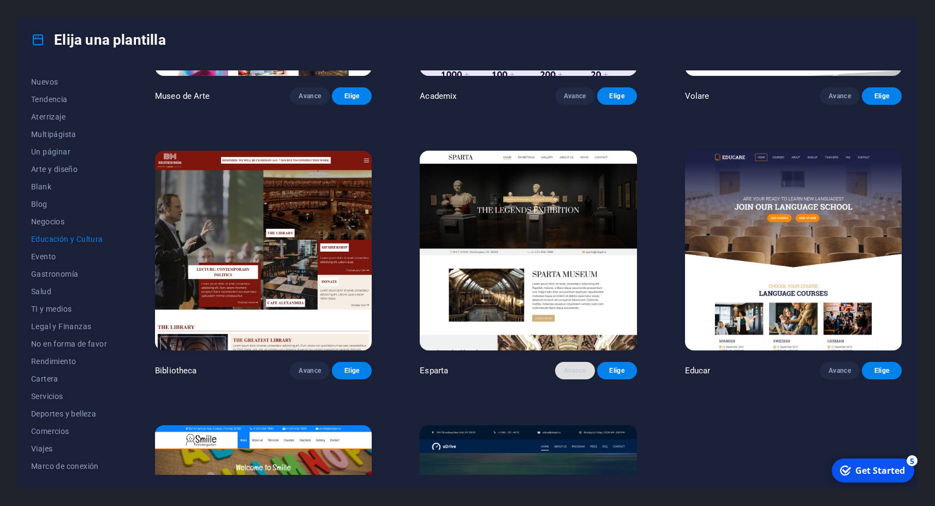
click at [569, 366] on span "Avance" at bounding box center [575, 370] width 22 height 9
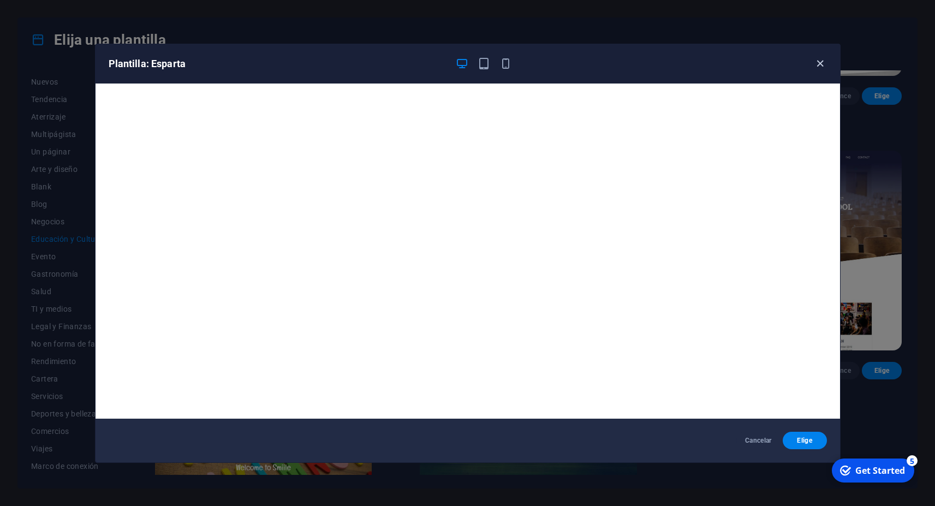
click at [821, 62] on icon "button" at bounding box center [820, 63] width 13 height 13
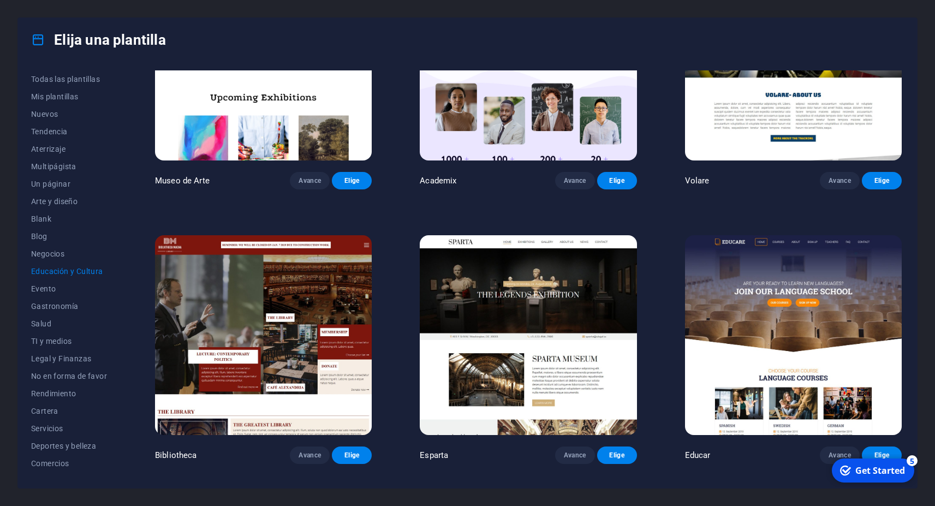
scroll to position [0, 0]
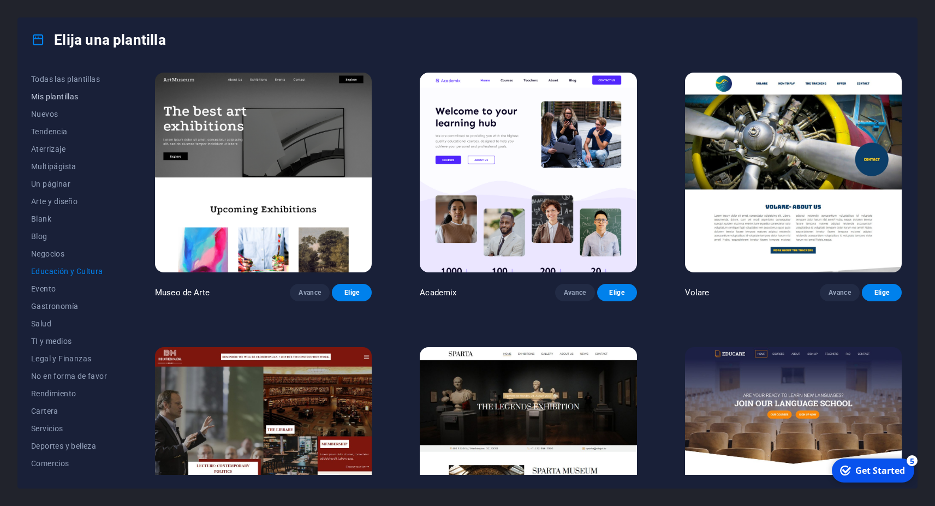
click at [56, 98] on span "Mis plantillas" at bounding box center [69, 96] width 76 height 9
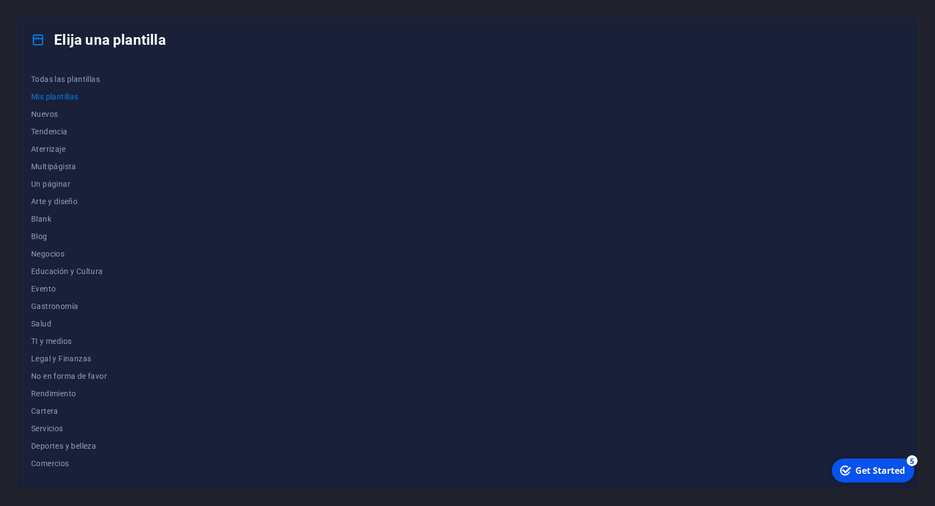
drag, startPoint x: 45, startPoint y: 74, endPoint x: 56, endPoint y: 97, distance: 24.9
click at [46, 74] on button "Todas las plantillas" at bounding box center [69, 78] width 76 height 17
click at [56, 97] on span "Mis plantillas" at bounding box center [69, 96] width 76 height 9
click at [49, 115] on span "Nuevos" at bounding box center [69, 114] width 76 height 9
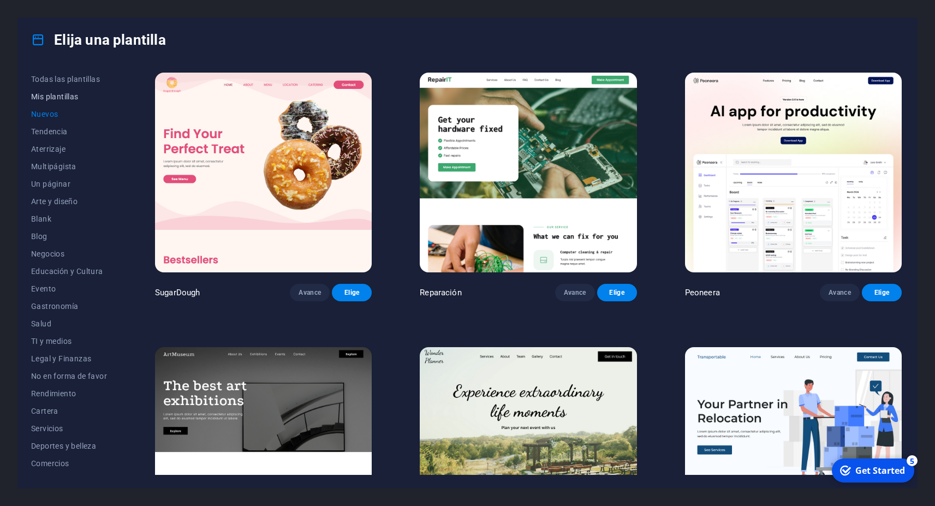
click at [65, 93] on span "Mis plantillas" at bounding box center [69, 96] width 76 height 9
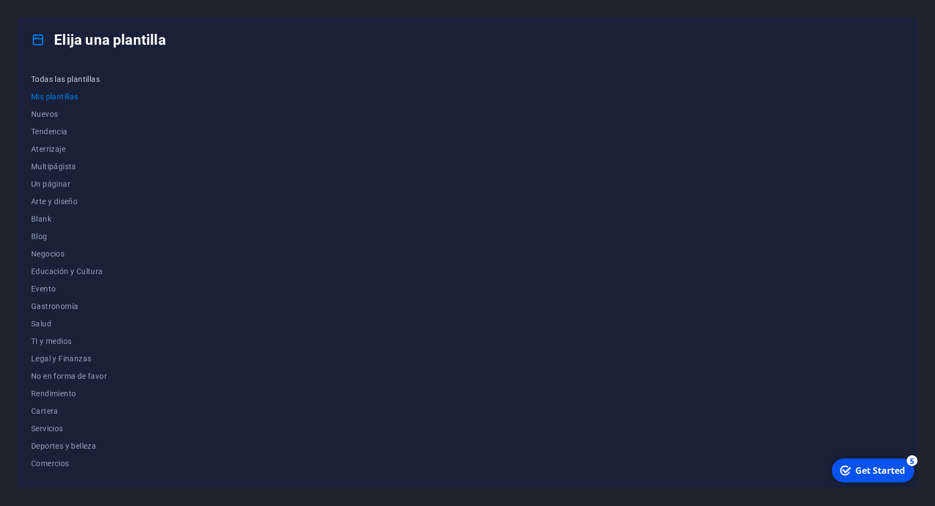
click at [70, 78] on span "Todas las plantillas" at bounding box center [69, 79] width 76 height 9
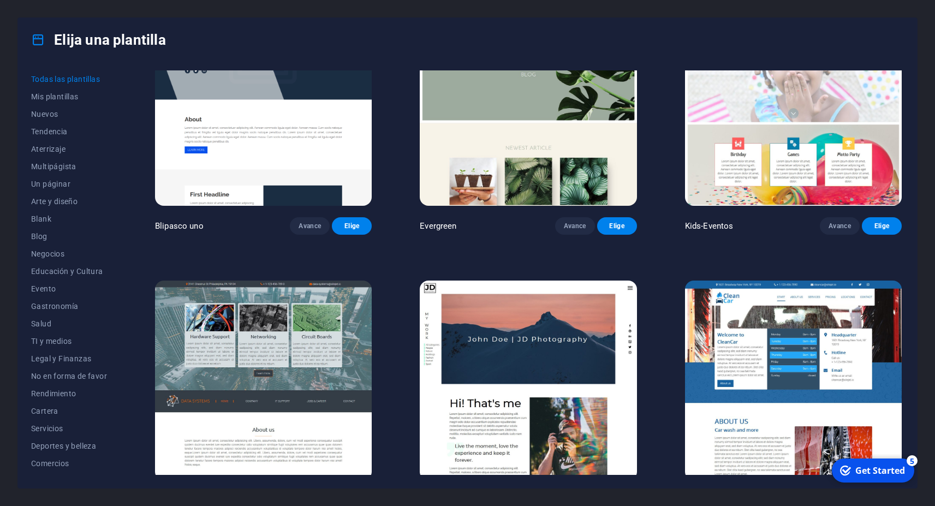
scroll to position [4765, 0]
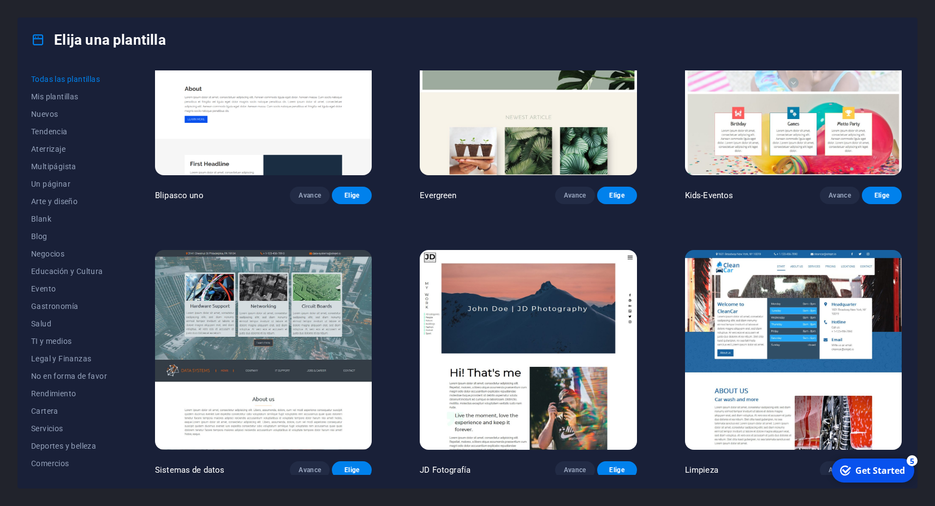
click at [526, 258] on img at bounding box center [528, 350] width 217 height 200
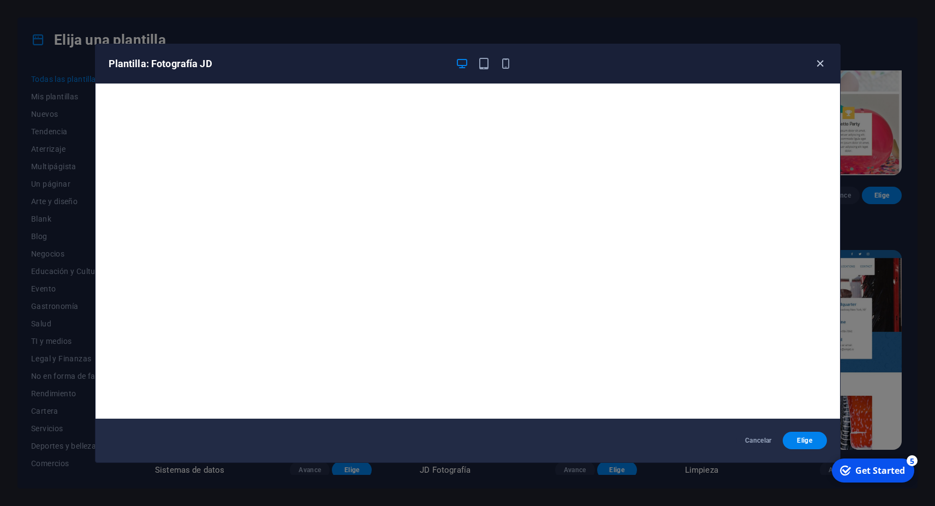
click at [824, 59] on icon "button" at bounding box center [820, 63] width 13 height 13
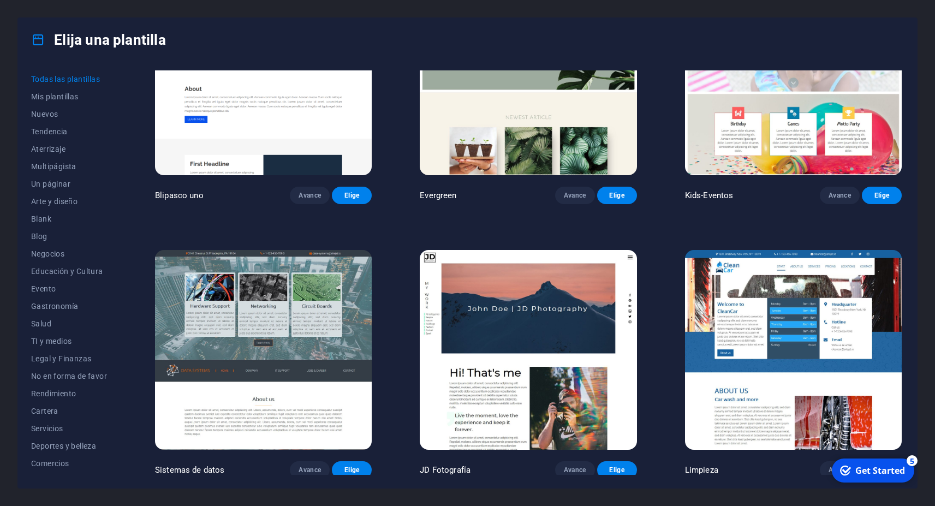
scroll to position [4961, 0]
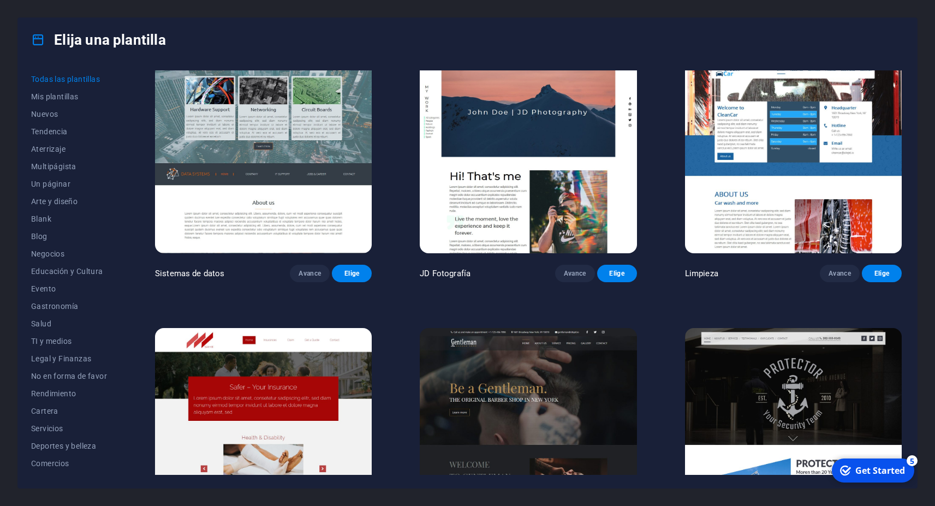
click at [562, 328] on img at bounding box center [528, 428] width 217 height 200
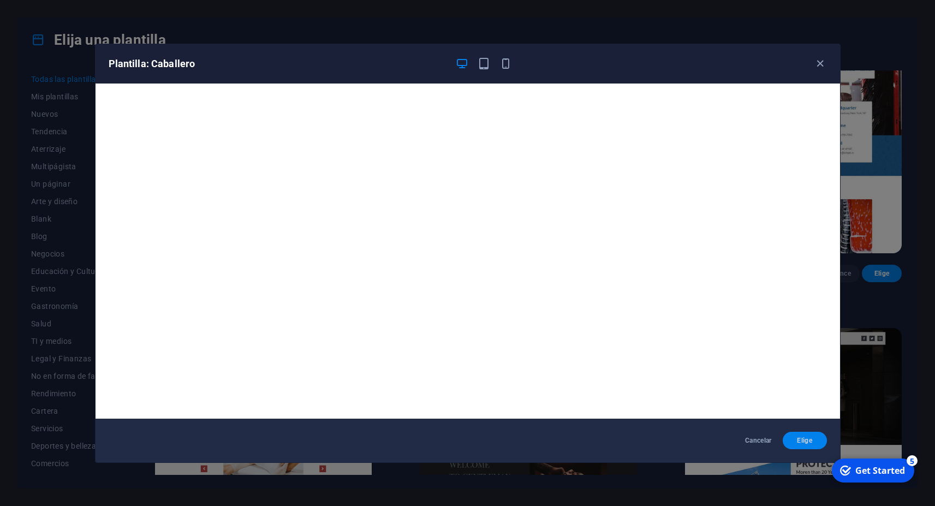
click at [796, 440] on span "Elige" at bounding box center [804, 440] width 27 height 9
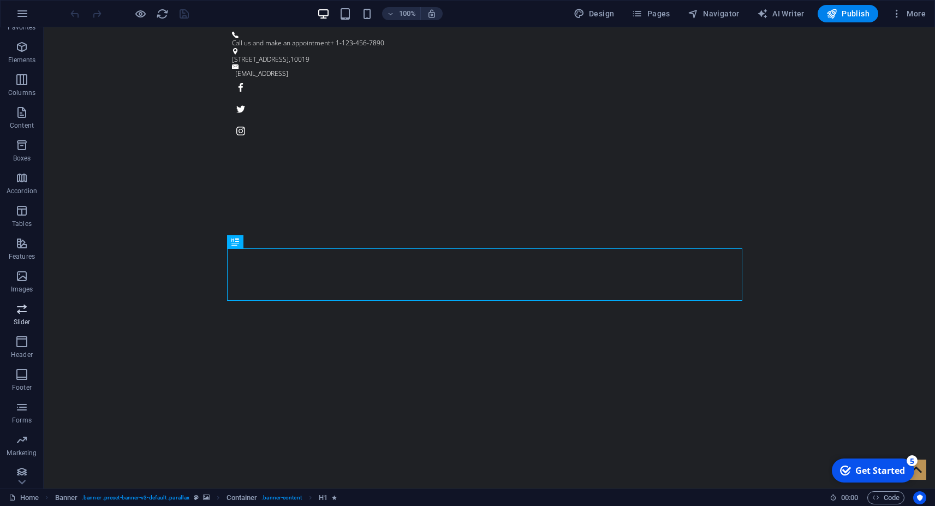
scroll to position [30, 0]
click at [23, 432] on icon "button" at bounding box center [21, 433] width 13 height 13
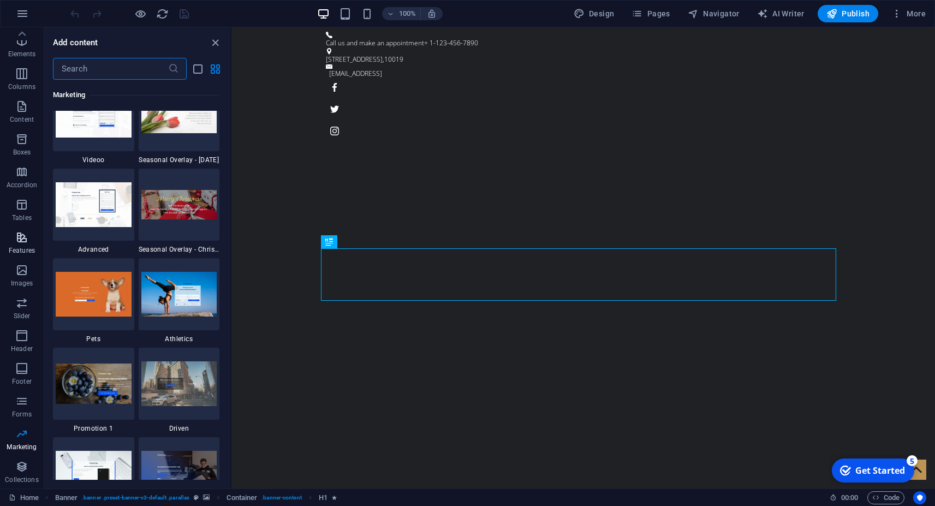
scroll to position [0, 0]
click at [21, 136] on icon "button" at bounding box center [21, 136] width 13 height 13
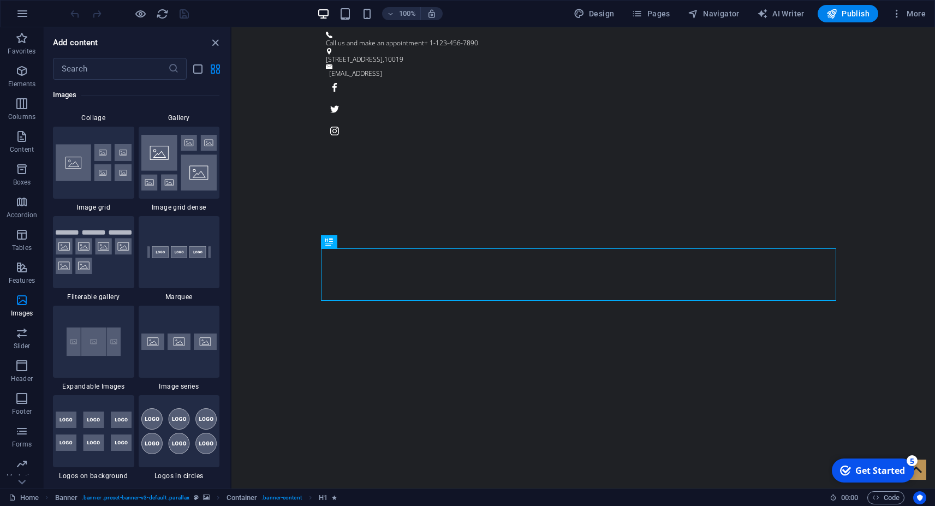
scroll to position [5894, 0]
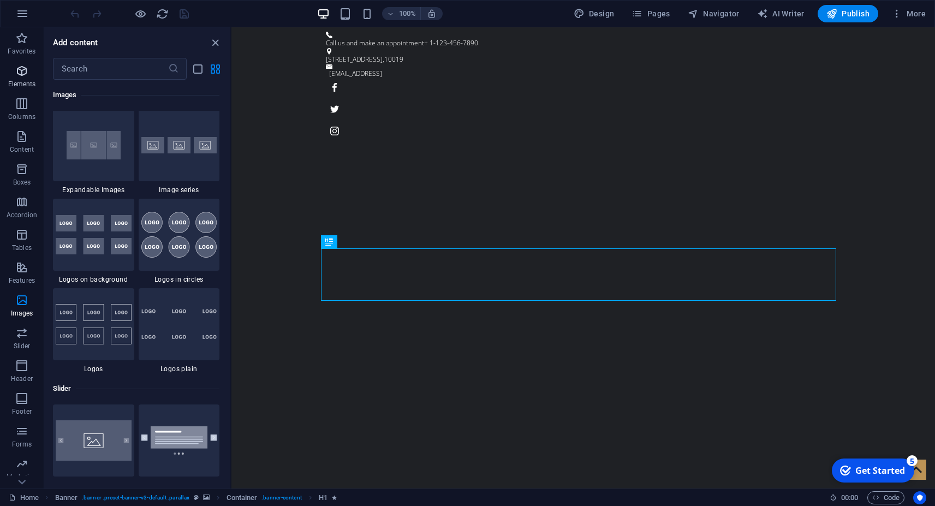
click at [23, 78] on span "Elements" at bounding box center [22, 77] width 44 height 26
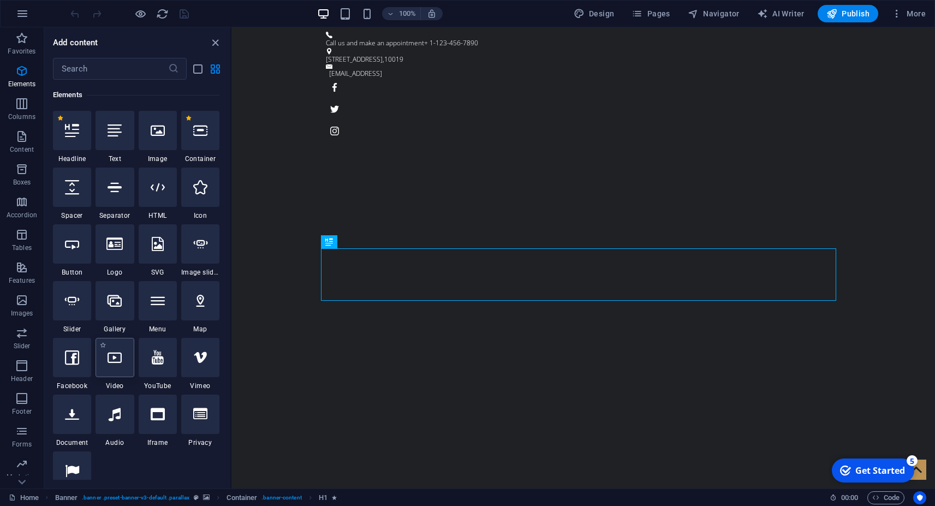
scroll to position [165, 0]
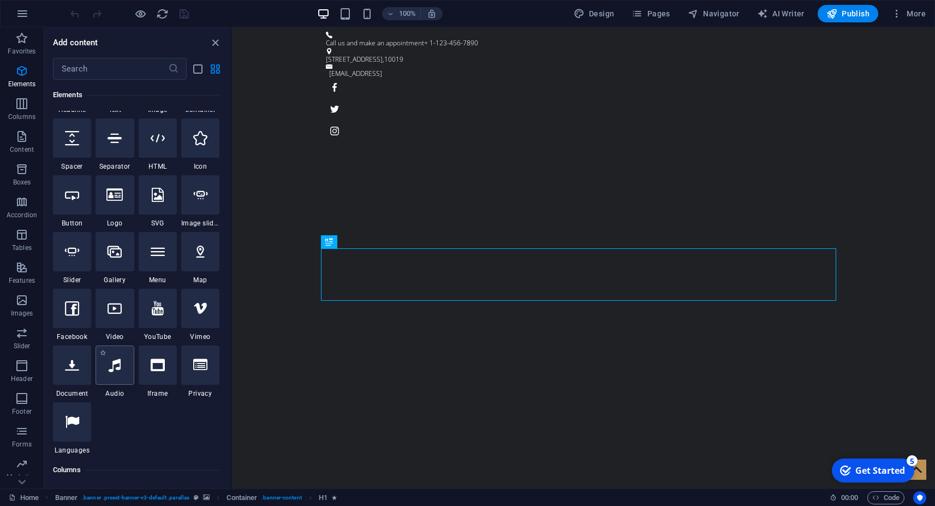
click at [115, 367] on icon at bounding box center [115, 365] width 12 height 14
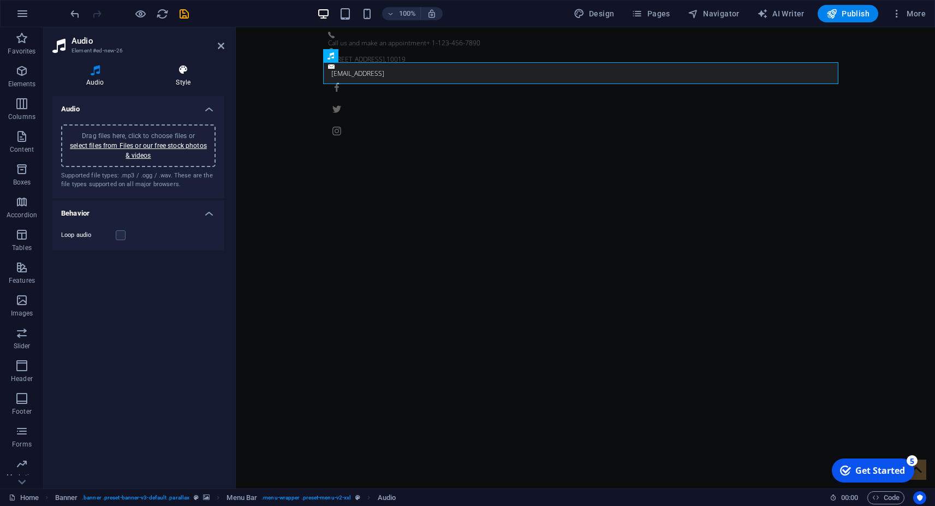
click at [192, 69] on icon at bounding box center [183, 69] width 82 height 11
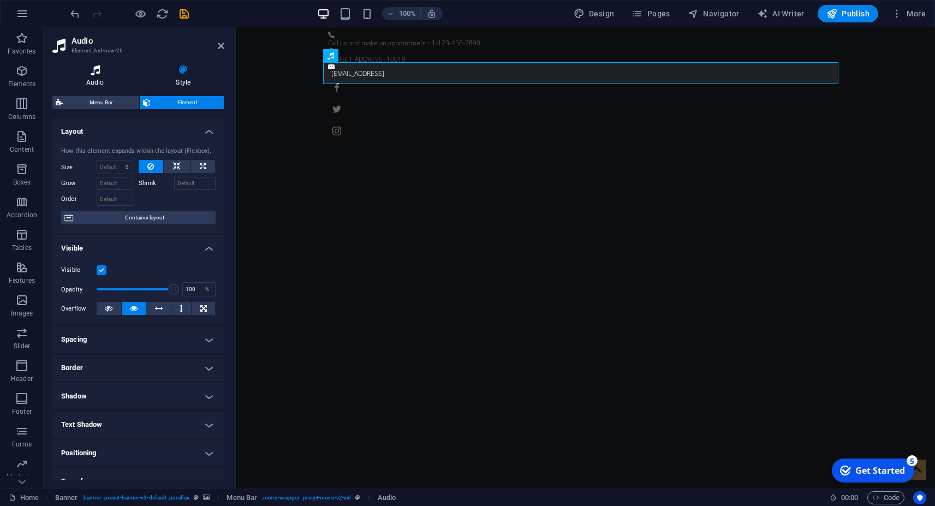
click at [104, 70] on icon at bounding box center [95, 69] width 86 height 11
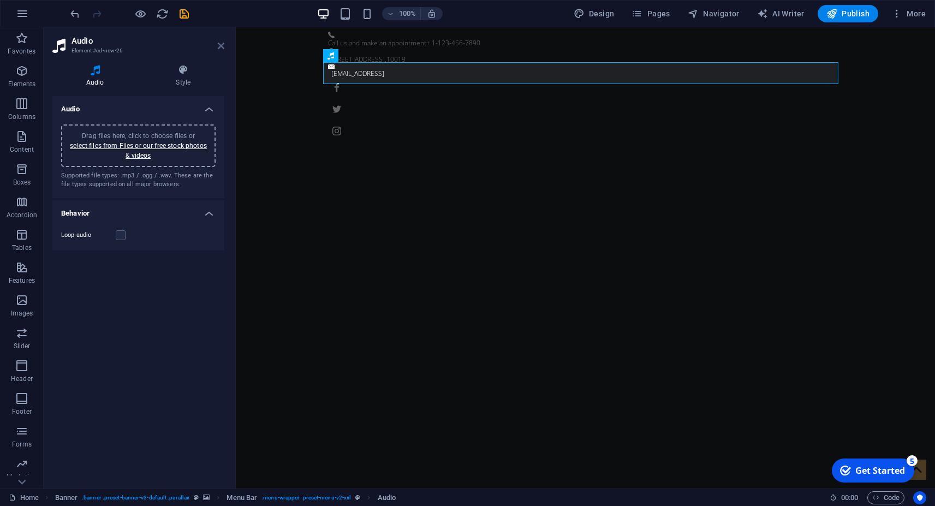
click at [221, 50] on icon at bounding box center [221, 45] width 7 height 9
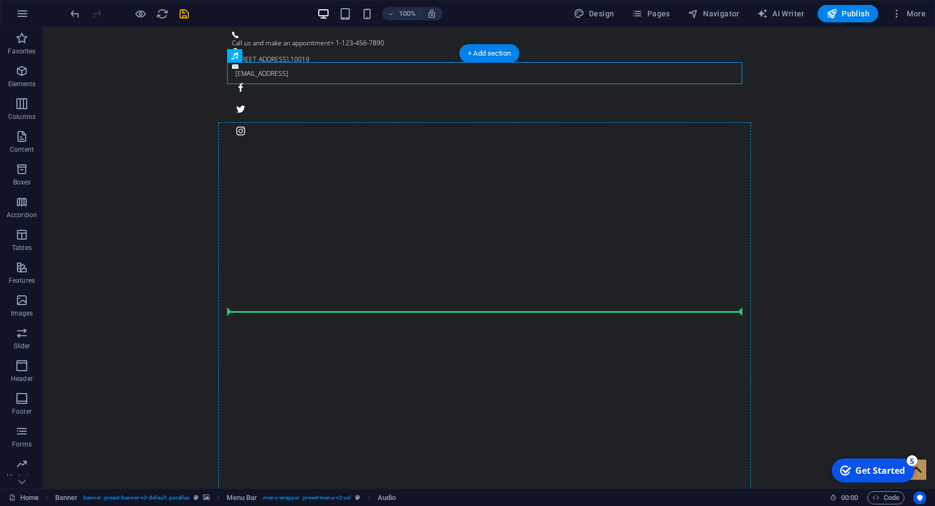
drag, startPoint x: 426, startPoint y: 73, endPoint x: 390, endPoint y: 283, distance: 213.3
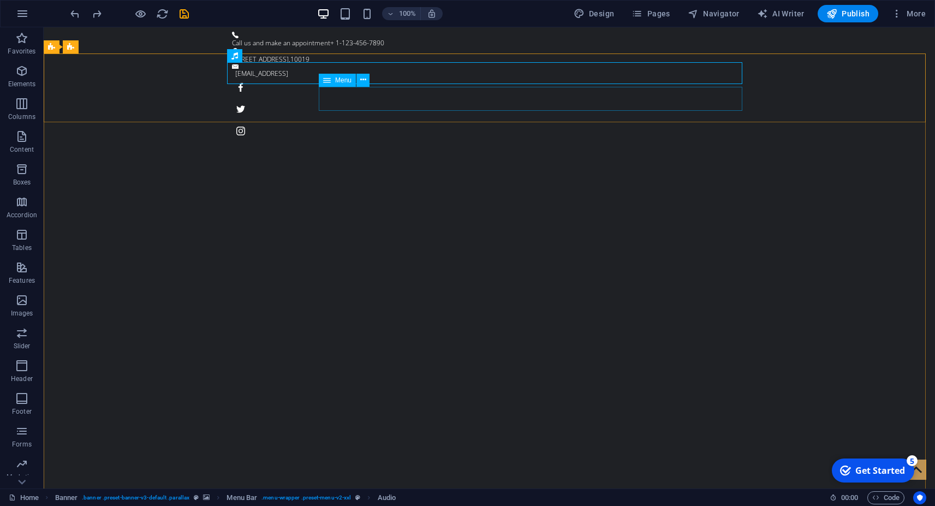
click at [323, 74] on icon at bounding box center [327, 80] width 8 height 13
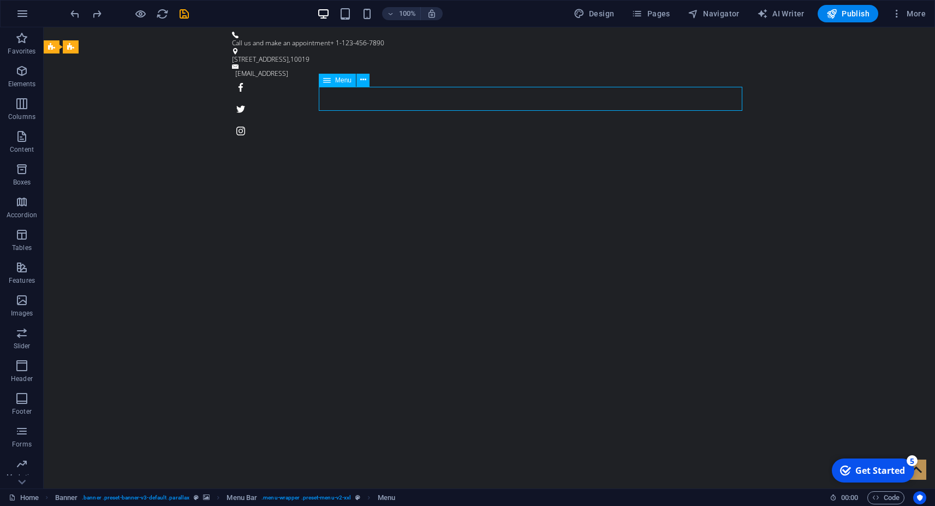
click at [324, 74] on icon at bounding box center [327, 80] width 8 height 13
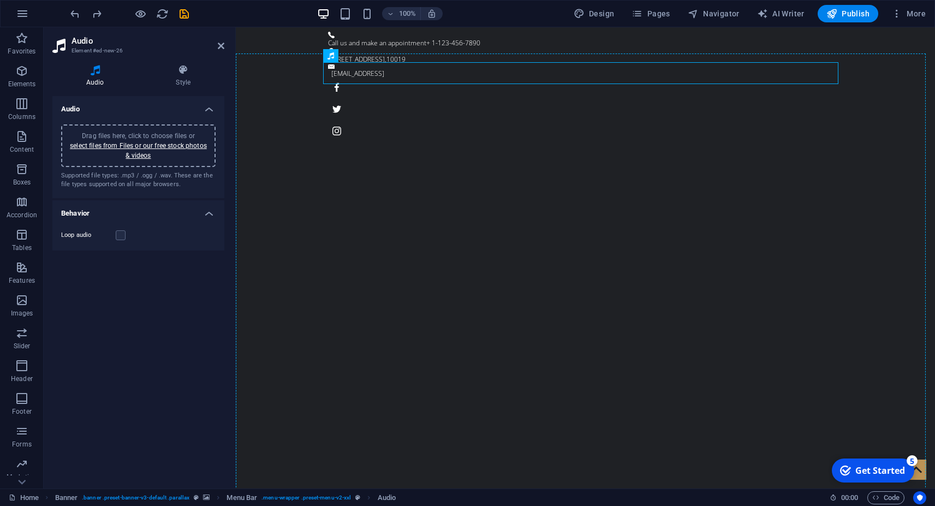
drag, startPoint x: 379, startPoint y: 73, endPoint x: 389, endPoint y: 400, distance: 327.1
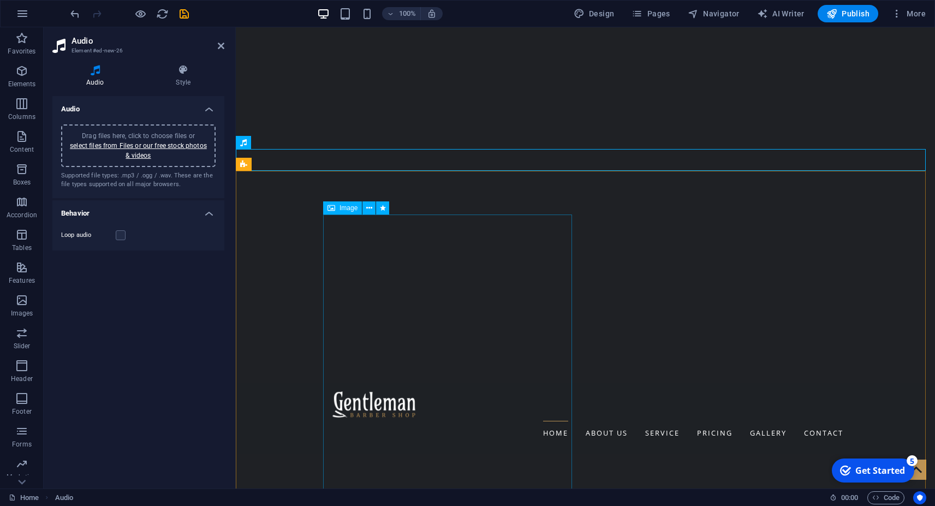
scroll to position [390, 0]
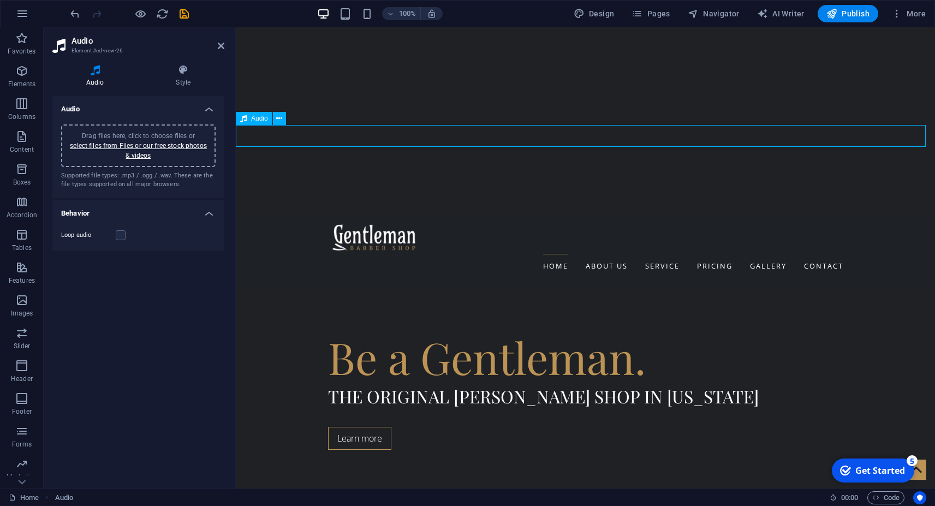
click at [246, 493] on figure at bounding box center [585, 507] width 699 height 29
click at [248, 493] on figure at bounding box center [585, 507] width 699 height 29
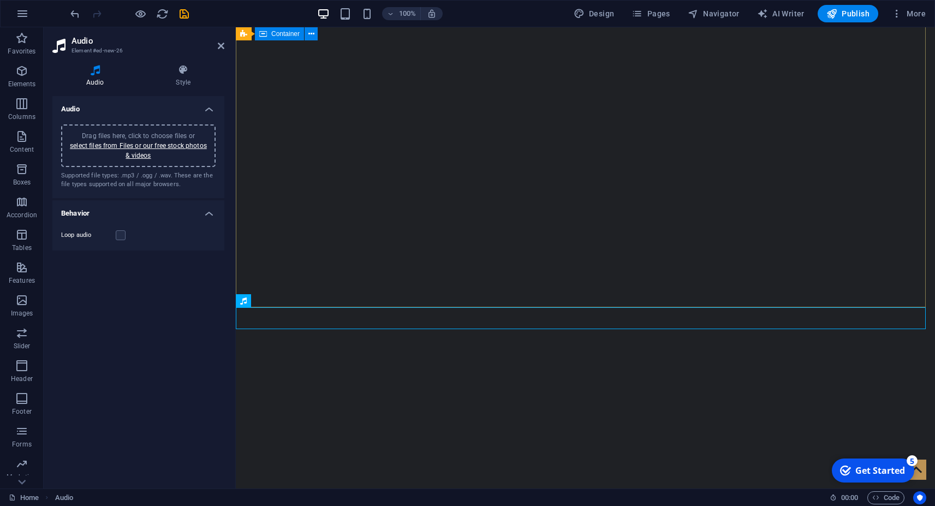
scroll to position [0, 0]
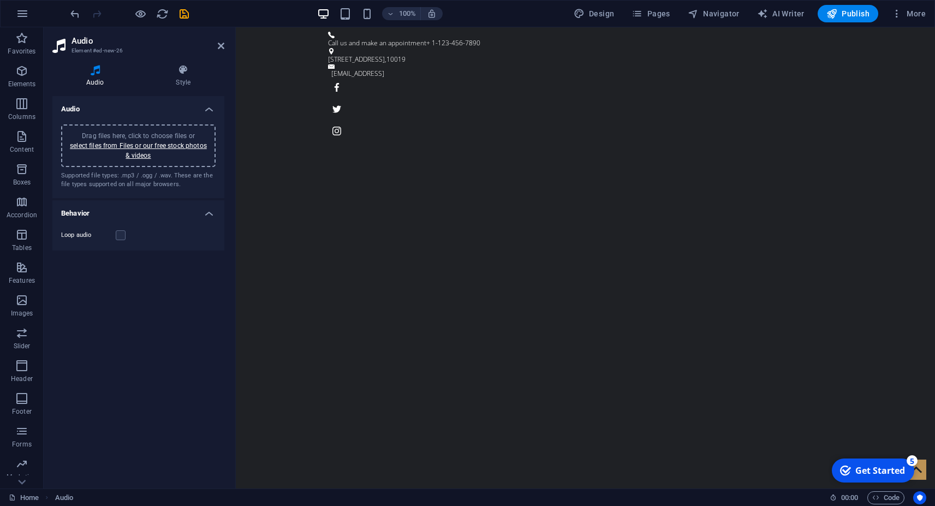
click at [136, 150] on div "Drag files here, click to choose files or select files from Files or our free s…" at bounding box center [138, 145] width 141 height 29
click at [87, 235] on label "Loop audio" at bounding box center [88, 235] width 55 height 13
click at [0, 0] on input "Loop audio" at bounding box center [0, 0] width 0 height 0
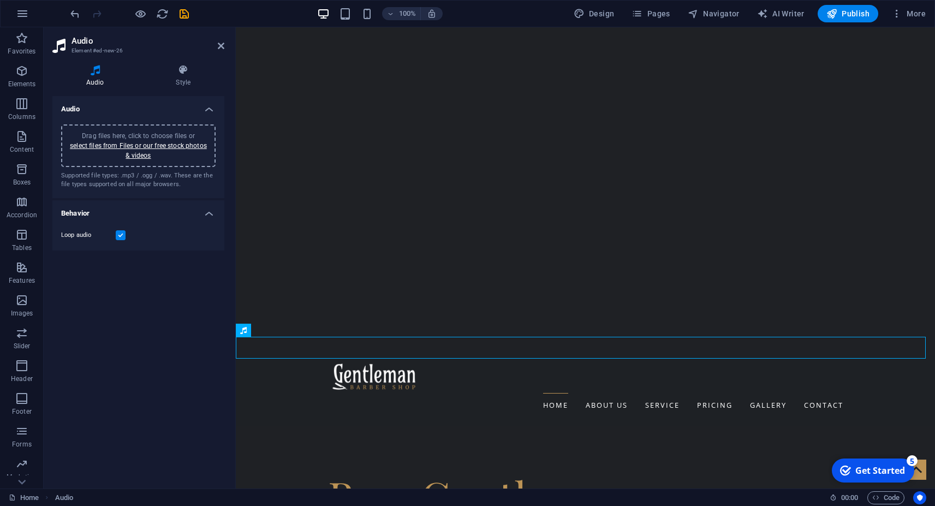
scroll to position [267, 0]
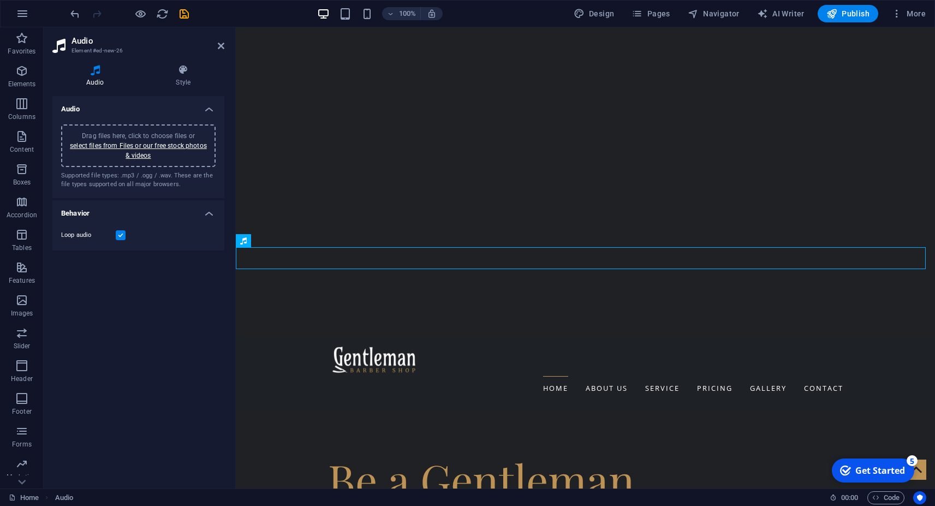
click at [84, 216] on h4 "Behavior" at bounding box center [138, 210] width 172 height 20
click at [84, 216] on h4 "Behavior" at bounding box center [138, 213] width 172 height 26
click at [100, 143] on link "select files from Files or our free stock photos & videos" at bounding box center [138, 150] width 137 height 17
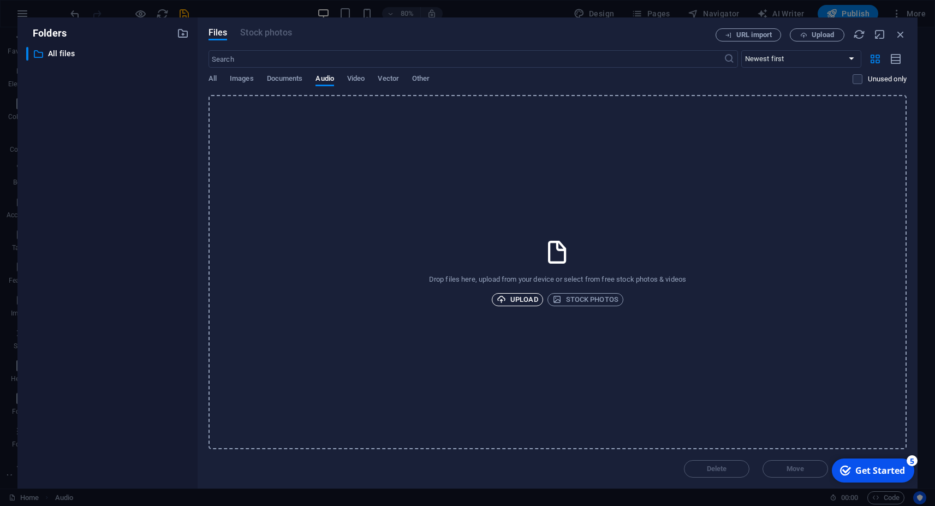
click at [523, 300] on span "Upload" at bounding box center [517, 299] width 41 height 13
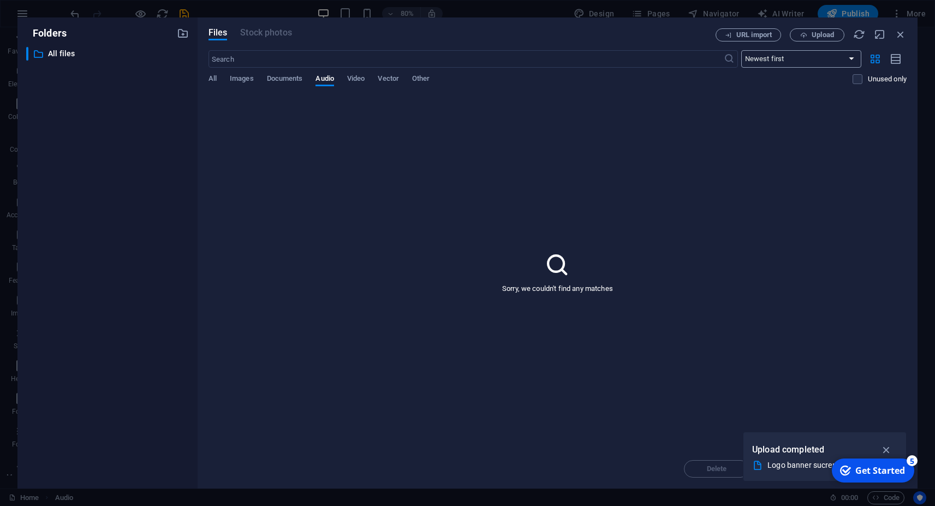
click at [741, 50] on select "Newest first Oldest first Name (A-Z) Name (Z-A) Size (0-9) Size (9-0) Resolutio…" at bounding box center [801, 58] width 120 height 17
click at [352, 171] on div "Sorry, we couldn't find any matches" at bounding box center [557, 272] width 698 height 354
click at [217, 32] on span "Files" at bounding box center [217, 32] width 19 height 13
click at [213, 80] on span "All" at bounding box center [212, 79] width 8 height 15
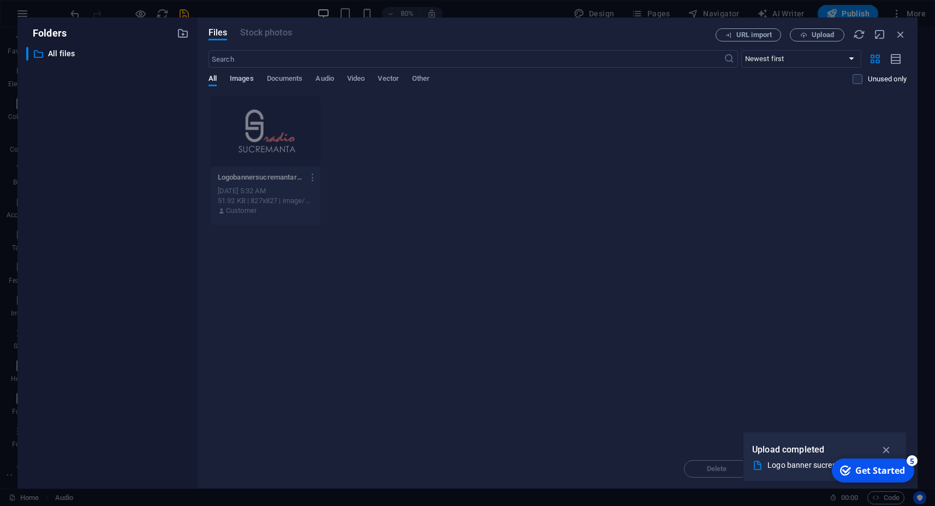
click at [245, 78] on span "Images" at bounding box center [242, 79] width 24 height 15
click at [297, 78] on span "Documents" at bounding box center [285, 79] width 36 height 15
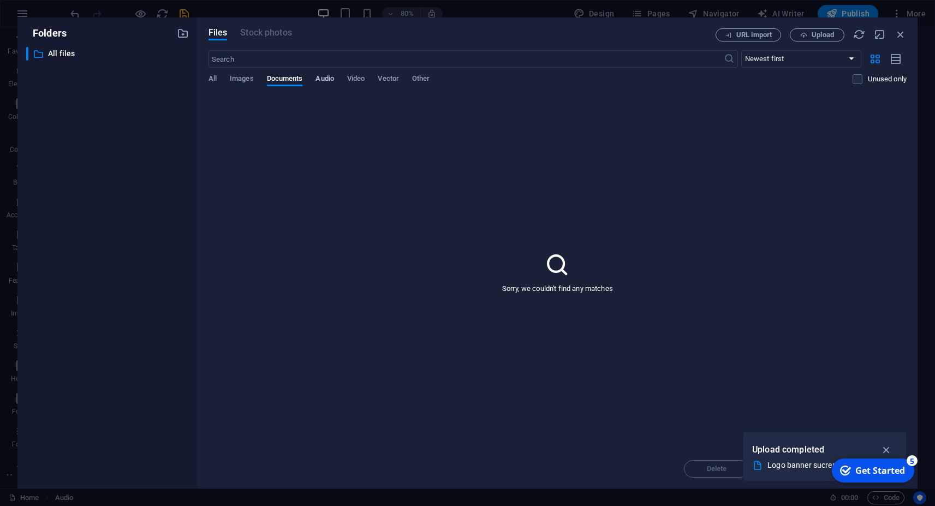
click at [333, 78] on span "Audio" at bounding box center [324, 79] width 18 height 15
click at [352, 78] on span "Video" at bounding box center [355, 79] width 17 height 15
click at [390, 78] on span "Vector" at bounding box center [388, 79] width 21 height 15
click at [421, 79] on span "Other" at bounding box center [420, 79] width 17 height 15
click at [309, 168] on div "Sorry, we couldn't find any matches" at bounding box center [557, 272] width 698 height 354
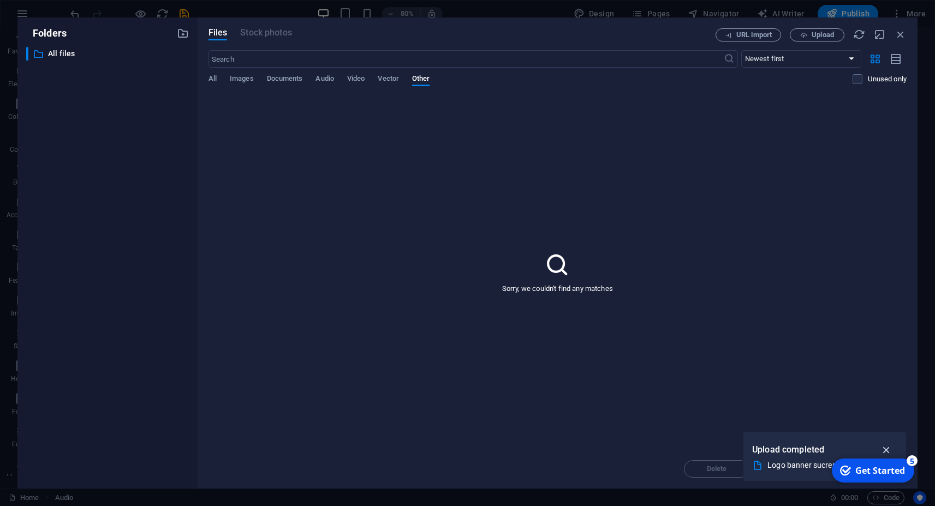
click at [890, 448] on icon "button" at bounding box center [886, 450] width 13 height 12
click at [904, 35] on icon "button" at bounding box center [901, 34] width 12 height 12
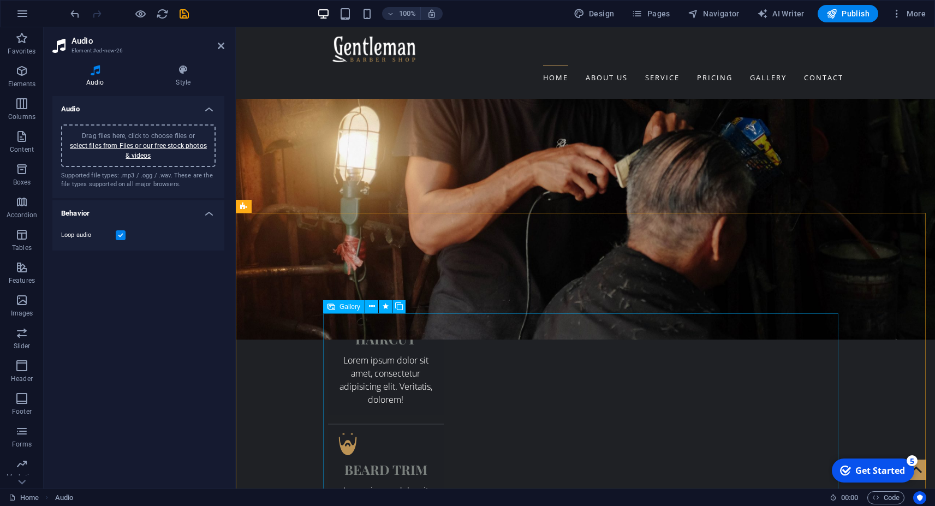
scroll to position [1837, 0]
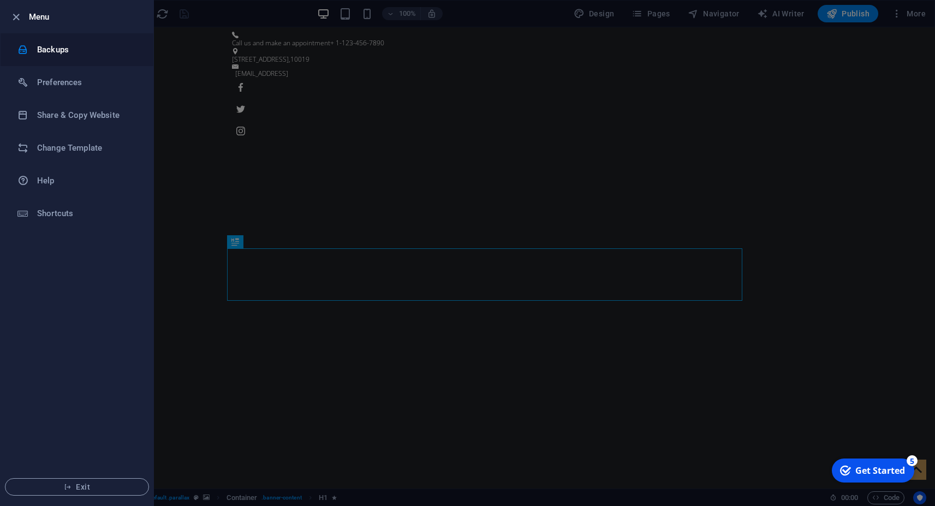
click at [0, 0] on h6 "Backups" at bounding box center [0, 0] width 0 height 0
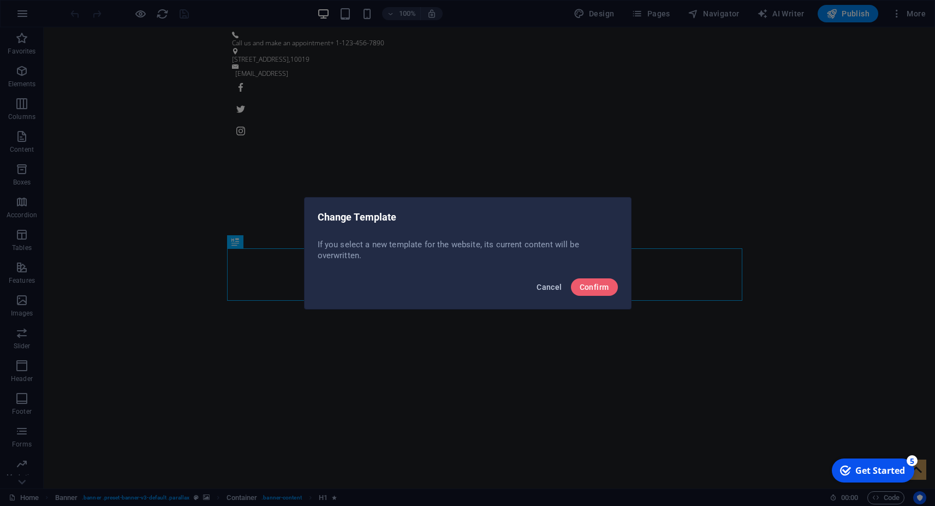
click at [556, 287] on span "Cancel" at bounding box center [549, 287] width 25 height 9
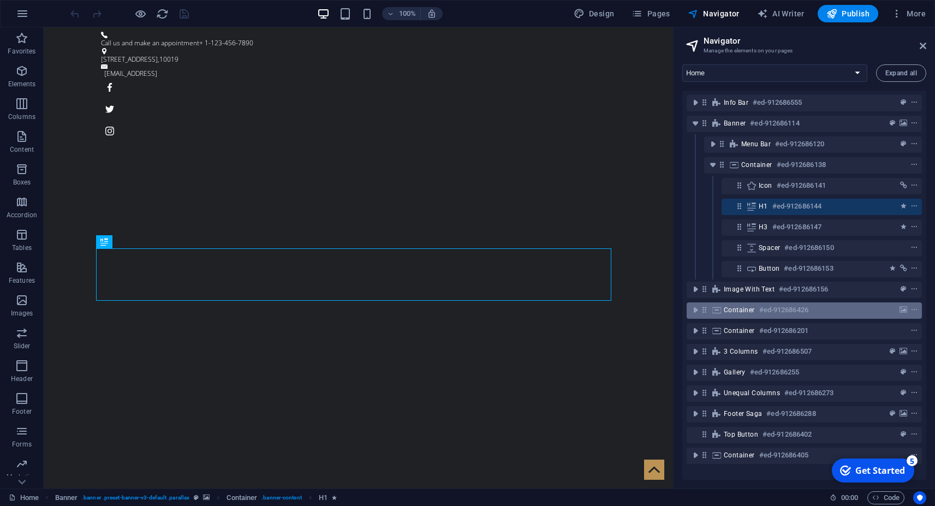
click at [752, 309] on span "Container" at bounding box center [739, 310] width 31 height 9
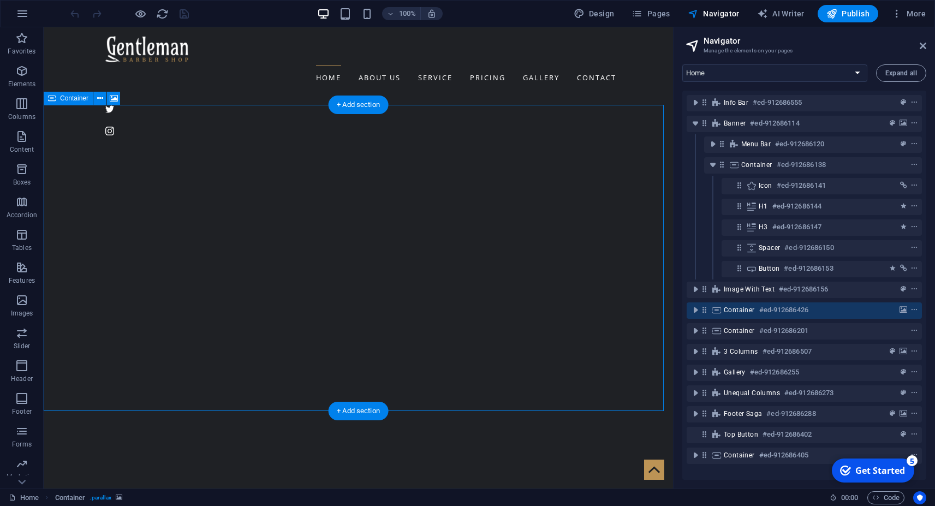
scroll to position [792, 0]
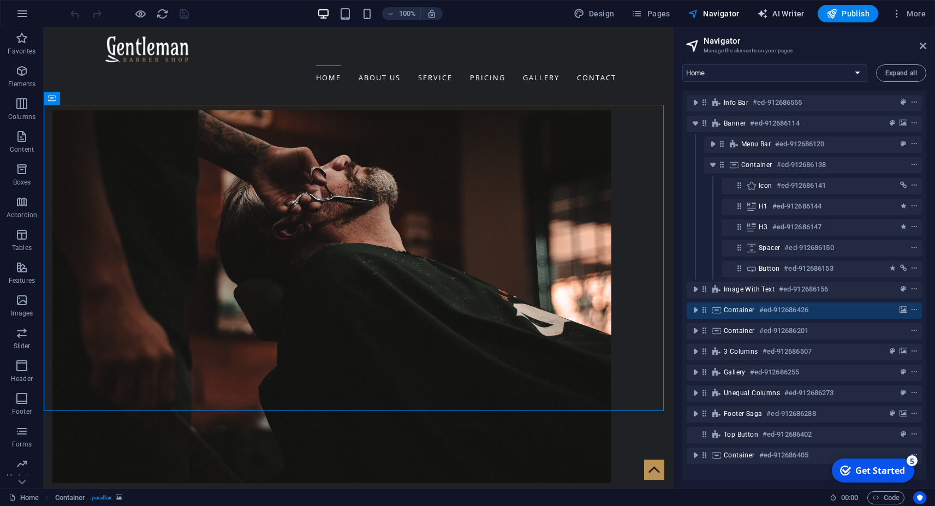
click at [789, 12] on span "AI Writer" at bounding box center [780, 13] width 47 height 11
select select "English"
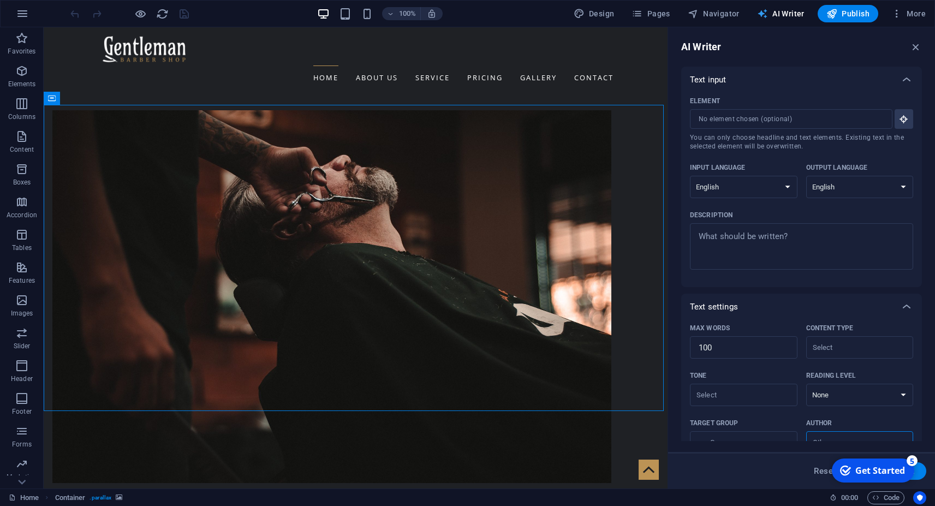
scroll to position [0, 0]
click at [690, 176] on select "Albanian Arabic Armenian Awadhi Azerbaijani Bashkir Basque Belarusian Bengali B…" at bounding box center [744, 187] width 108 height 22
select select "Spanish"
click option "Spanish" at bounding box center [0, 0] width 0 height 0
click at [806, 176] on select "Albanian Arabic Armenian Awadhi Azerbaijani Bashkir Basque Belarusian Bengali B…" at bounding box center [860, 187] width 108 height 22
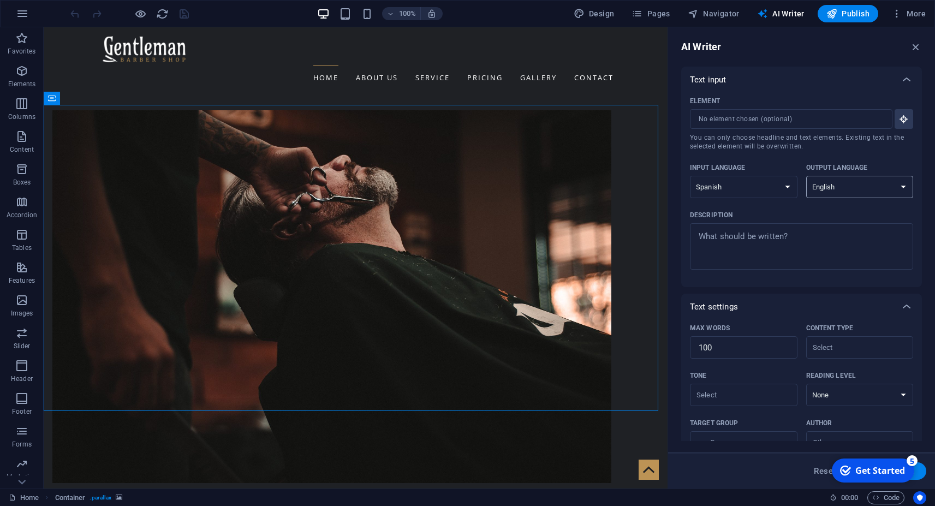
select select "Spanish"
click option "Spanish" at bounding box center [0, 0] width 0 height 0
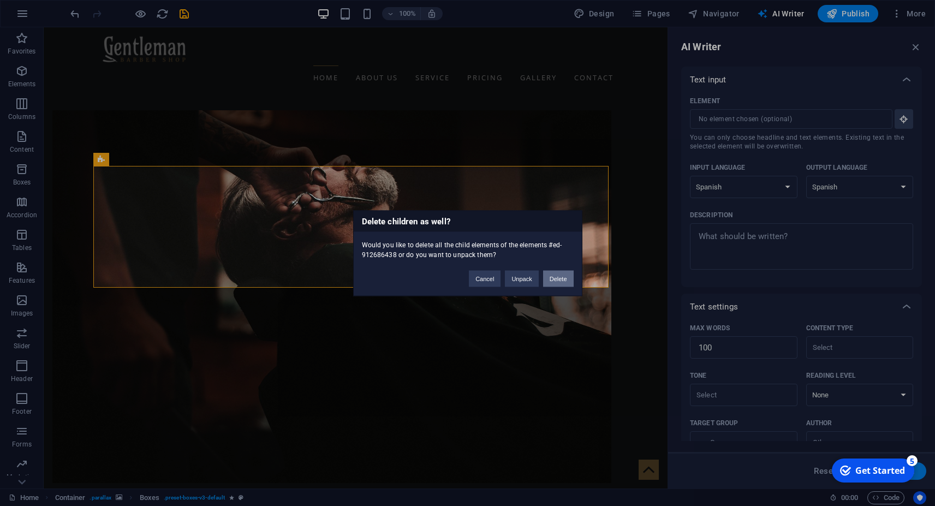
click at [551, 281] on button "Delete" at bounding box center [558, 278] width 31 height 16
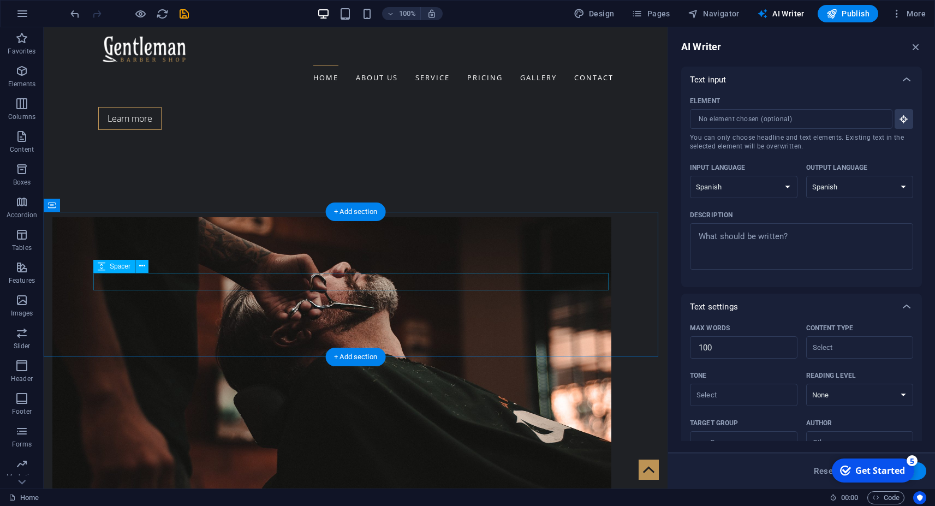
scroll to position [681, 0]
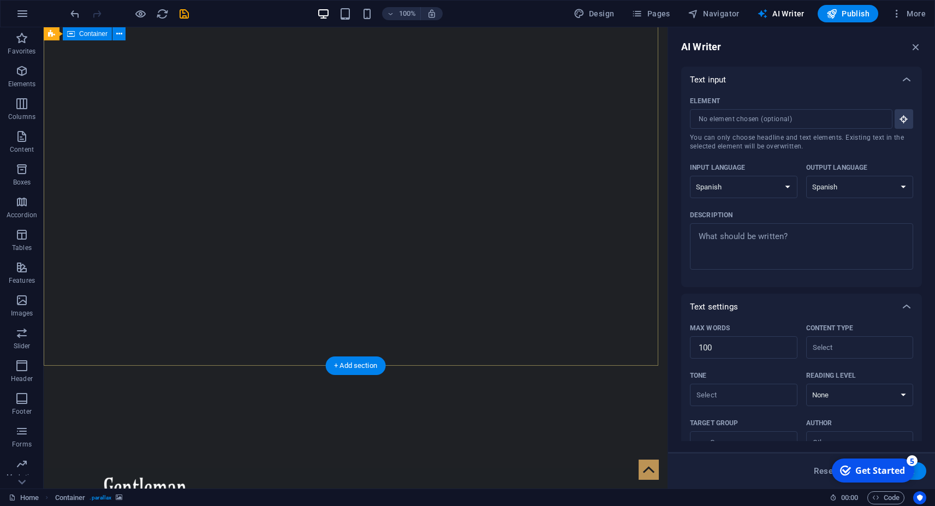
scroll to position [124, 0]
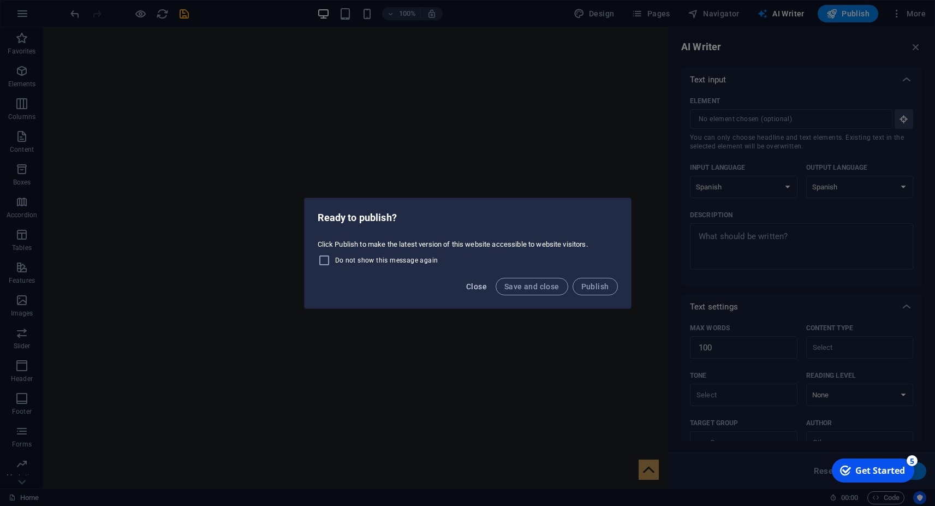
click at [481, 288] on span "Close" at bounding box center [476, 286] width 21 height 9
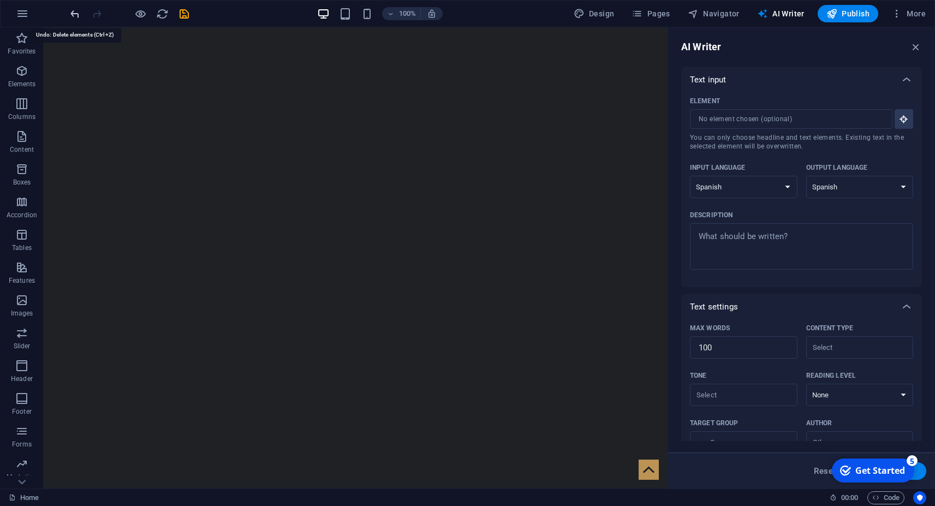
click at [78, 16] on icon "undo" at bounding box center [75, 14] width 13 height 13
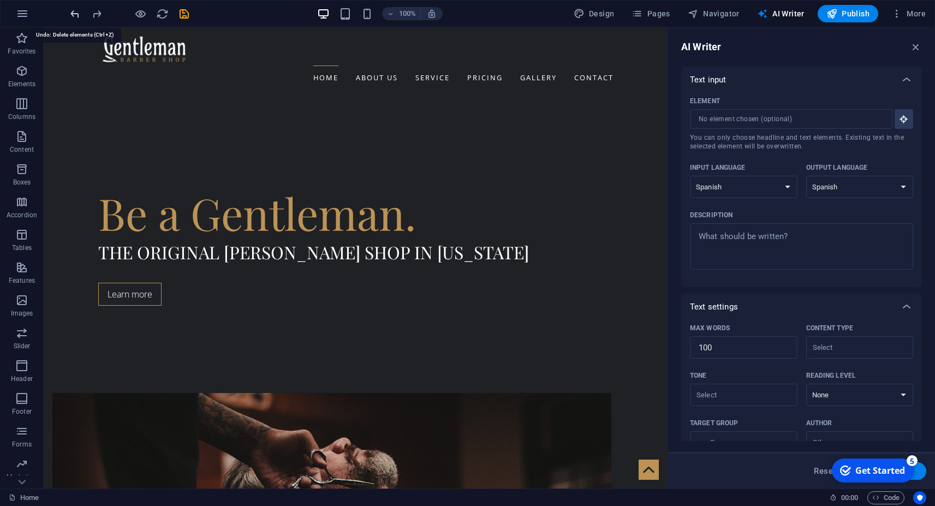
scroll to position [691, 0]
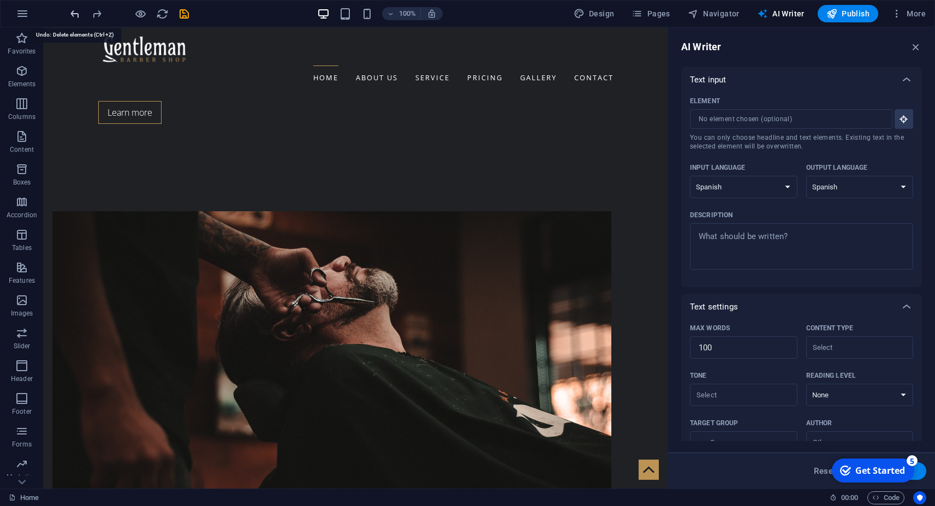
click at [78, 16] on icon "undo" at bounding box center [75, 14] width 13 height 13
click at [78, 16] on div at bounding box center [129, 13] width 122 height 17
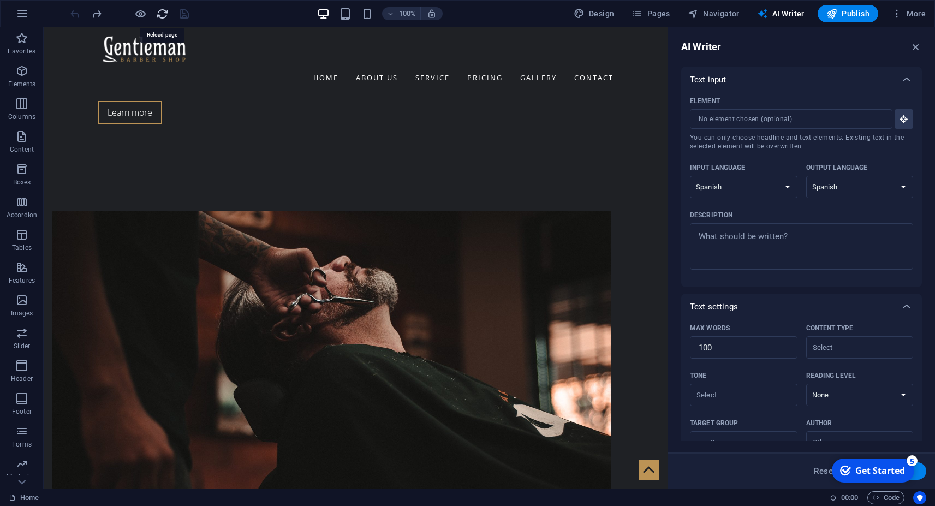
click at [157, 15] on icon "reload" at bounding box center [162, 14] width 13 height 13
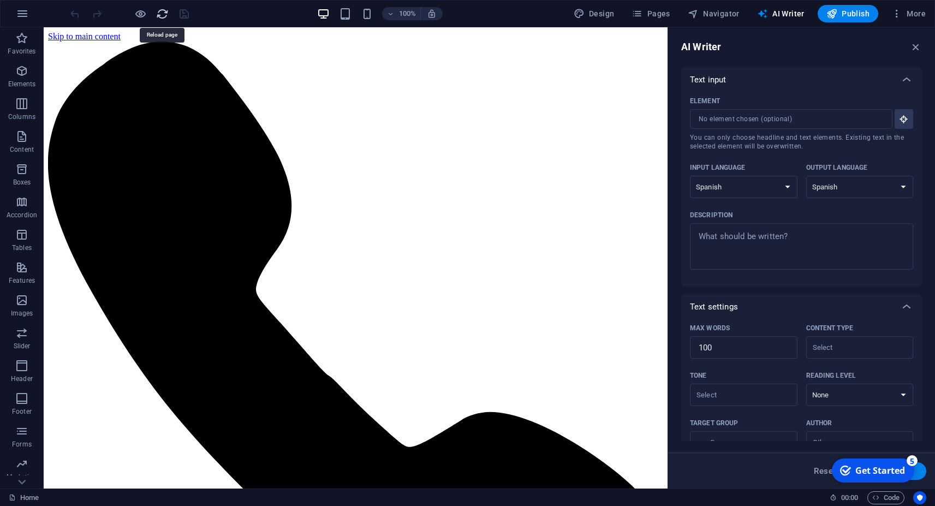
scroll to position [0, 0]
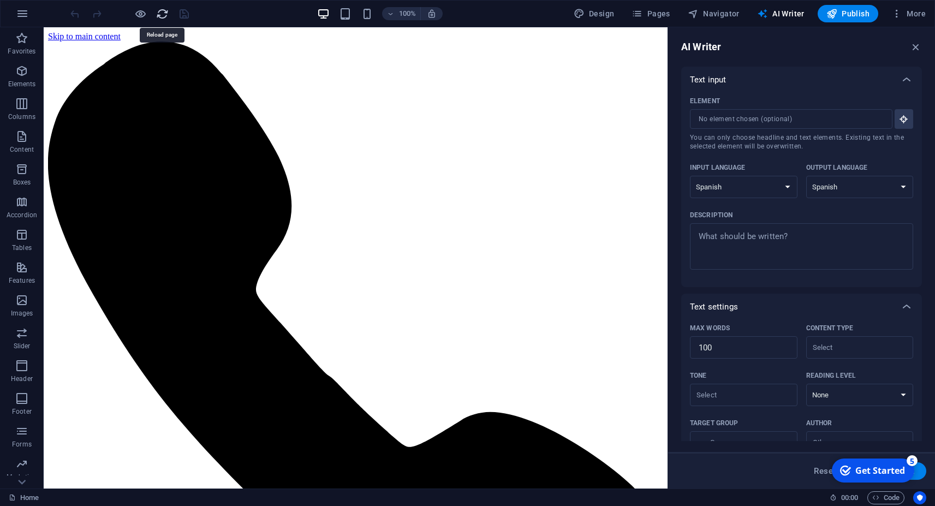
click at [917, 47] on icon "button" at bounding box center [916, 47] width 12 height 12
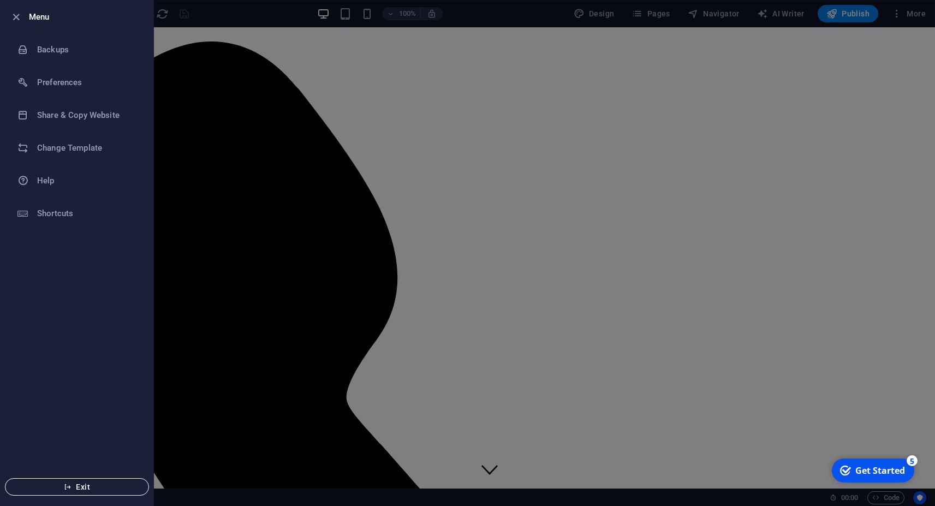
click at [96, 486] on span "Exit" at bounding box center [77, 486] width 126 height 9
